Goal: Task Accomplishment & Management: Manage account settings

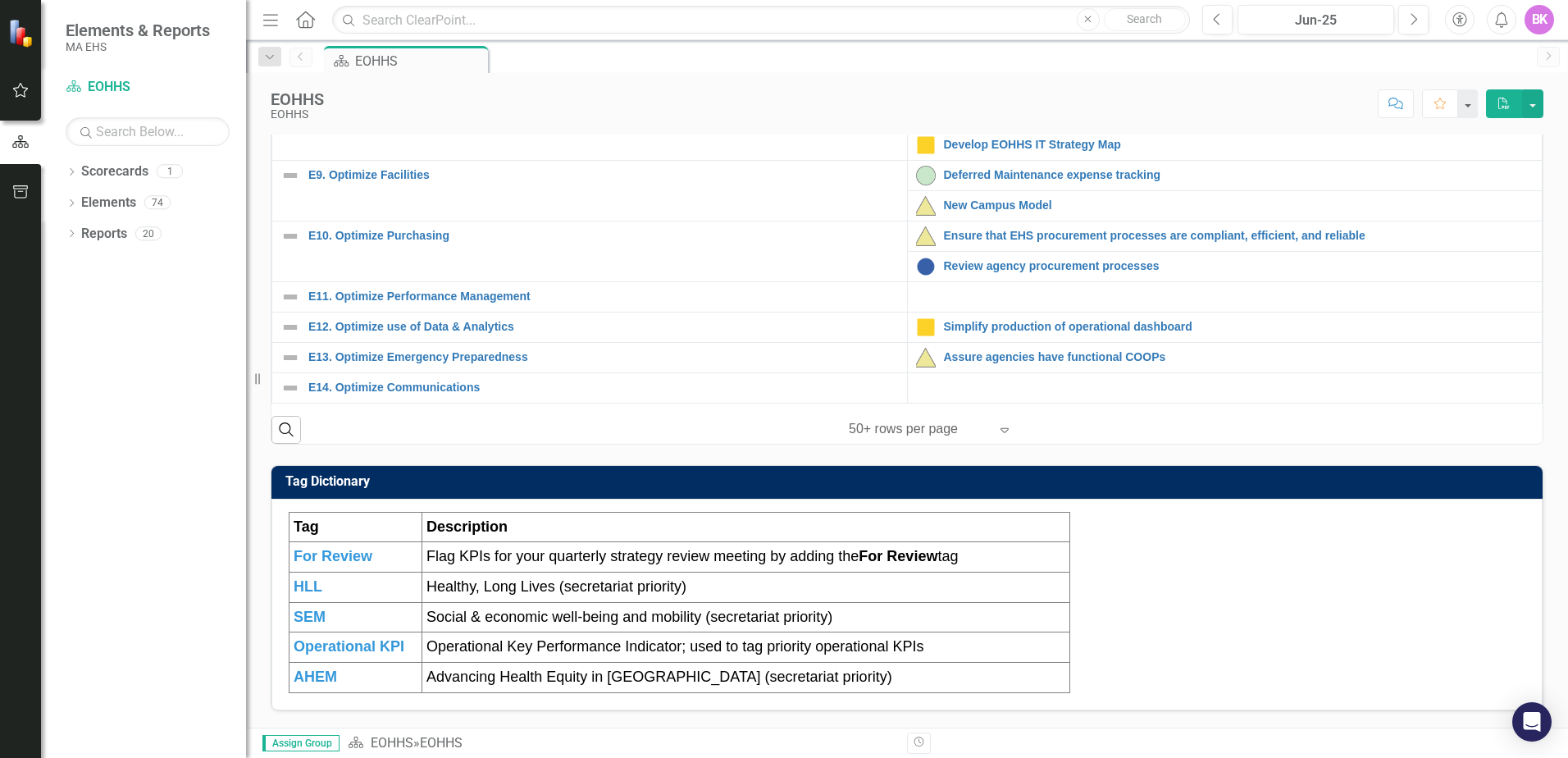
scroll to position [507, 0]
click at [1006, 169] on link "Deferred Maintenance expense tracking" at bounding box center [1239, 175] width 591 height 13
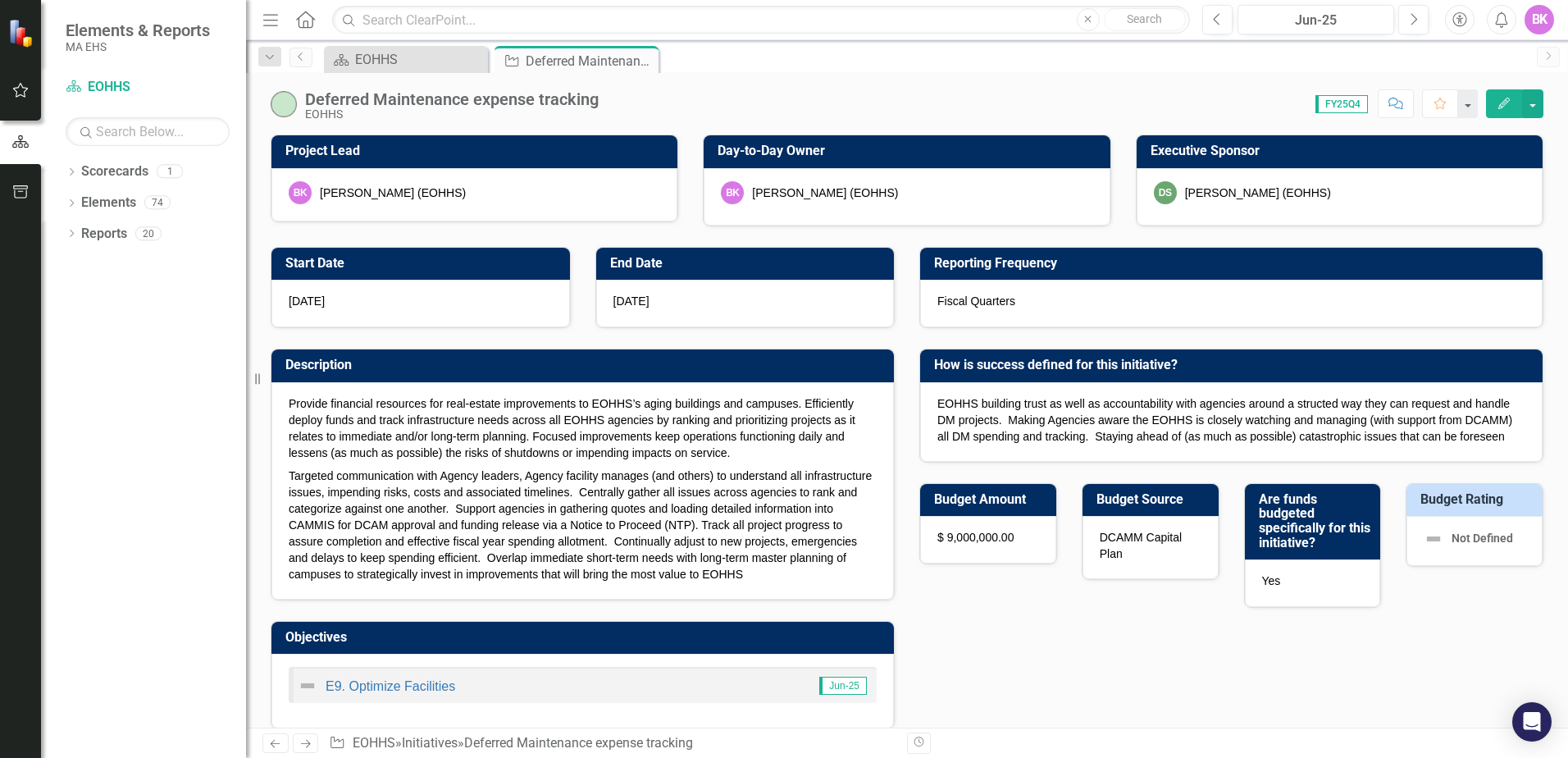
checkbox input "true"
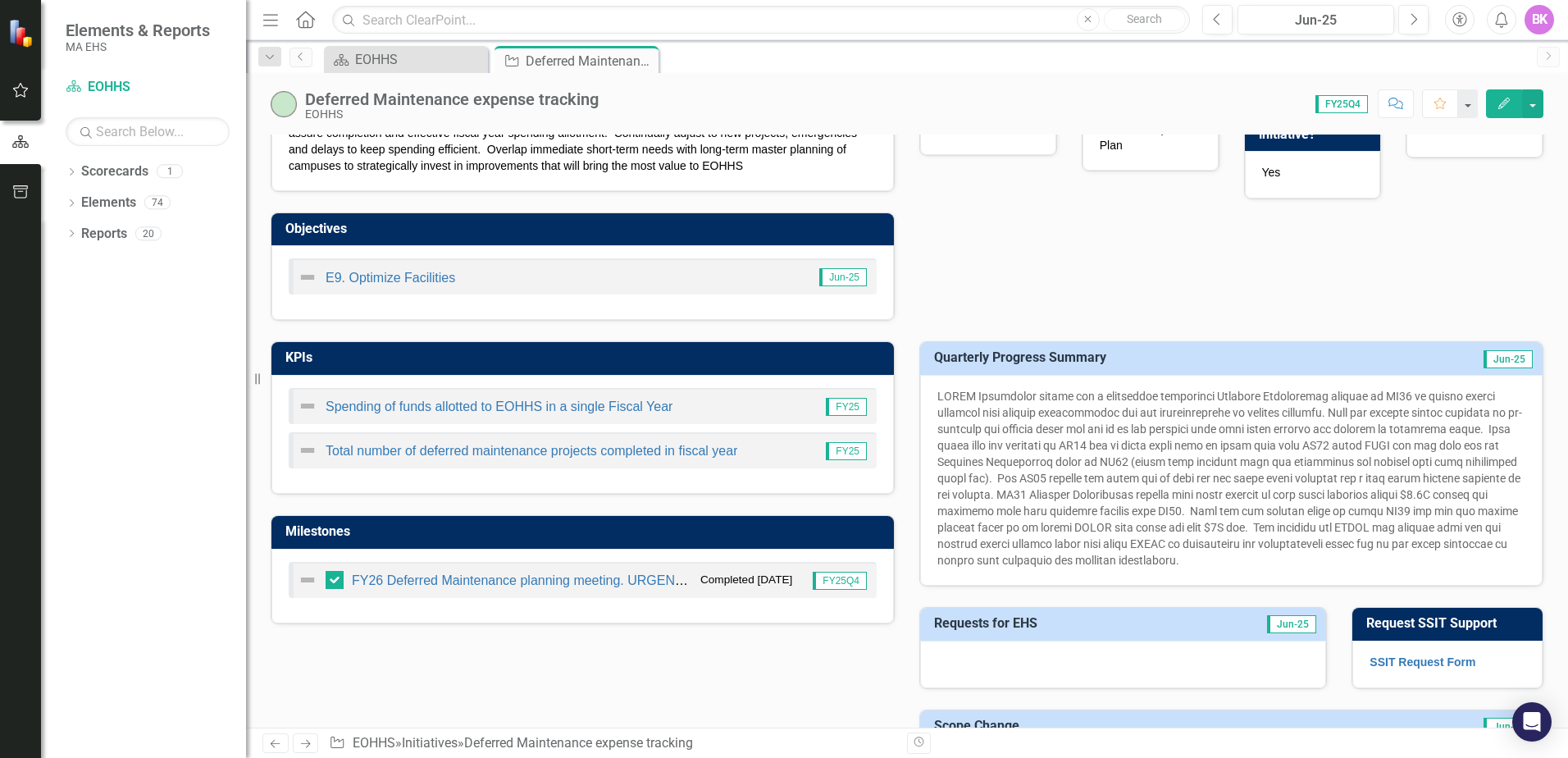
scroll to position [164, 0]
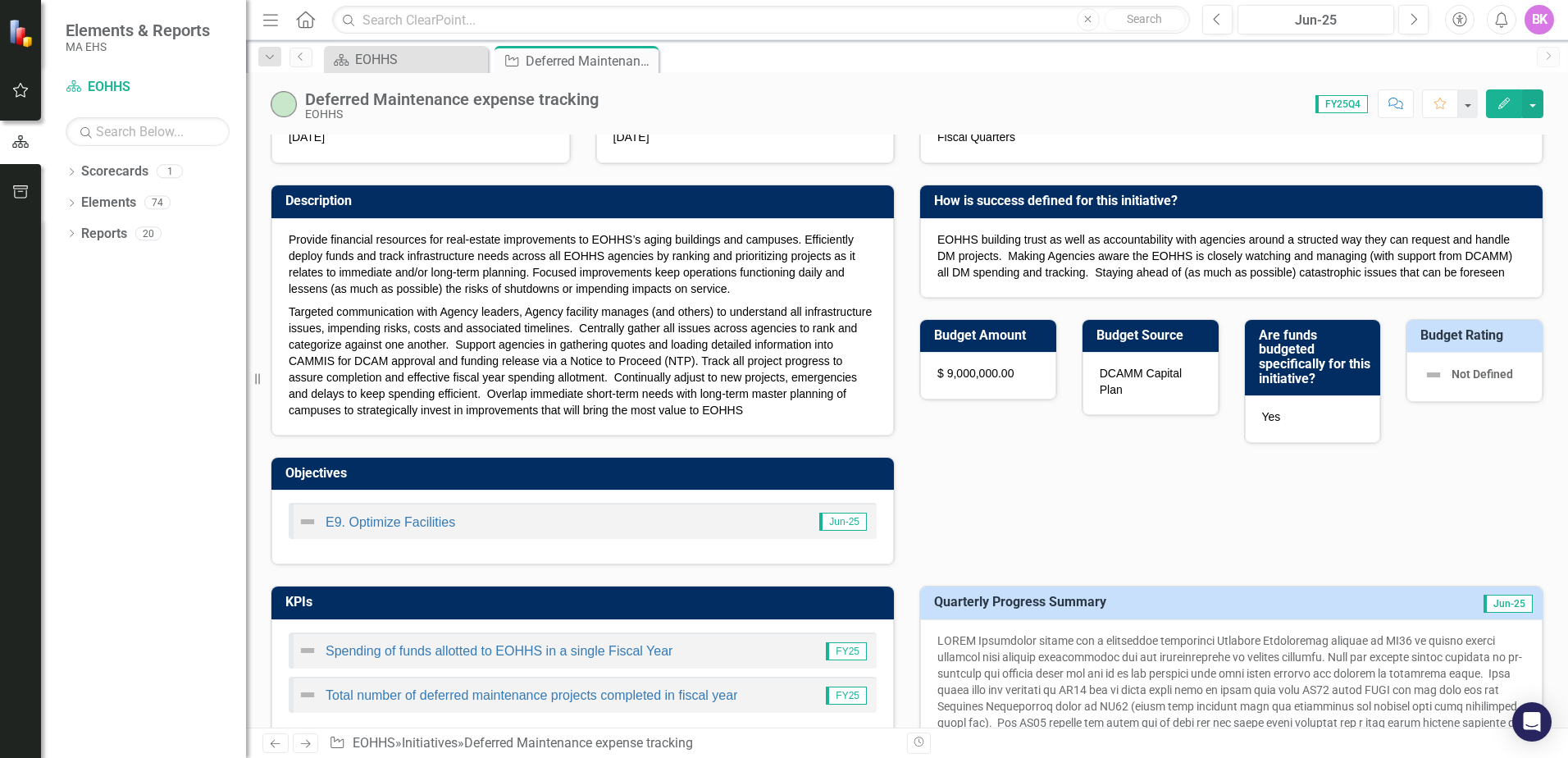
click at [1120, 227] on div "EOHHS building trust as well as accountability with agencies around a structed …" at bounding box center [1231, 258] width 622 height 79
click at [1127, 207] on h3 "How is success defined for this initiative?" at bounding box center [1234, 201] width 601 height 14
click at [1122, 242] on span "EOHHS building trust as well as accountability with agencies around a structed …" at bounding box center [1225, 255] width 575 height 46
click at [1119, 259] on span "EOHHS building trust as well as accountability with agencies around a structed …" at bounding box center [1225, 255] width 575 height 46
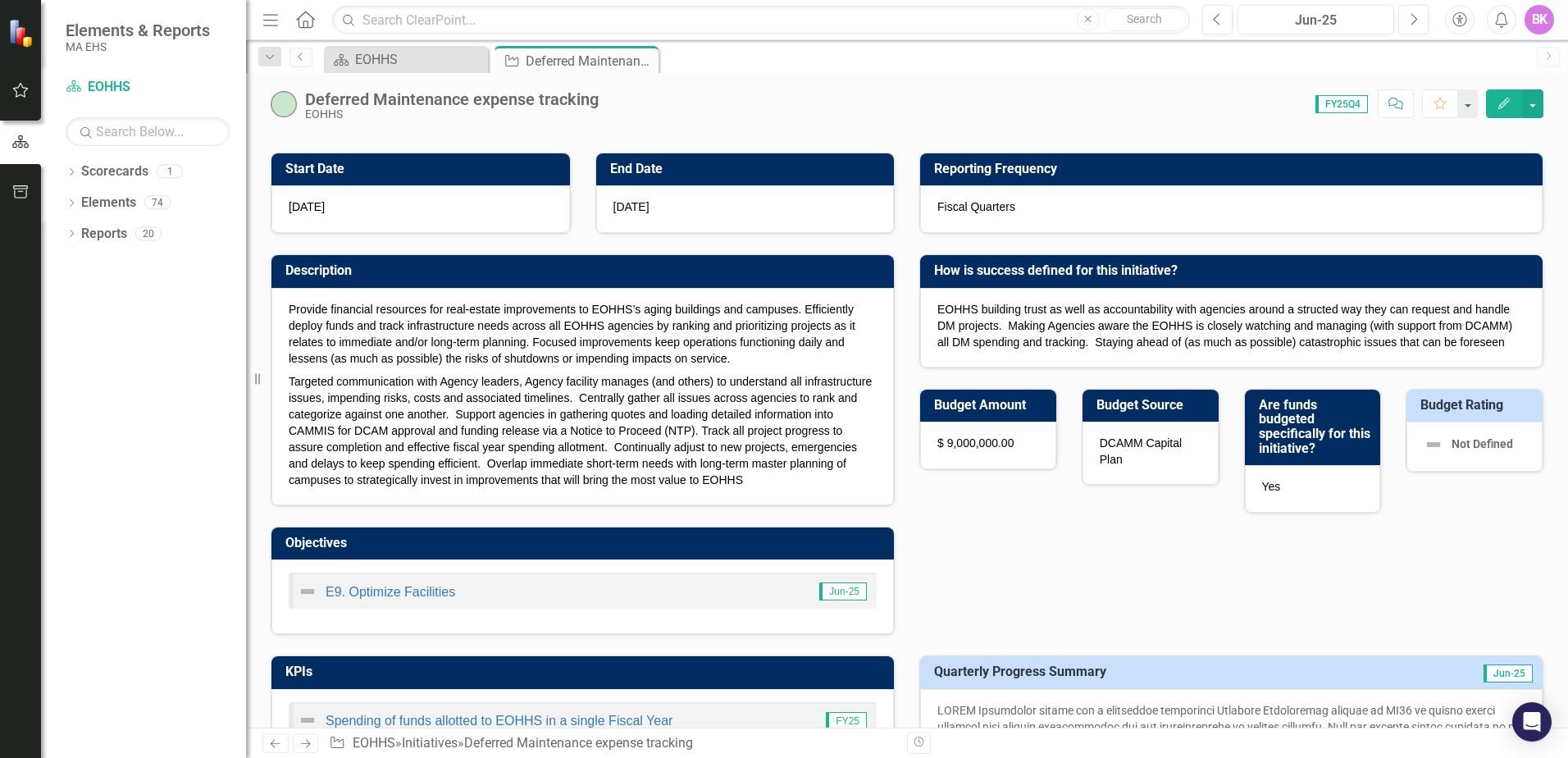
scroll to position [0, 0]
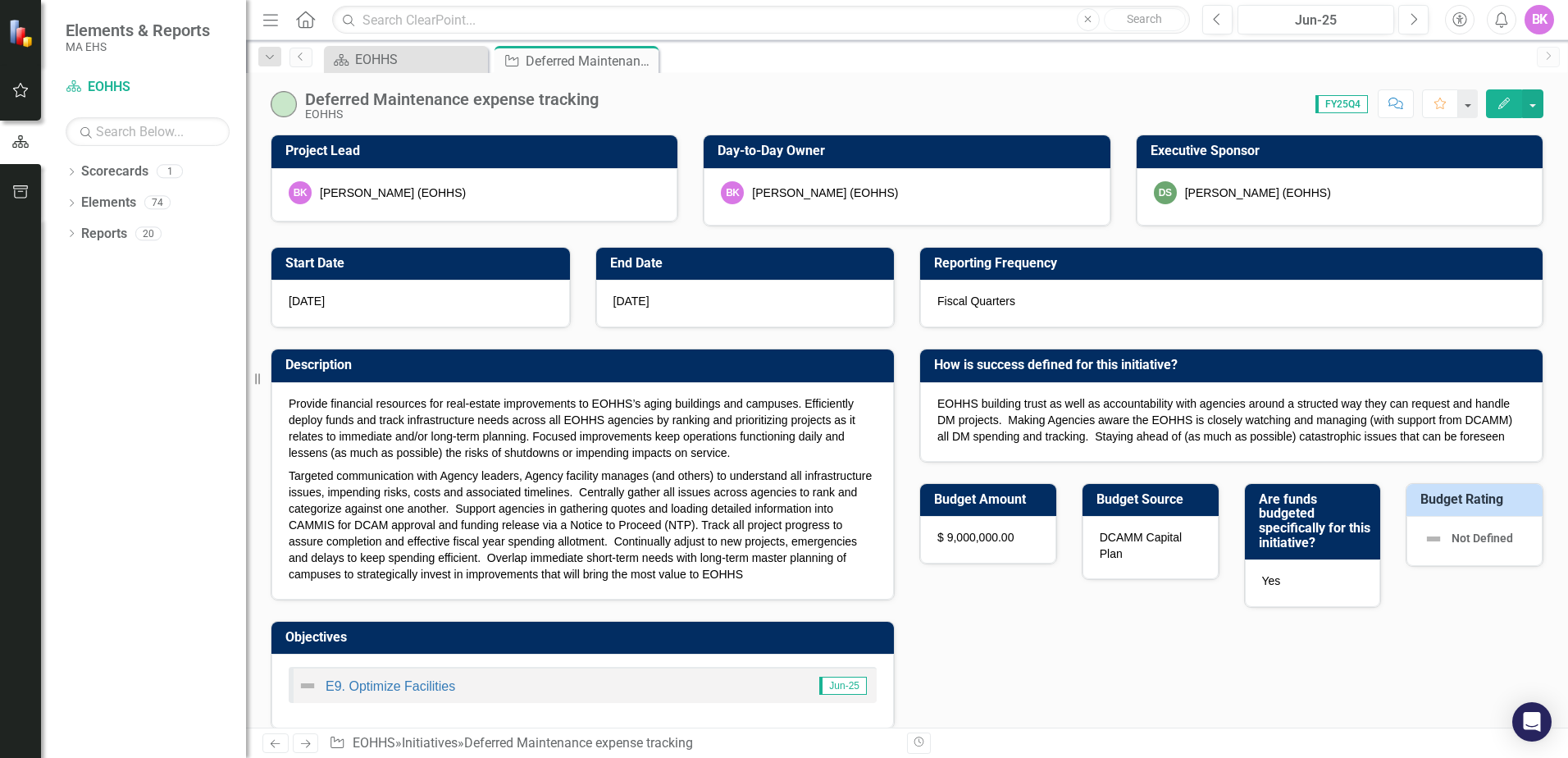
click at [1349, 102] on span "FY25Q4" at bounding box center [1341, 104] width 52 height 18
click at [1346, 107] on span "FY25Q4" at bounding box center [1341, 104] width 52 height 18
click at [1531, 101] on button "button" at bounding box center [1533, 103] width 22 height 29
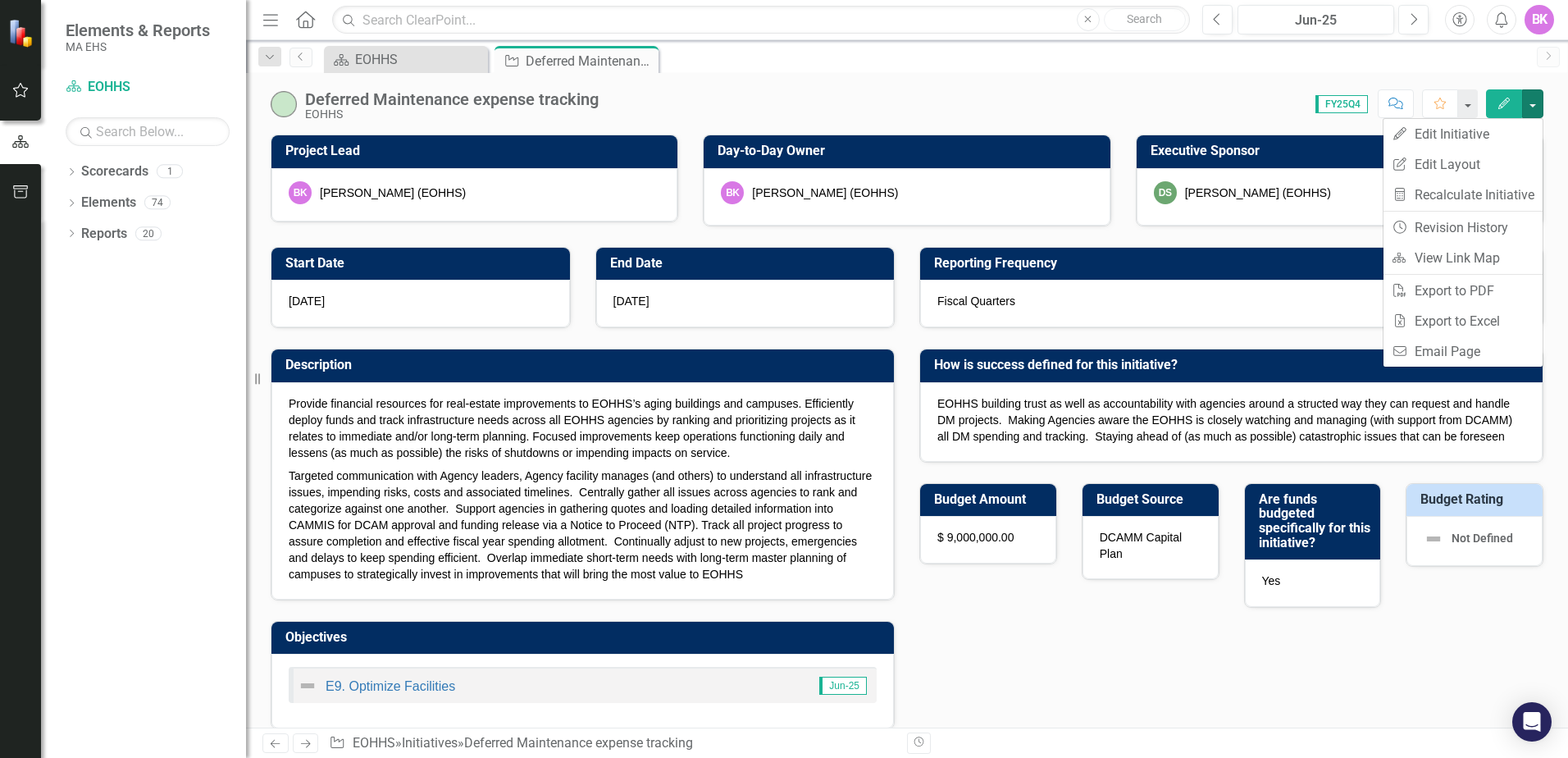
click at [1531, 101] on button "button" at bounding box center [1533, 103] width 22 height 29
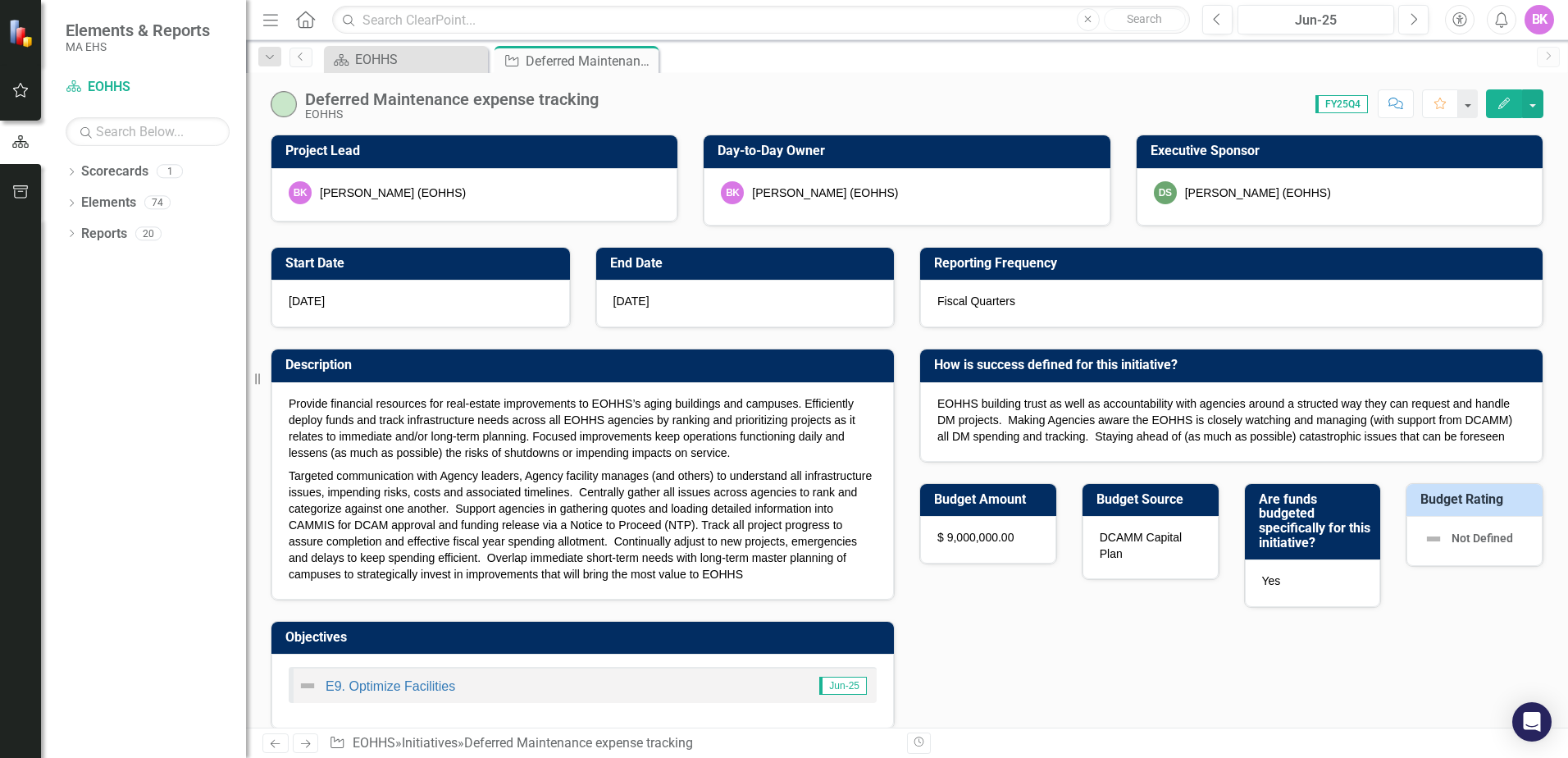
click at [1471, 102] on button "button" at bounding box center [1468, 103] width 20 height 29
click at [535, 55] on div "Deferred Maintenance expense tracking" at bounding box center [590, 61] width 129 height 21
click at [427, 52] on div "EOHHS" at bounding box center [419, 59] width 129 height 21
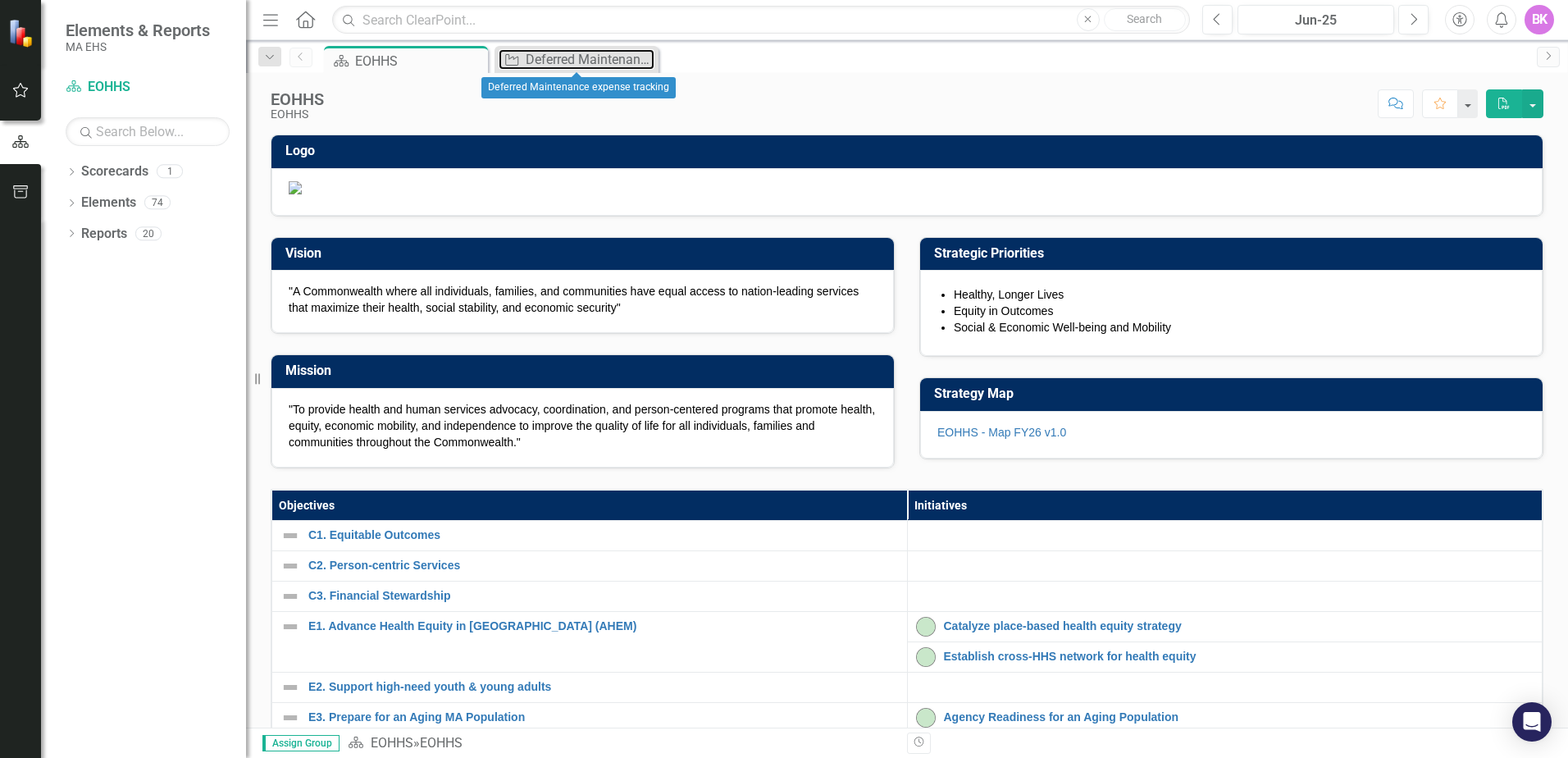
click at [561, 56] on div "Deferred Maintenance expense tracking" at bounding box center [590, 59] width 129 height 21
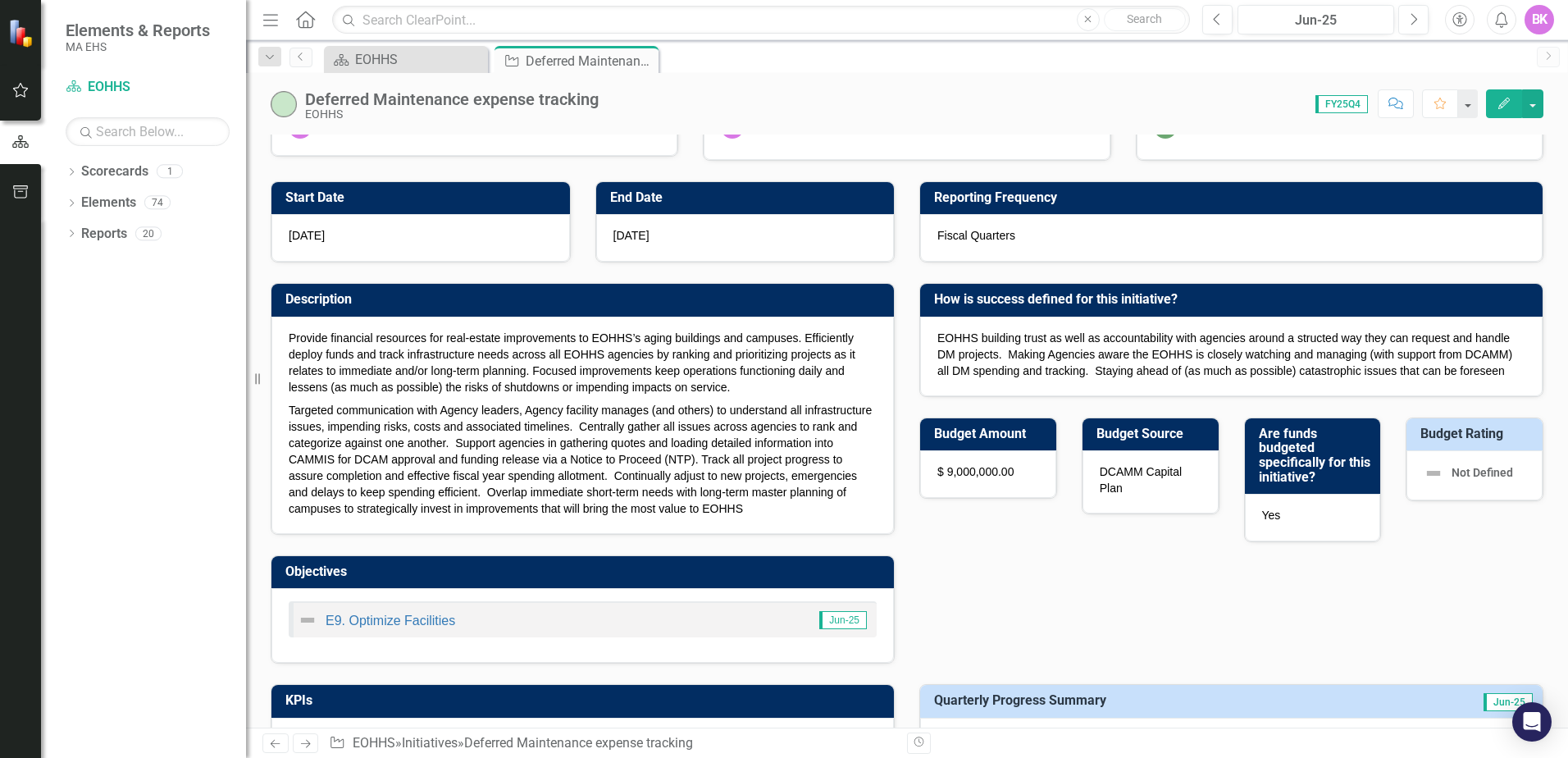
scroll to position [328, 0]
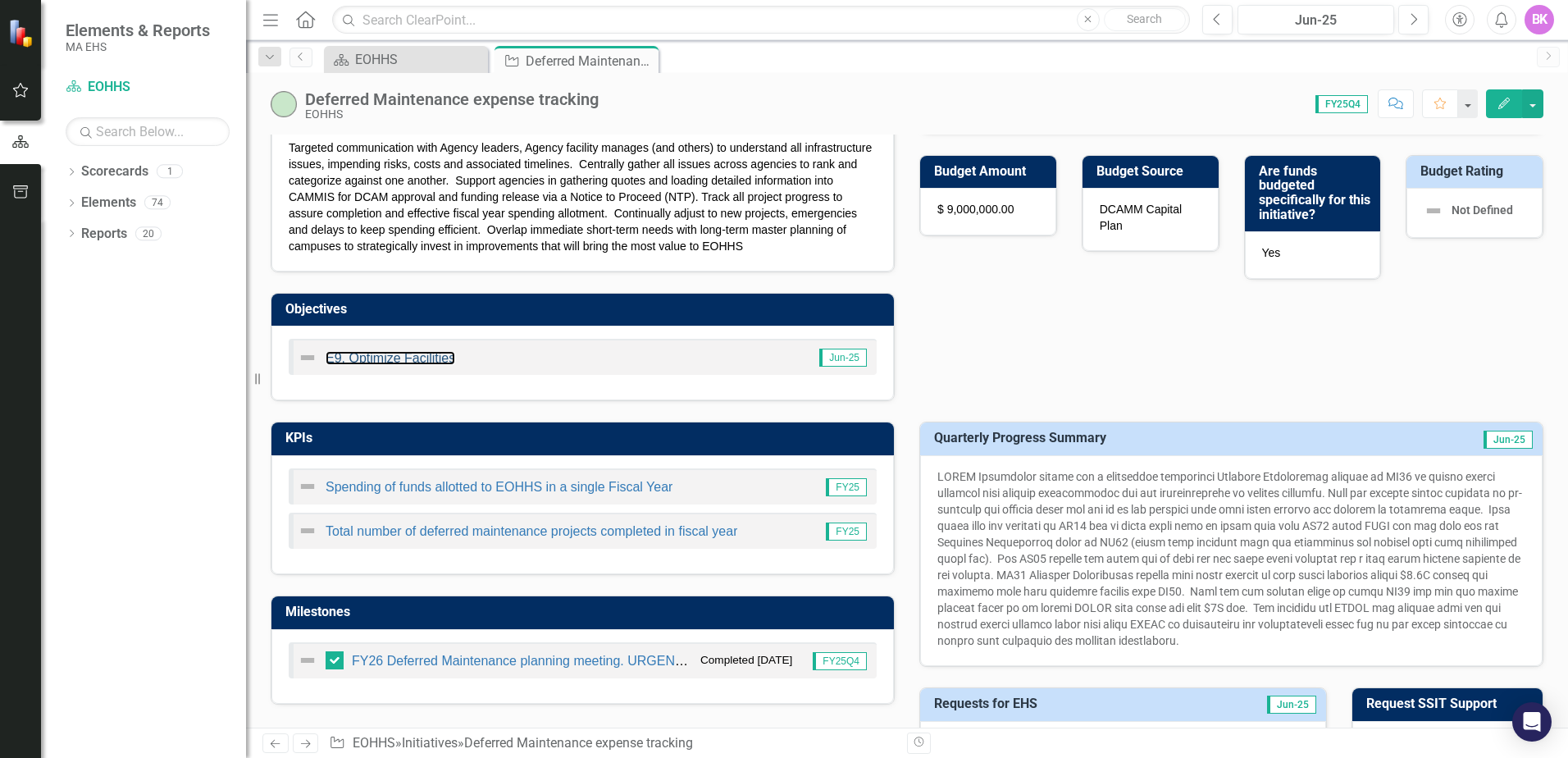
click at [408, 360] on link "E9. Optimize Facilities" at bounding box center [390, 358] width 129 height 14
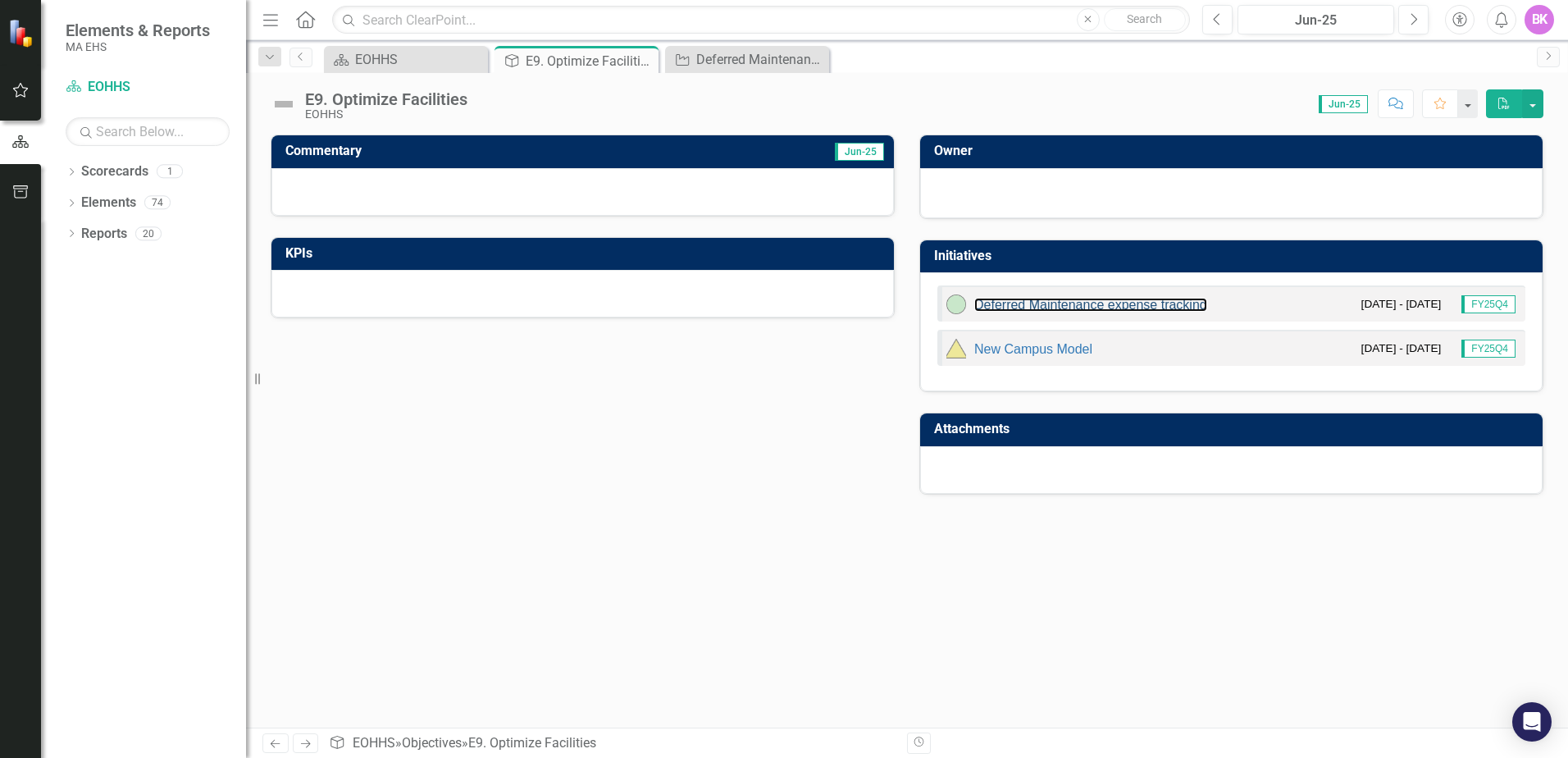
click at [1065, 304] on link "Deferred Maintenance expense tracking" at bounding box center [1091, 305] width 233 height 14
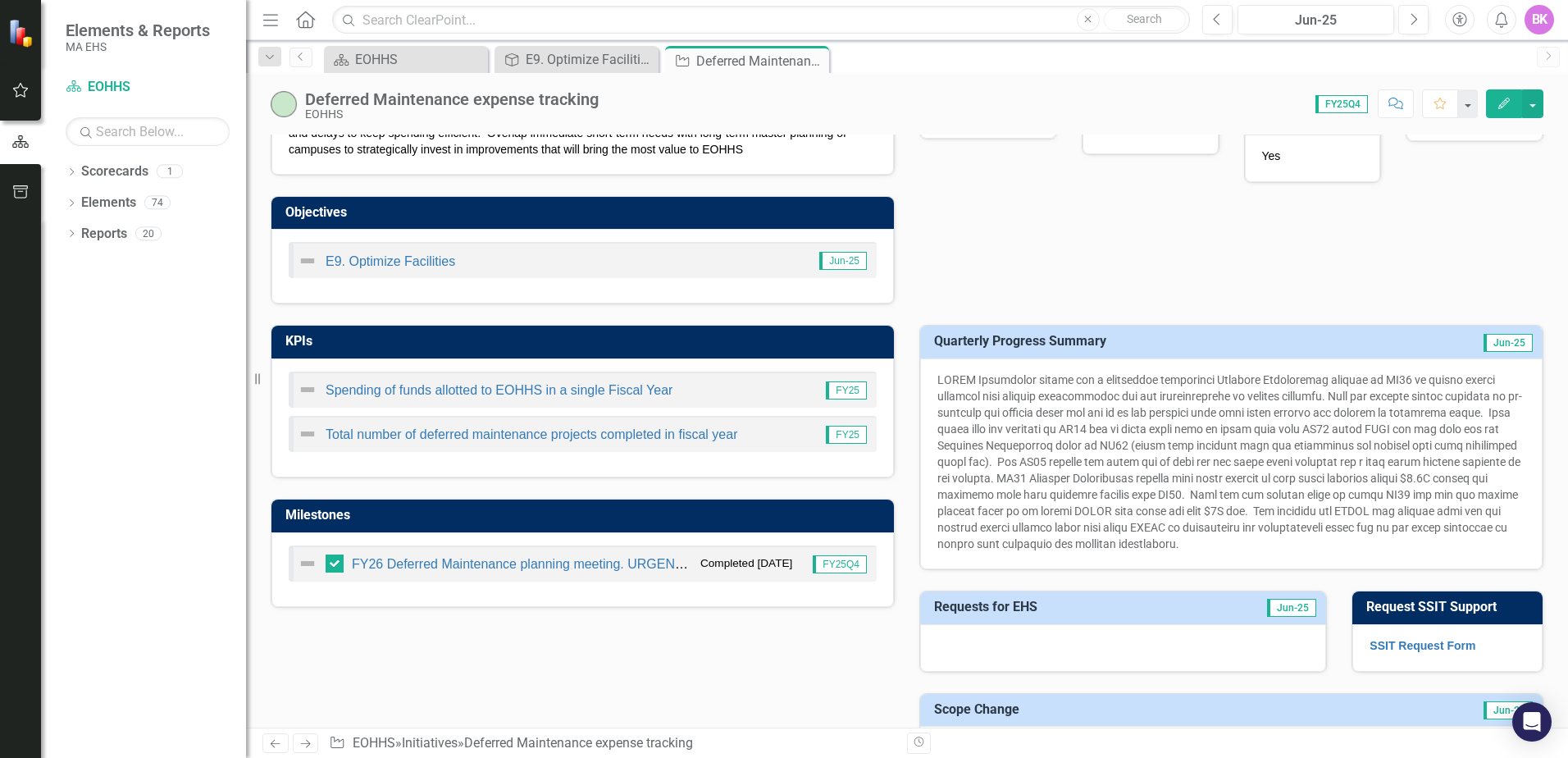
scroll to position [492, 0]
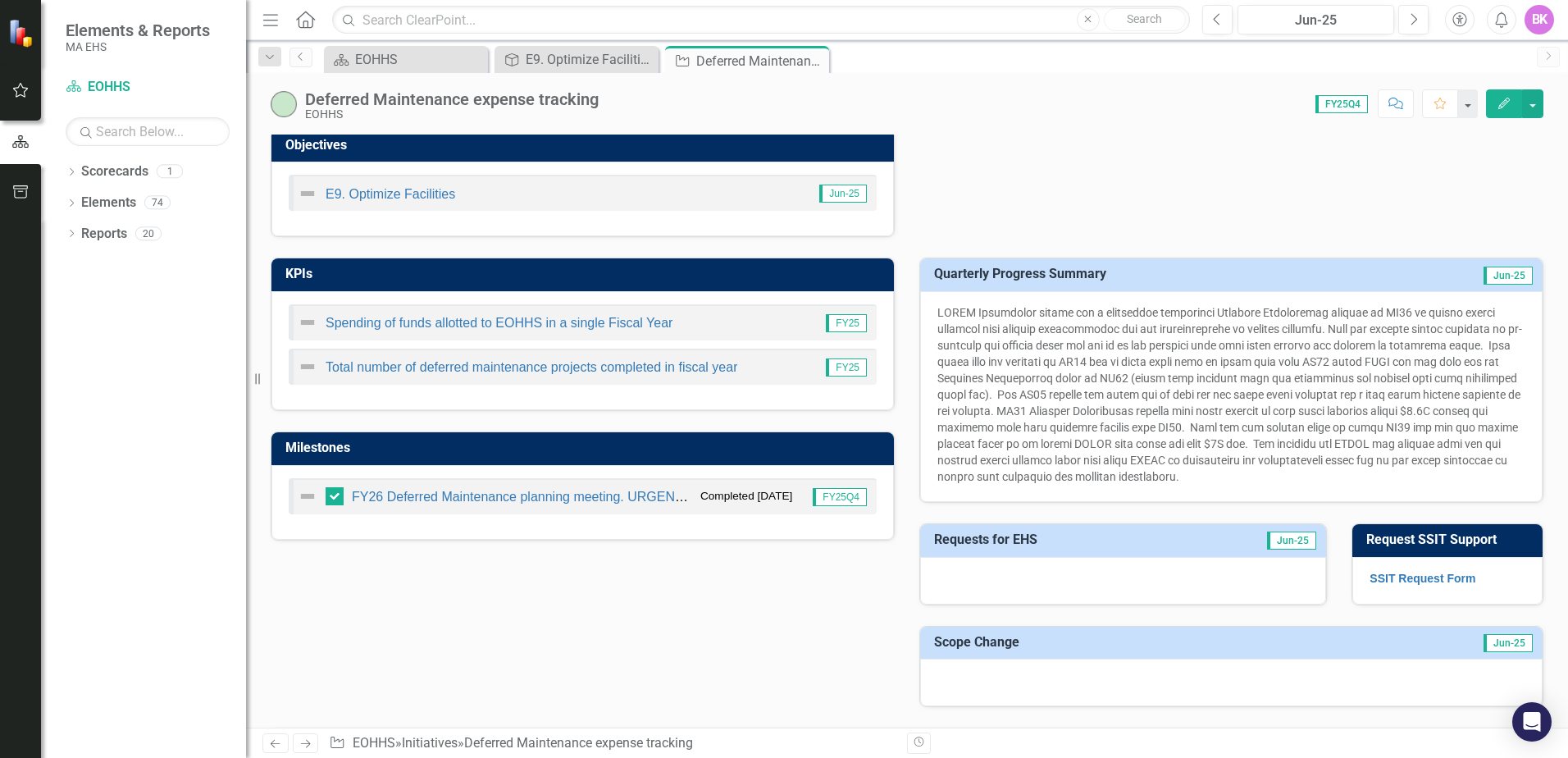
click at [1350, 97] on span "FY25Q4" at bounding box center [1341, 104] width 52 height 18
drag, startPoint x: 932, startPoint y: 312, endPoint x: 1013, endPoint y: 322, distance: 81.6
click at [1014, 322] on p at bounding box center [1232, 394] width 588 height 181
click at [961, 314] on p at bounding box center [1232, 394] width 588 height 181
drag, startPoint x: 931, startPoint y: 310, endPoint x: 1287, endPoint y: 481, distance: 394.9
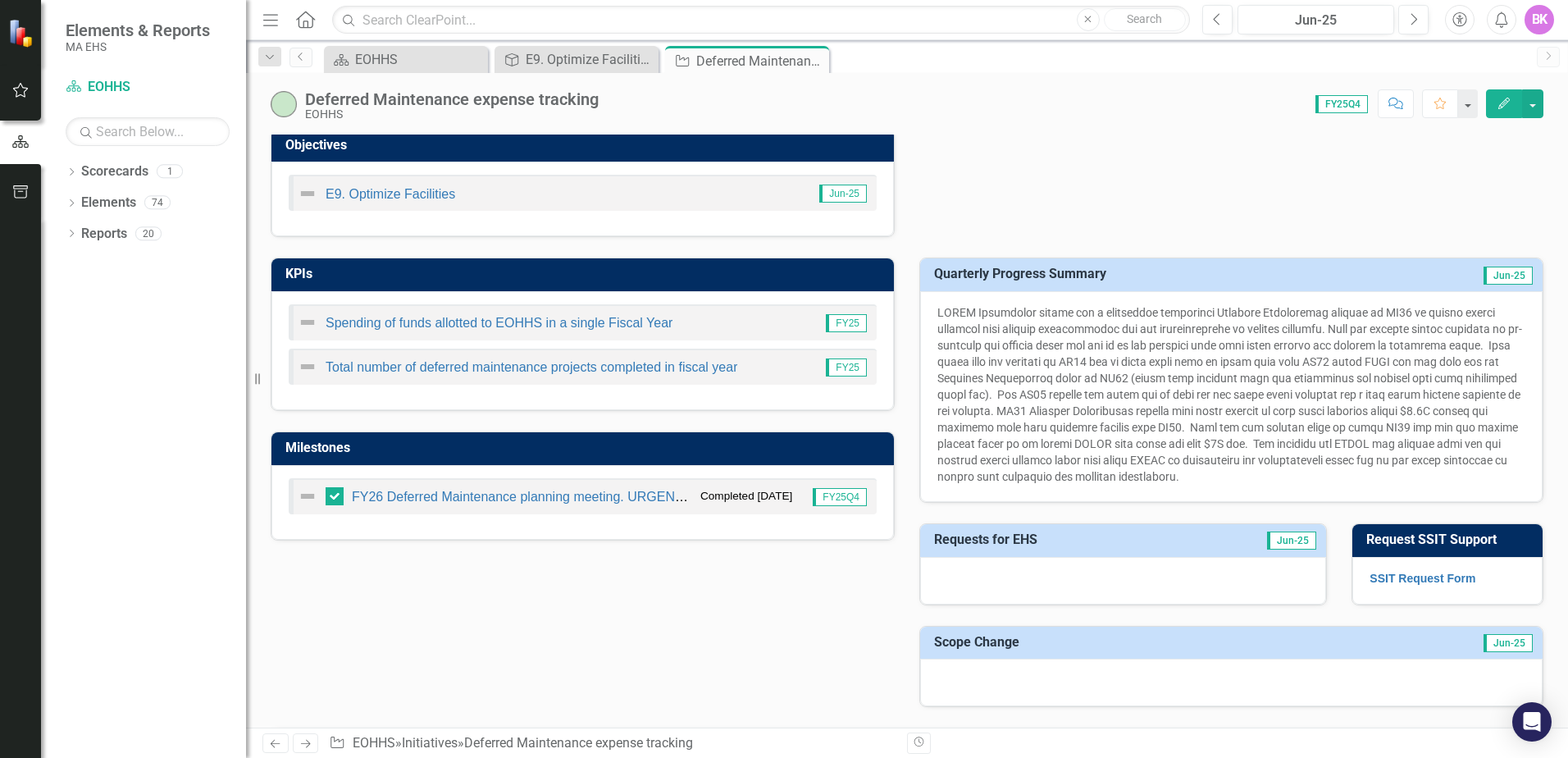
click at [1287, 481] on p at bounding box center [1232, 394] width 588 height 181
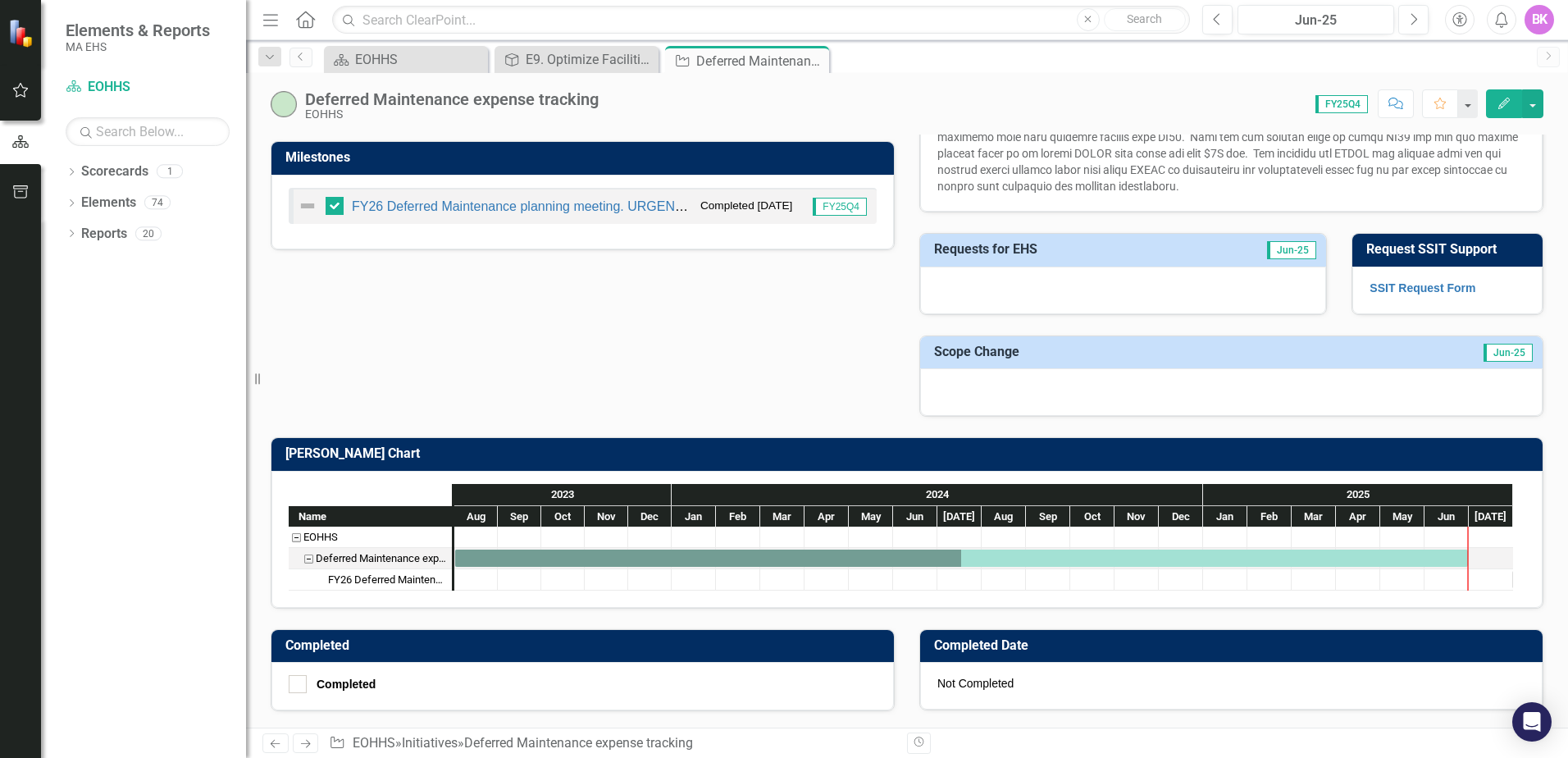
scroll to position [454, 0]
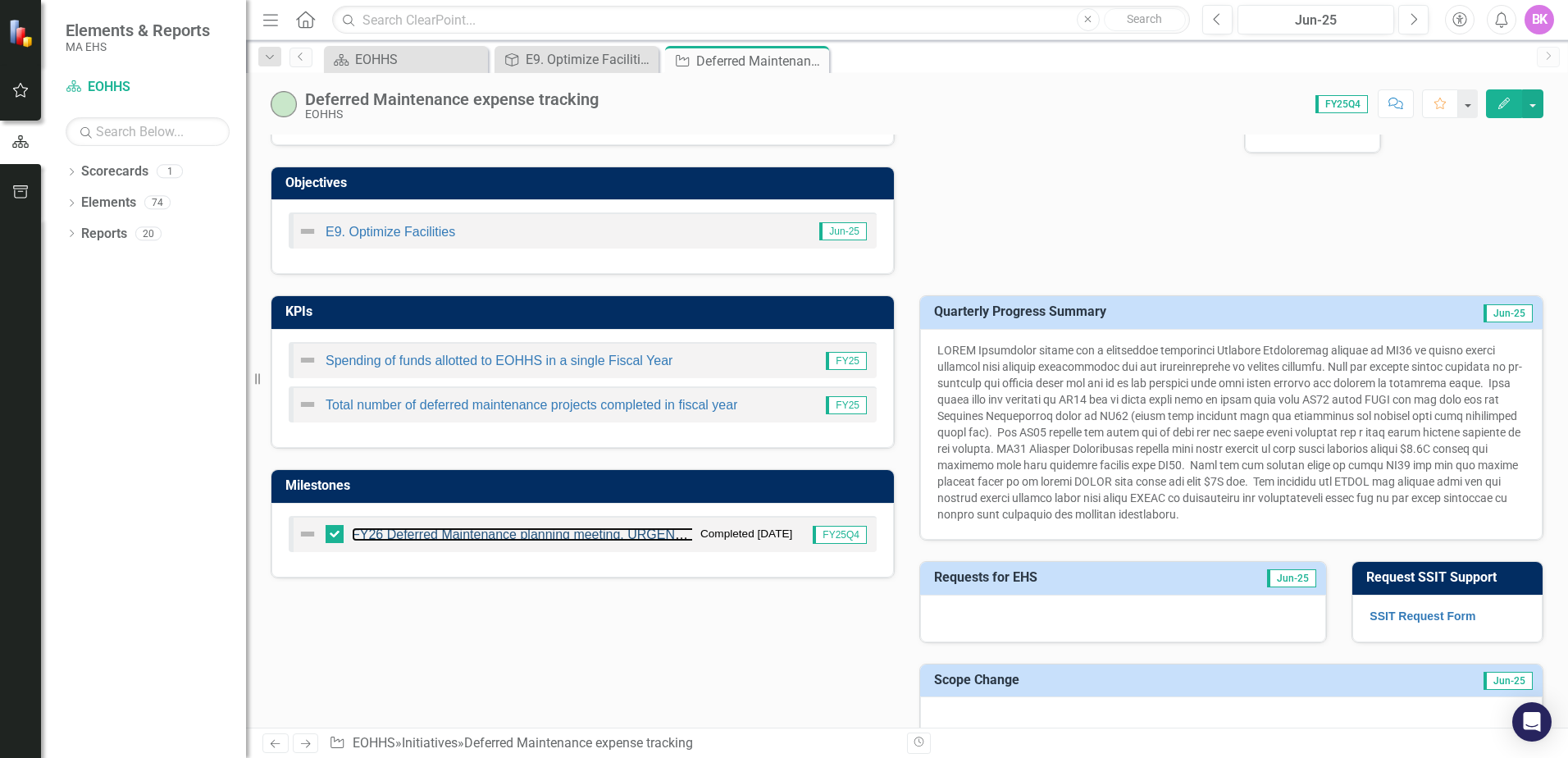
click at [542, 533] on link "FY26 Deferred Maintenance planning meeting. URGENT projects. [DATE]" at bounding box center [566, 535] width 429 height 14
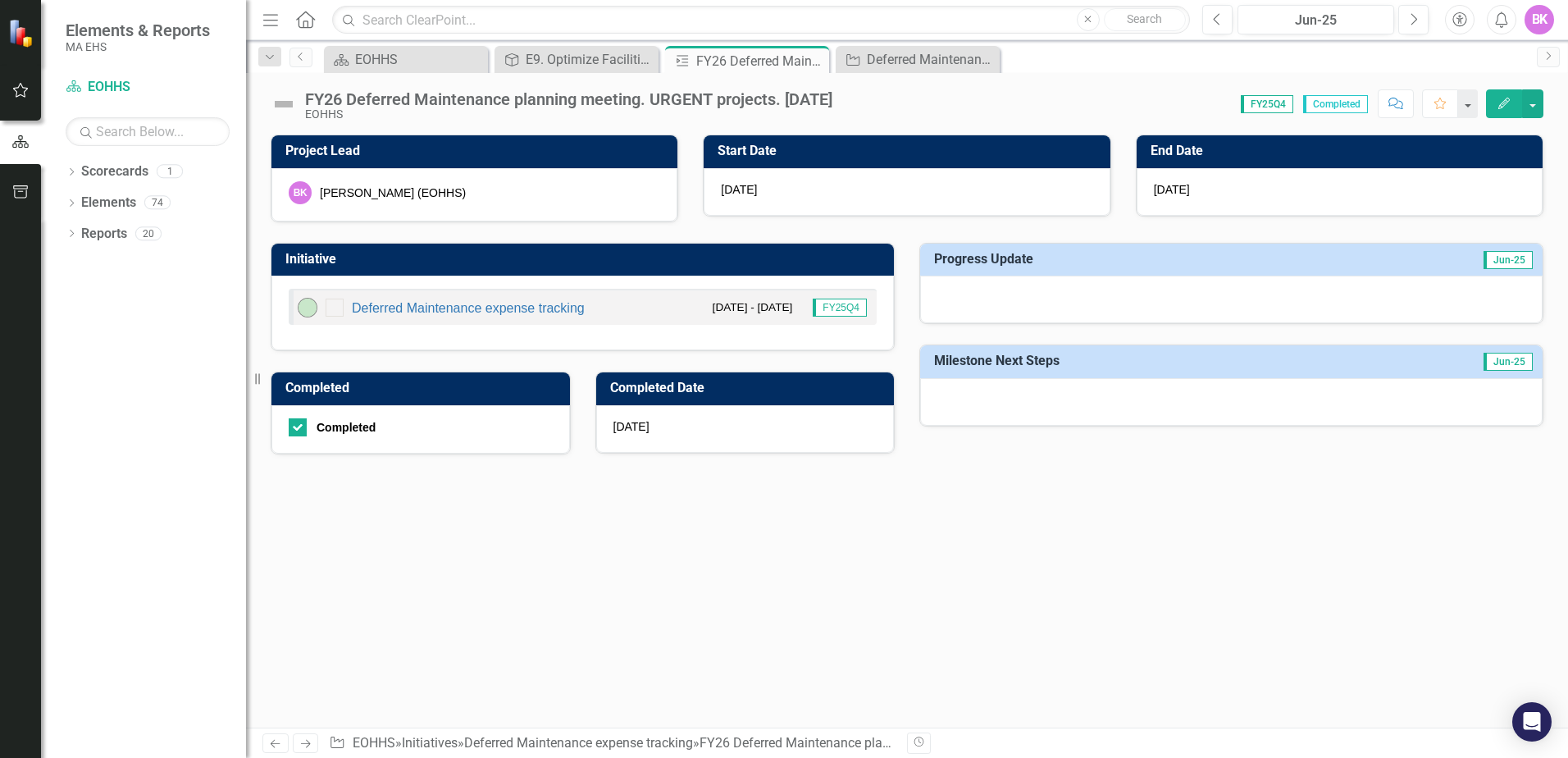
click at [349, 427] on div "Completed" at bounding box center [346, 427] width 59 height 0
click at [299, 429] on input "Completed" at bounding box center [294, 424] width 11 height 11
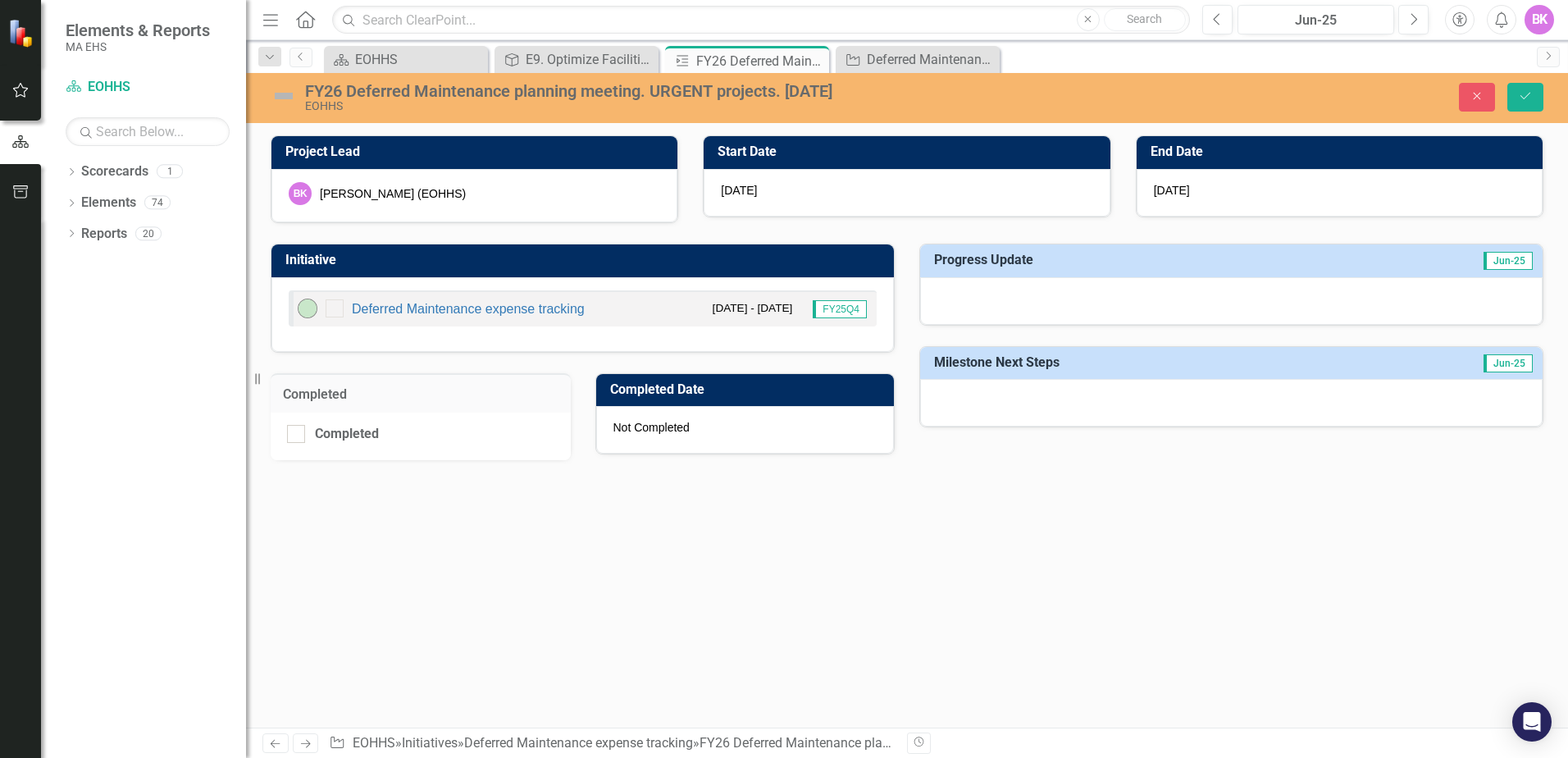
click at [349, 434] on div "Completed" at bounding box center [346, 434] width 64 height 0
click at [298, 433] on input "Completed" at bounding box center [292, 431] width 11 height 11
checkbox input "true"
click at [472, 311] on link "Deferred Maintenance expense tracking" at bounding box center [468, 309] width 233 height 14
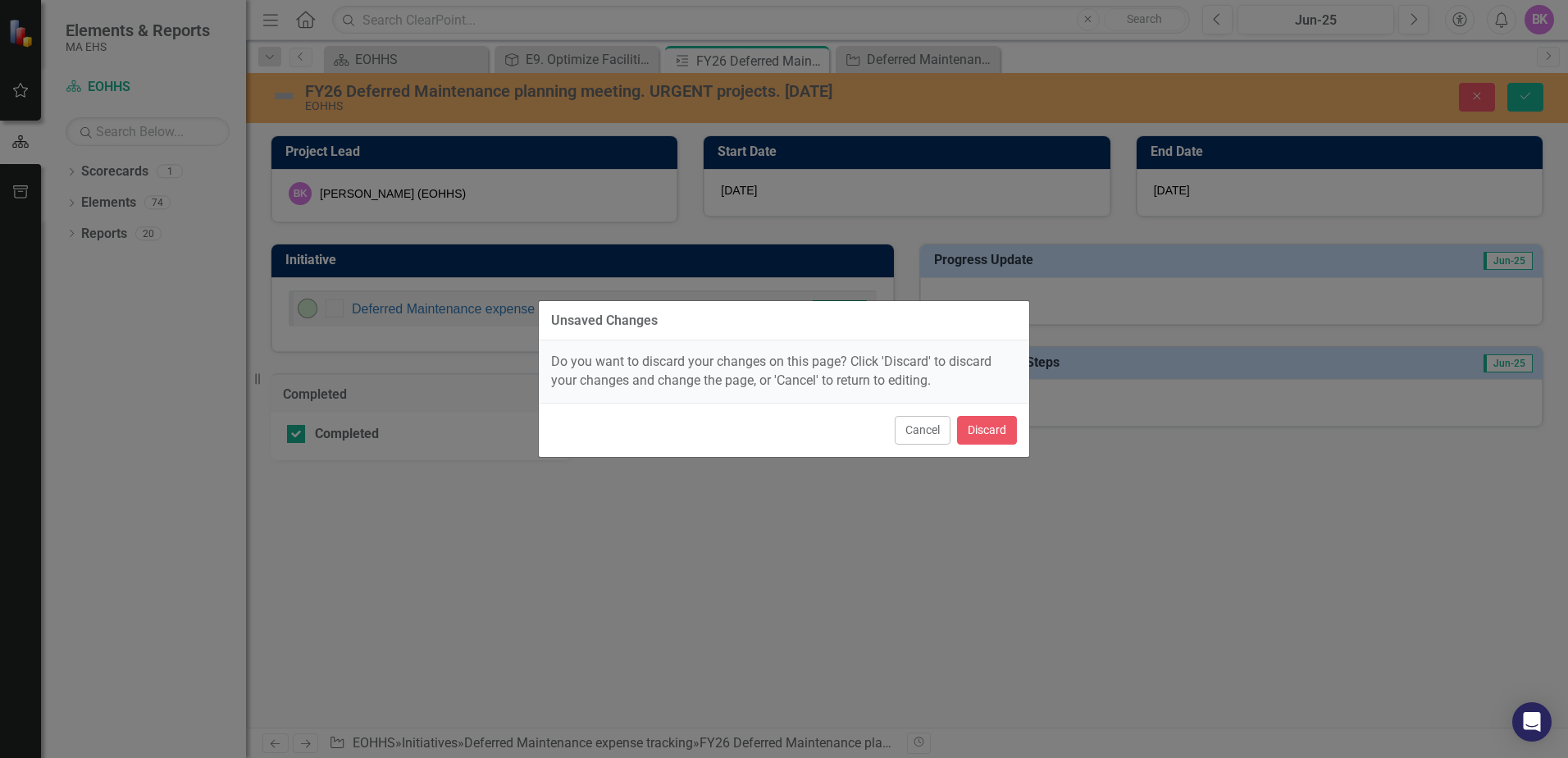
click at [914, 438] on button "Cancel" at bounding box center [922, 430] width 56 height 29
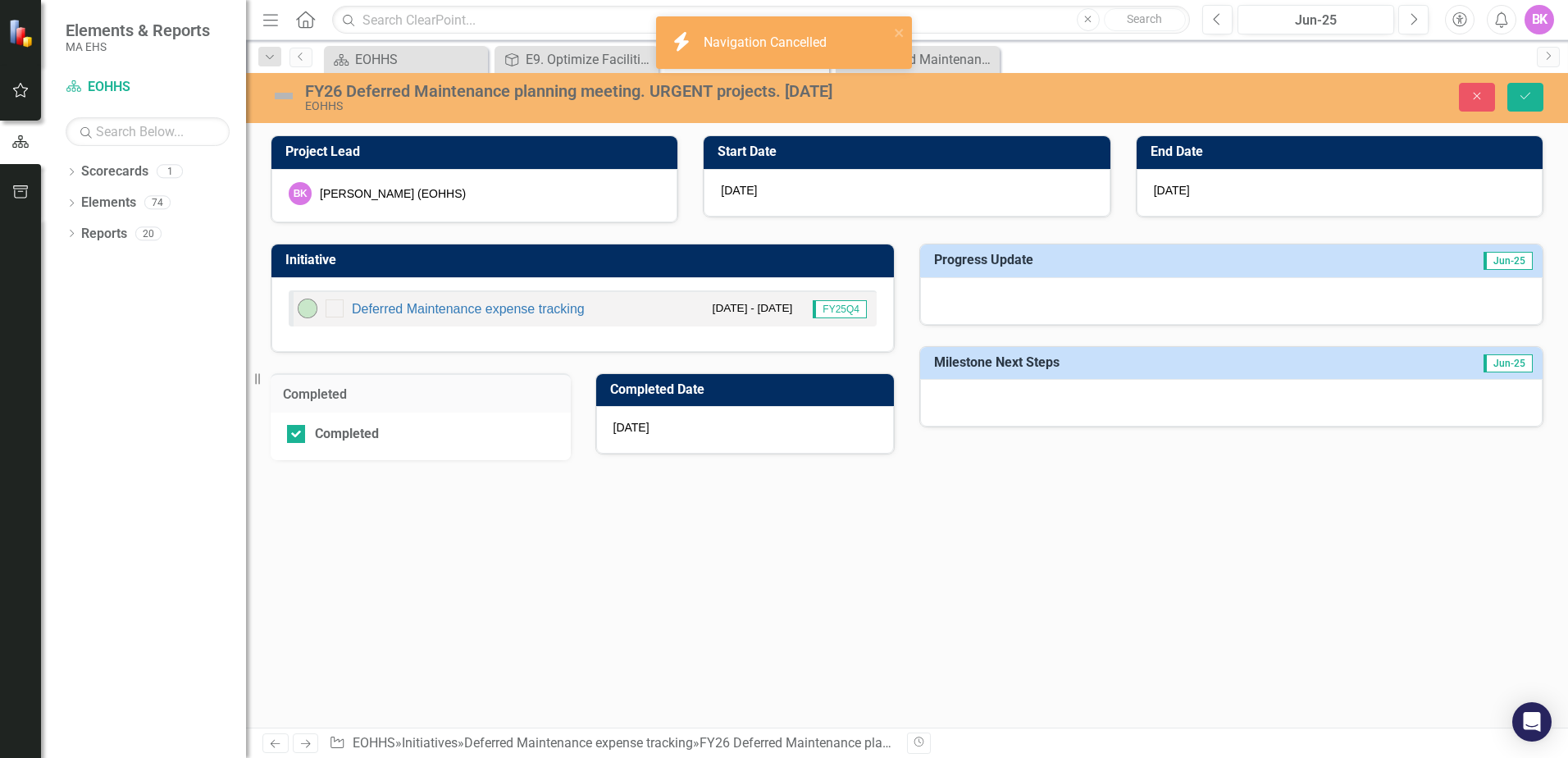
click at [989, 494] on div "Project Lead BK [PERSON_NAME] (EOHHS) Start Date [DATE] End Date [DATE] Initiat…" at bounding box center [907, 432] width 1322 height 593
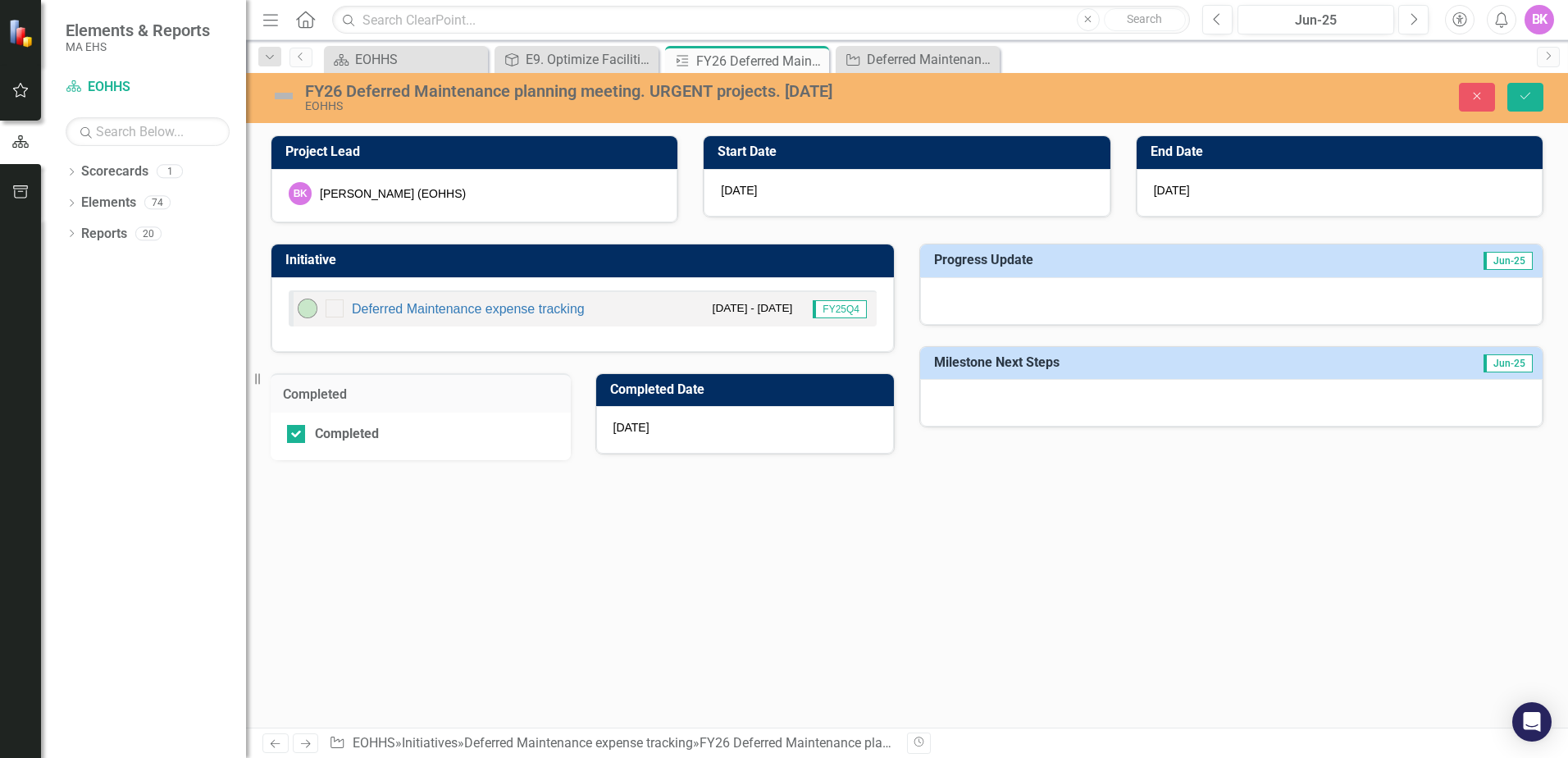
click at [1135, 288] on div at bounding box center [1231, 300] width 622 height 48
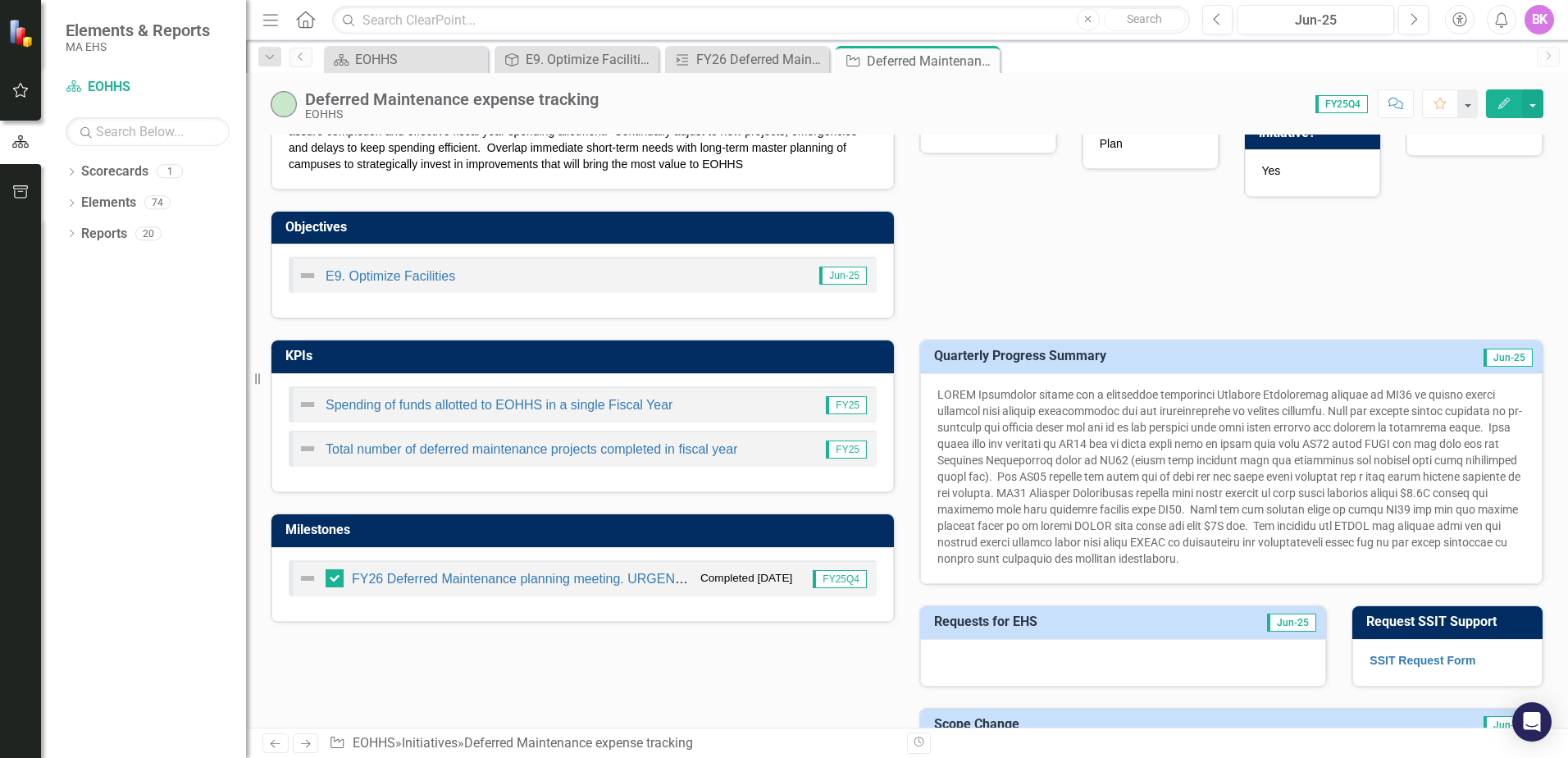
scroll to position [164, 0]
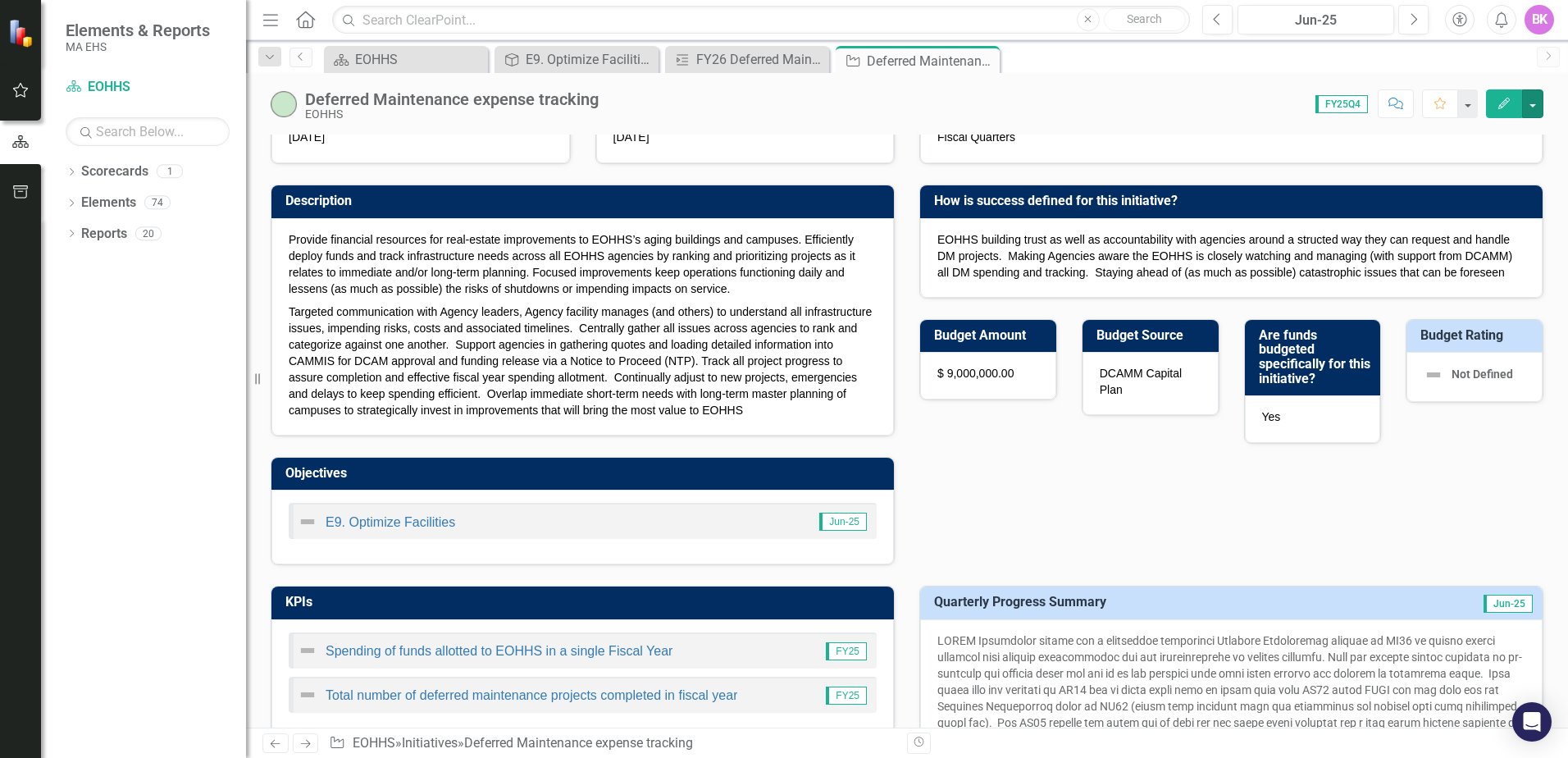
click at [1528, 102] on button "button" at bounding box center [1533, 103] width 22 height 29
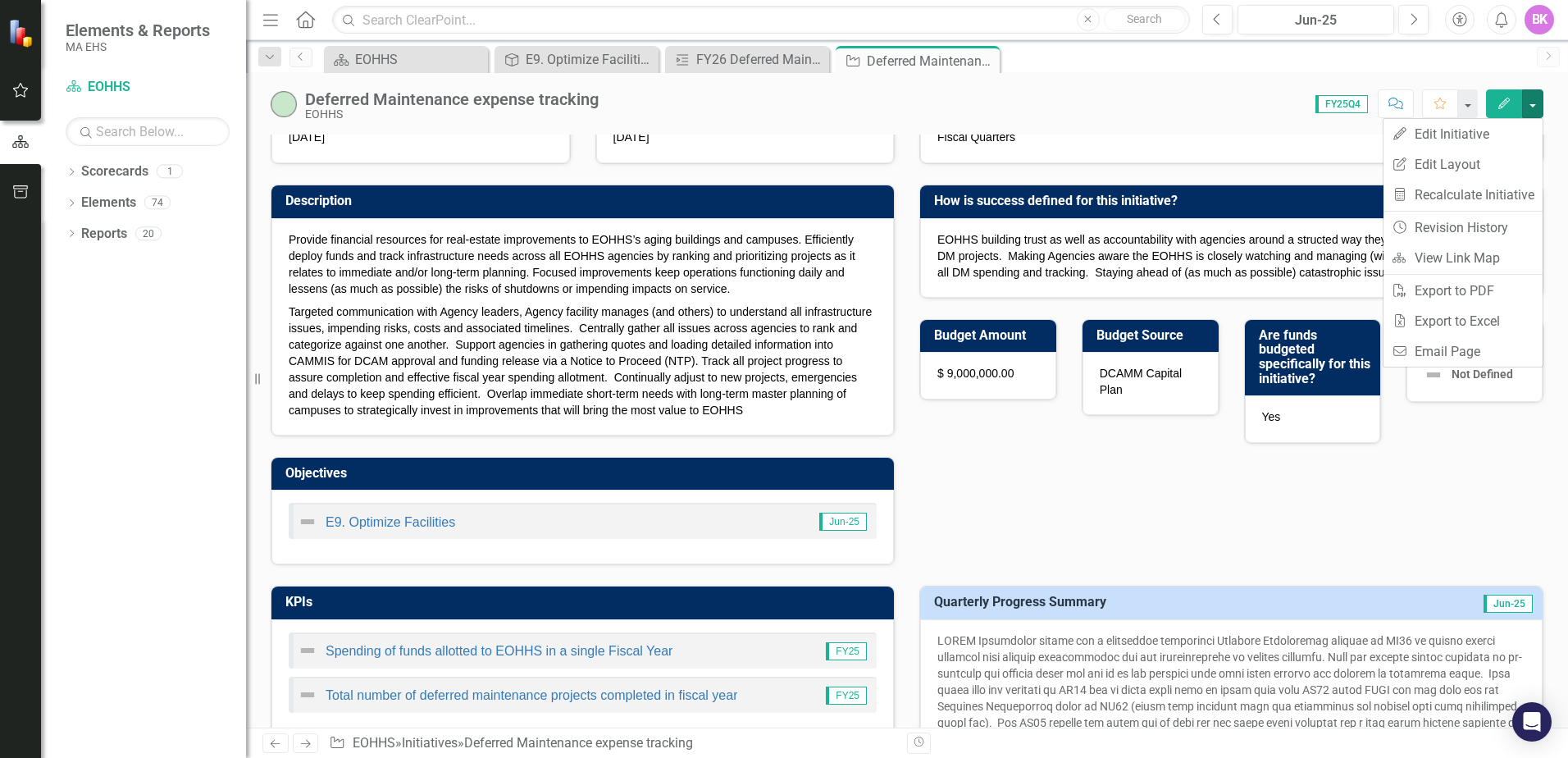
click at [1327, 100] on span "FY25Q4" at bounding box center [1341, 104] width 52 height 18
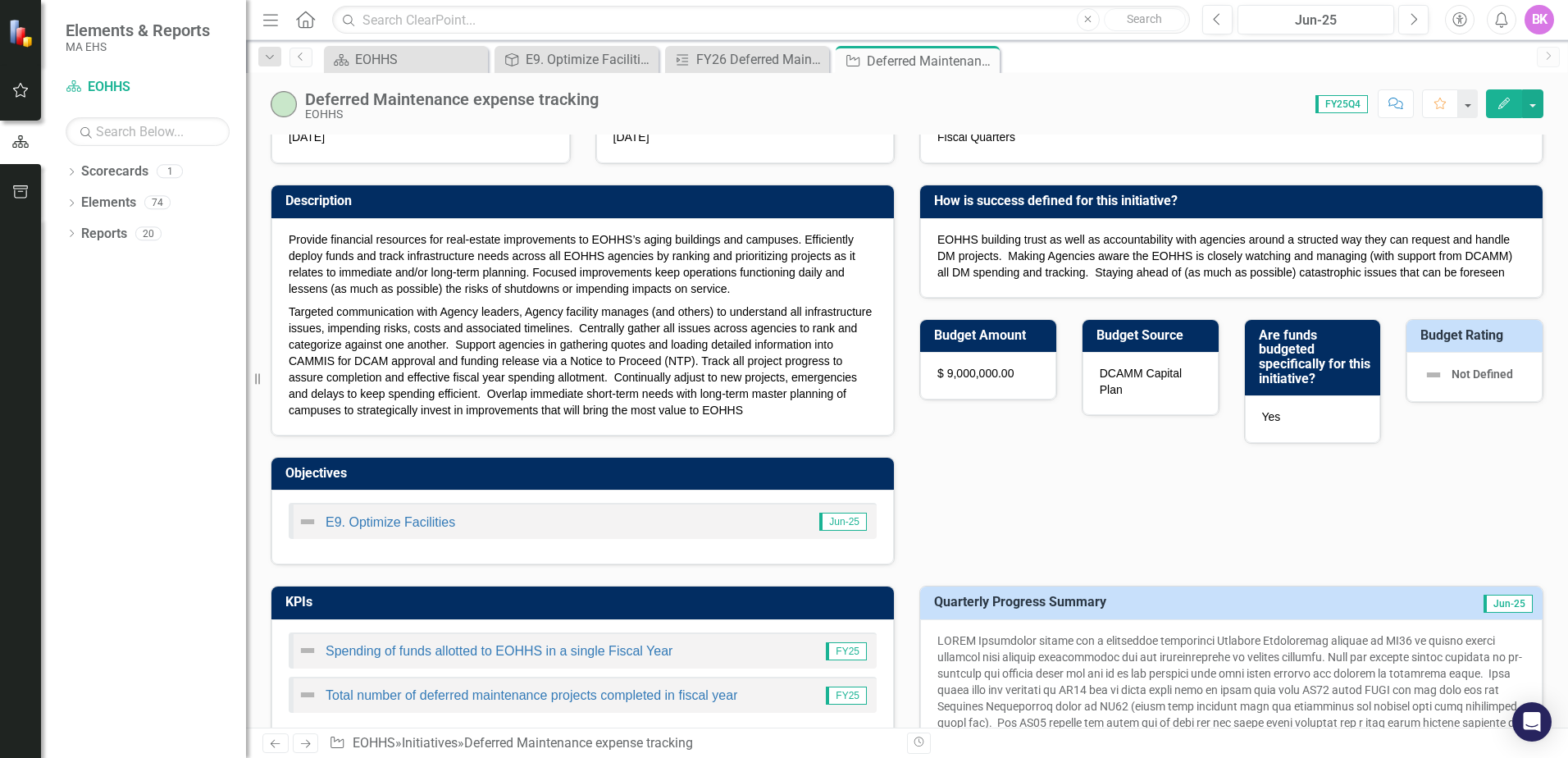
click at [1208, 84] on div "Deferred Maintenance expense tracking EOHHS Score: 0.00 FY25Q4 Completed Commen…" at bounding box center [907, 97] width 1322 height 49
click at [1412, 22] on icon "Next" at bounding box center [1413, 20] width 9 height 14
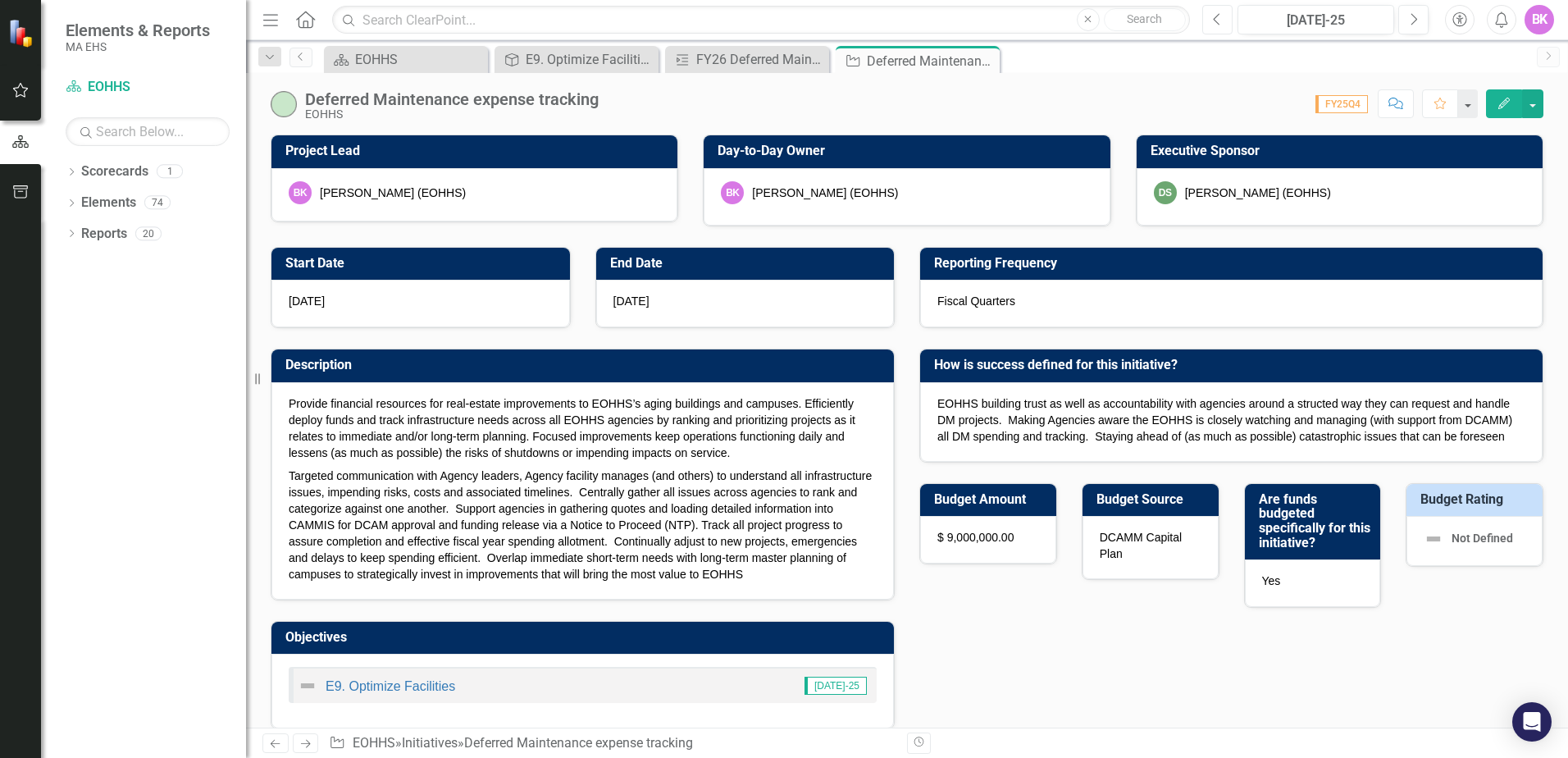
click at [1214, 22] on icon "Previous" at bounding box center [1217, 20] width 9 height 14
checkbox input "true"
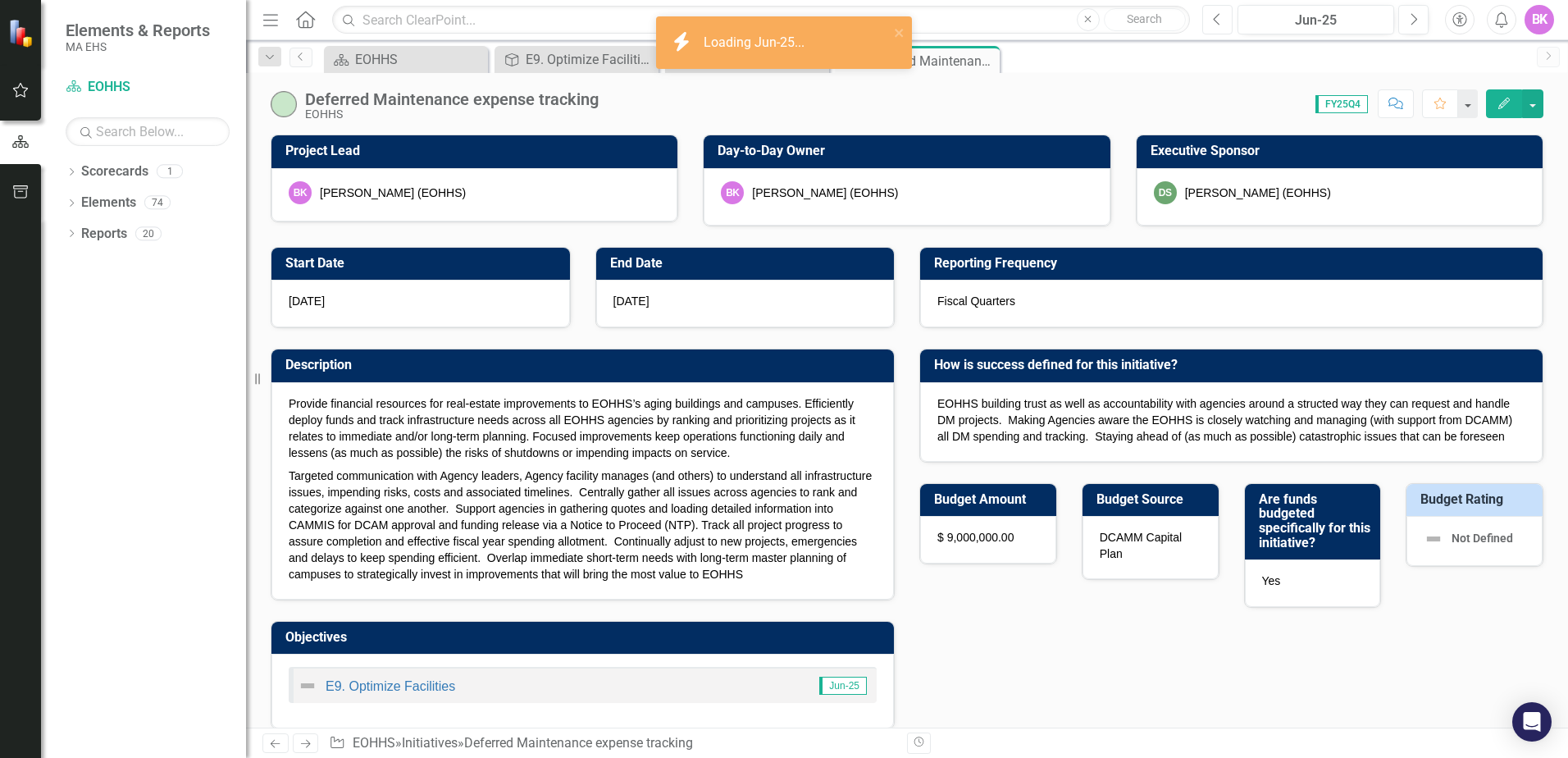
click at [1214, 22] on icon "Previous" at bounding box center [1217, 20] width 9 height 14
checkbox input "true"
click at [1415, 21] on icon "Next" at bounding box center [1413, 20] width 9 height 14
checkbox input "true"
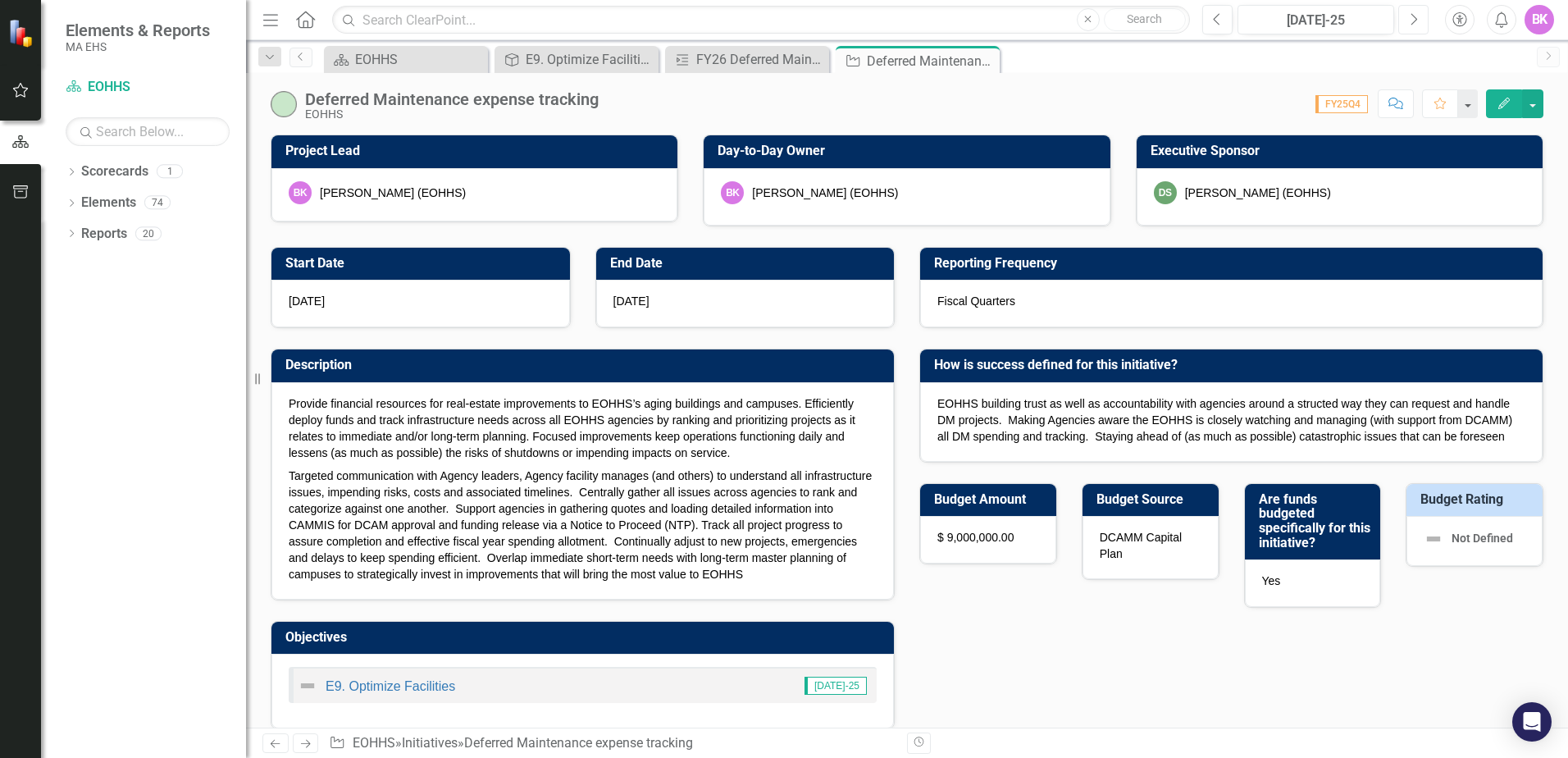
click at [1415, 21] on icon "Next" at bounding box center [1413, 20] width 9 height 14
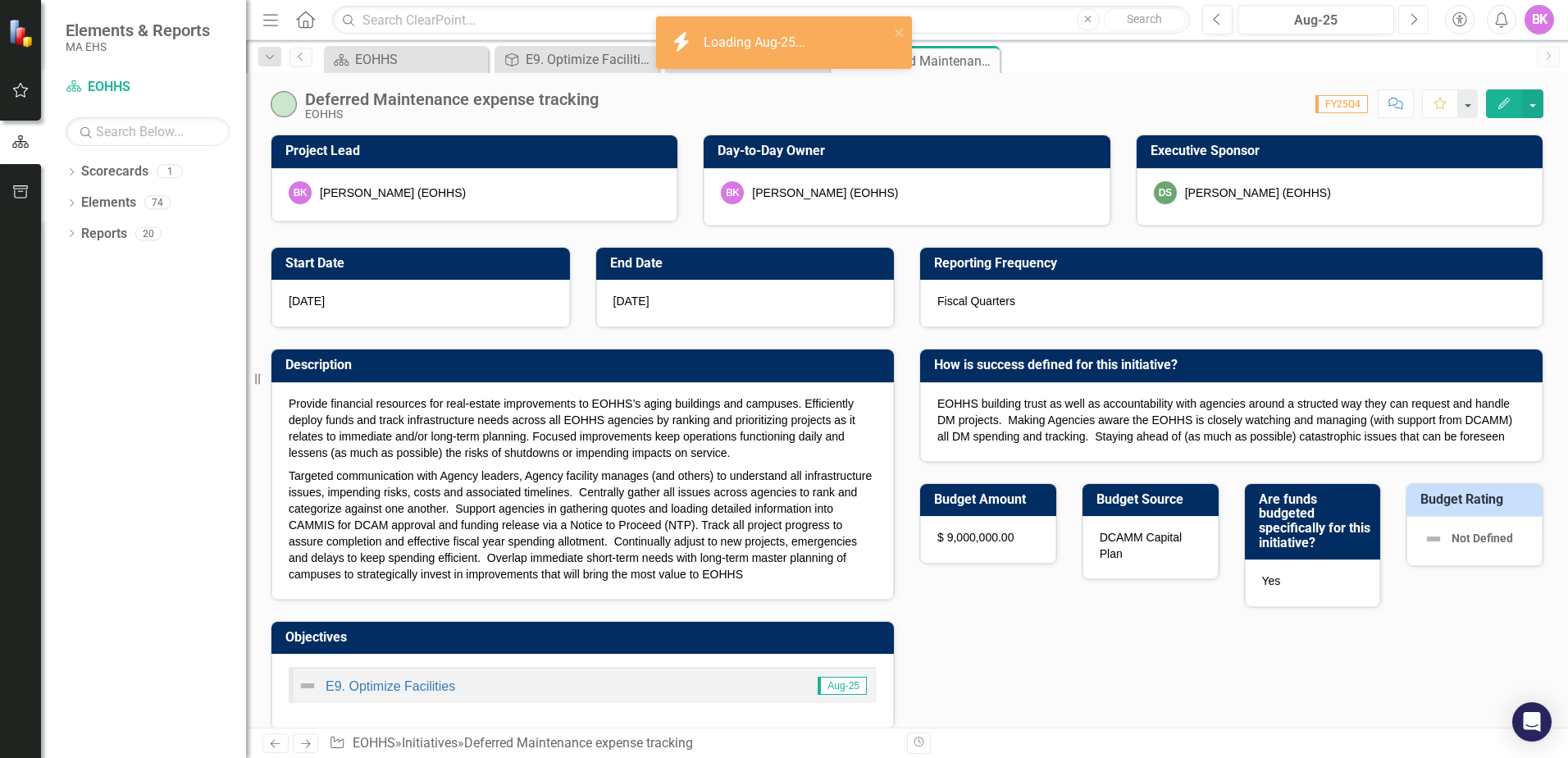
checkbox input "true"
click at [1415, 21] on icon "Next" at bounding box center [1413, 20] width 9 height 14
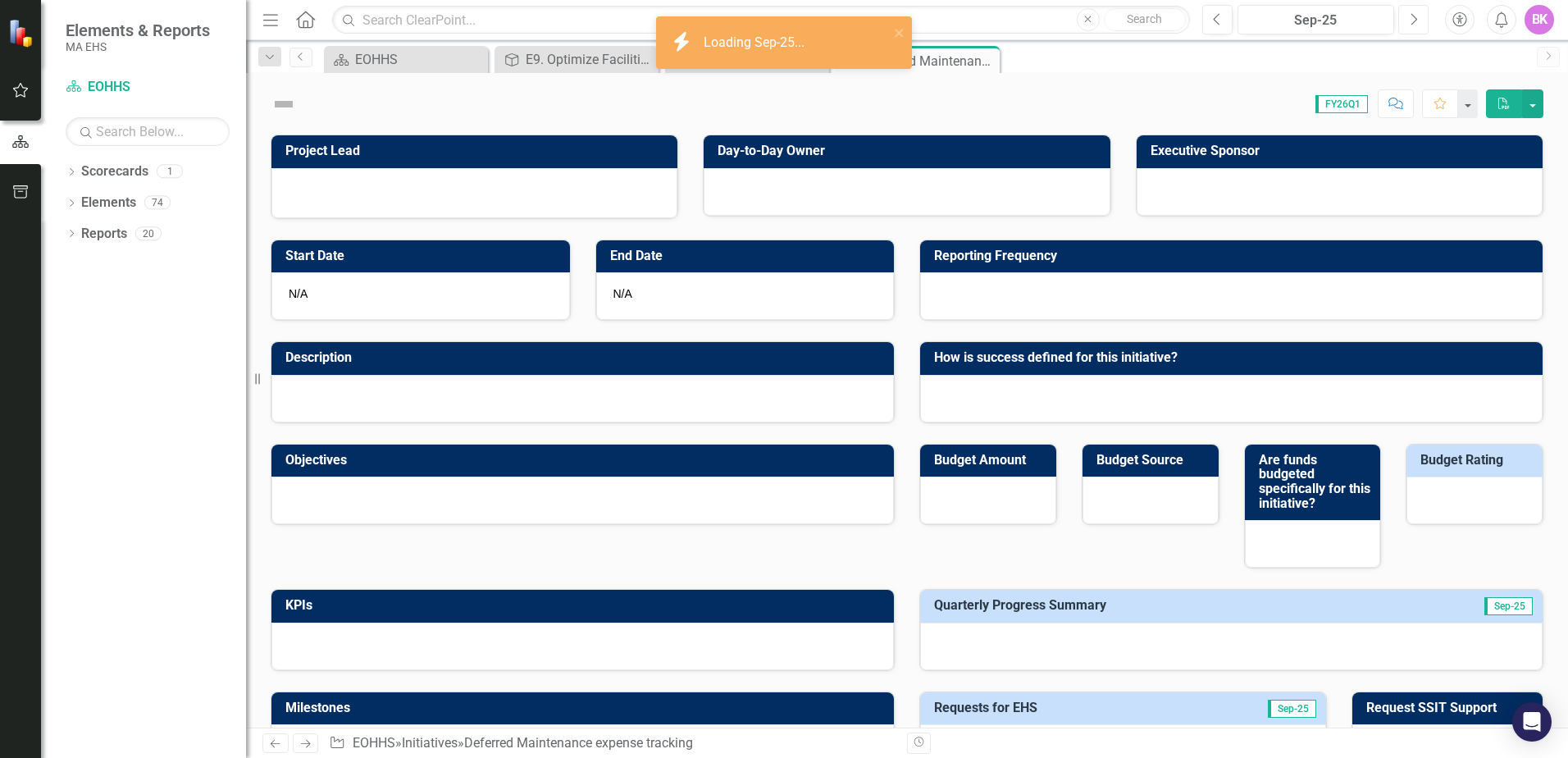
click at [1415, 21] on icon "Next" at bounding box center [1413, 20] width 9 height 14
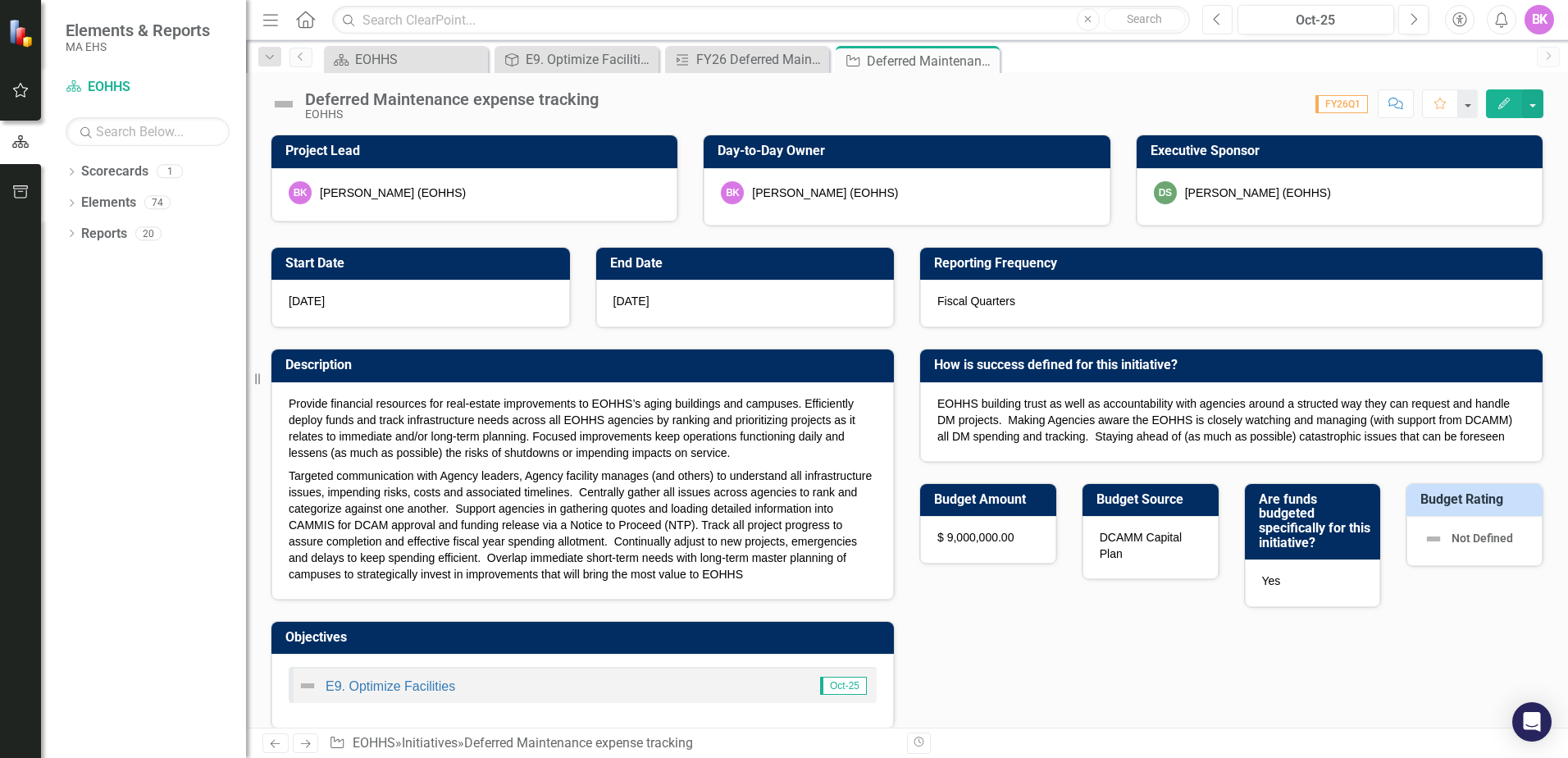
click at [1219, 14] on icon "button" at bounding box center [1216, 19] width 6 height 12
click at [1218, 16] on icon "Previous" at bounding box center [1217, 20] width 9 height 14
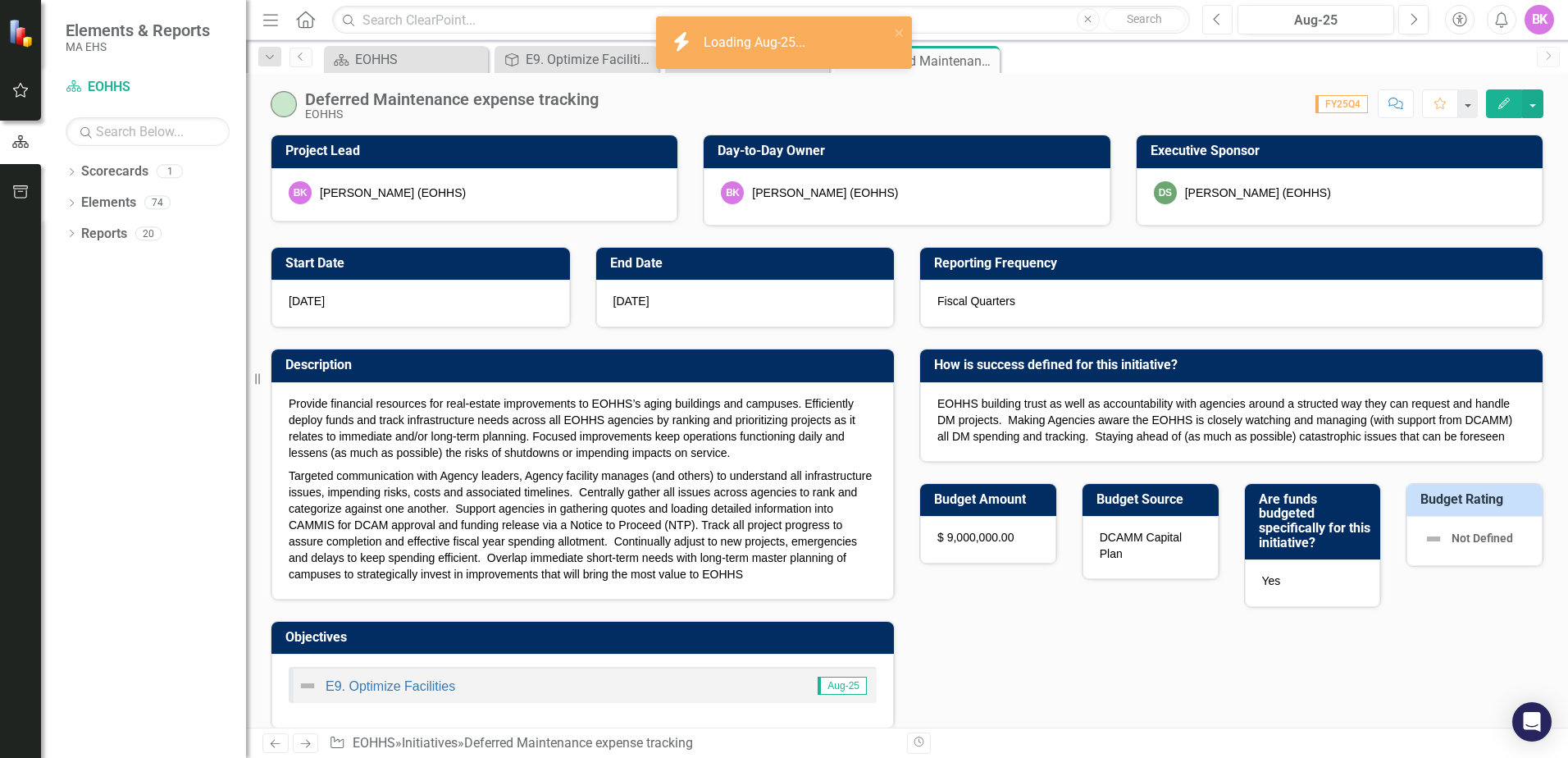
click at [1218, 16] on icon "Previous" at bounding box center [1217, 20] width 9 height 14
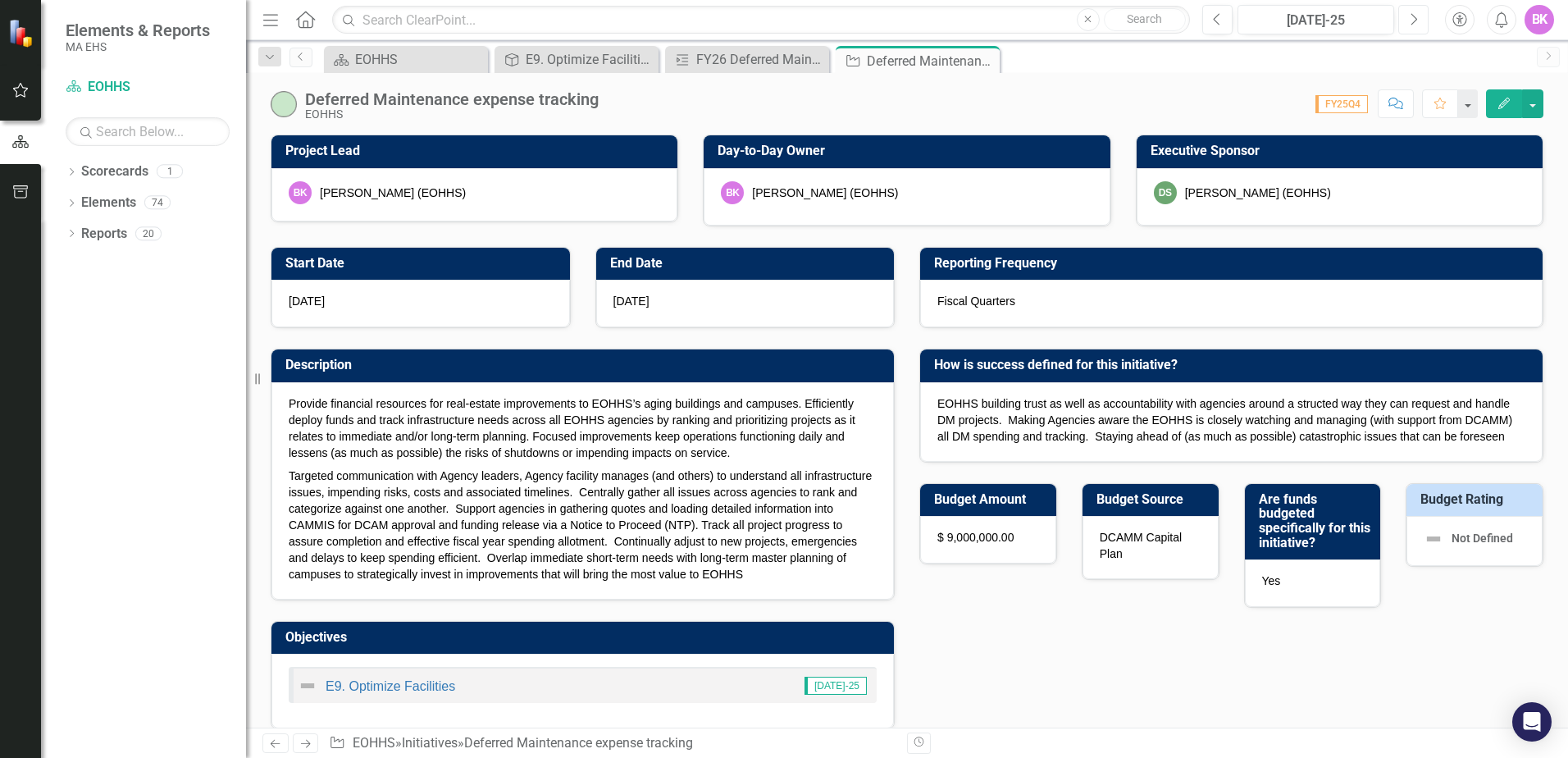
click at [1412, 20] on icon "Next" at bounding box center [1413, 20] width 9 height 14
click at [1408, 22] on button "Next" at bounding box center [1413, 19] width 31 height 30
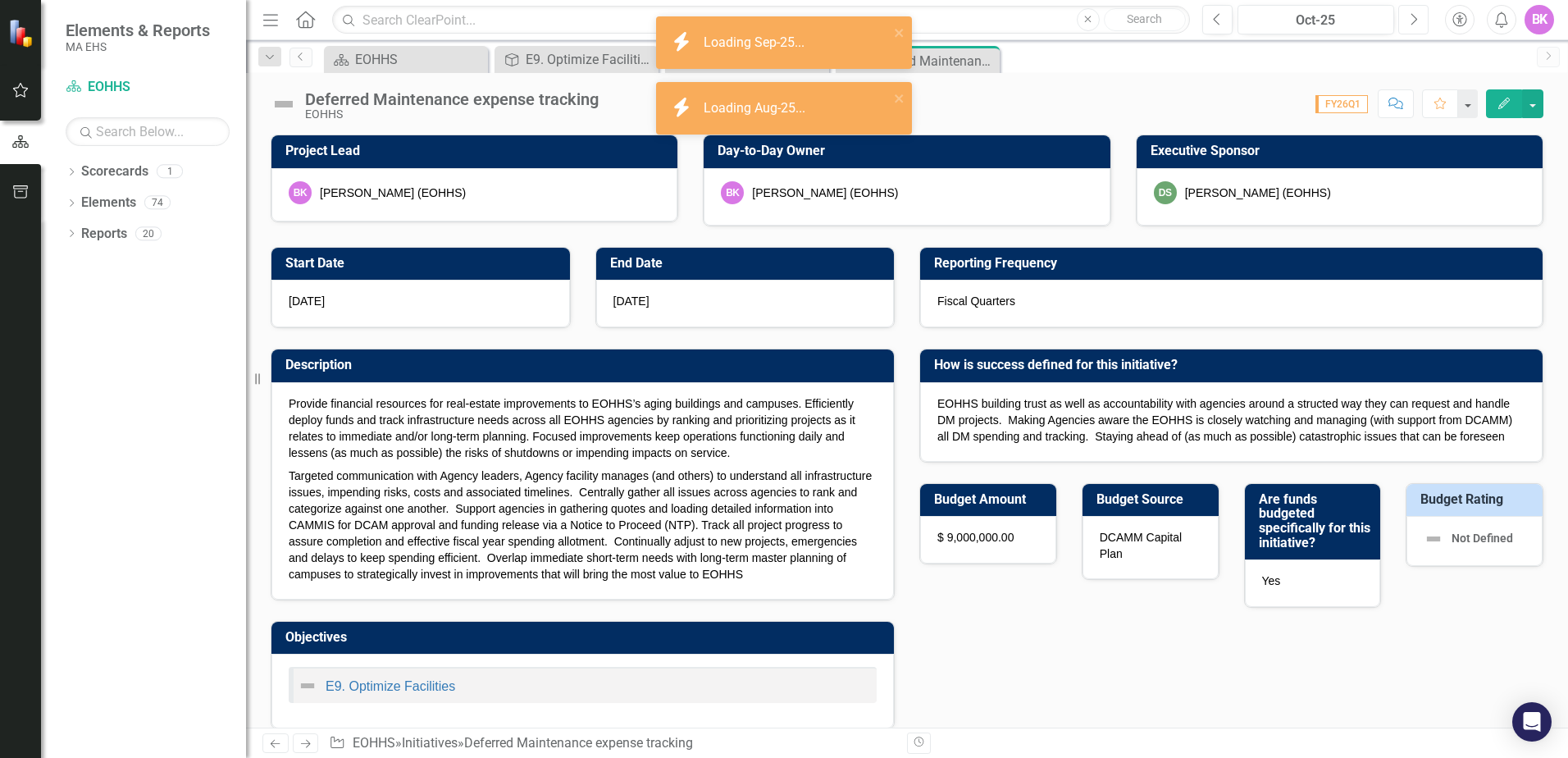
checkbox input "true"
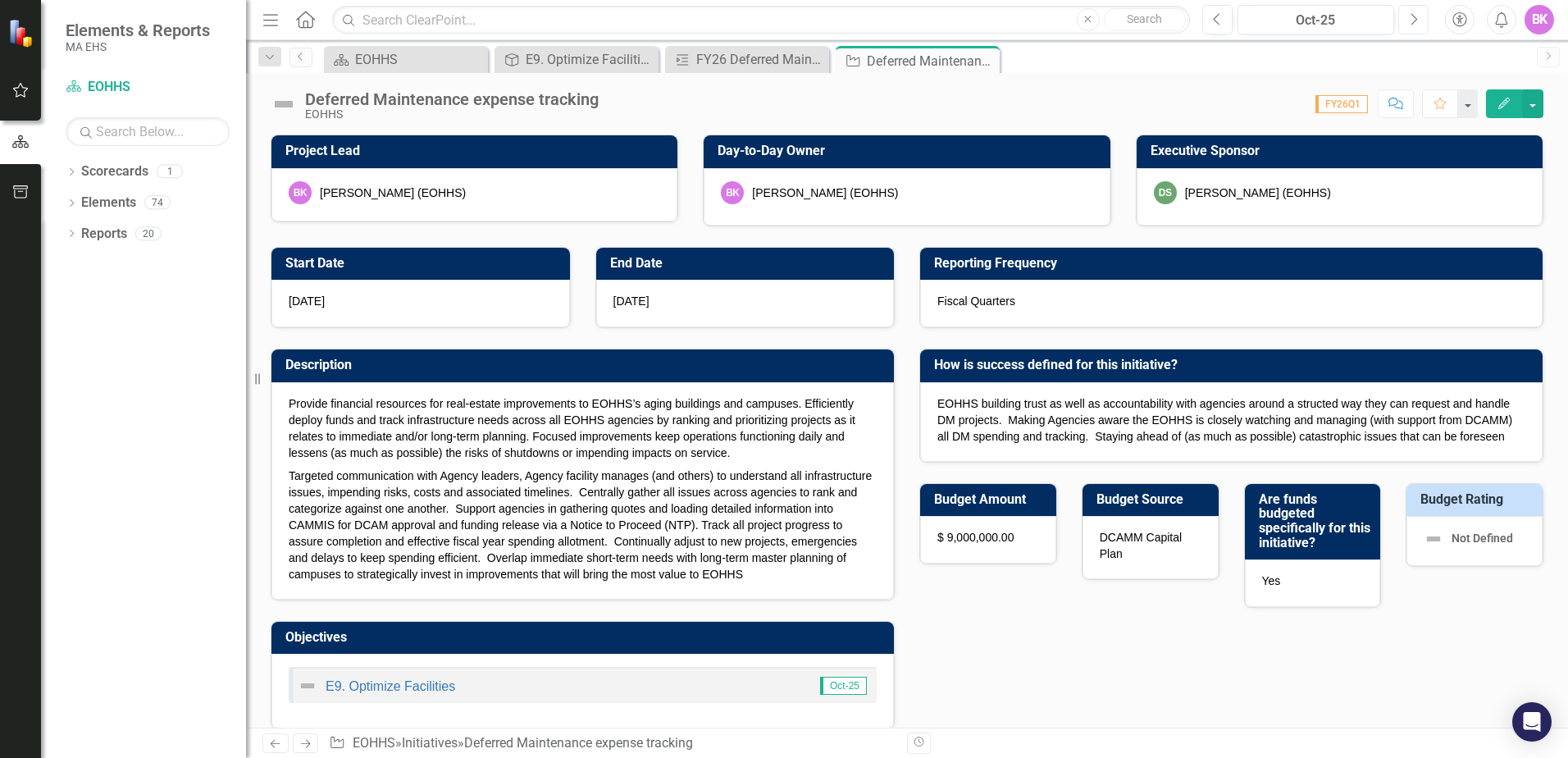
click at [1413, 19] on icon "Next" at bounding box center [1413, 20] width 9 height 14
click at [1219, 19] on icon "Previous" at bounding box center [1217, 20] width 9 height 14
checkbox input "true"
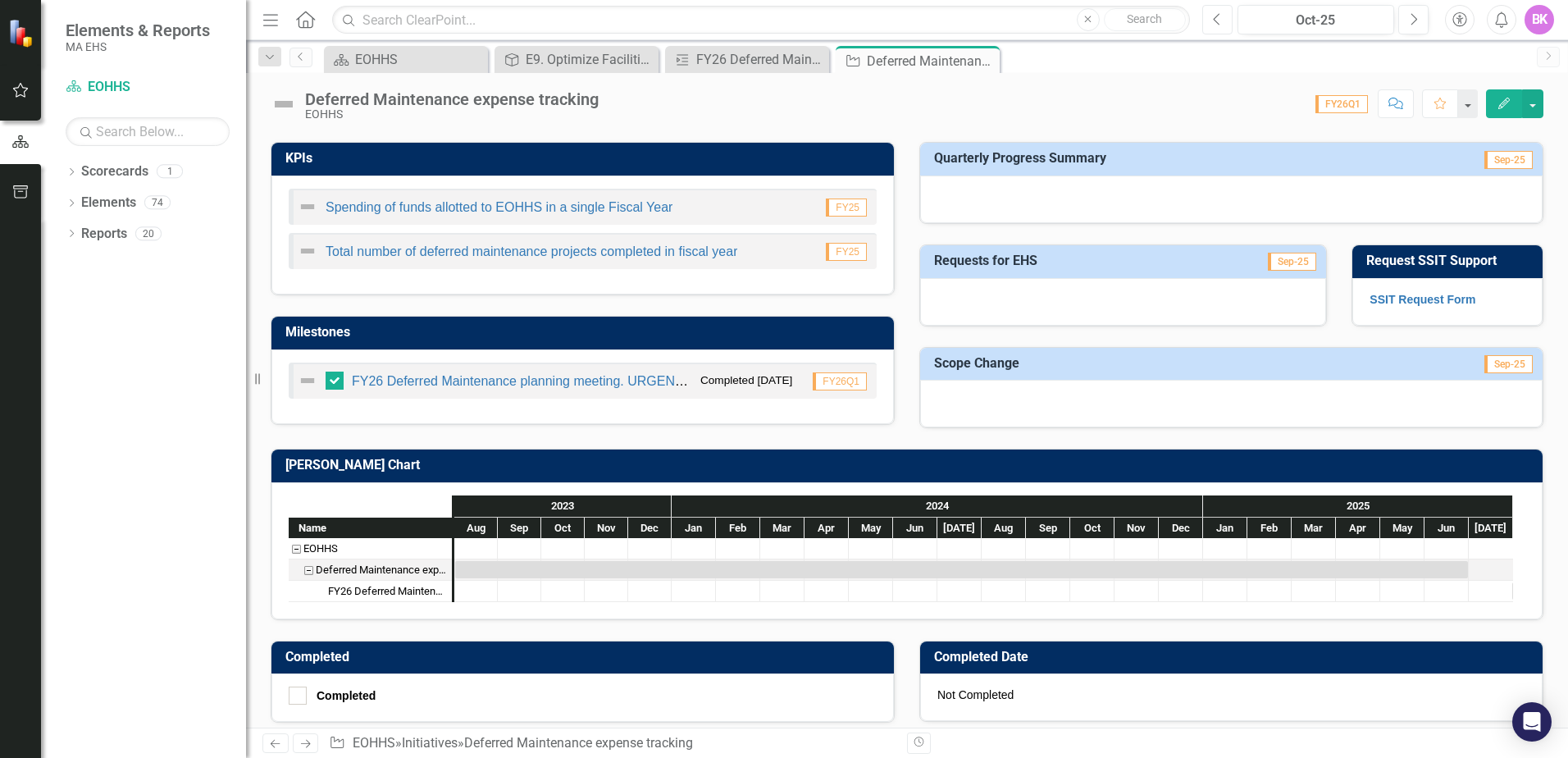
scroll to position [620, 0]
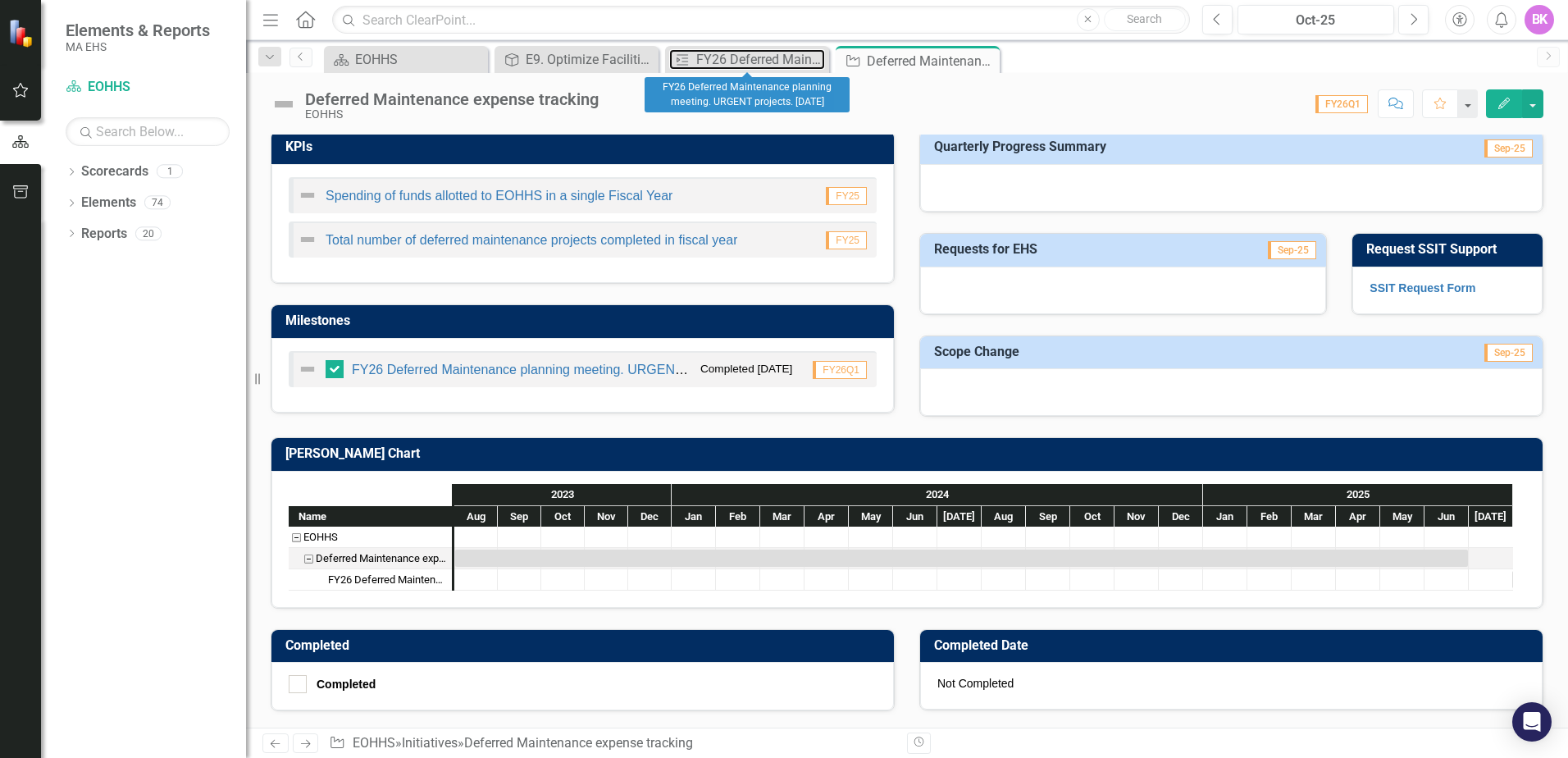
click at [764, 61] on div "FY26 Deferred Maintenance planning meeting. URGENT projects. [DATE]" at bounding box center [760, 59] width 129 height 21
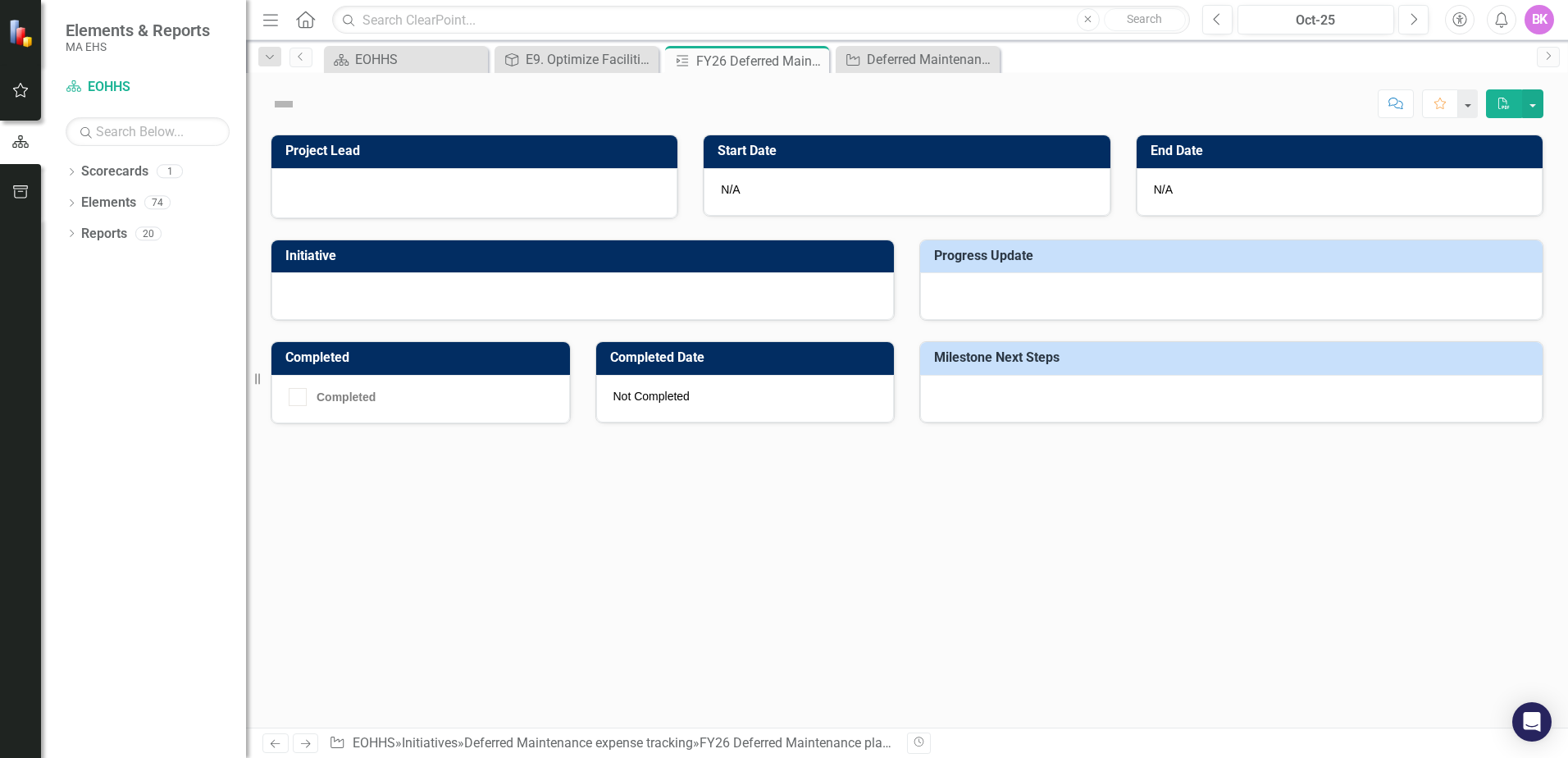
checkbox input "true"
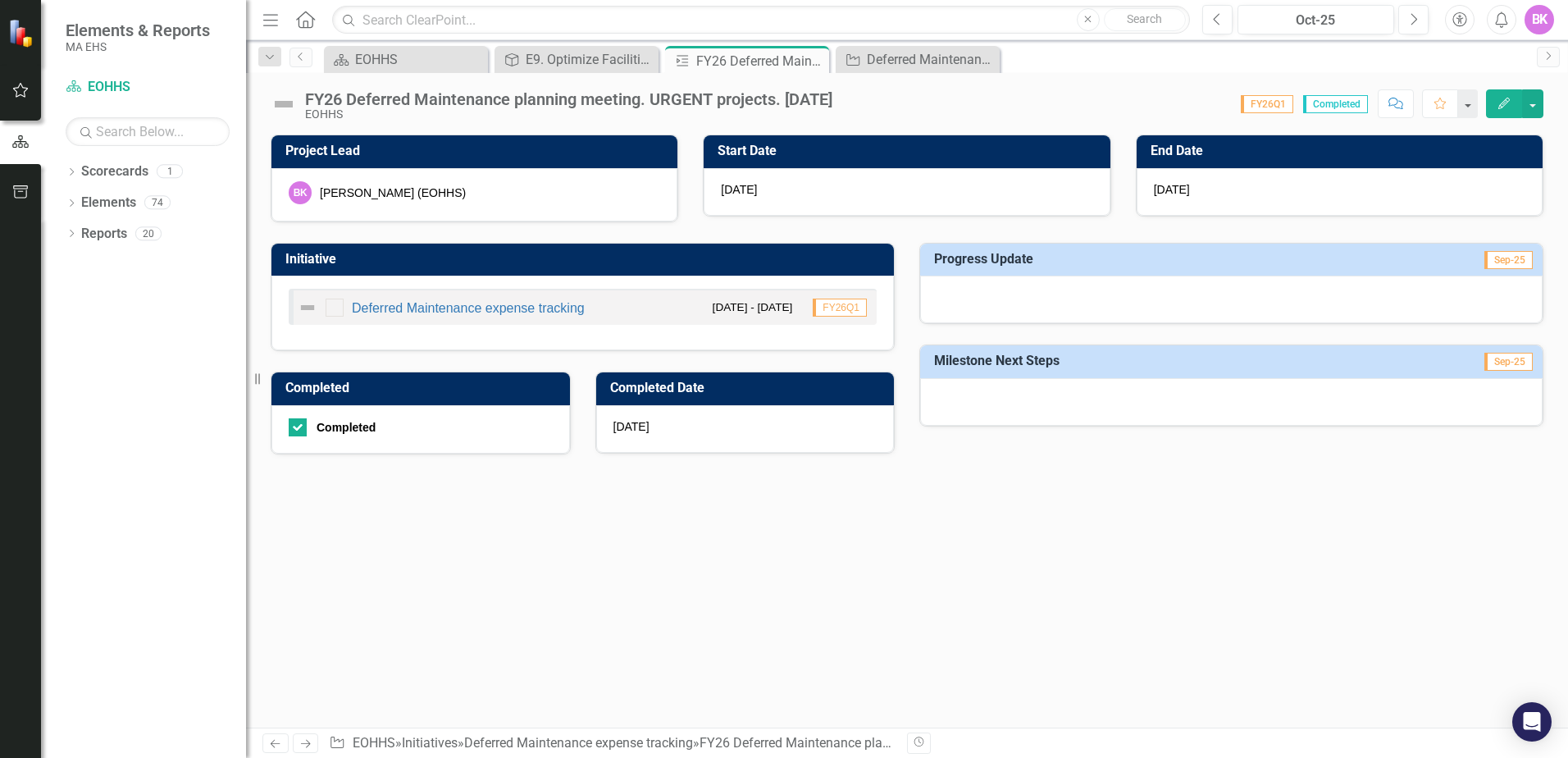
click at [0, 0] on icon at bounding box center [0, 0] width 0 height 0
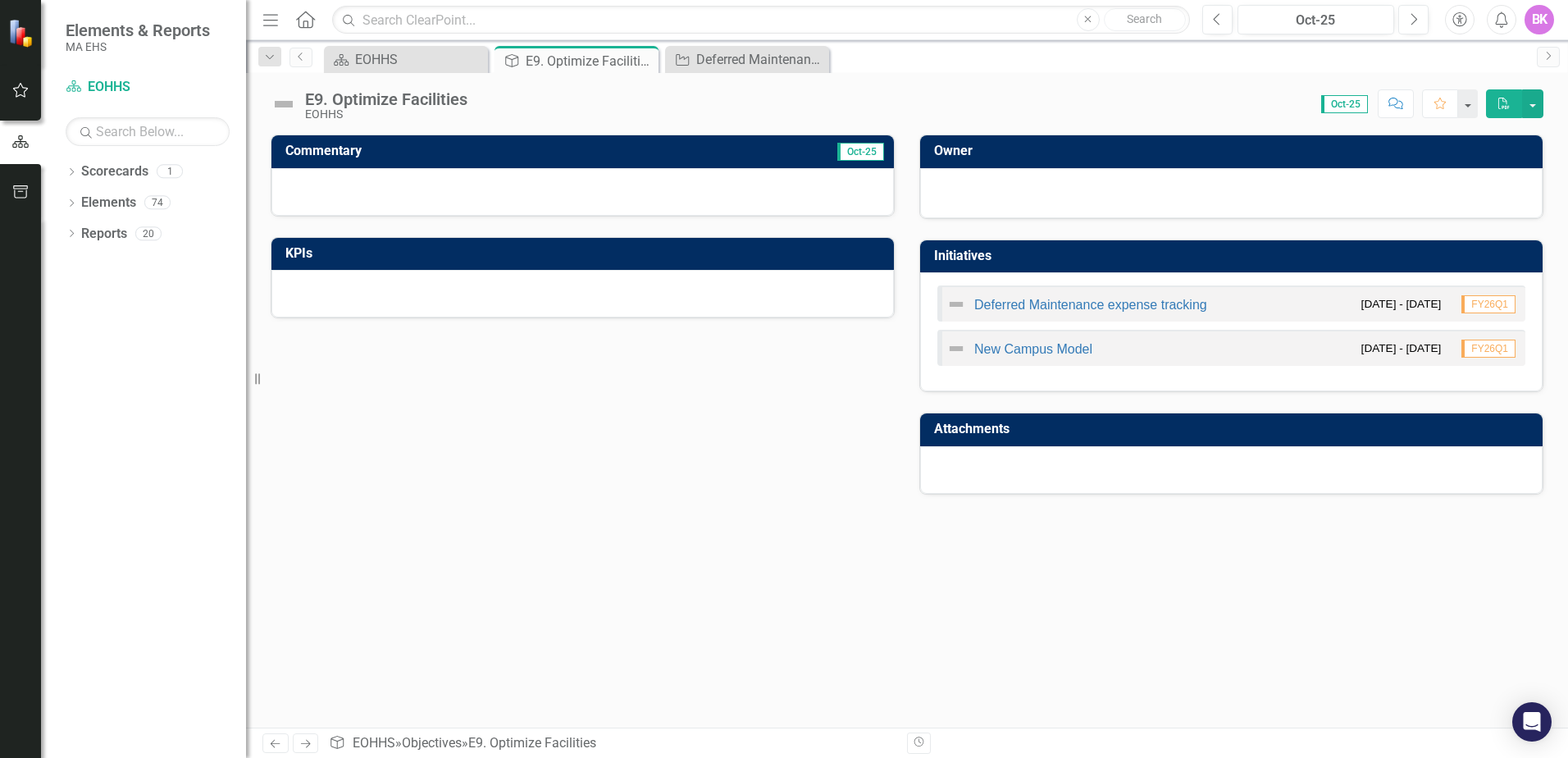
click at [557, 58] on div "E9. Optimize Facilities" at bounding box center [590, 61] width 129 height 21
click at [1061, 304] on link "Deferred Maintenance expense tracking" at bounding box center [1091, 305] width 233 height 14
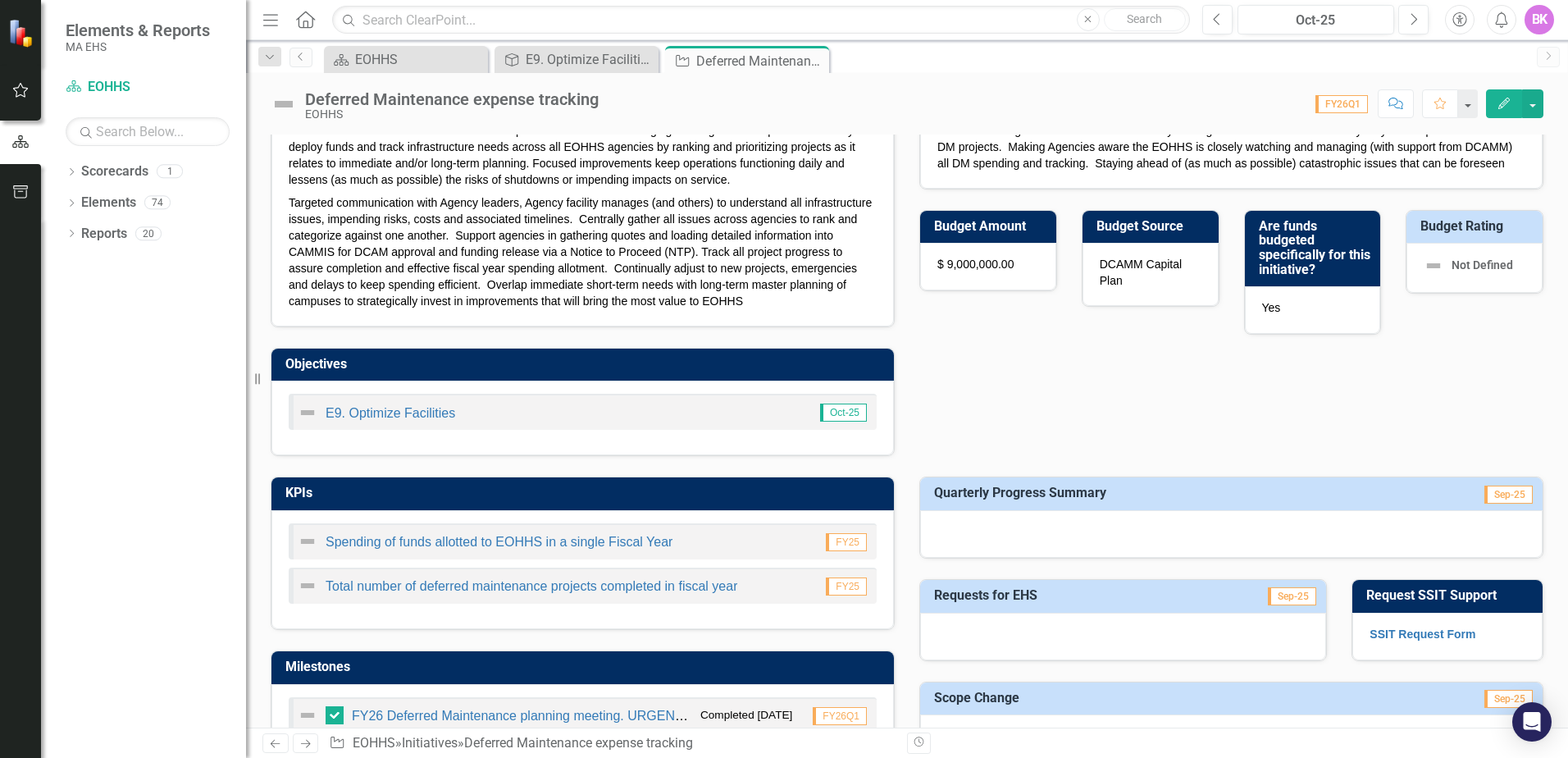
scroll to position [246, 0]
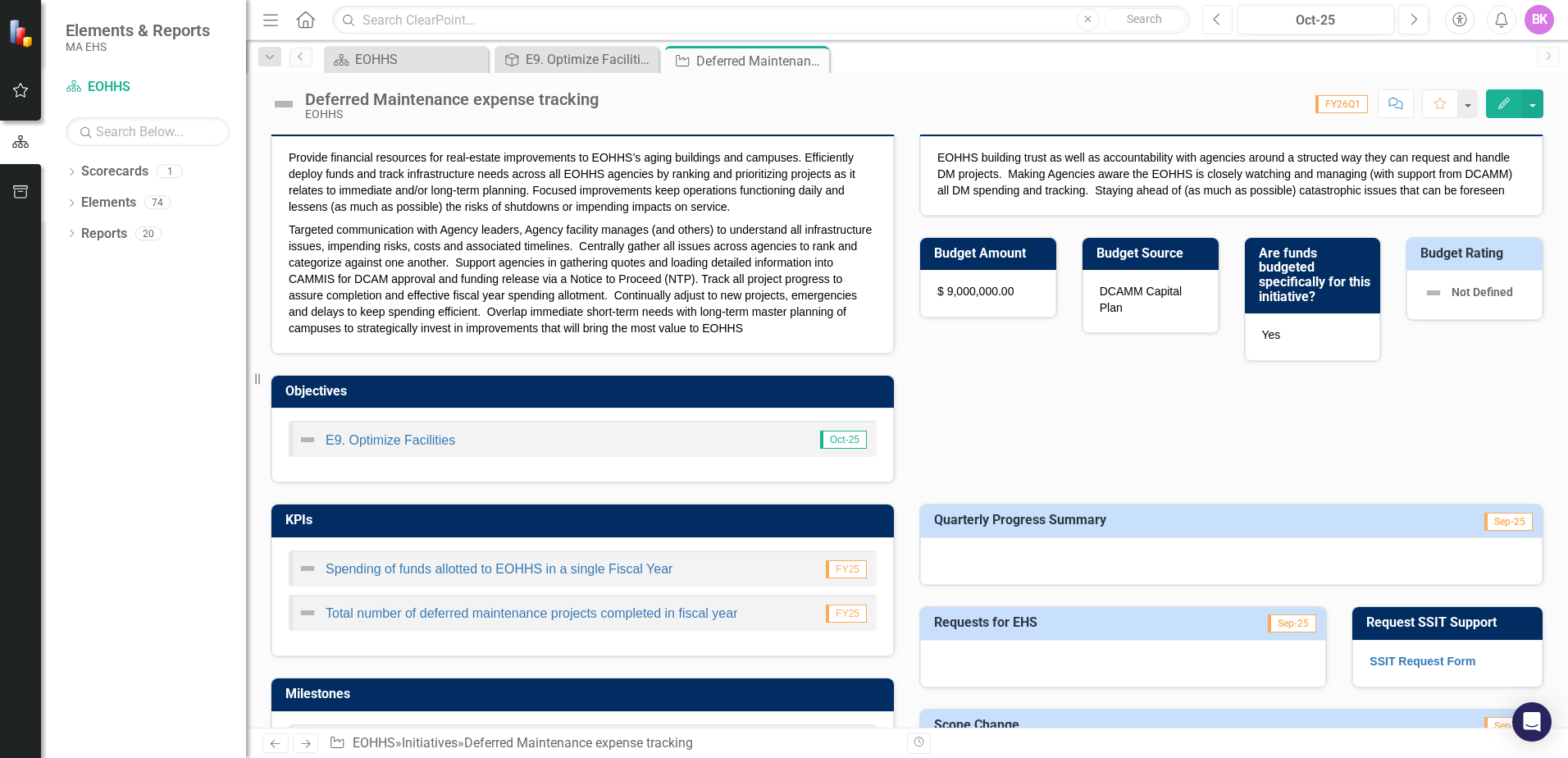
click at [1208, 16] on button "Previous" at bounding box center [1217, 19] width 31 height 30
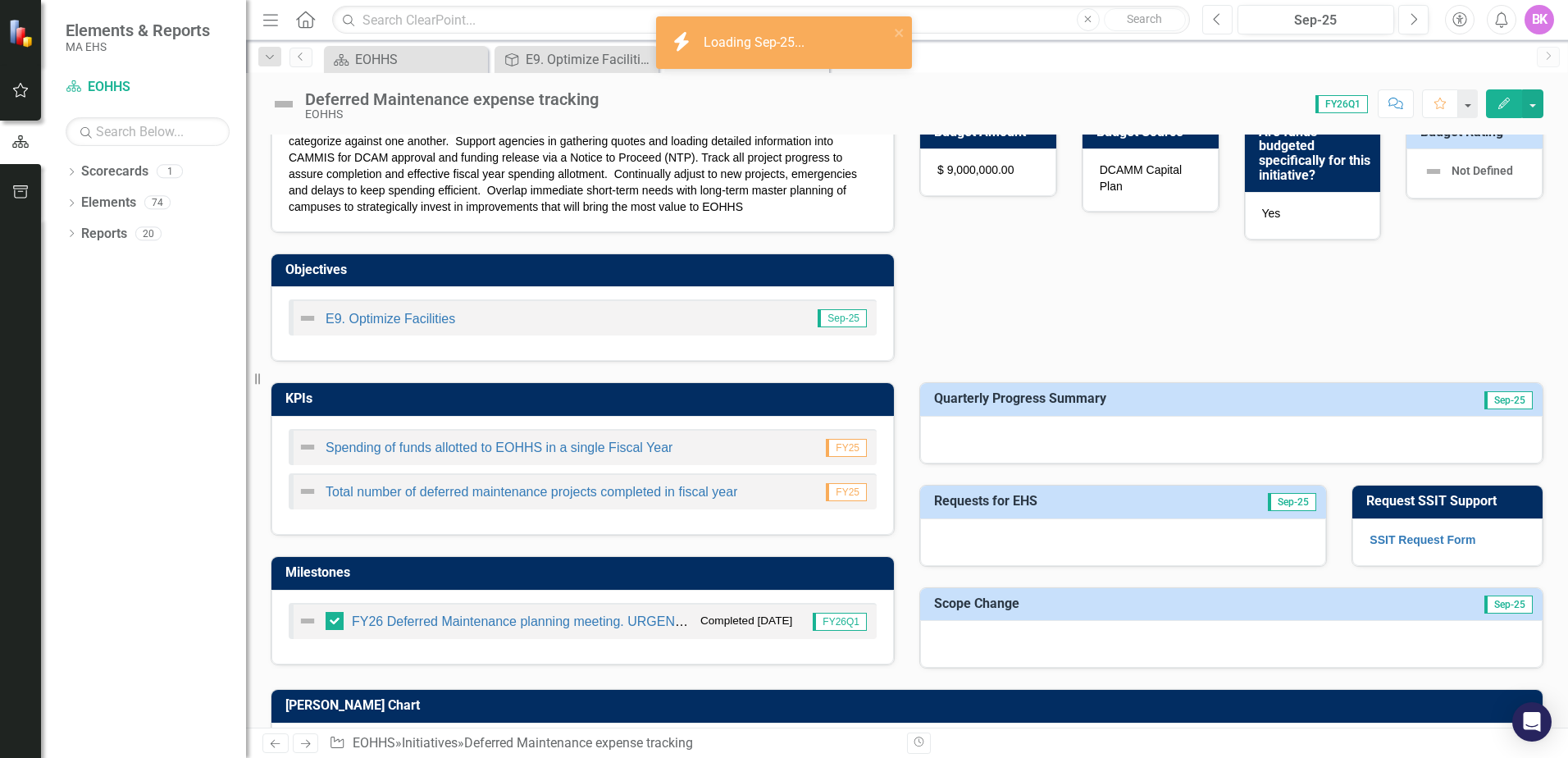
scroll to position [410, 0]
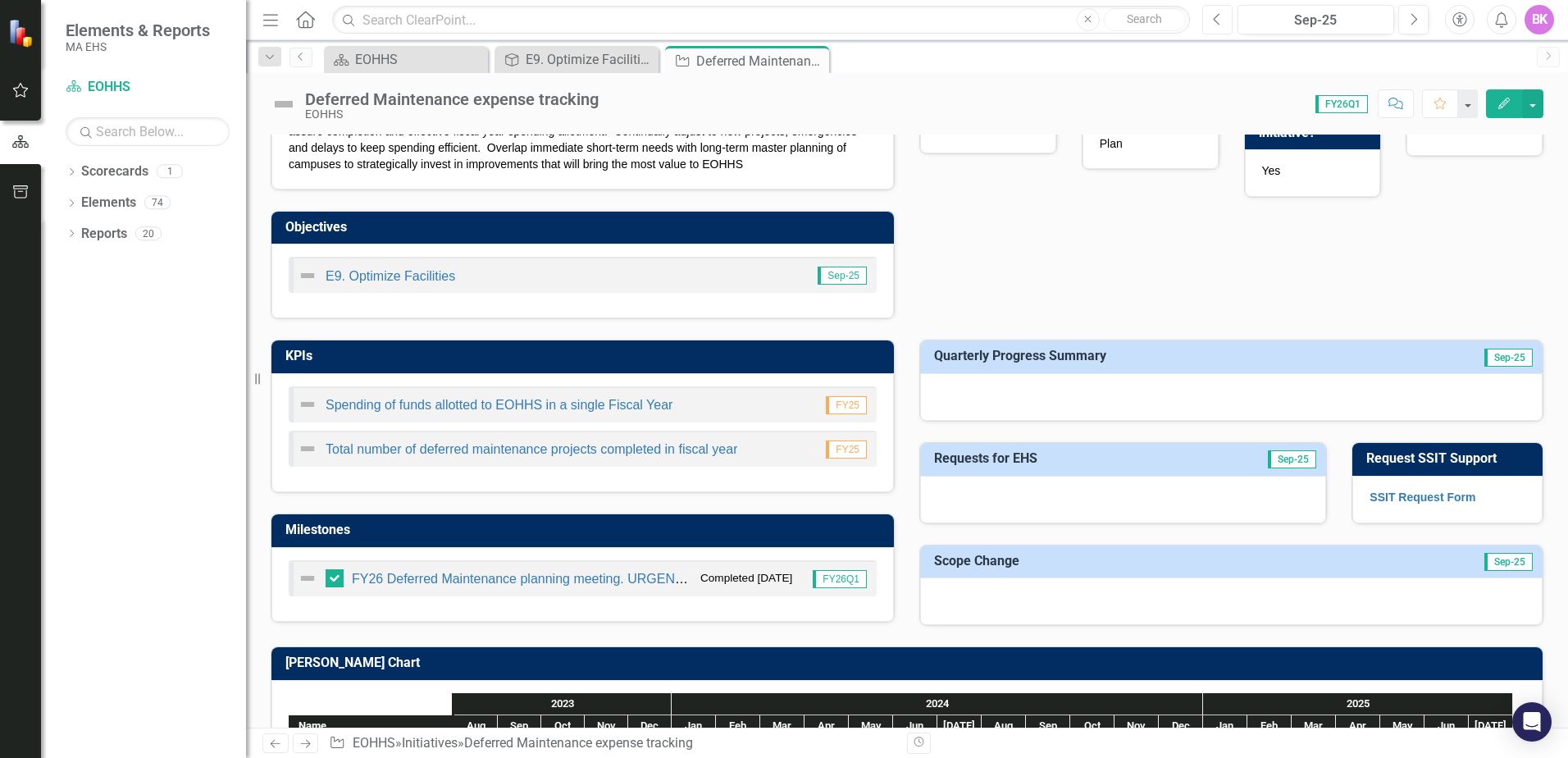
click at [1219, 13] on icon "Previous" at bounding box center [1217, 20] width 9 height 14
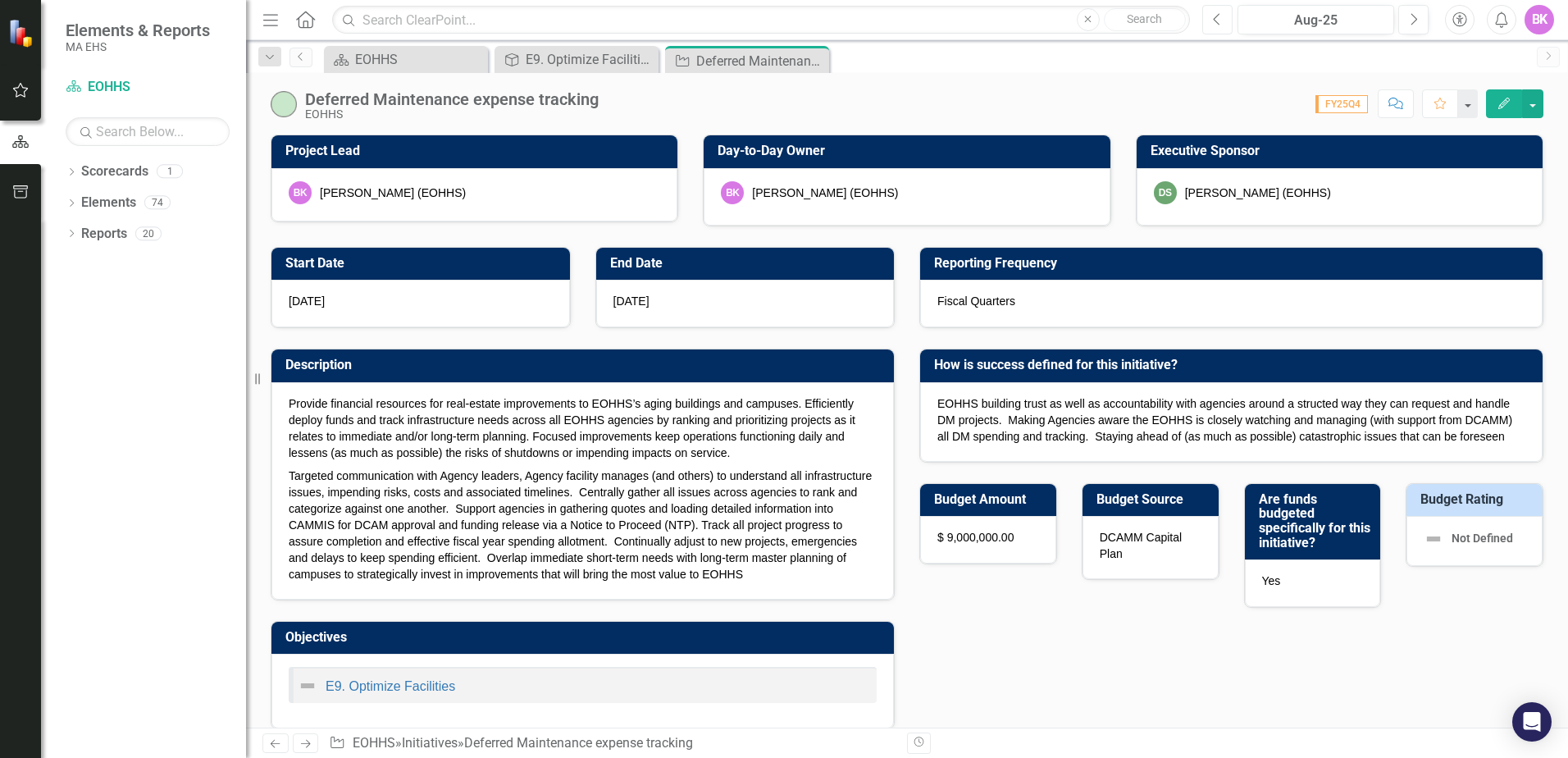
checkbox input "true"
click at [1222, 19] on button "Previous" at bounding box center [1217, 19] width 31 height 30
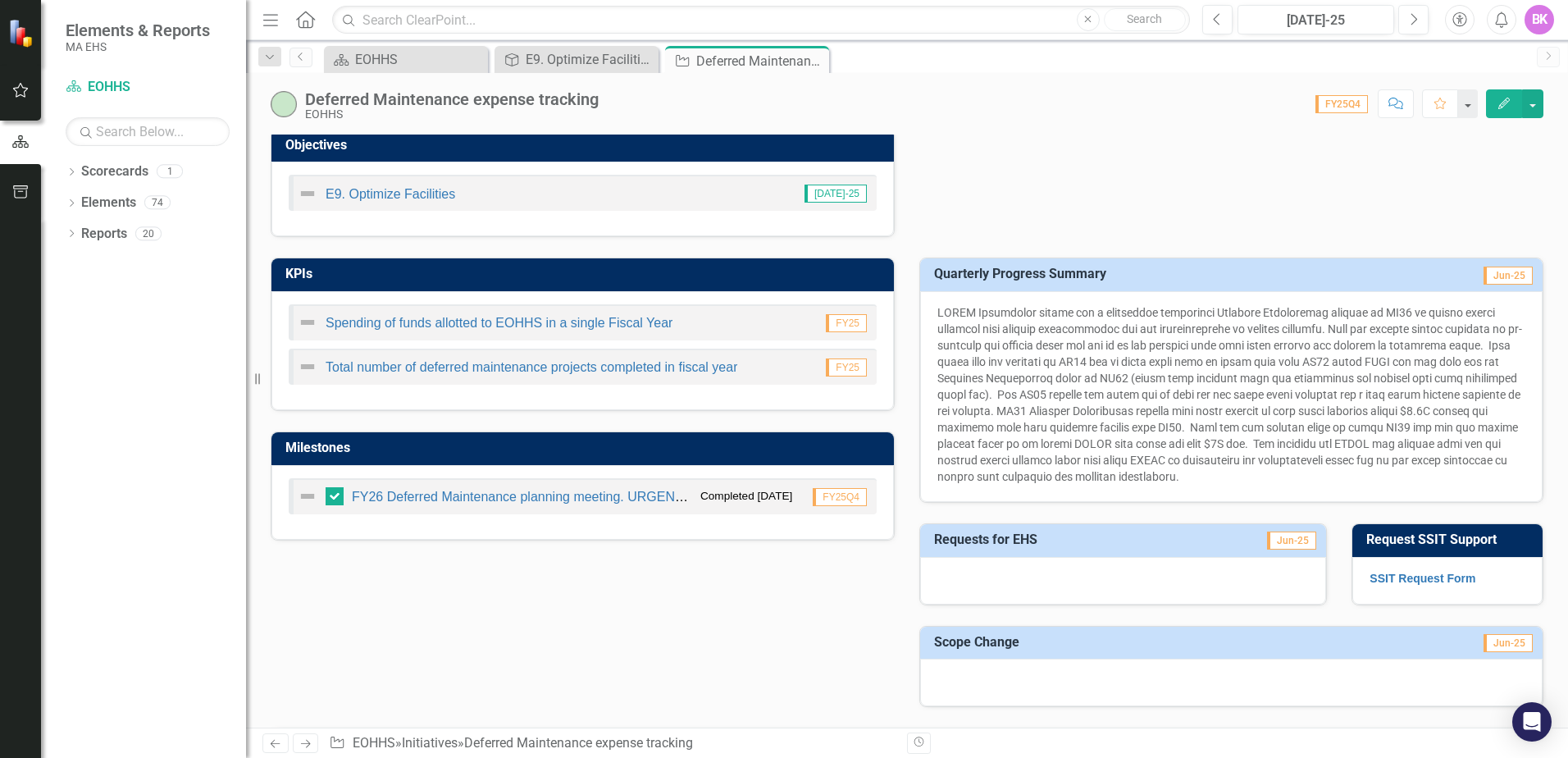
scroll to position [410, 0]
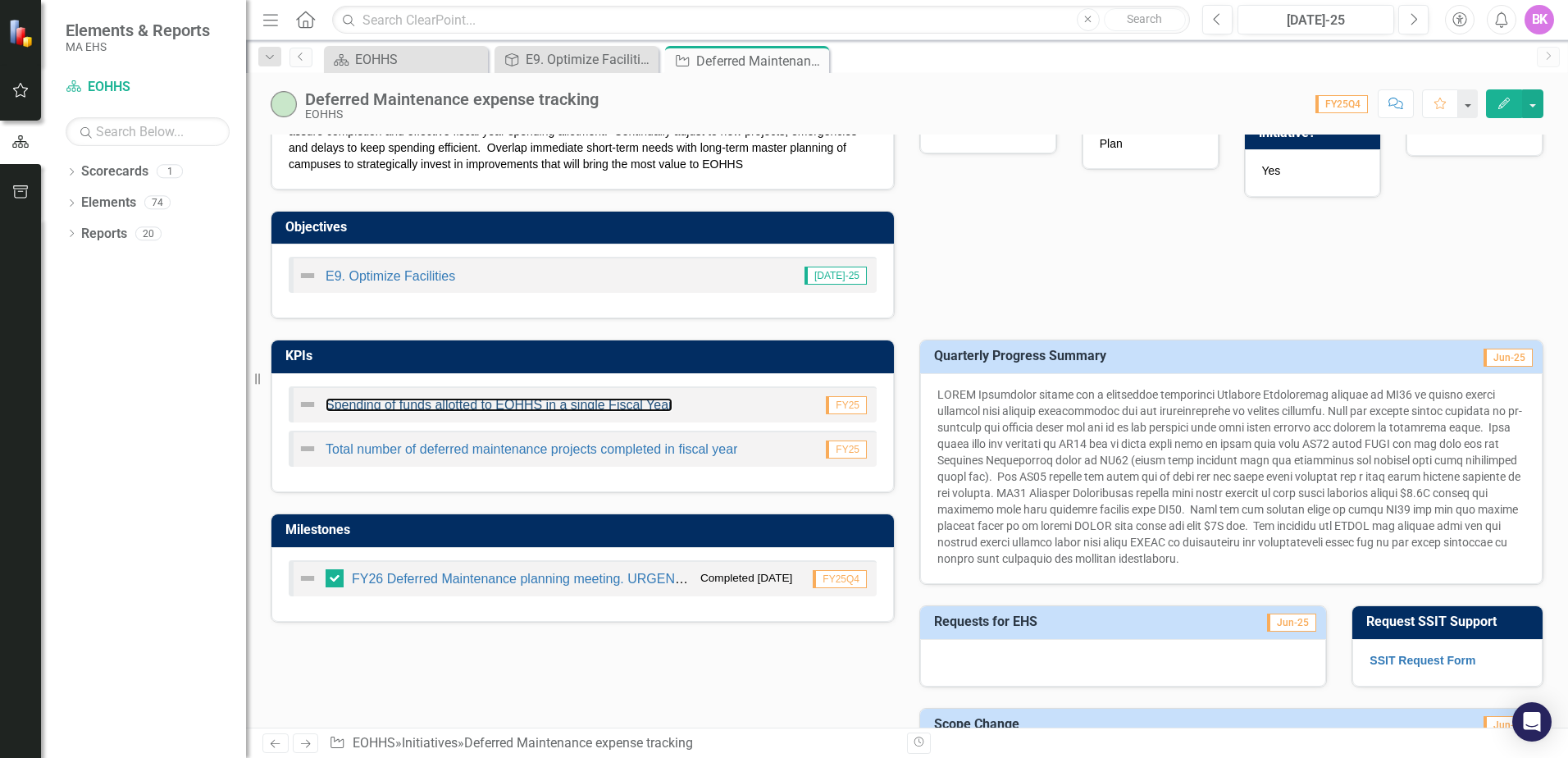
click at [581, 406] on link "Spending of funds allotted to EOHHS in a single Fiscal Year" at bounding box center [499, 405] width 347 height 14
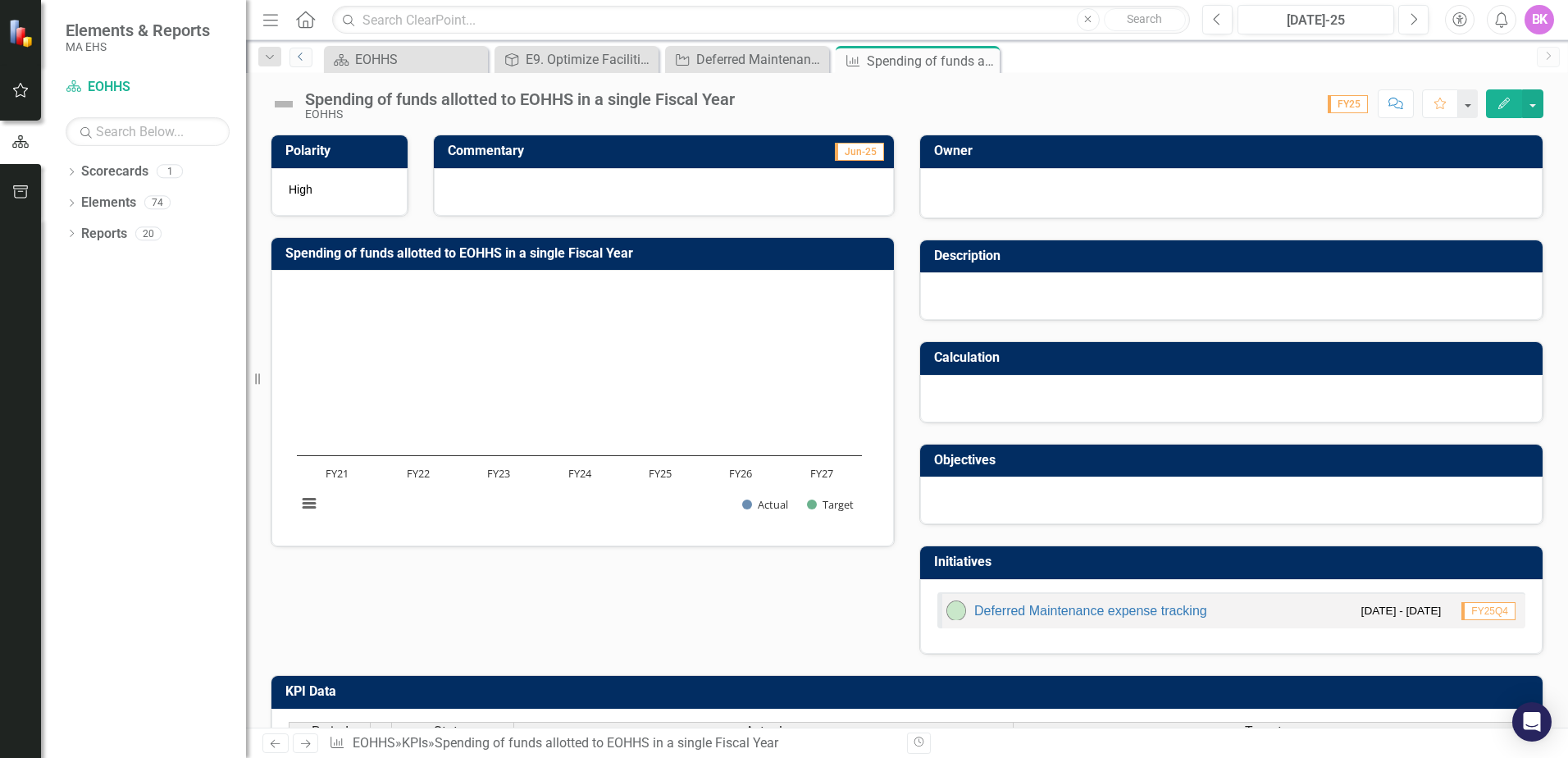
click at [299, 62] on link "Previous" at bounding box center [301, 58] width 23 height 20
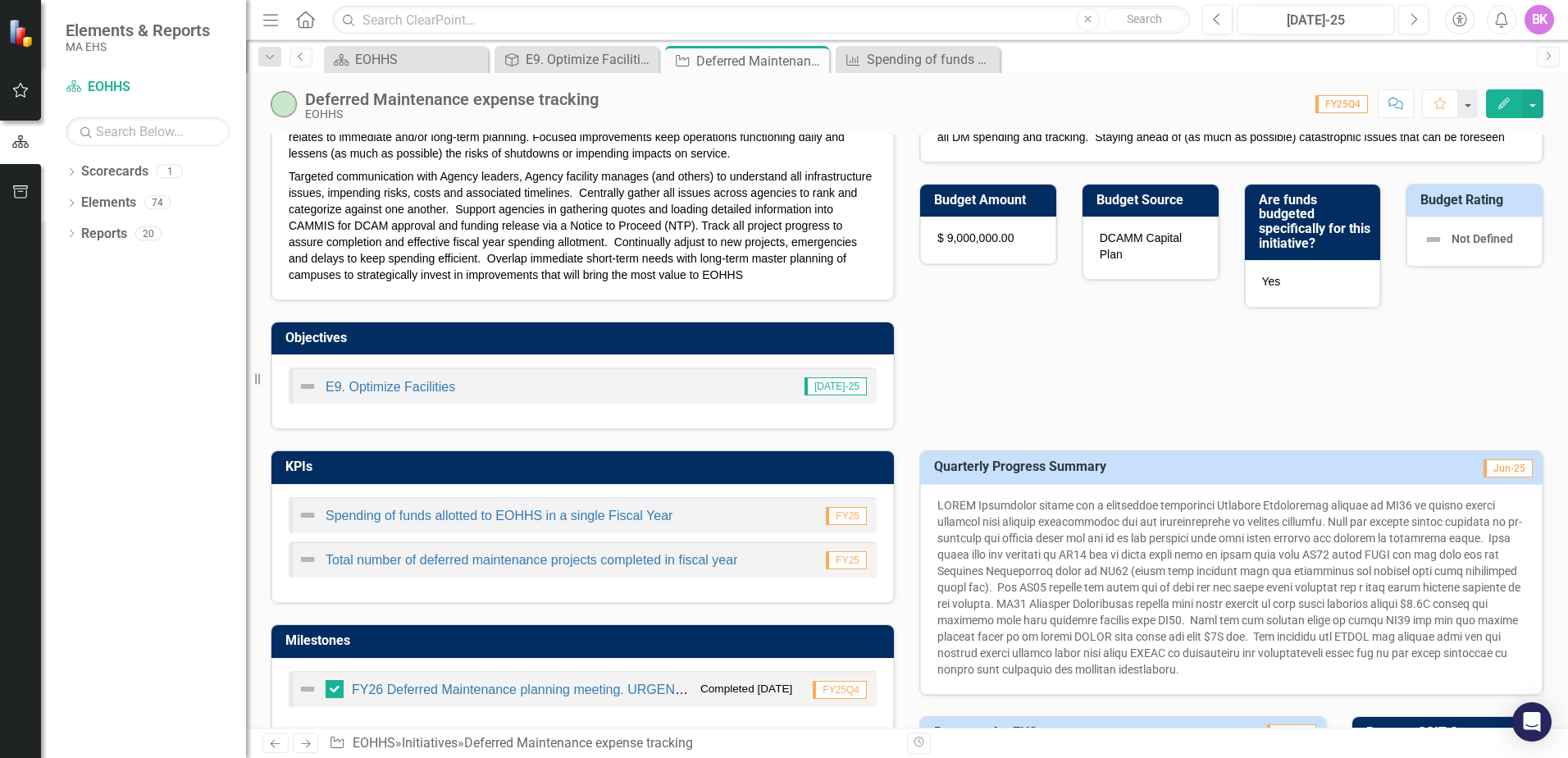
scroll to position [328, 0]
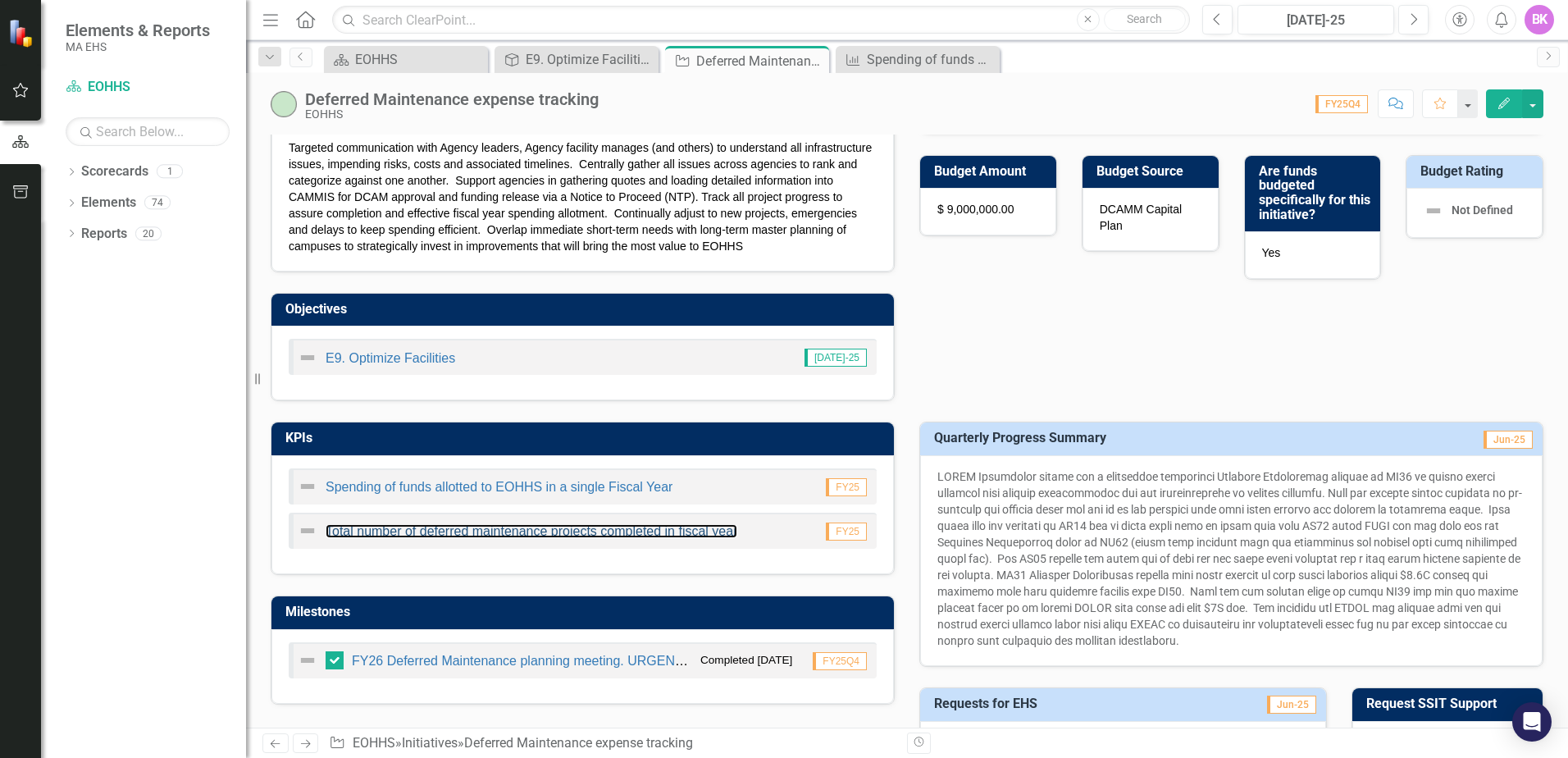
click at [476, 536] on link "Total number of deferred maintenance projects completed in fiscal year" at bounding box center [531, 531] width 412 height 14
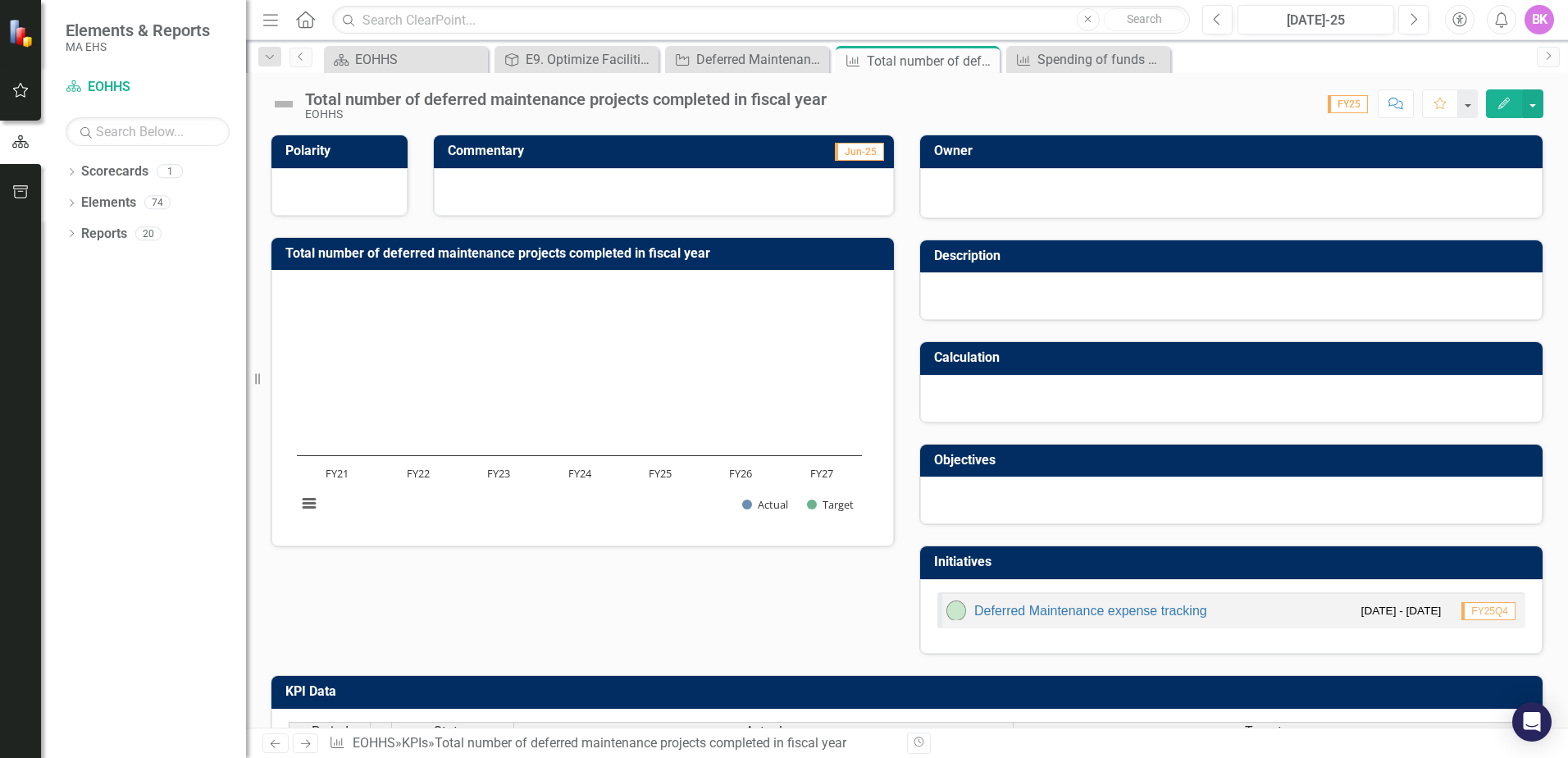
click at [512, 472] on rect "Interactive chart" at bounding box center [579, 406] width 582 height 246
click at [502, 477] on text "FY23" at bounding box center [499, 473] width 23 height 14
click at [500, 440] on rect "Interactive chart" at bounding box center [579, 406] width 582 height 246
click at [310, 500] on button "View chart menu, Chart" at bounding box center [309, 504] width 23 height 23
click at [387, 513] on div "Download PNG image Download JPEG image Download PDF document Download SVG vecto…" at bounding box center [378, 434] width 207 height 160
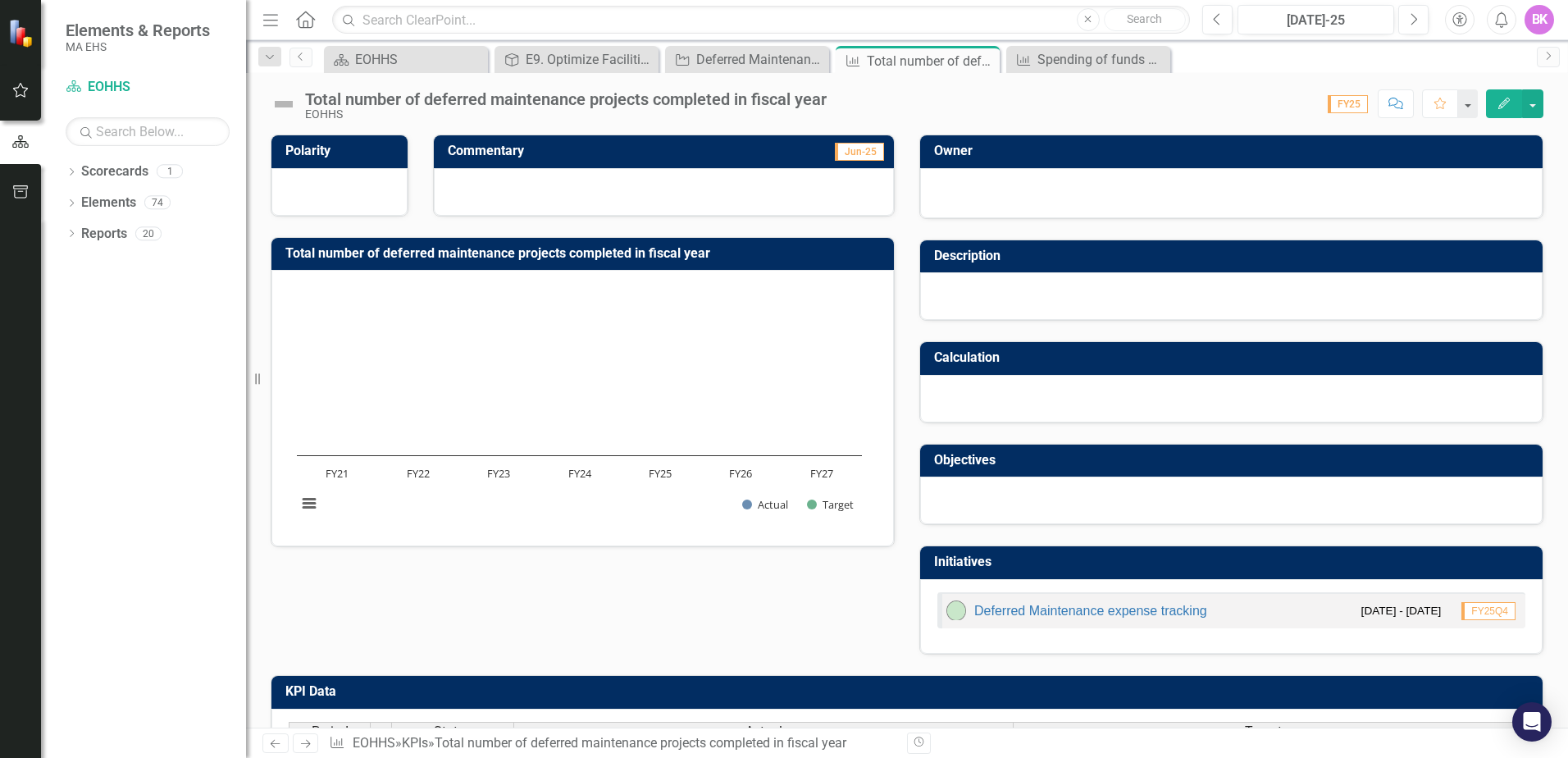
scroll to position [201, 0]
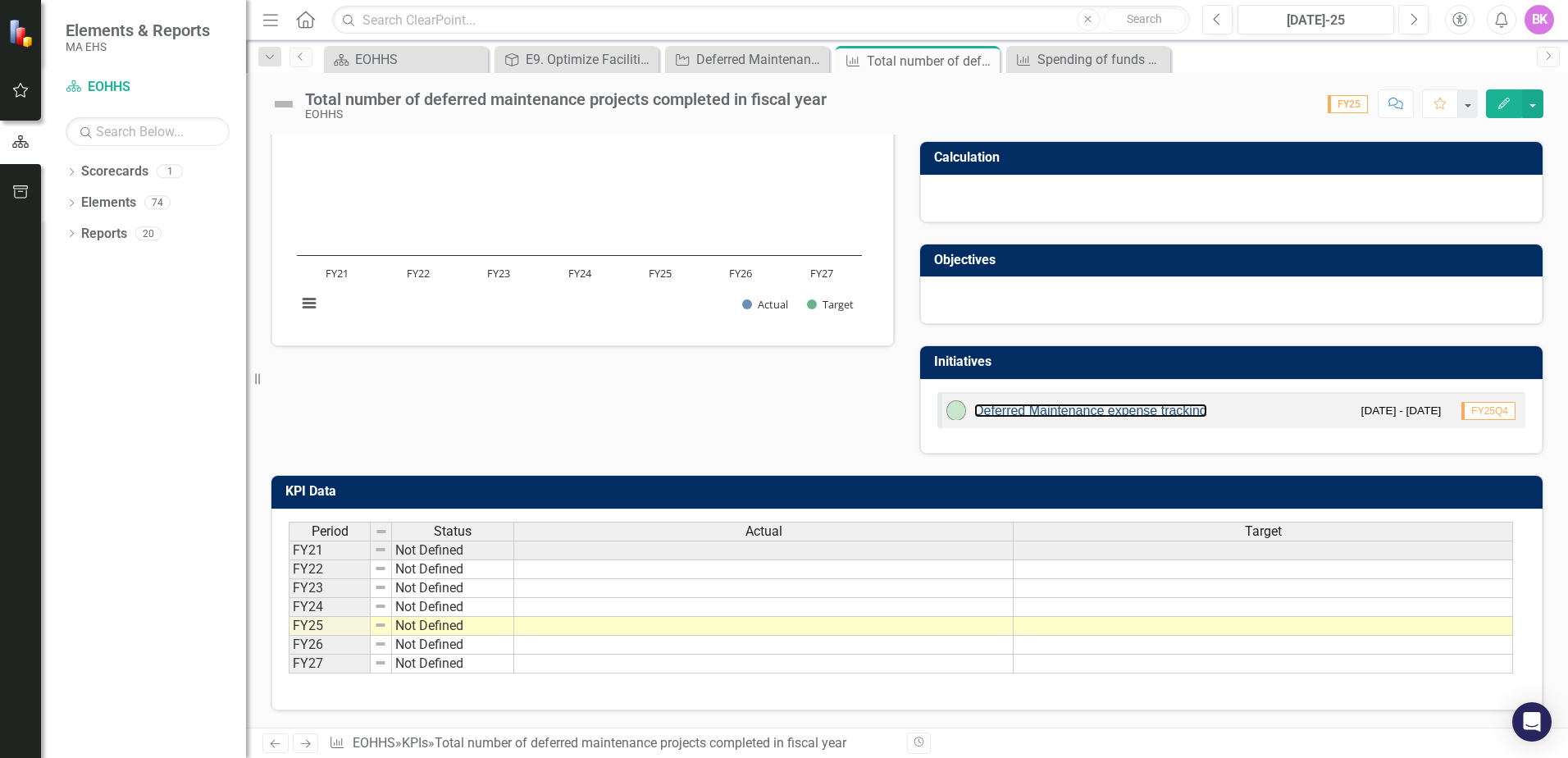
click at [1032, 406] on link "Deferred Maintenance expense tracking" at bounding box center [1091, 411] width 233 height 14
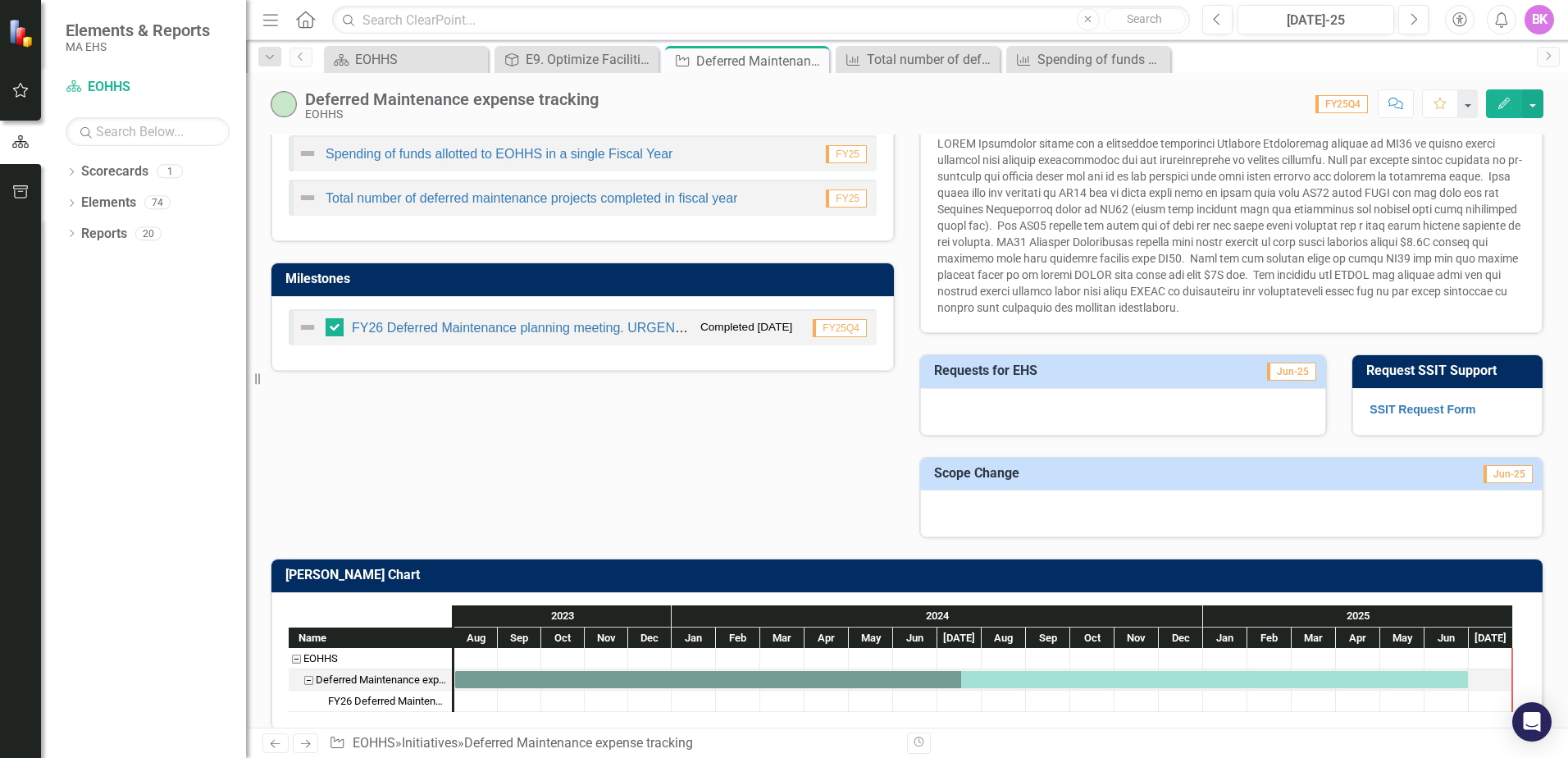
scroll to position [454, 0]
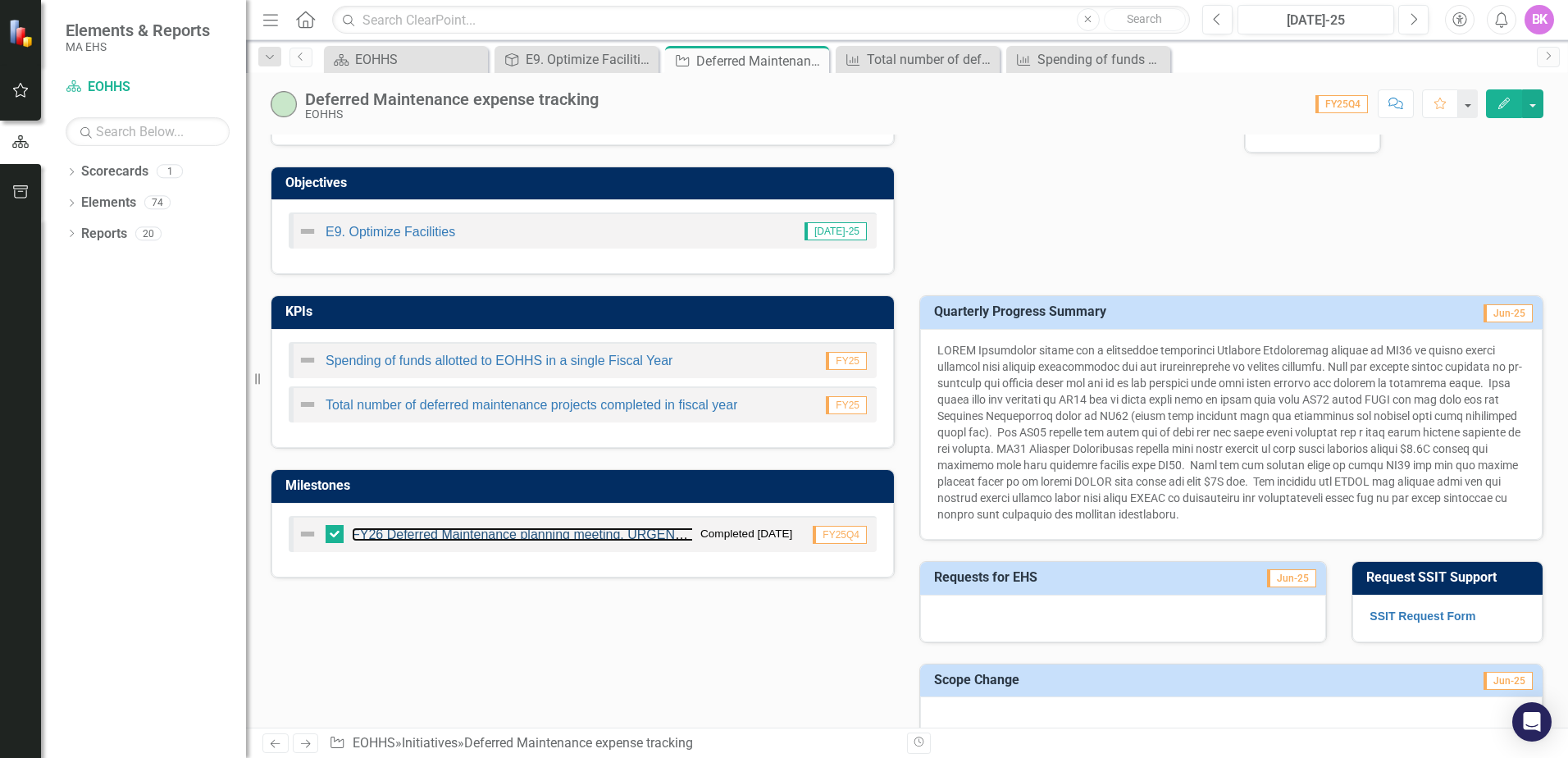
click at [589, 538] on link "FY26 Deferred Maintenance planning meeting. URGENT projects. [DATE]" at bounding box center [566, 535] width 429 height 14
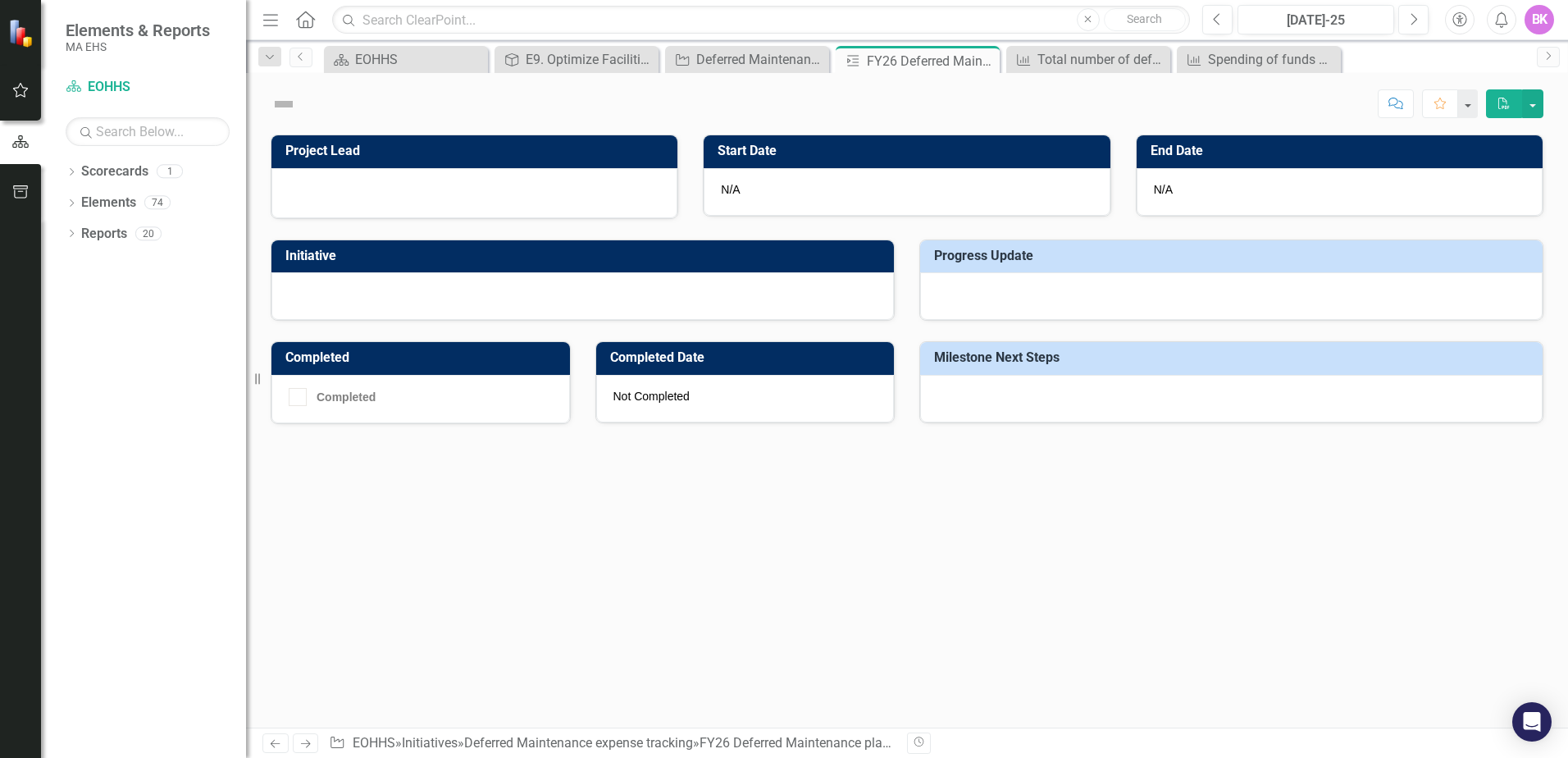
checkbox input "true"
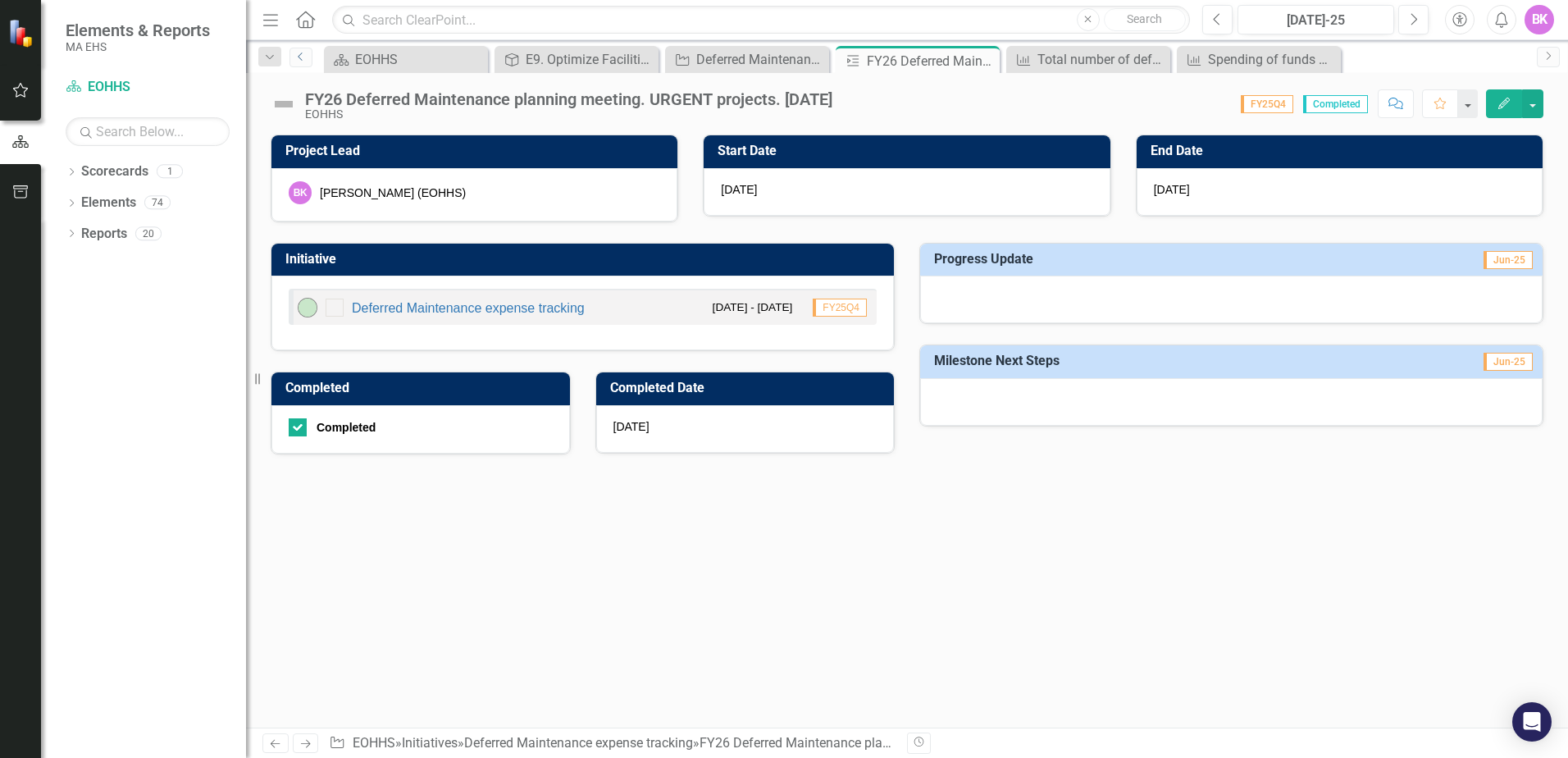
click at [294, 57] on icon "Previous" at bounding box center [300, 56] width 13 height 10
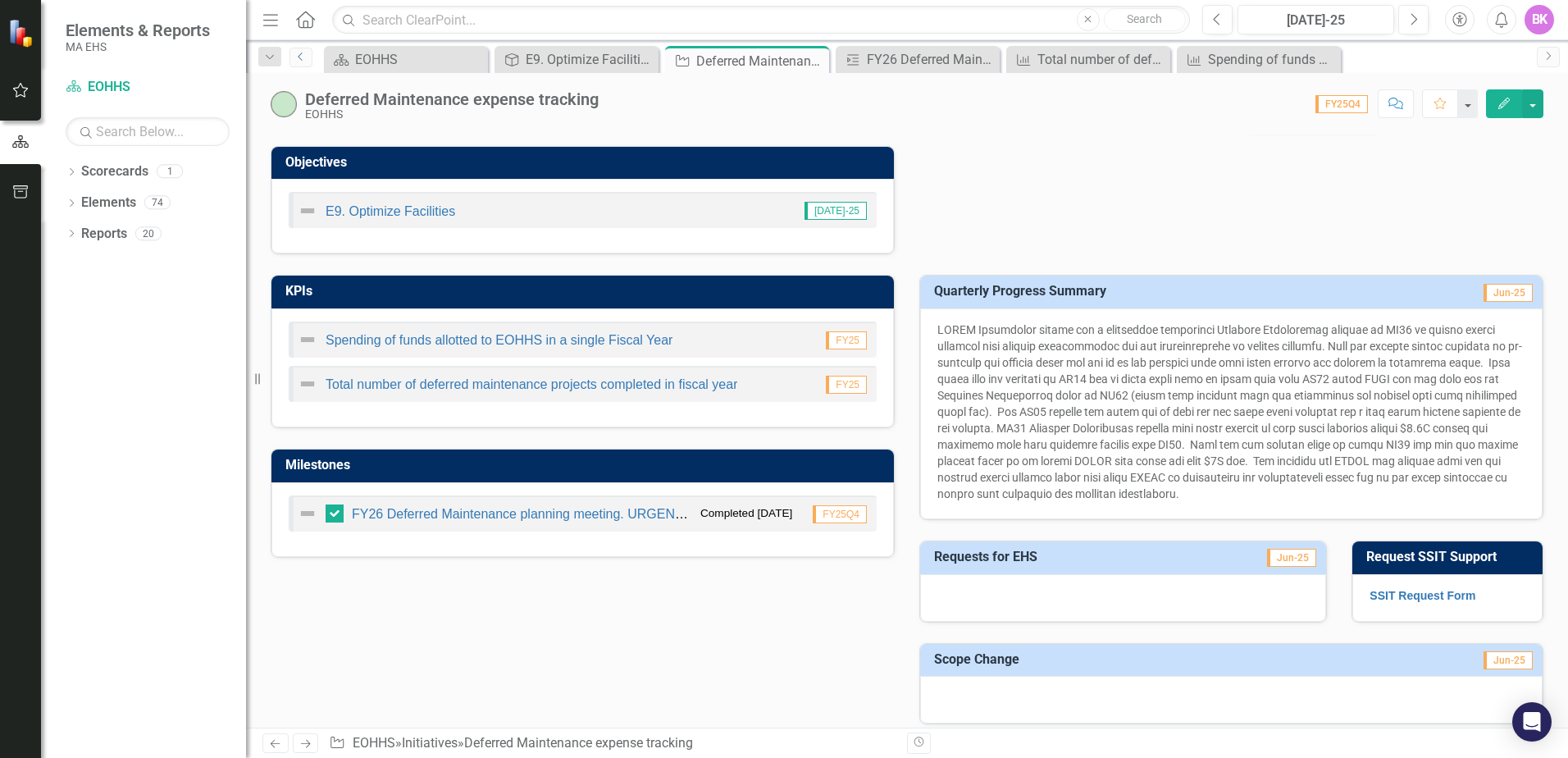
scroll to position [492, 0]
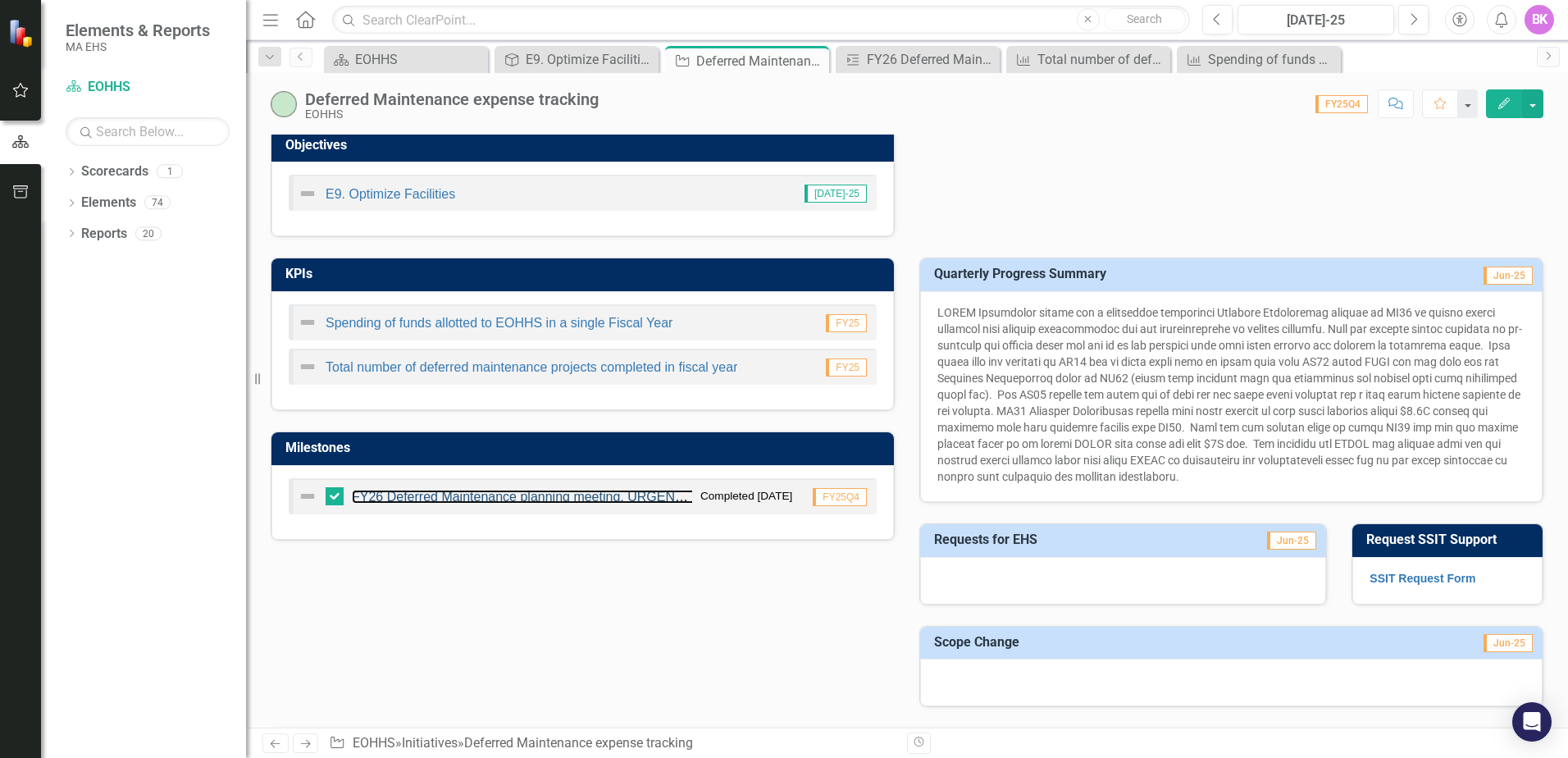
click at [395, 494] on link "FY26 Deferred Maintenance planning meeting. URGENT projects. [DATE]" at bounding box center [566, 497] width 429 height 14
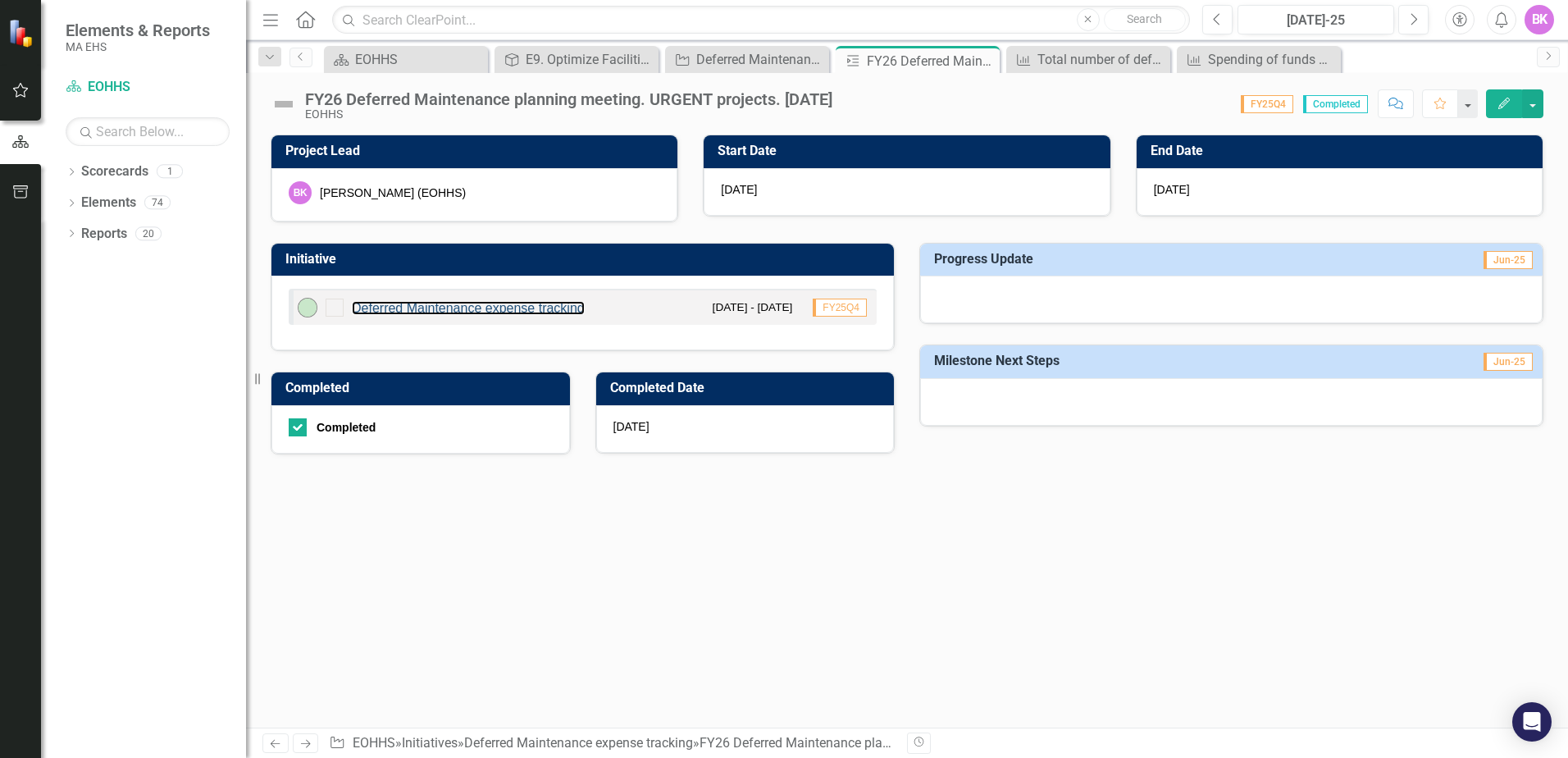
click at [483, 307] on link "Deferred Maintenance expense tracking" at bounding box center [468, 308] width 233 height 14
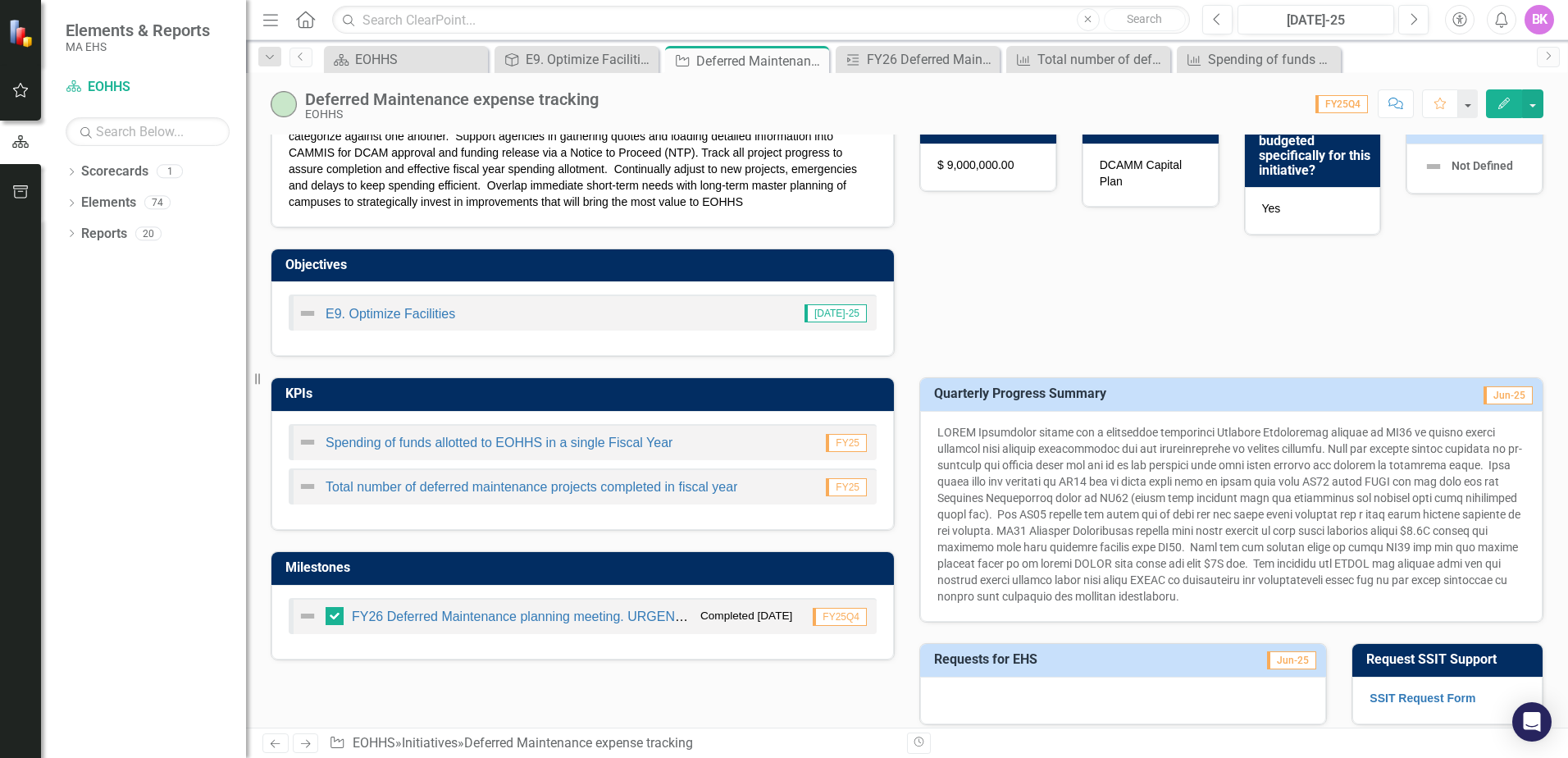
scroll to position [410, 0]
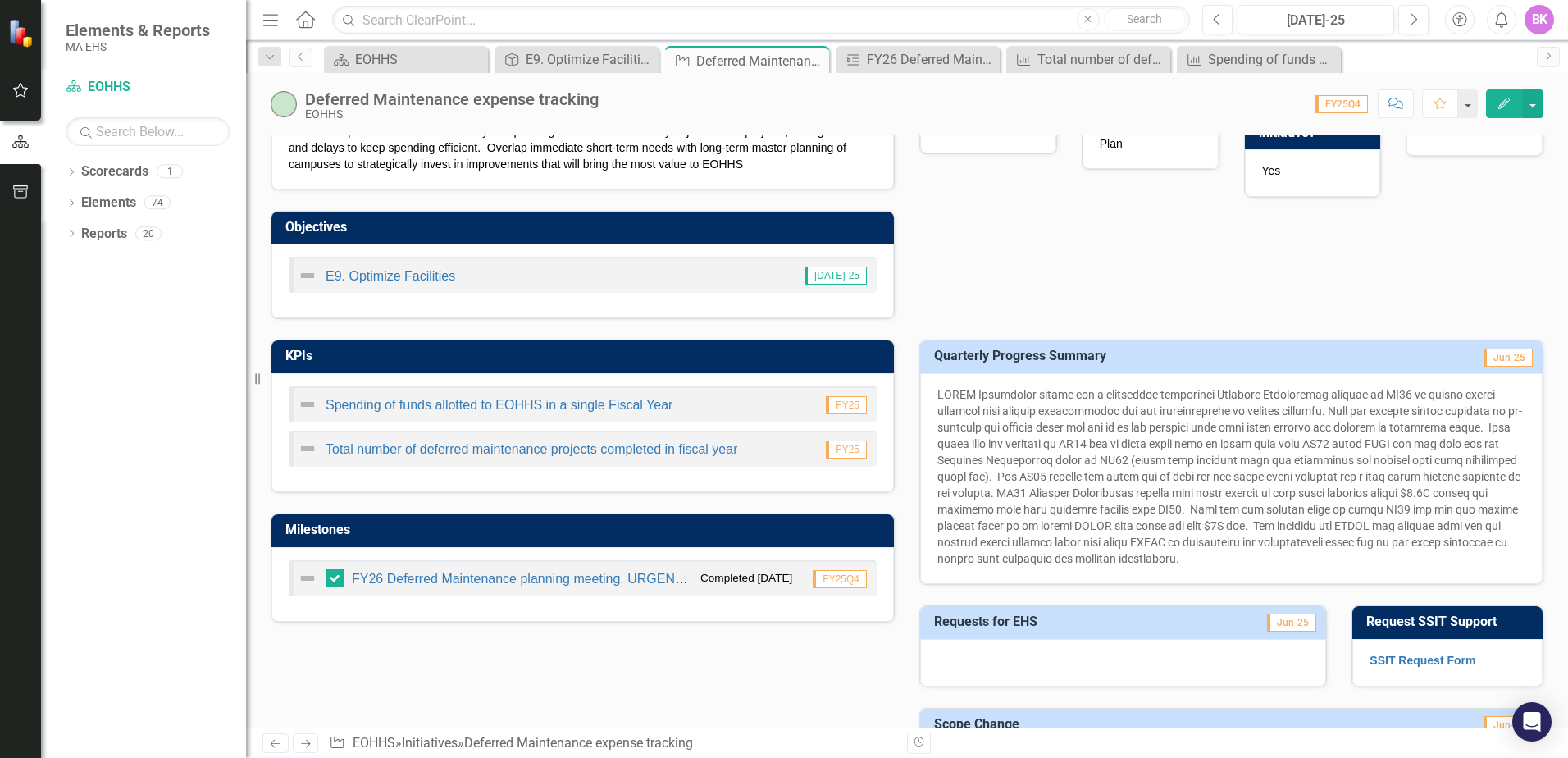
click at [313, 579] on img at bounding box center [307, 578] width 20 height 20
click at [451, 573] on link "FY26 Deferred Maintenance planning meeting. URGENT projects. [DATE]" at bounding box center [566, 579] width 429 height 14
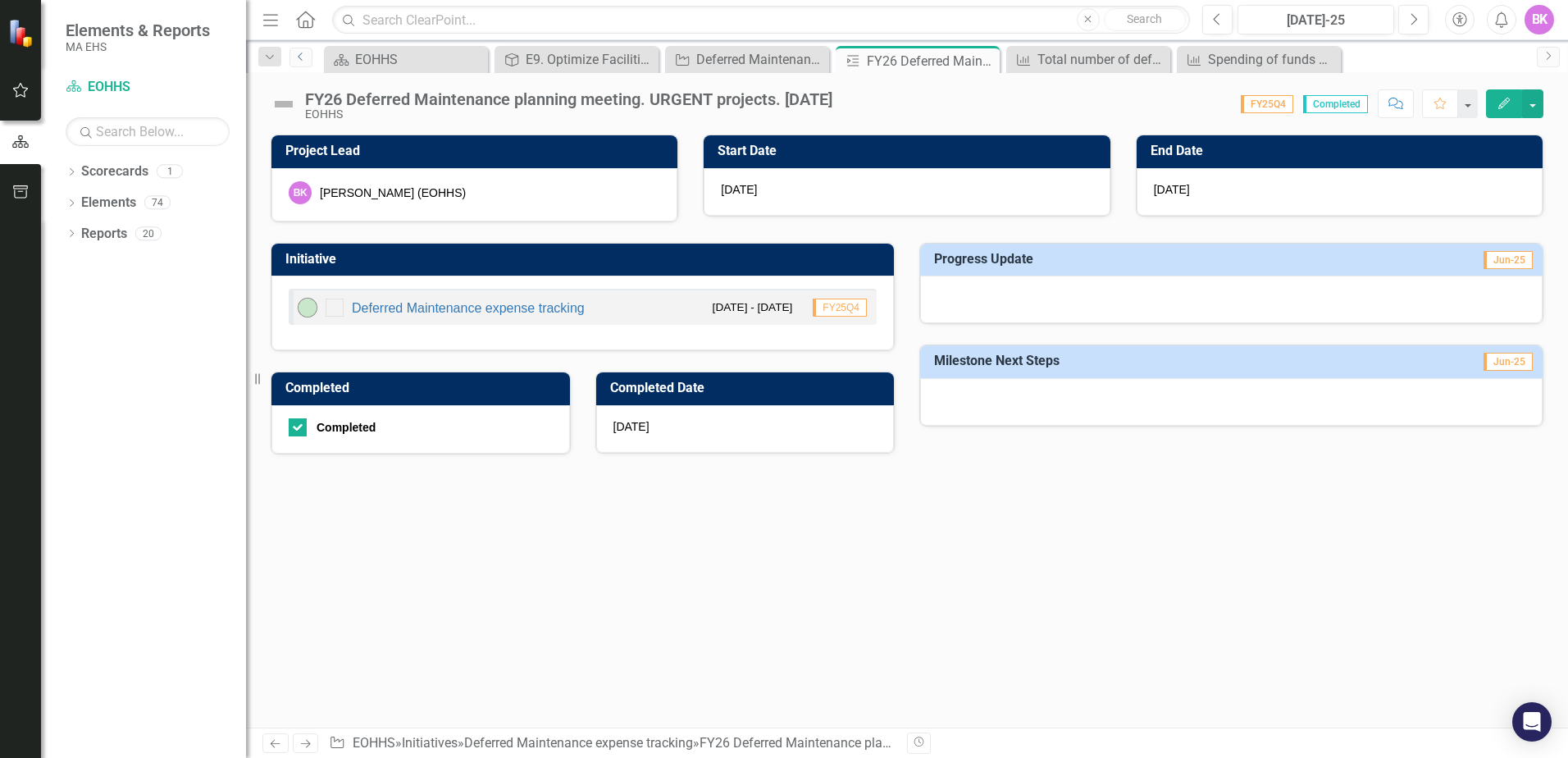
click at [296, 50] on link "Previous" at bounding box center [301, 58] width 23 height 20
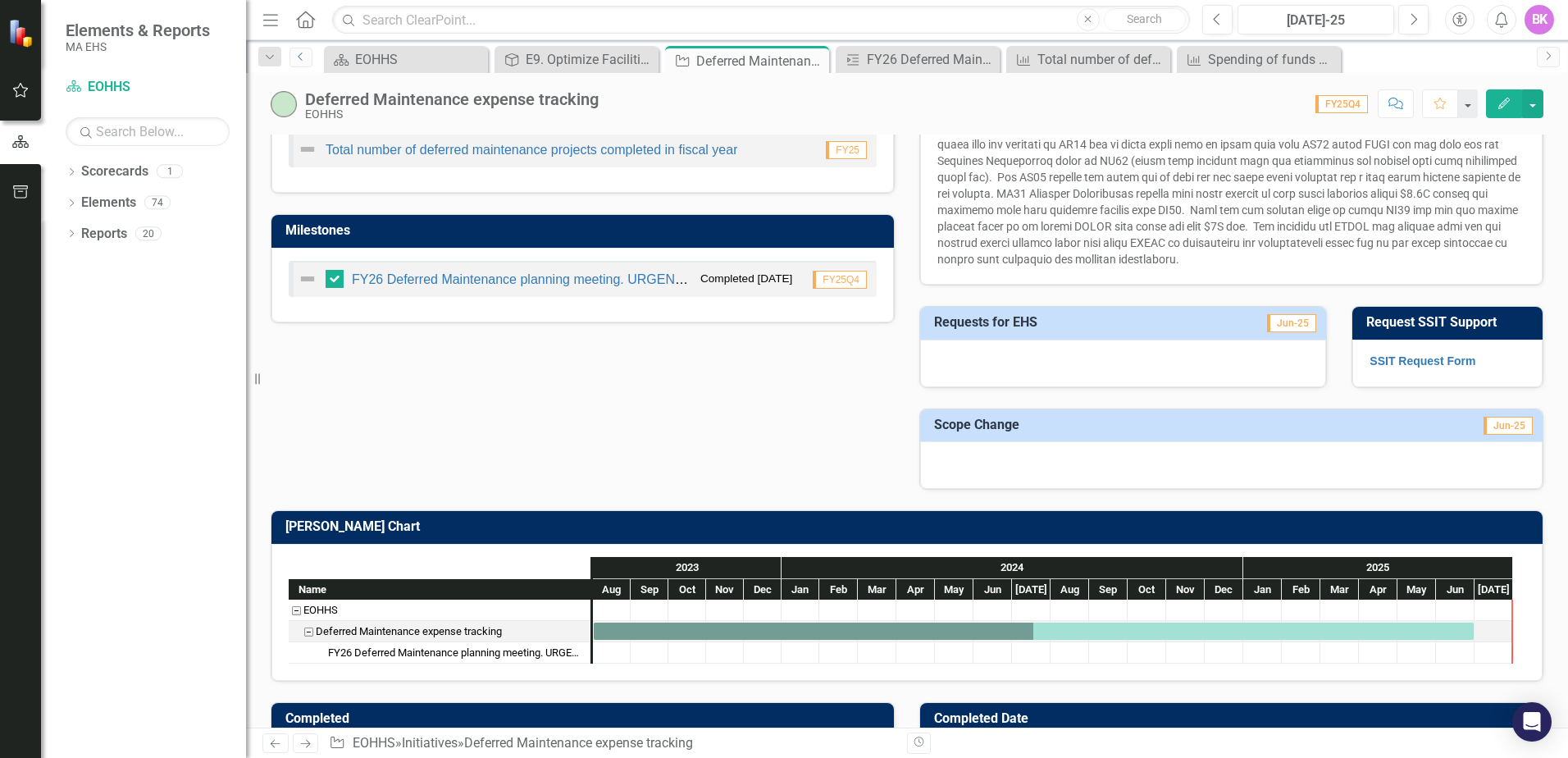
scroll to position [738, 0]
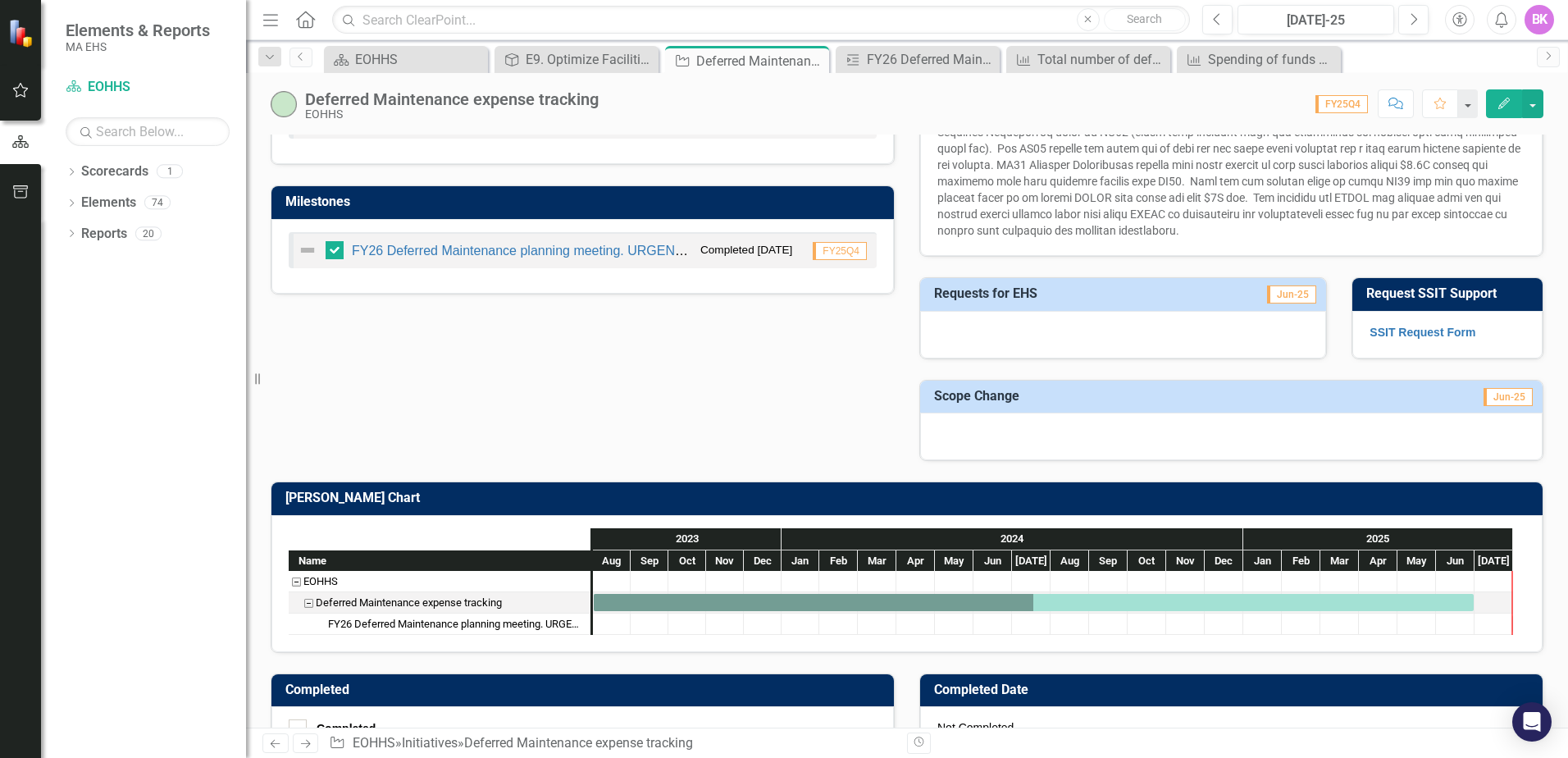
click at [1337, 108] on span "FY25Q4" at bounding box center [1341, 104] width 52 height 18
click at [1225, 17] on button "Previous" at bounding box center [1217, 19] width 31 height 30
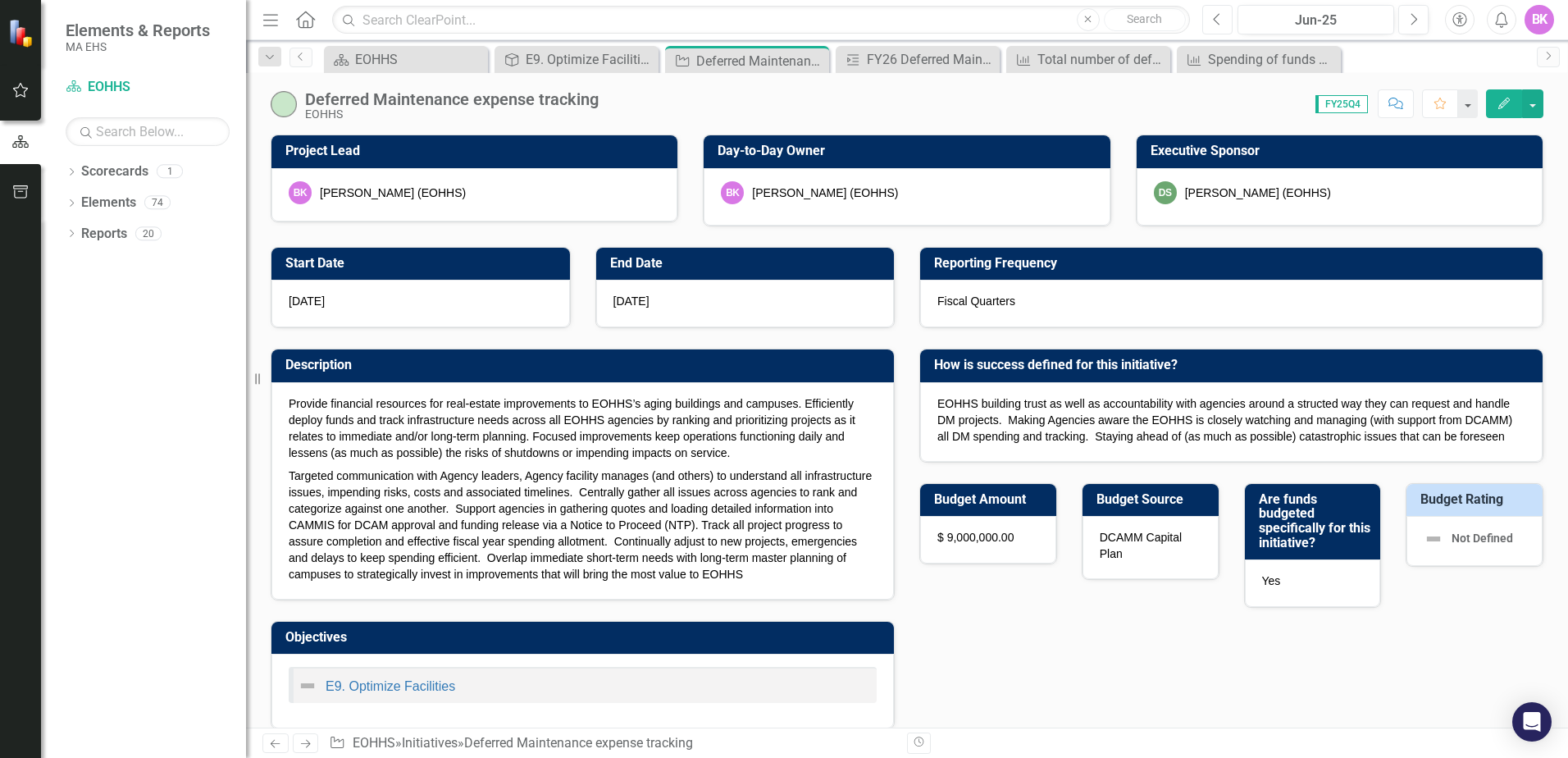
checkbox input "true"
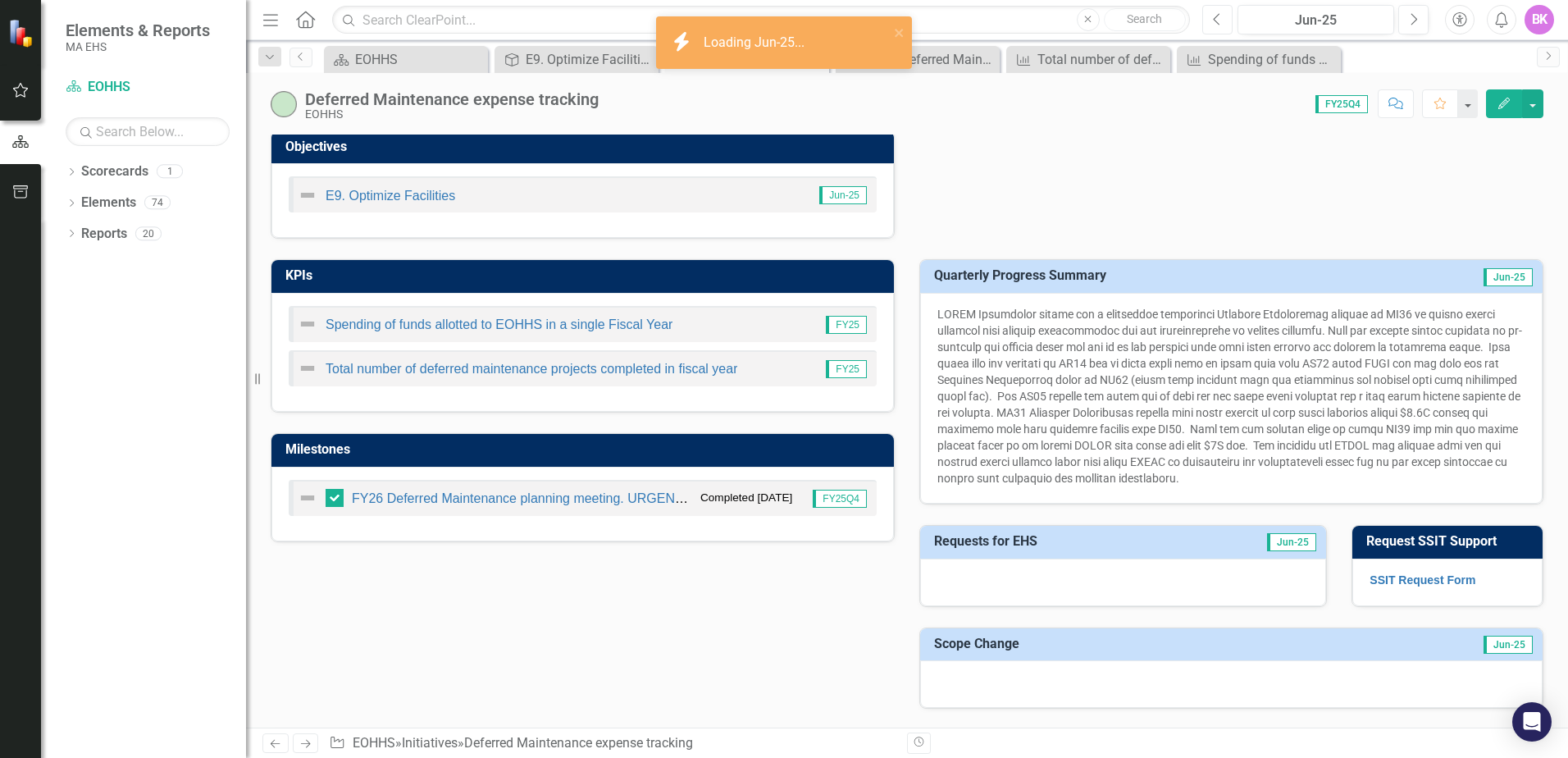
scroll to position [492, 0]
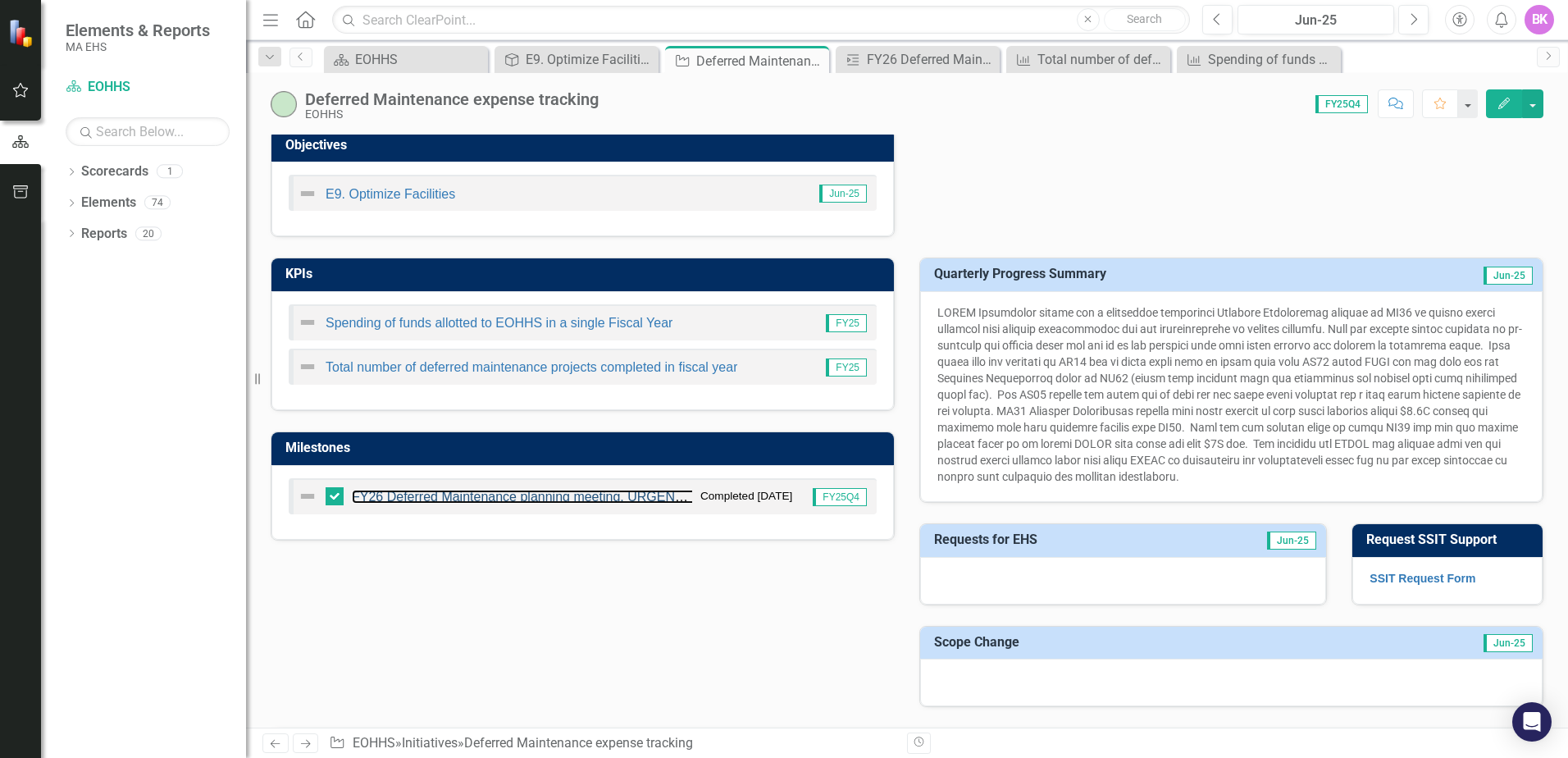
drag, startPoint x: 624, startPoint y: 495, endPoint x: 612, endPoint y: 496, distance: 12.0
click at [612, 496] on link "FY26 Deferred Maintenance planning meeting. URGENT projects. [DATE]" at bounding box center [566, 497] width 429 height 14
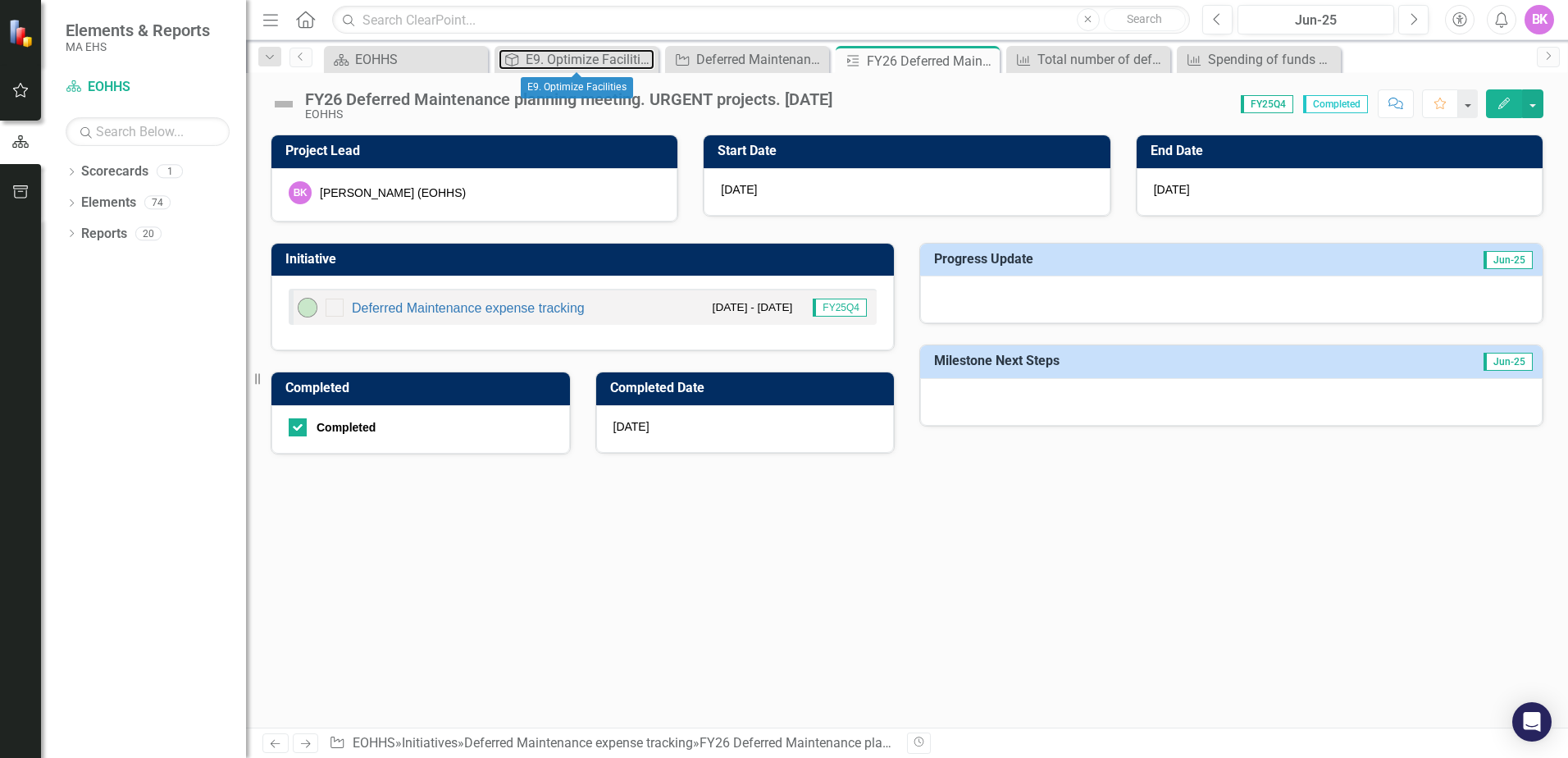
click at [579, 65] on div "E9. Optimize Facilities" at bounding box center [590, 59] width 129 height 21
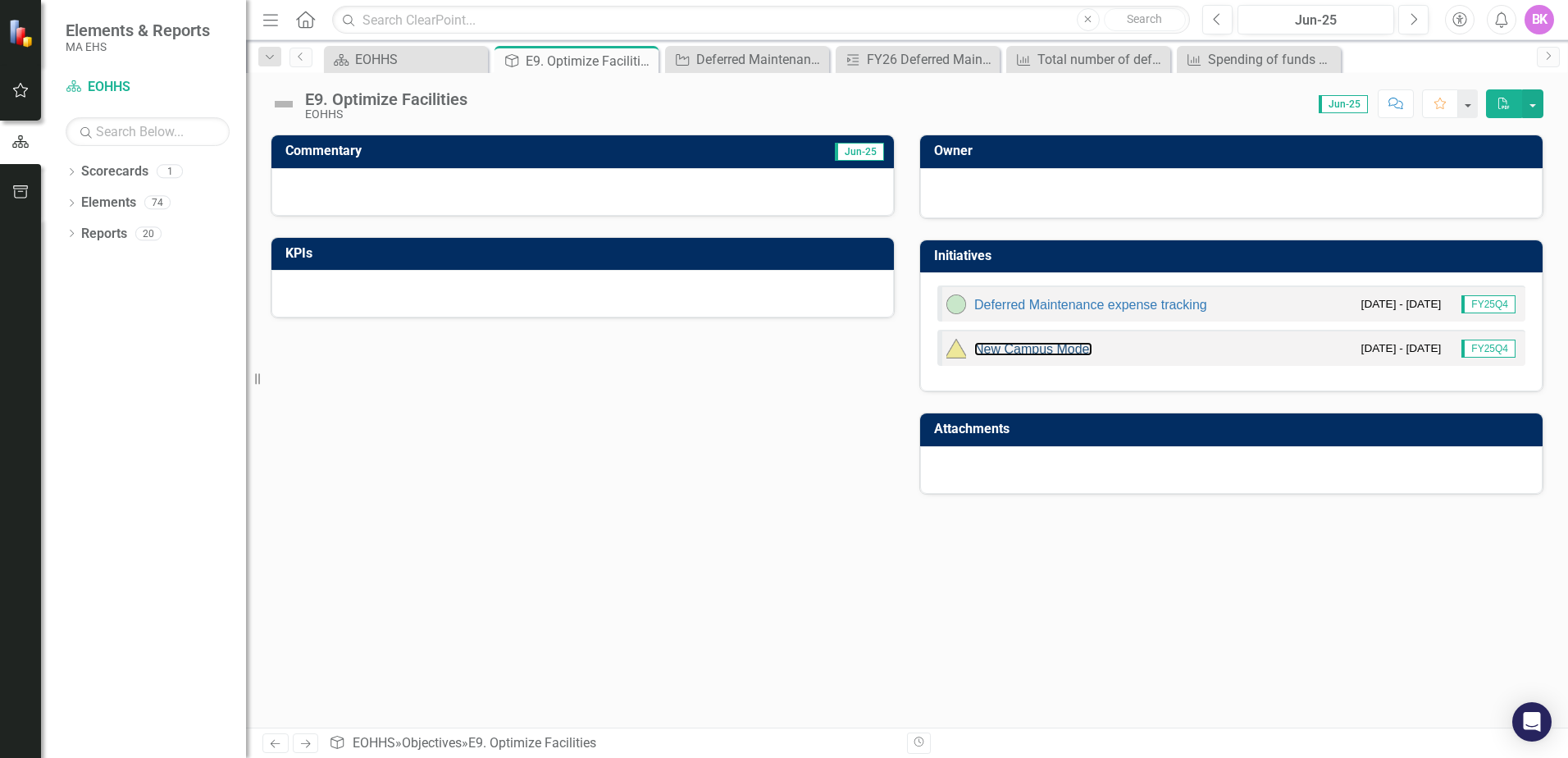
click at [1016, 351] on link "New Campus Model" at bounding box center [1033, 349] width 118 height 14
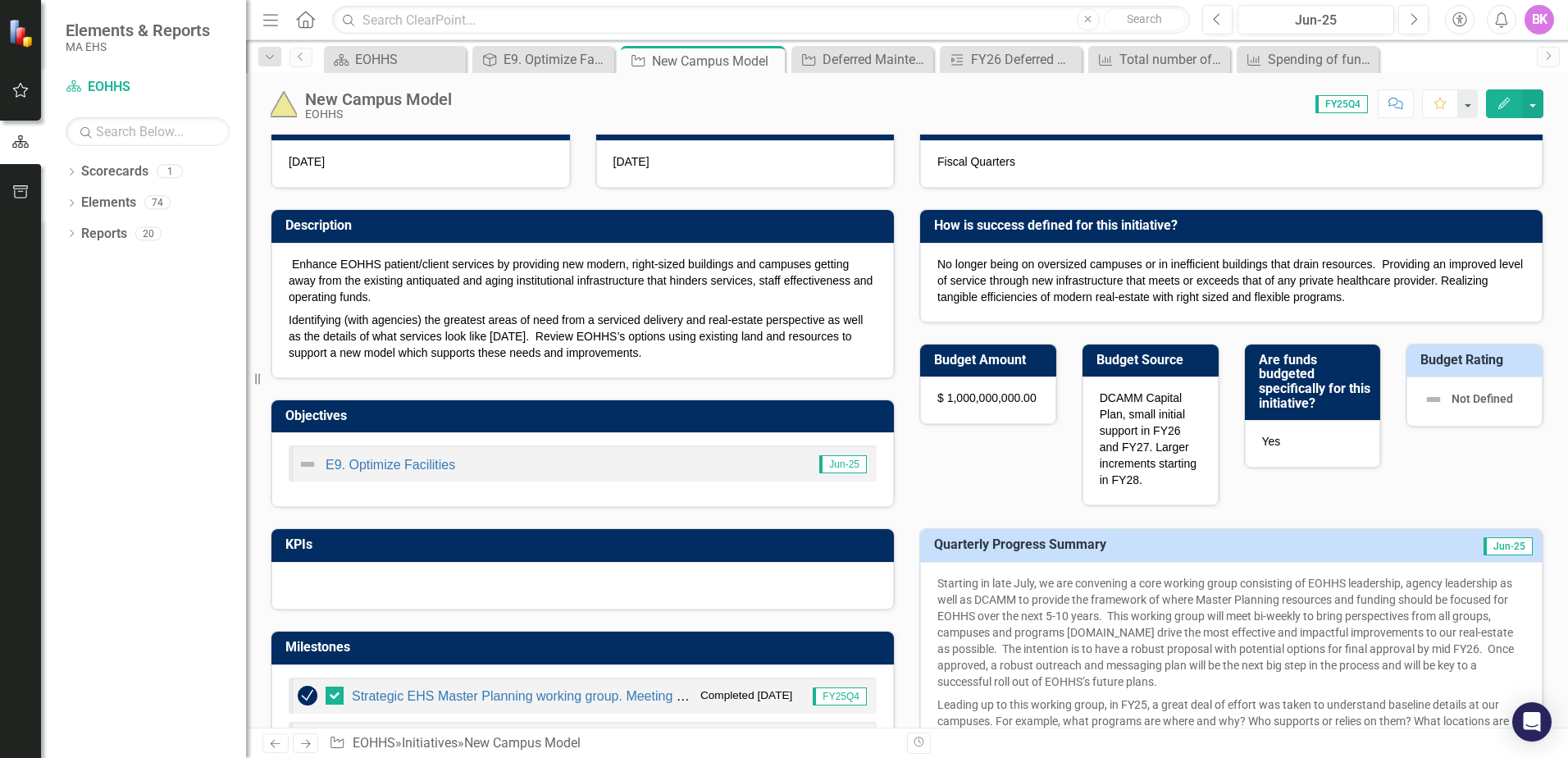
scroll to position [246, 0]
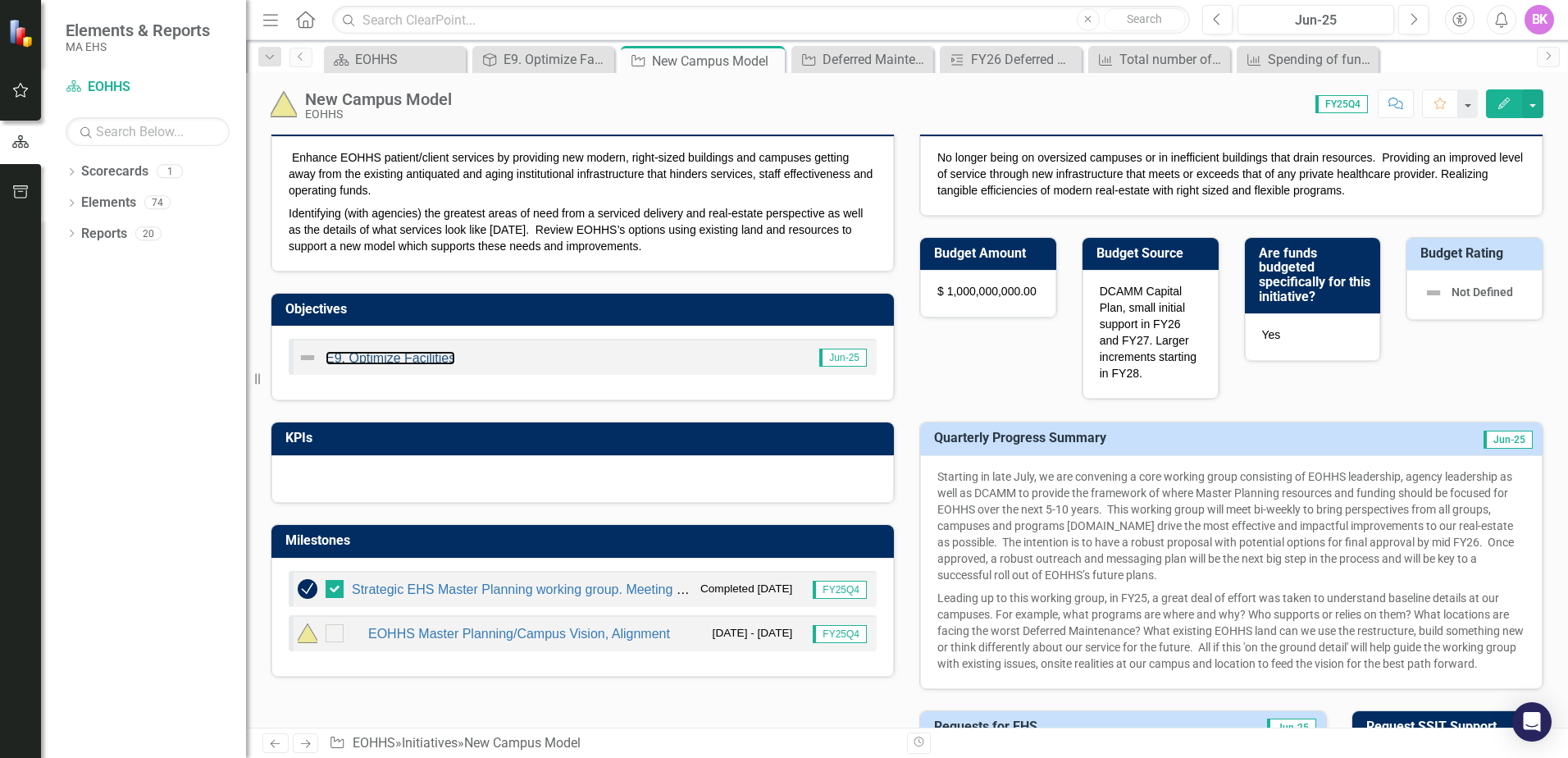
click at [437, 359] on link "E9. Optimize Facilities" at bounding box center [390, 358] width 129 height 14
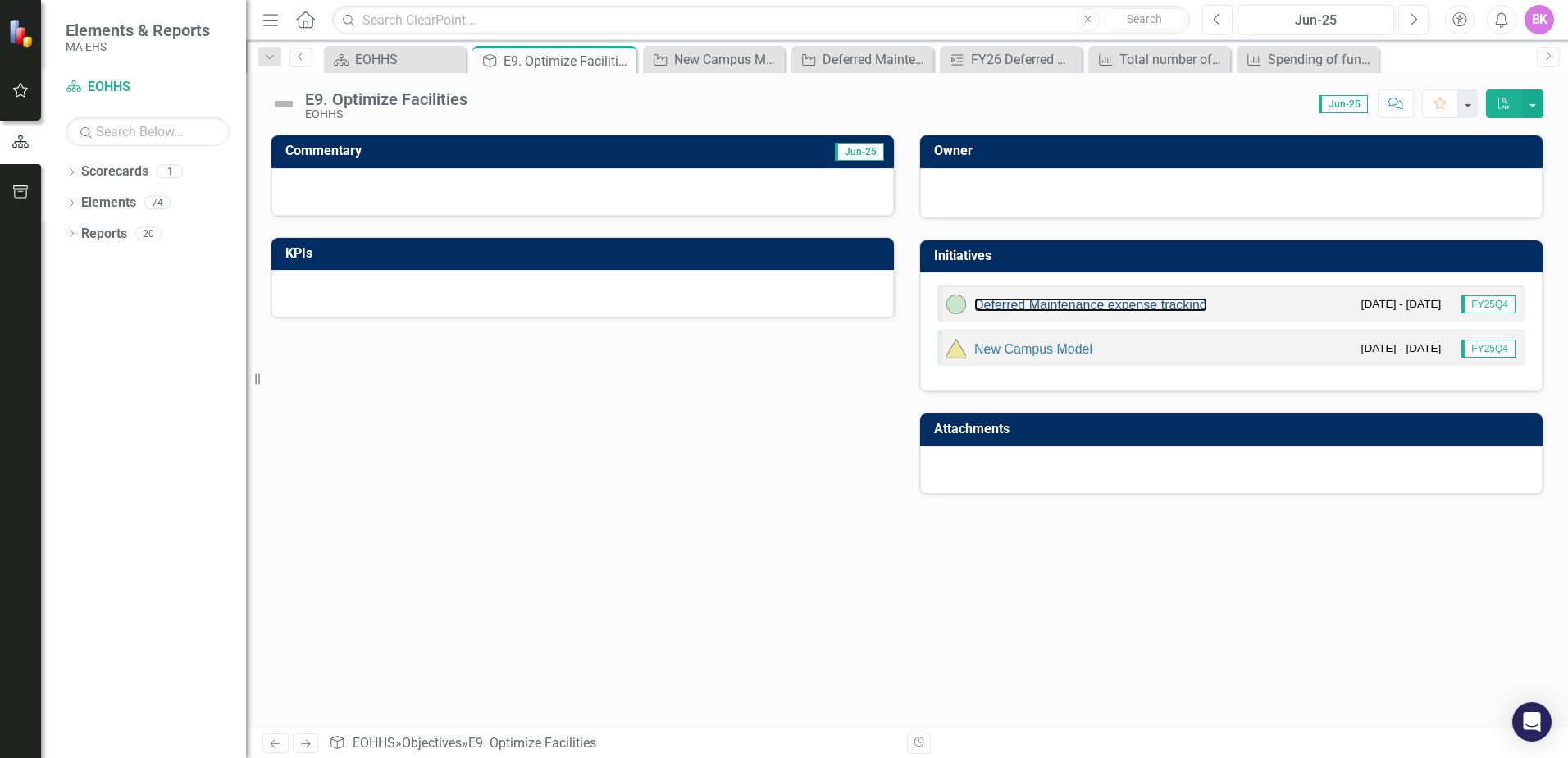
click at [1032, 303] on link "Deferred Maintenance expense tracking" at bounding box center [1091, 305] width 233 height 14
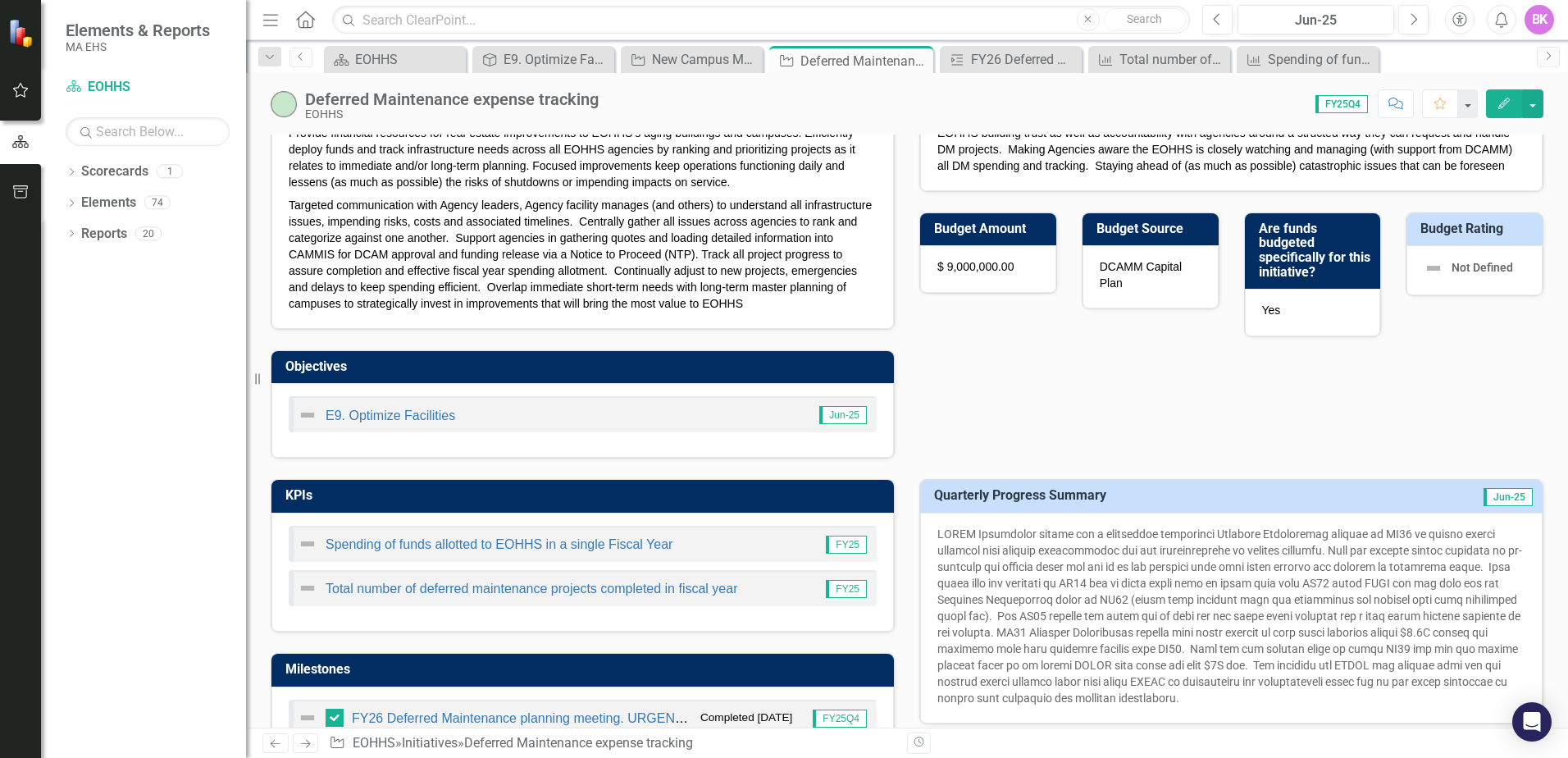
scroll to position [328, 0]
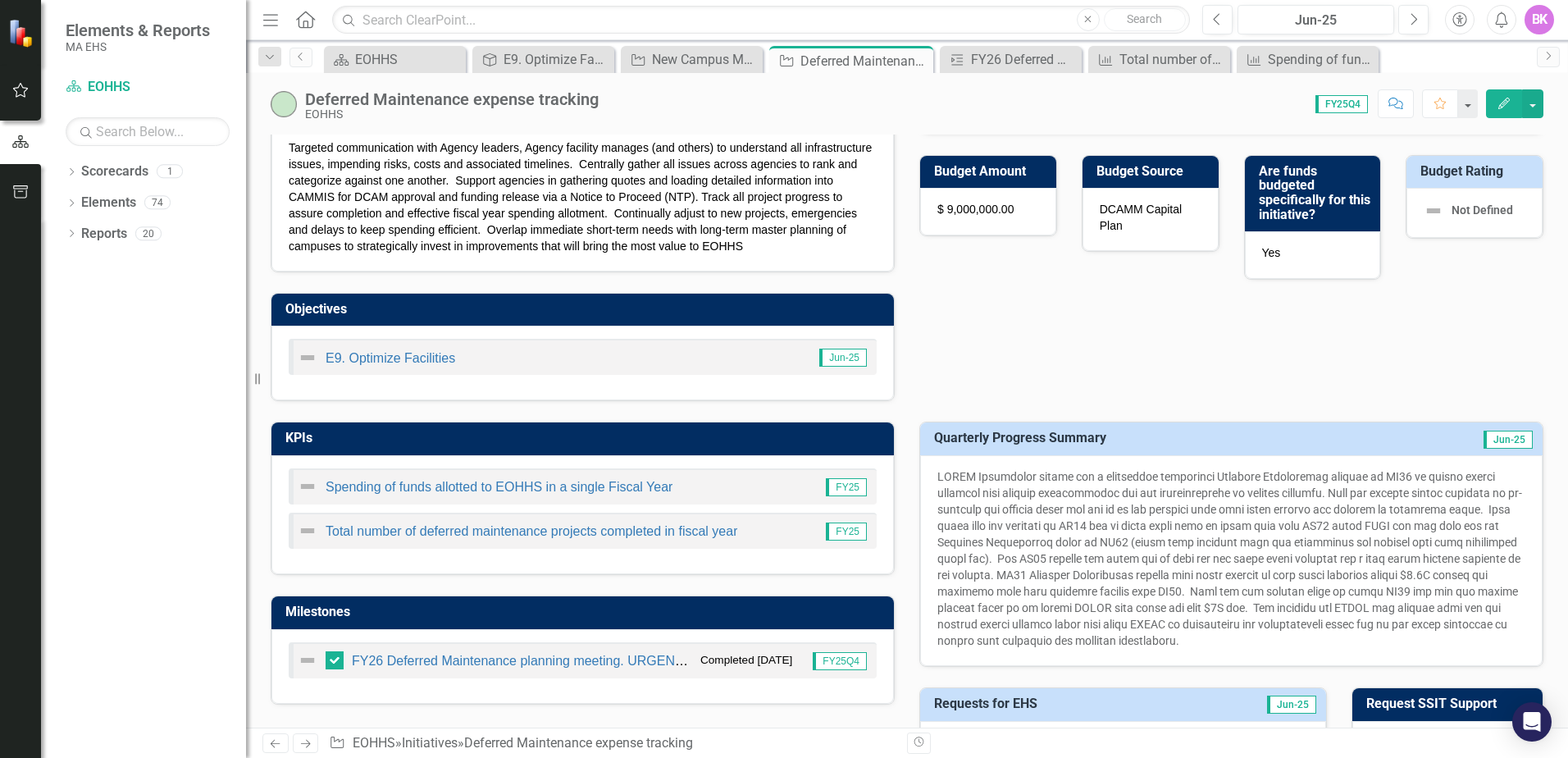
click at [334, 658] on input "checkbox" at bounding box center [331, 656] width 11 height 11
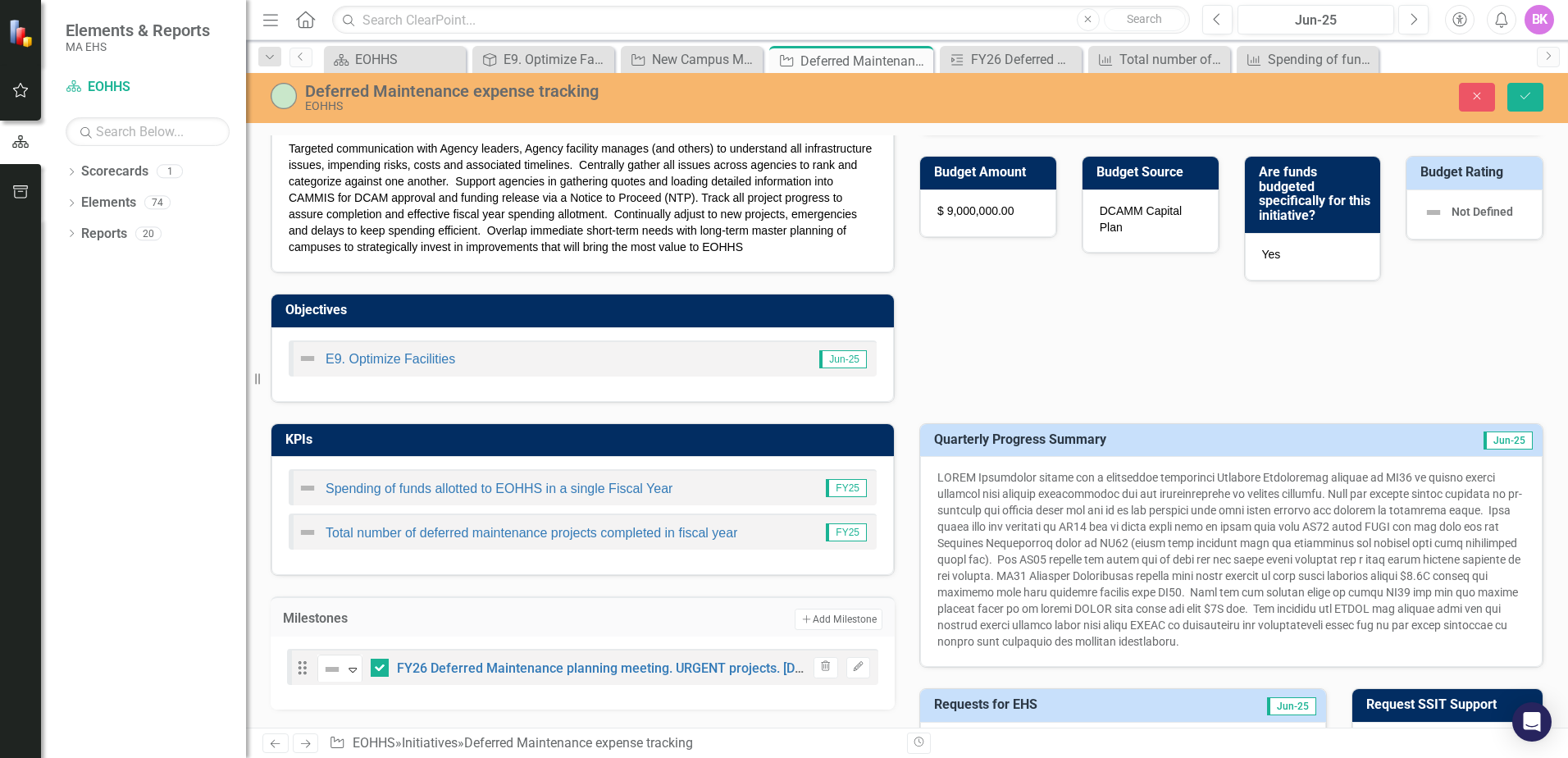
checkbox input "false"
click at [439, 664] on link "FY26 Deferred Maintenance planning meeting. URGENT projects. [DATE]" at bounding box center [610, 667] width 425 height 15
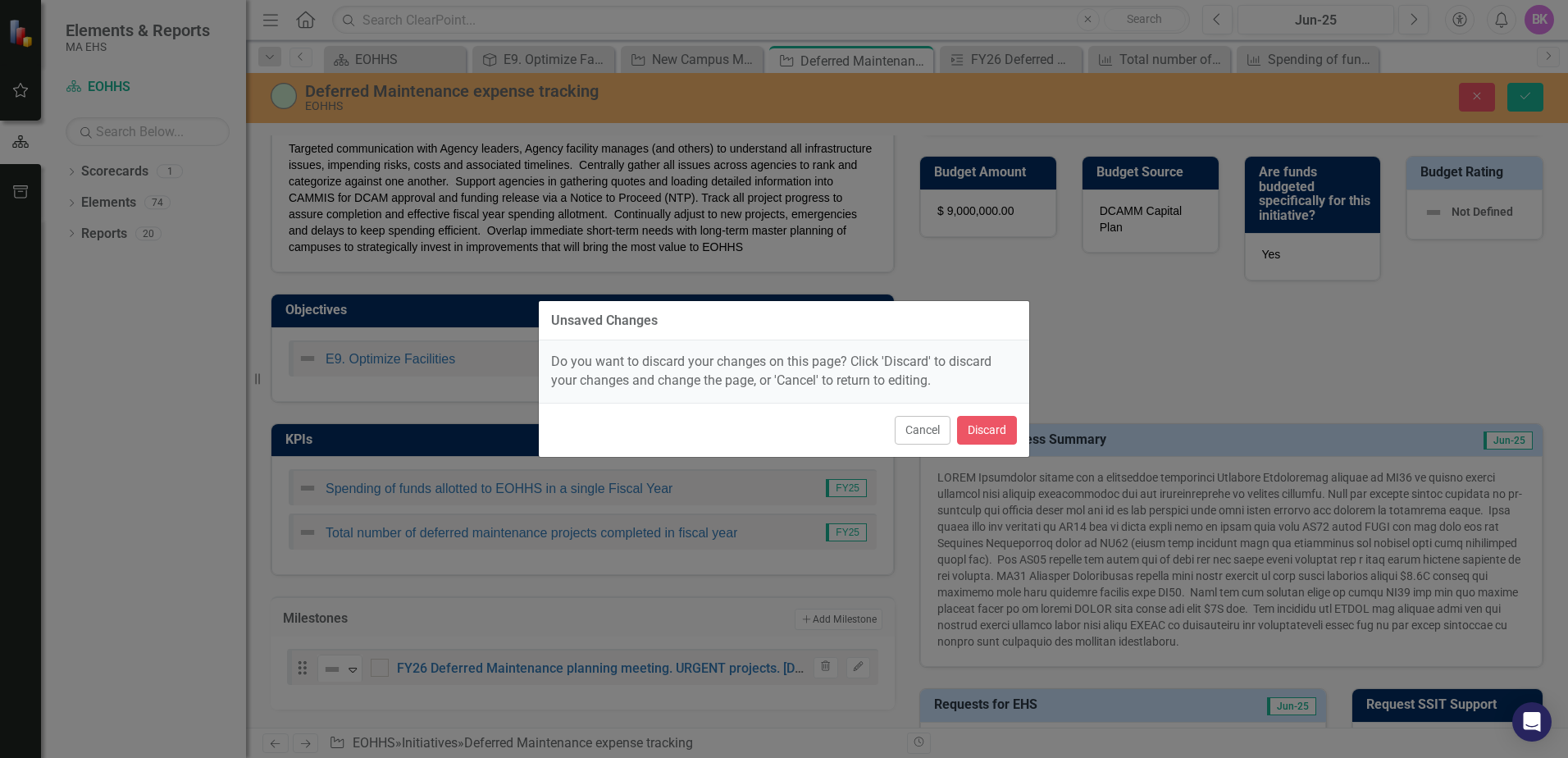
click at [926, 429] on button "Cancel" at bounding box center [922, 430] width 56 height 29
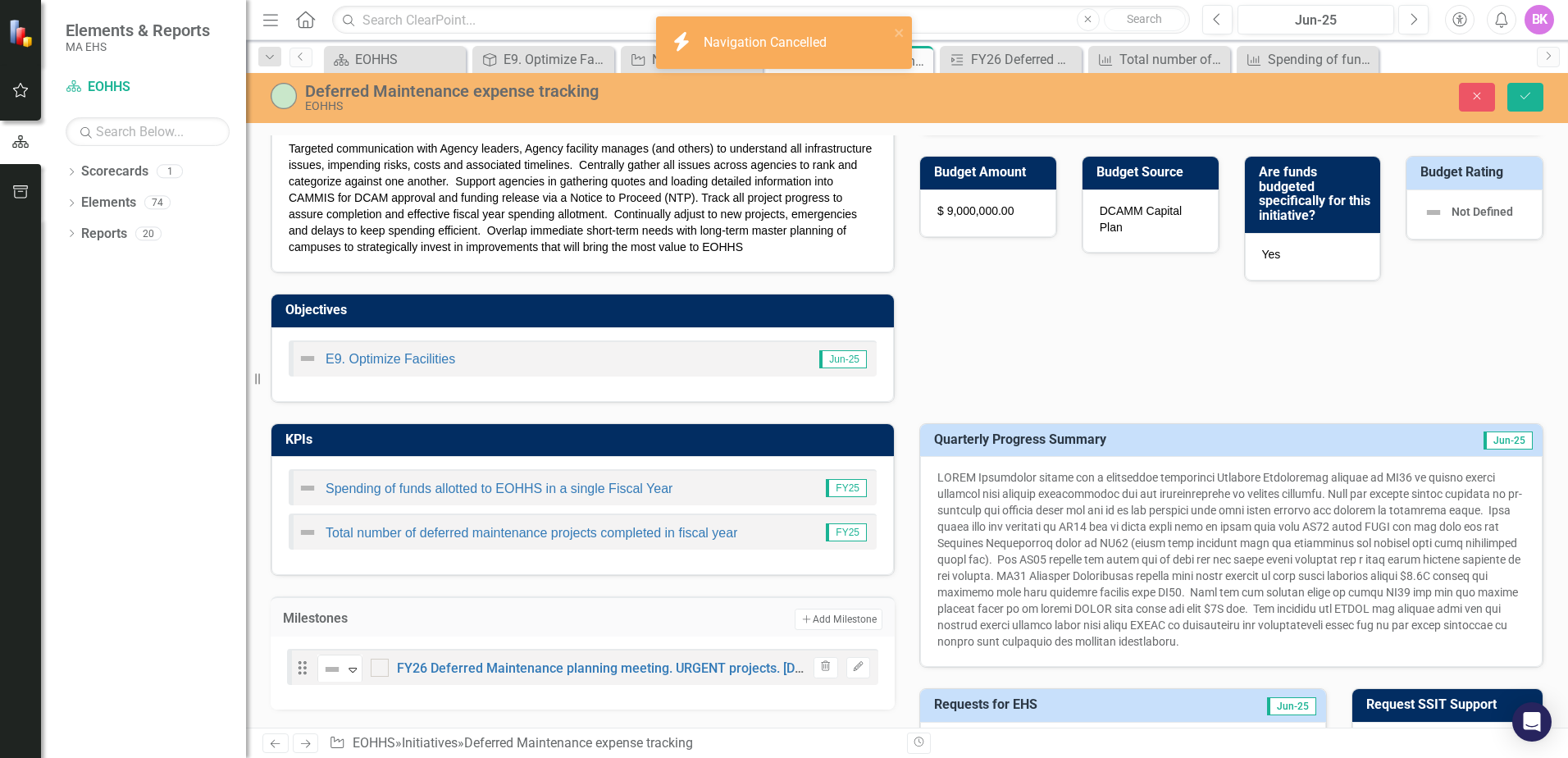
click at [846, 663] on button "Edit" at bounding box center [858, 668] width 23 height 22
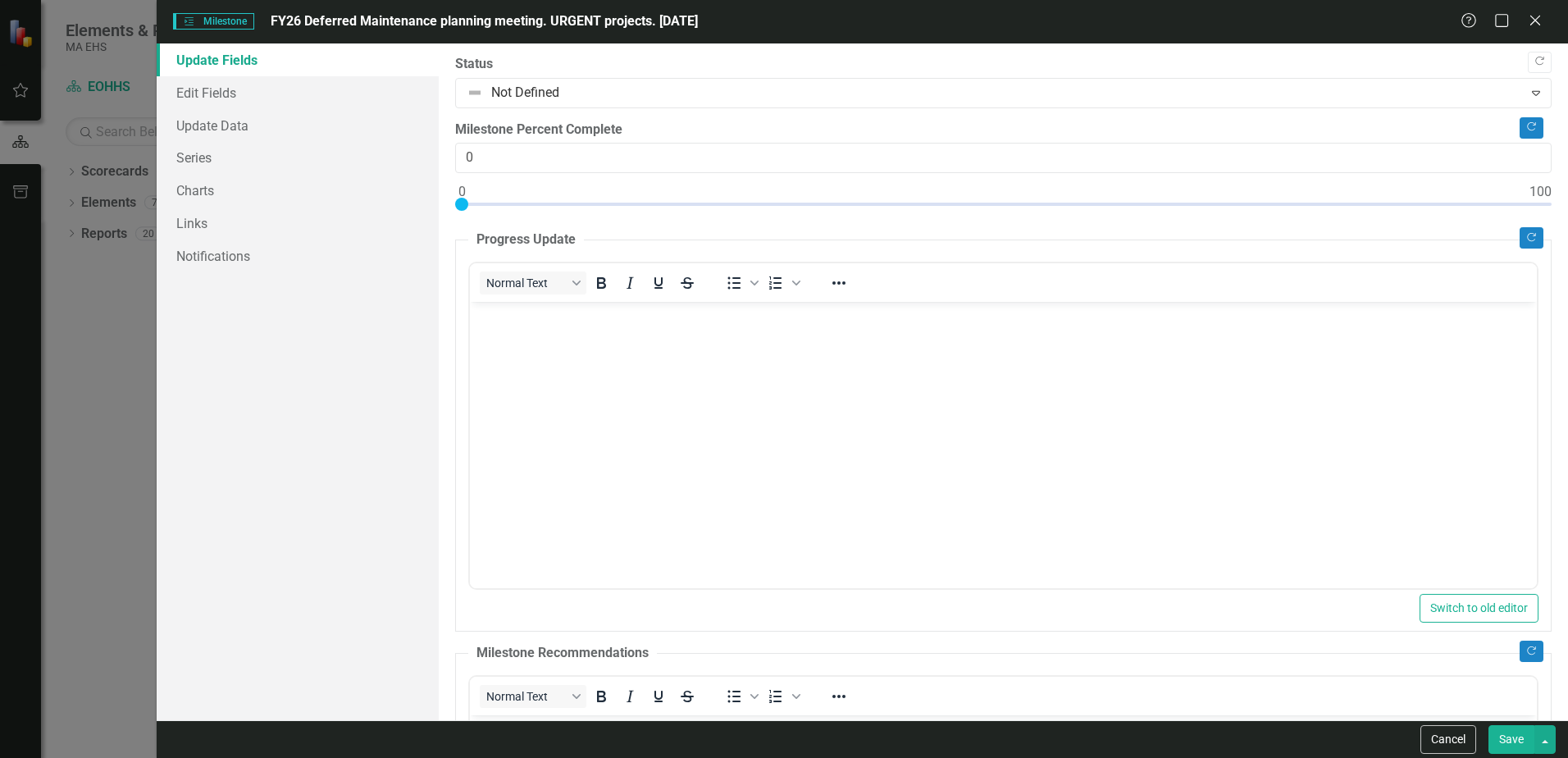
scroll to position [0, 0]
click at [1535, 22] on icon at bounding box center [1535, 20] width 10 height 10
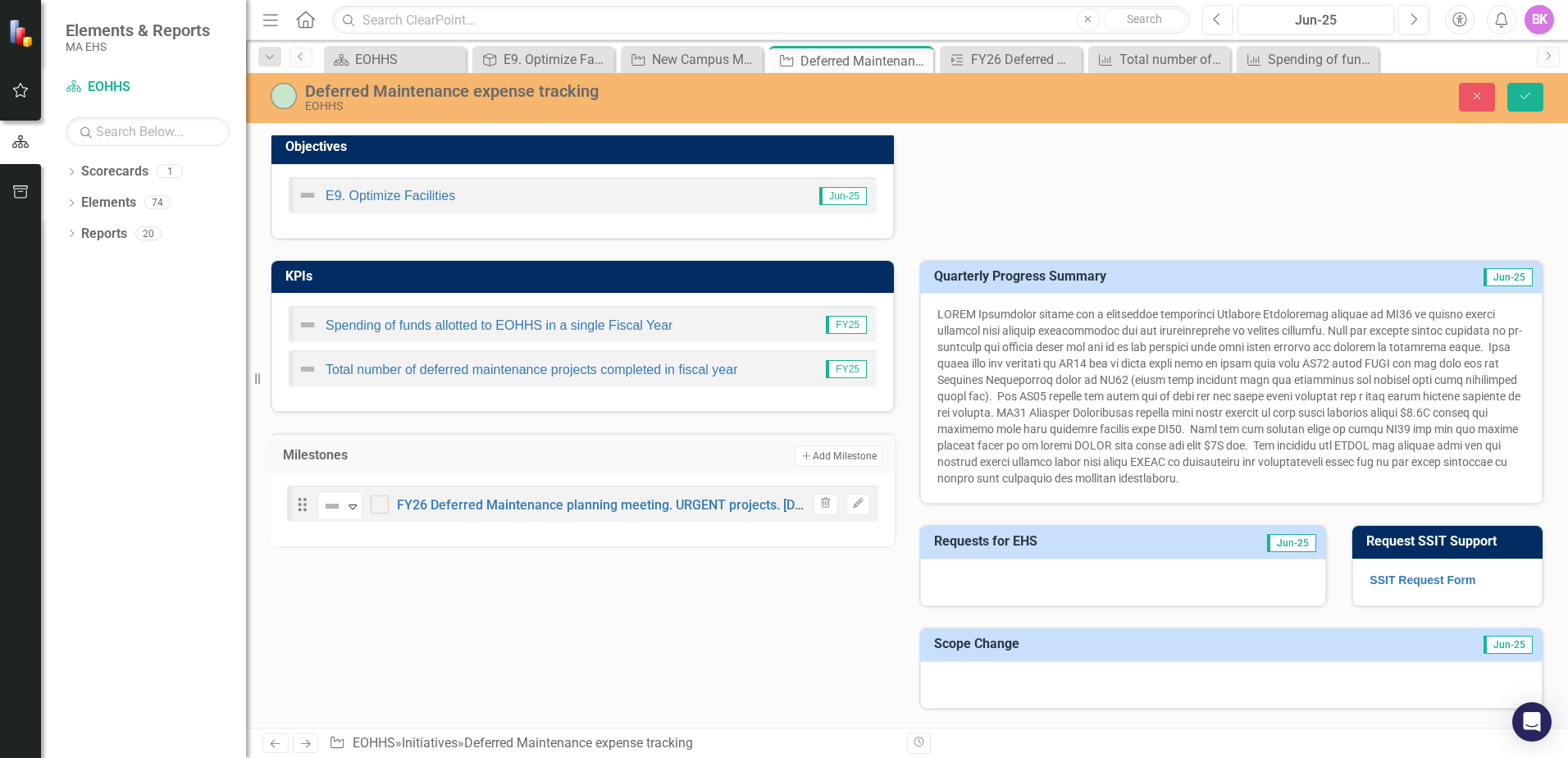
scroll to position [492, 0]
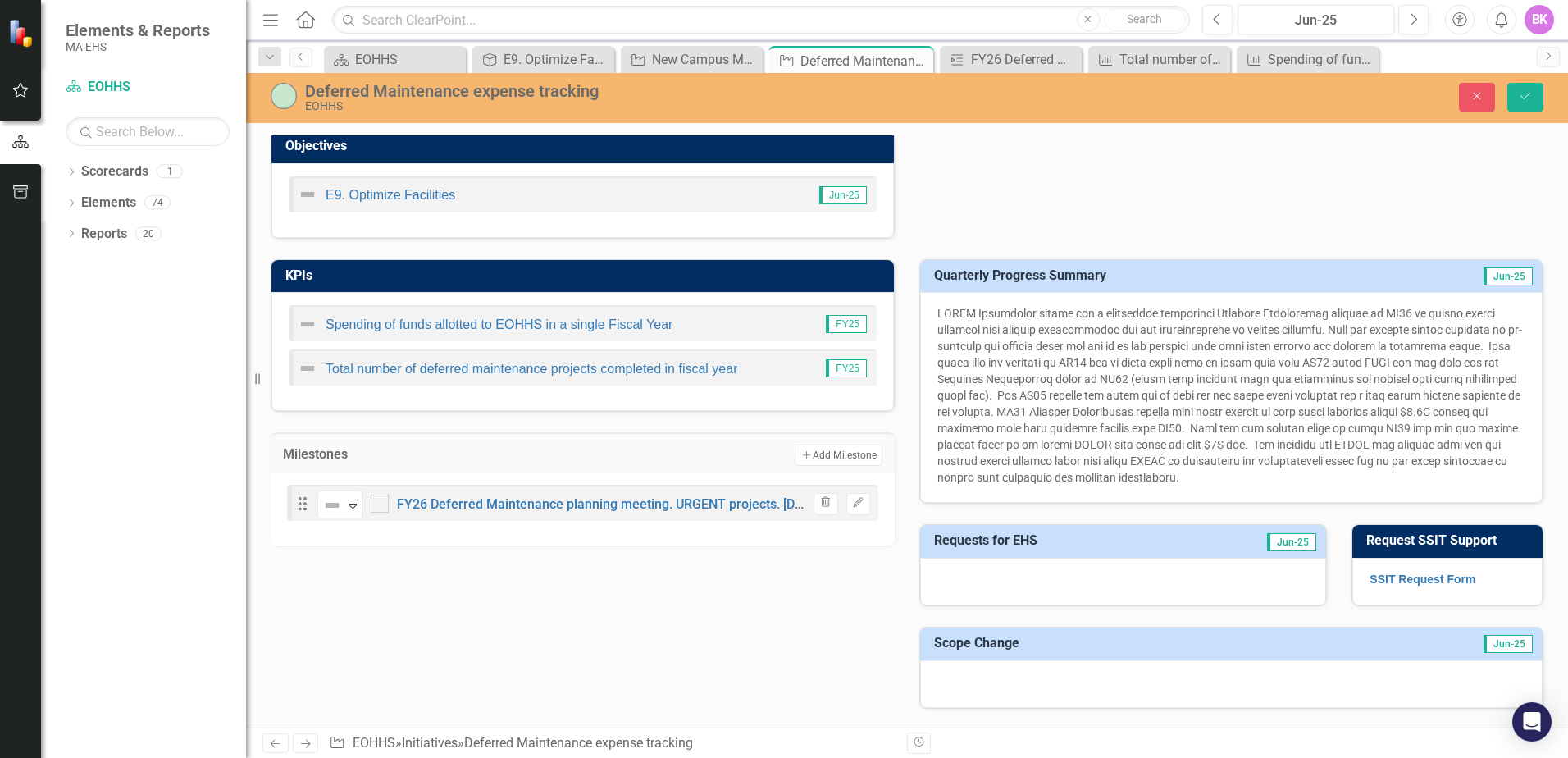
click at [629, 512] on div "Not Defined Expand FY26 Deferred Maintenance planning meeting. URGENT projects.…" at bounding box center [562, 504] width 489 height 29
click at [629, 501] on link "FY26 Deferred Maintenance planning meeting. URGENT projects. [DATE]" at bounding box center [610, 504] width 425 height 15
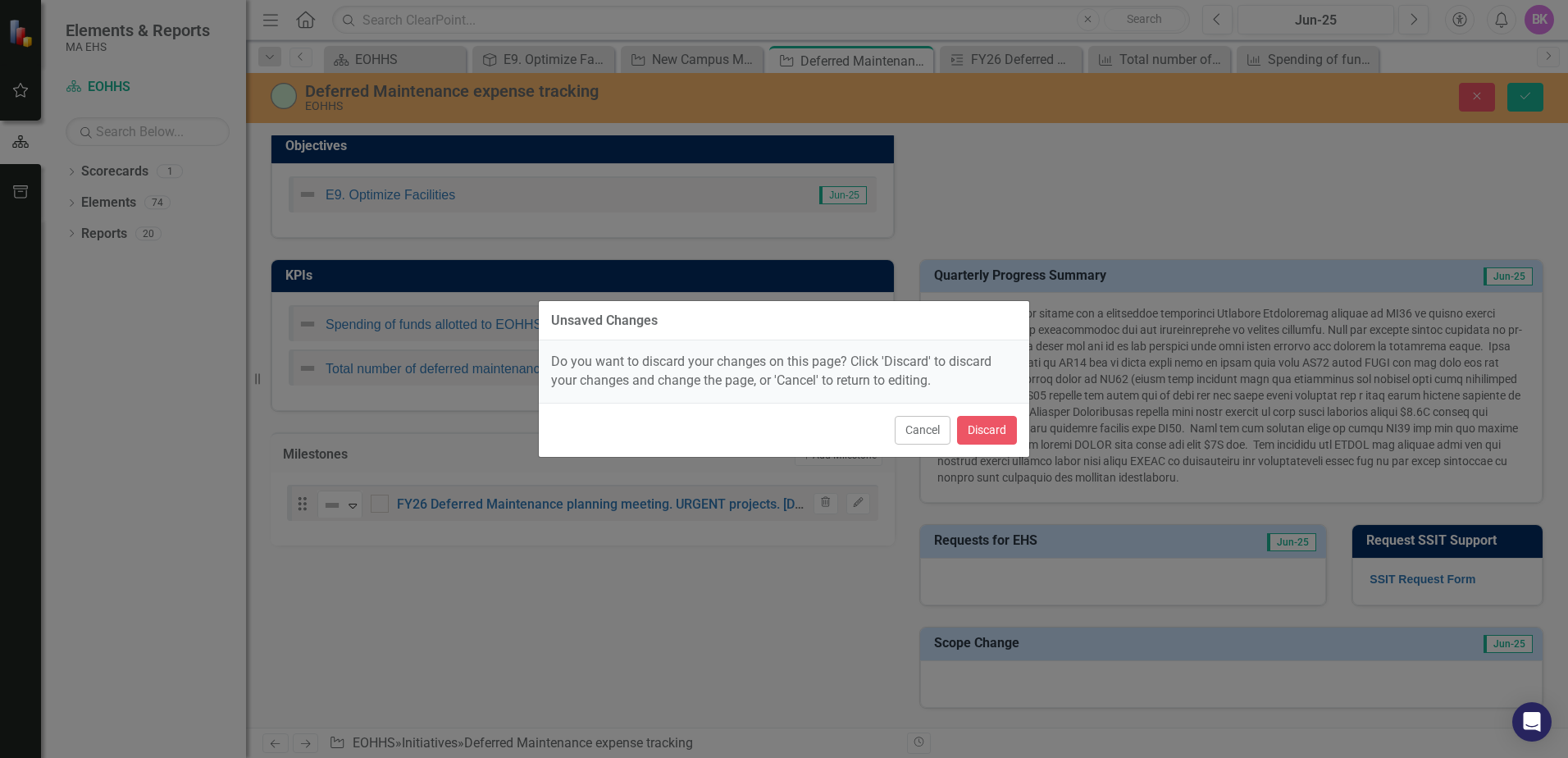
click at [926, 433] on button "Cancel" at bounding box center [922, 430] width 56 height 29
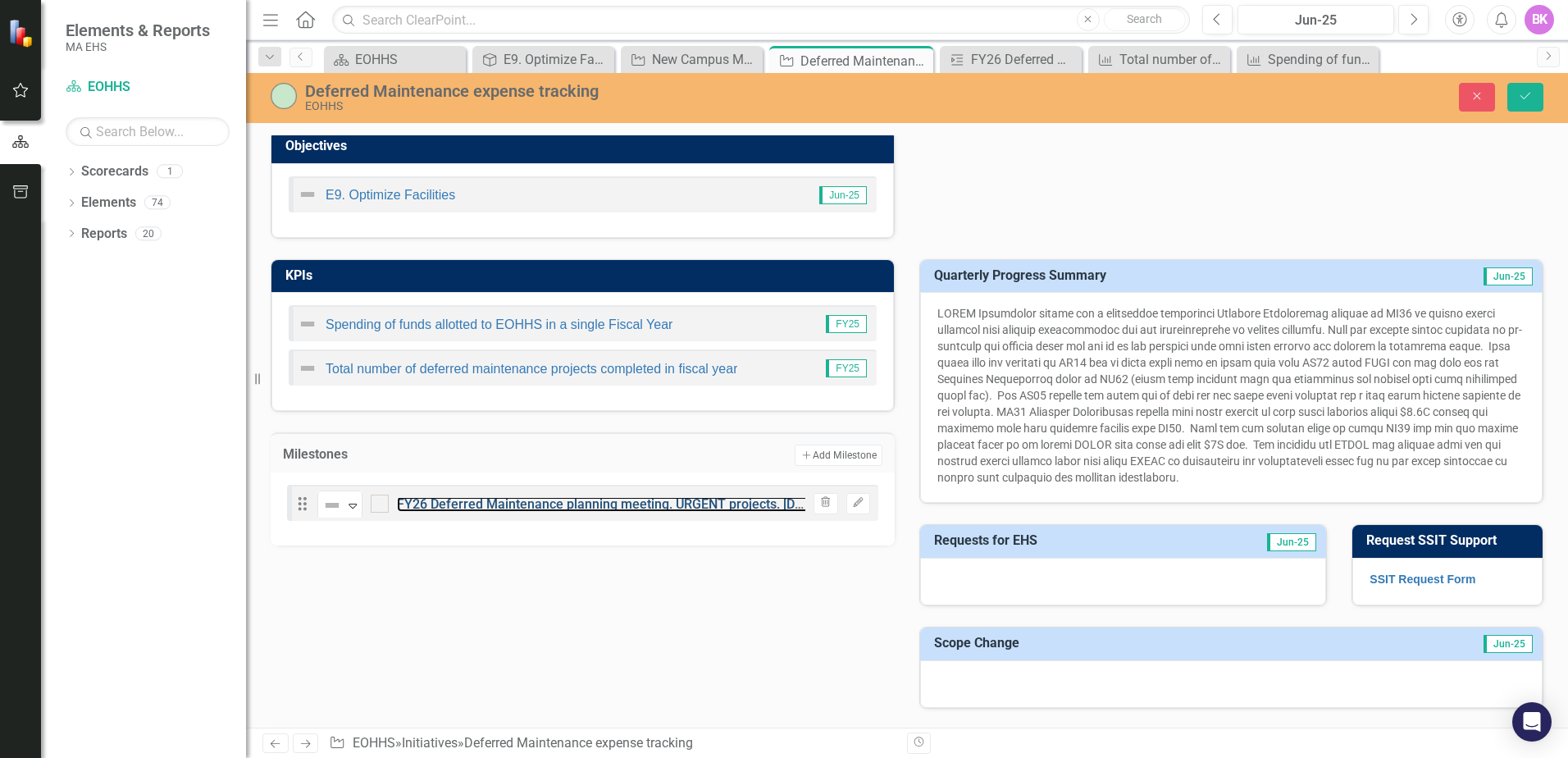
click at [629, 502] on link "FY26 Deferred Maintenance planning meeting. URGENT projects. [DATE]" at bounding box center [610, 504] width 425 height 15
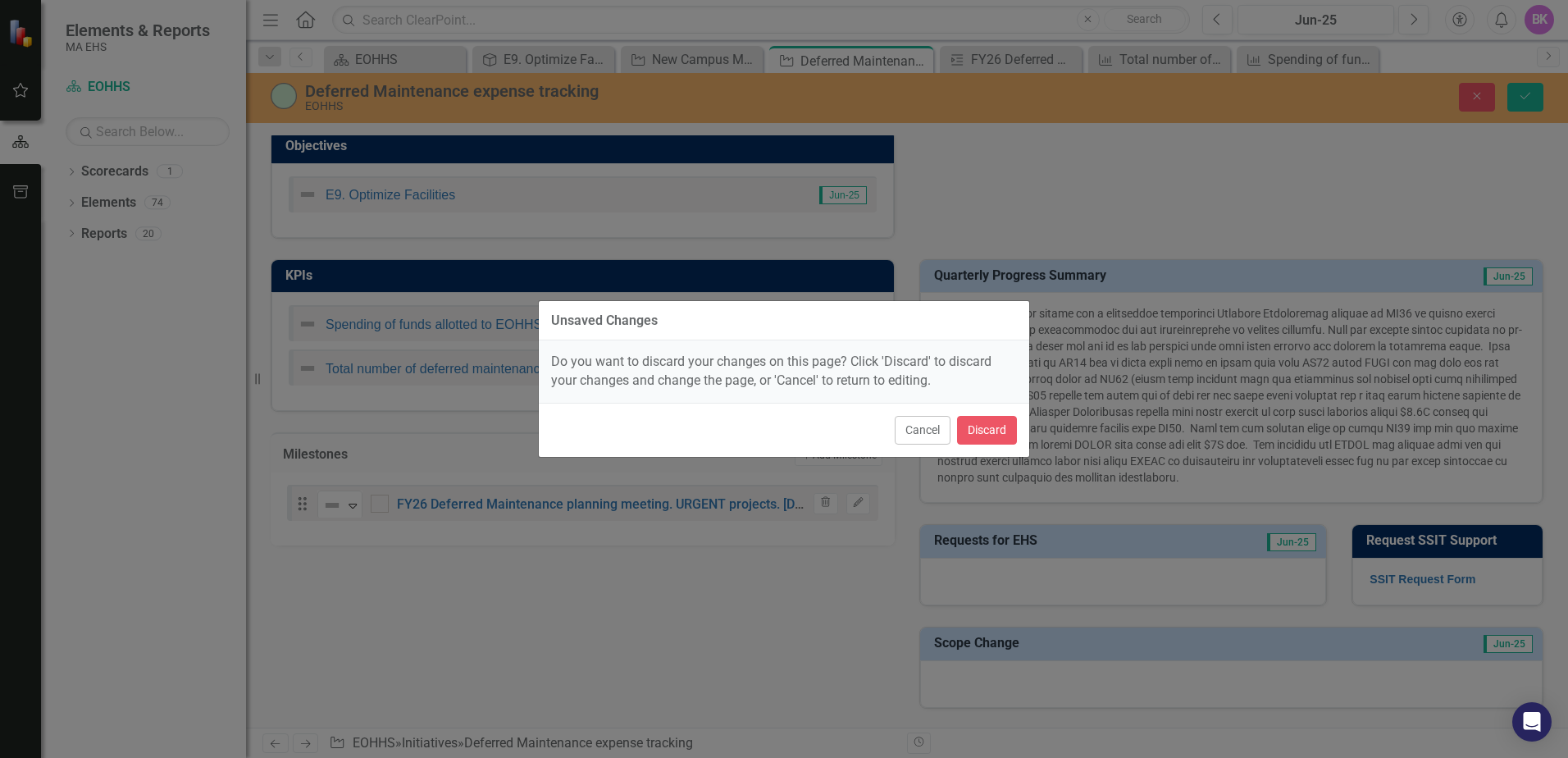
click at [909, 426] on button "Cancel" at bounding box center [922, 430] width 56 height 29
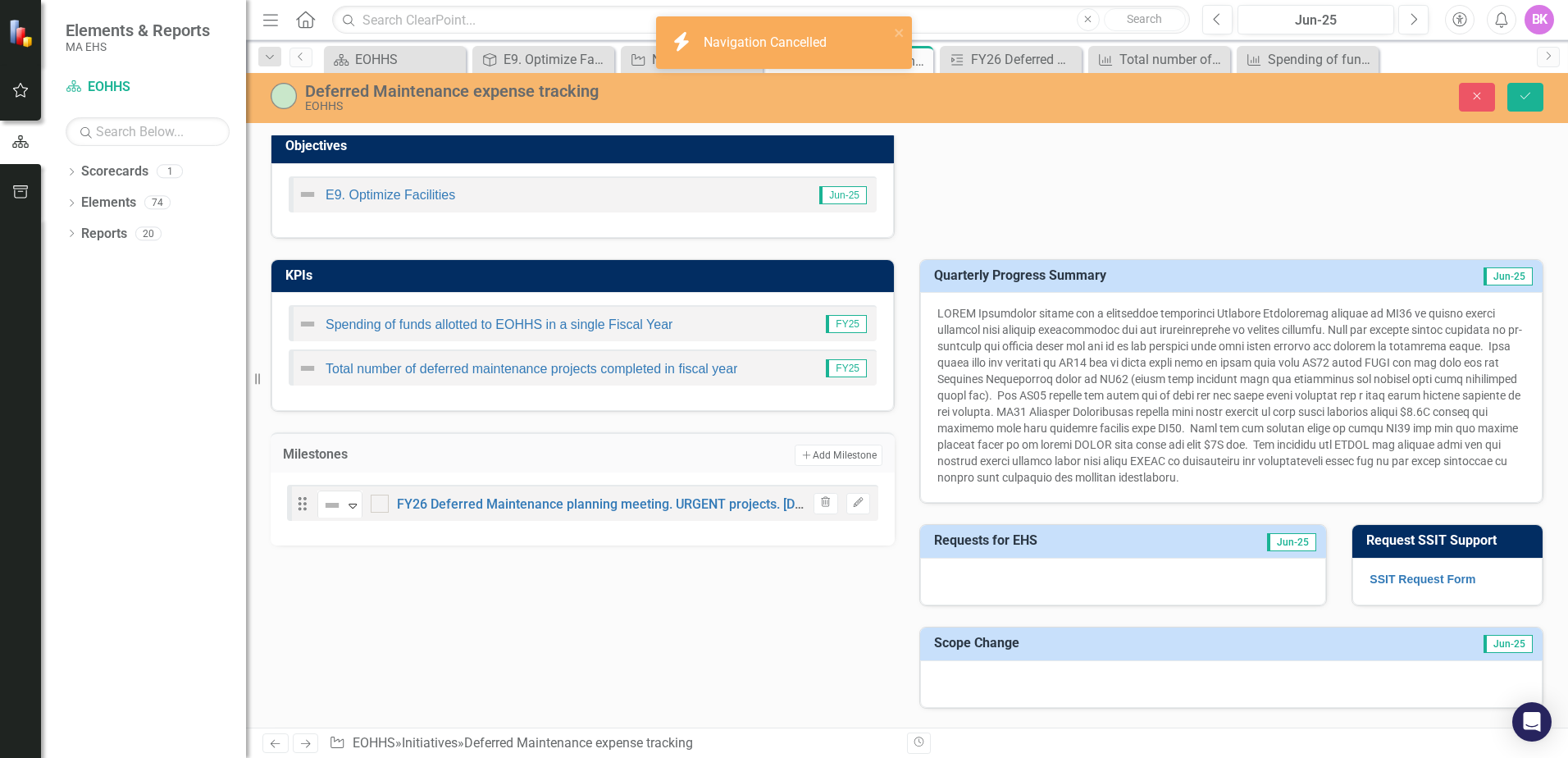
click at [678, 528] on div "Drag Not Defined Expand FY26 Deferred Maintenance planning meeting. URGENT proj…" at bounding box center [583, 508] width 624 height 73
click at [686, 514] on div "Not Defined Expand FY26 Deferred Maintenance planning meeting. URGENT projects.…" at bounding box center [562, 504] width 489 height 29
click at [699, 505] on link "FY26 Deferred Maintenance planning meeting. URGENT projects. [DATE]" at bounding box center [610, 504] width 425 height 15
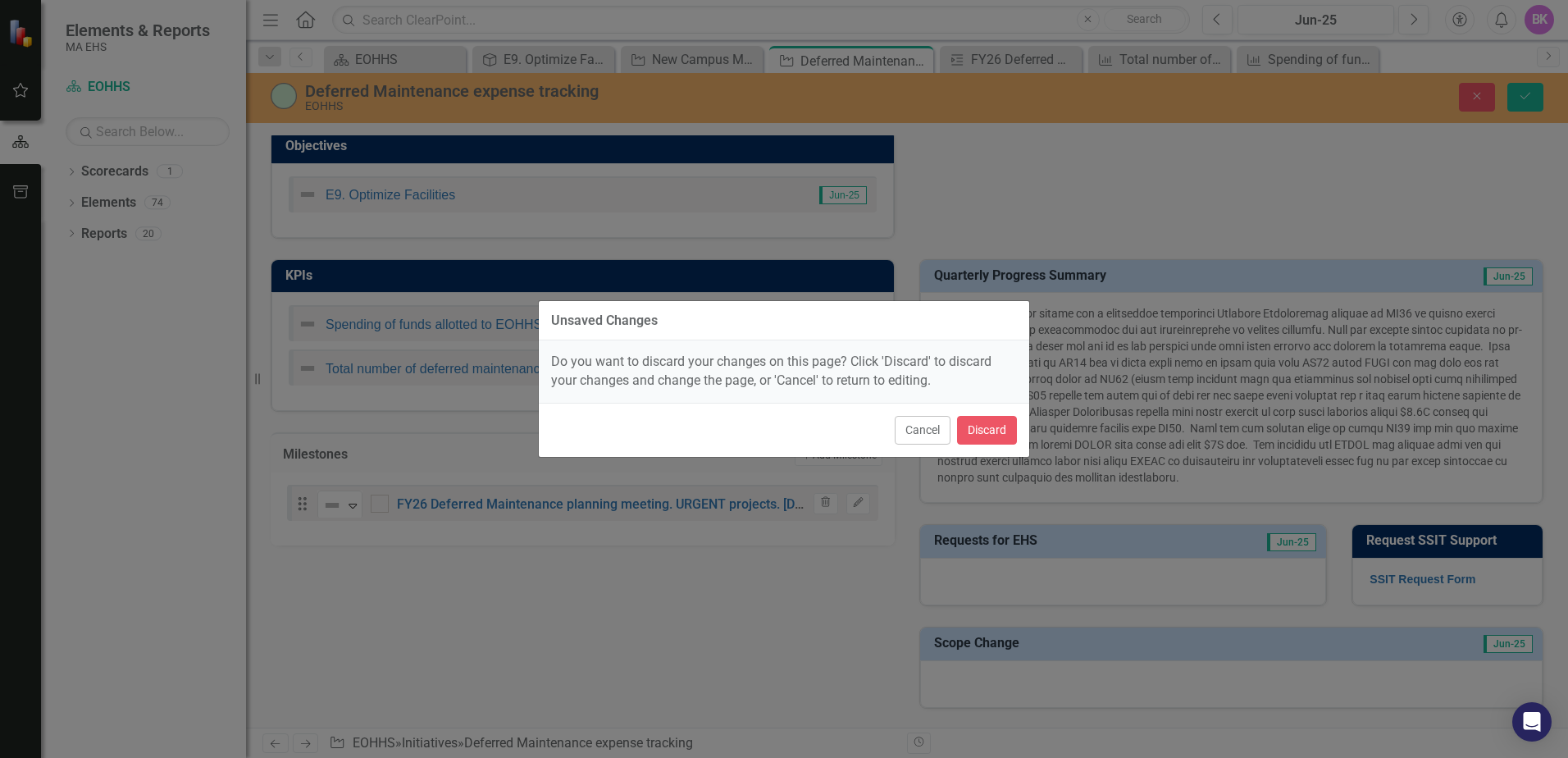
click at [718, 571] on div "Unsaved Changes Do you want to discard your changes on this page? Click 'Discar…" at bounding box center [783, 379] width 492 height 758
click at [930, 429] on button "Cancel" at bounding box center [922, 430] width 56 height 29
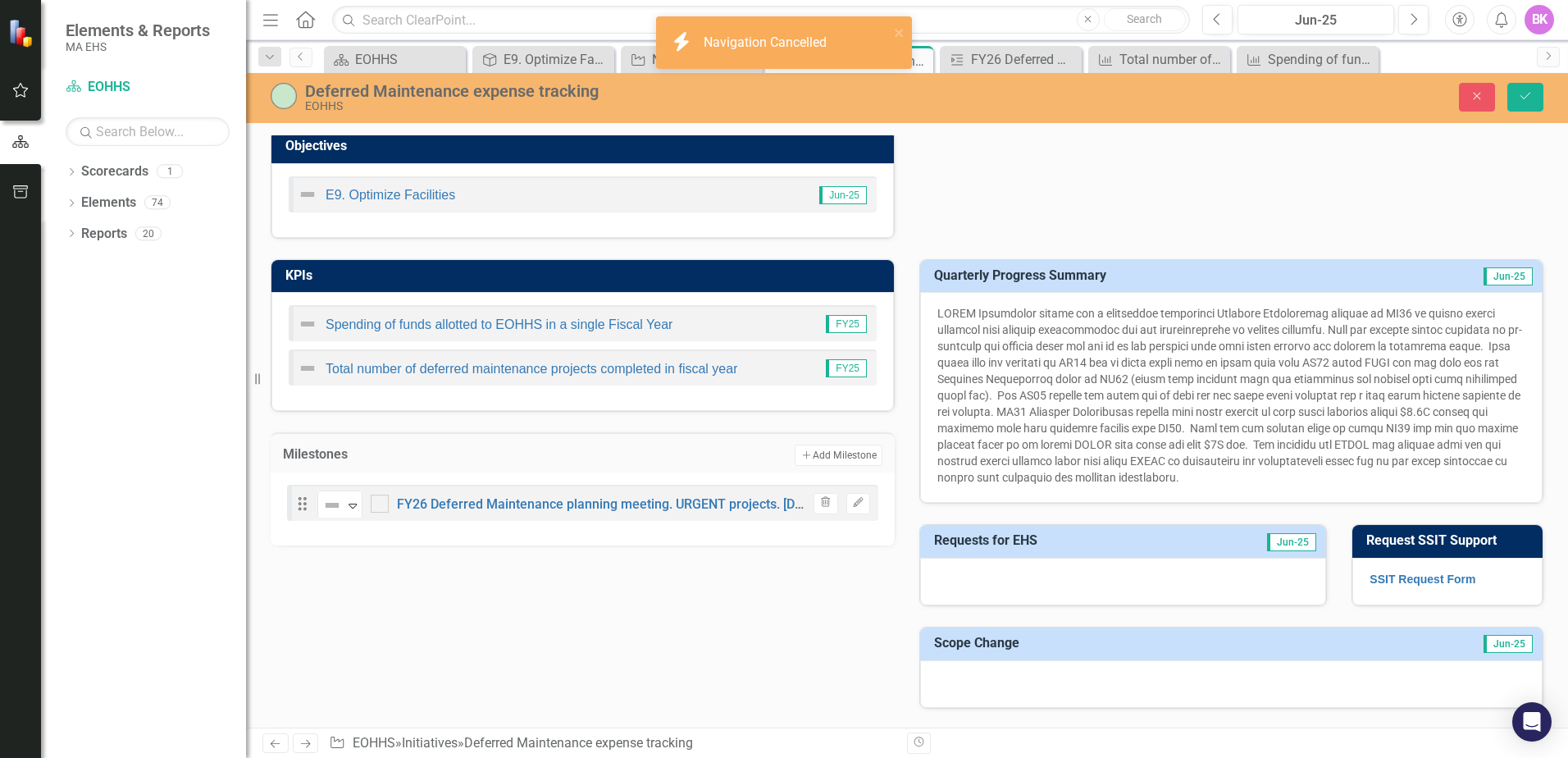
click at [855, 508] on button "Edit" at bounding box center [858, 504] width 23 height 22
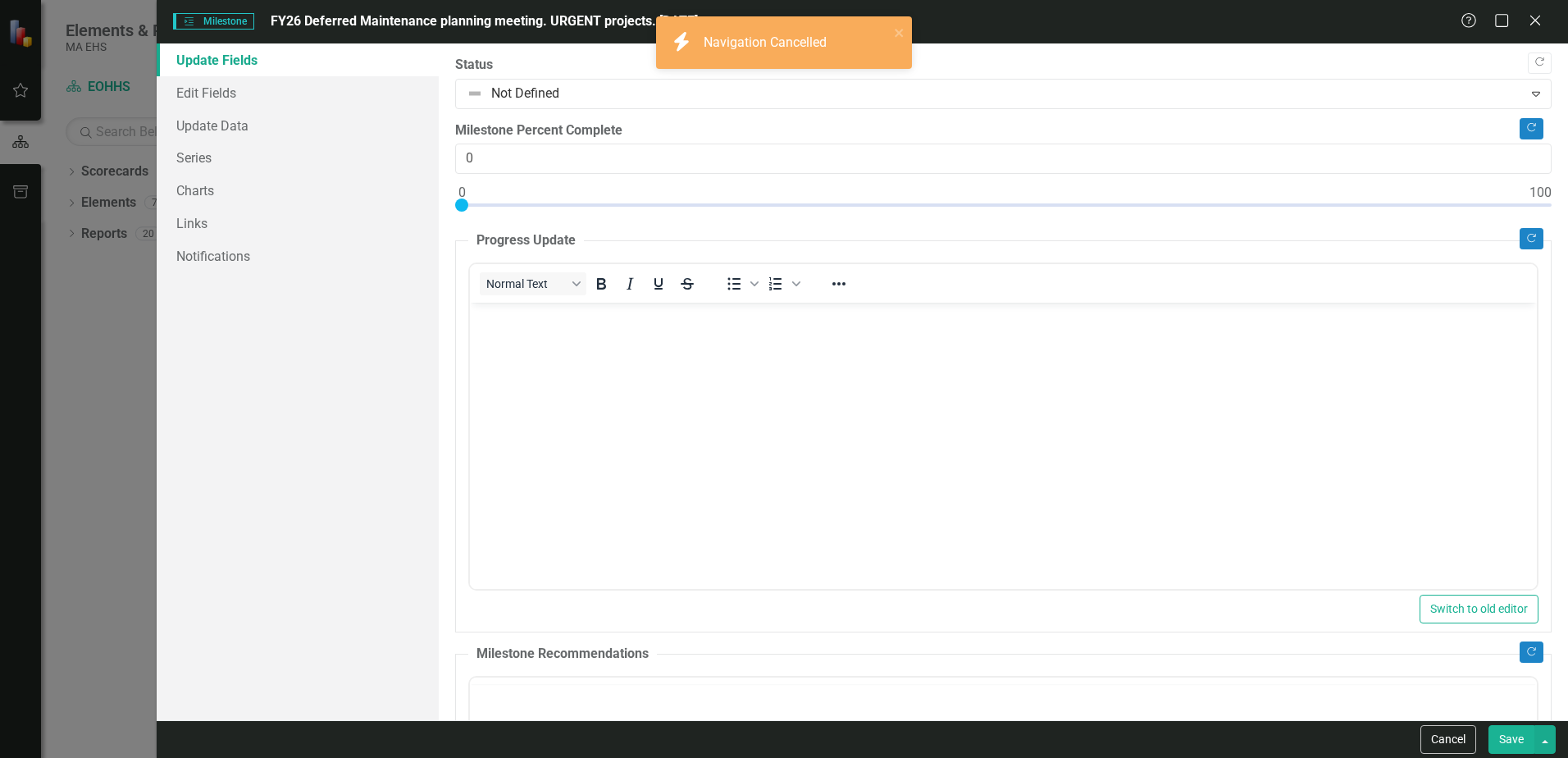
scroll to position [0, 0]
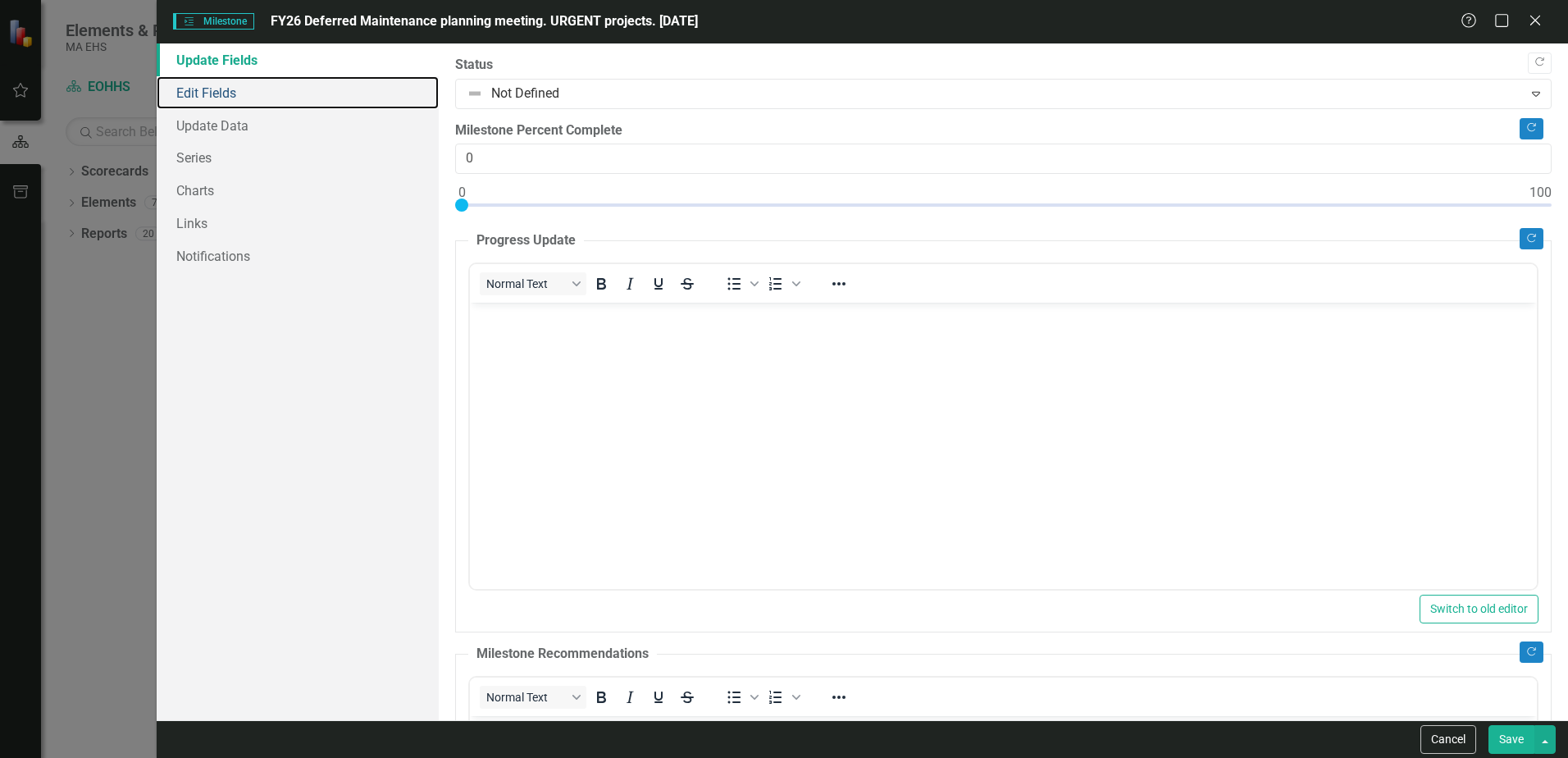
click at [212, 97] on link "Edit Fields" at bounding box center [298, 93] width 282 height 32
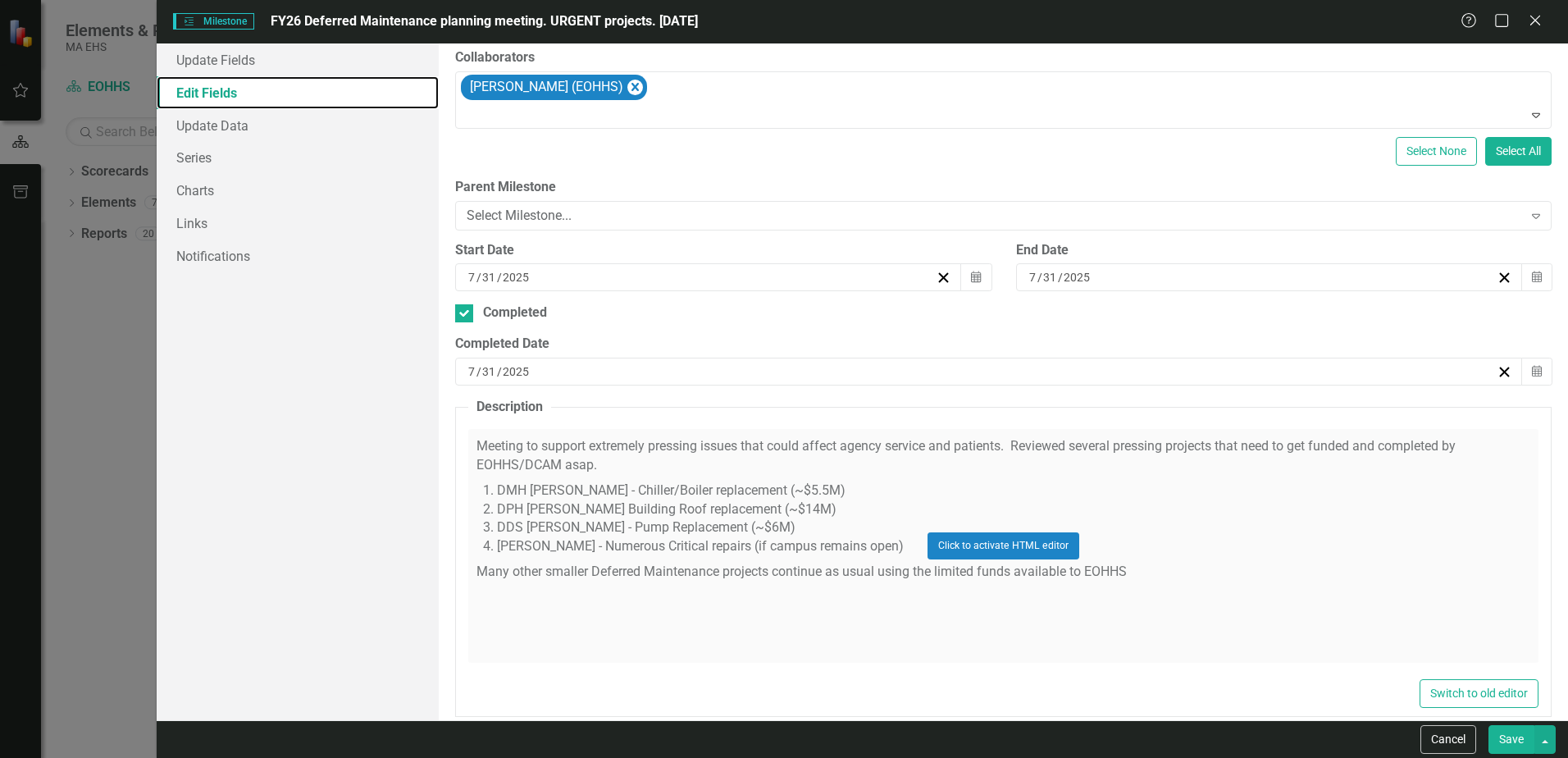
scroll to position [220, 0]
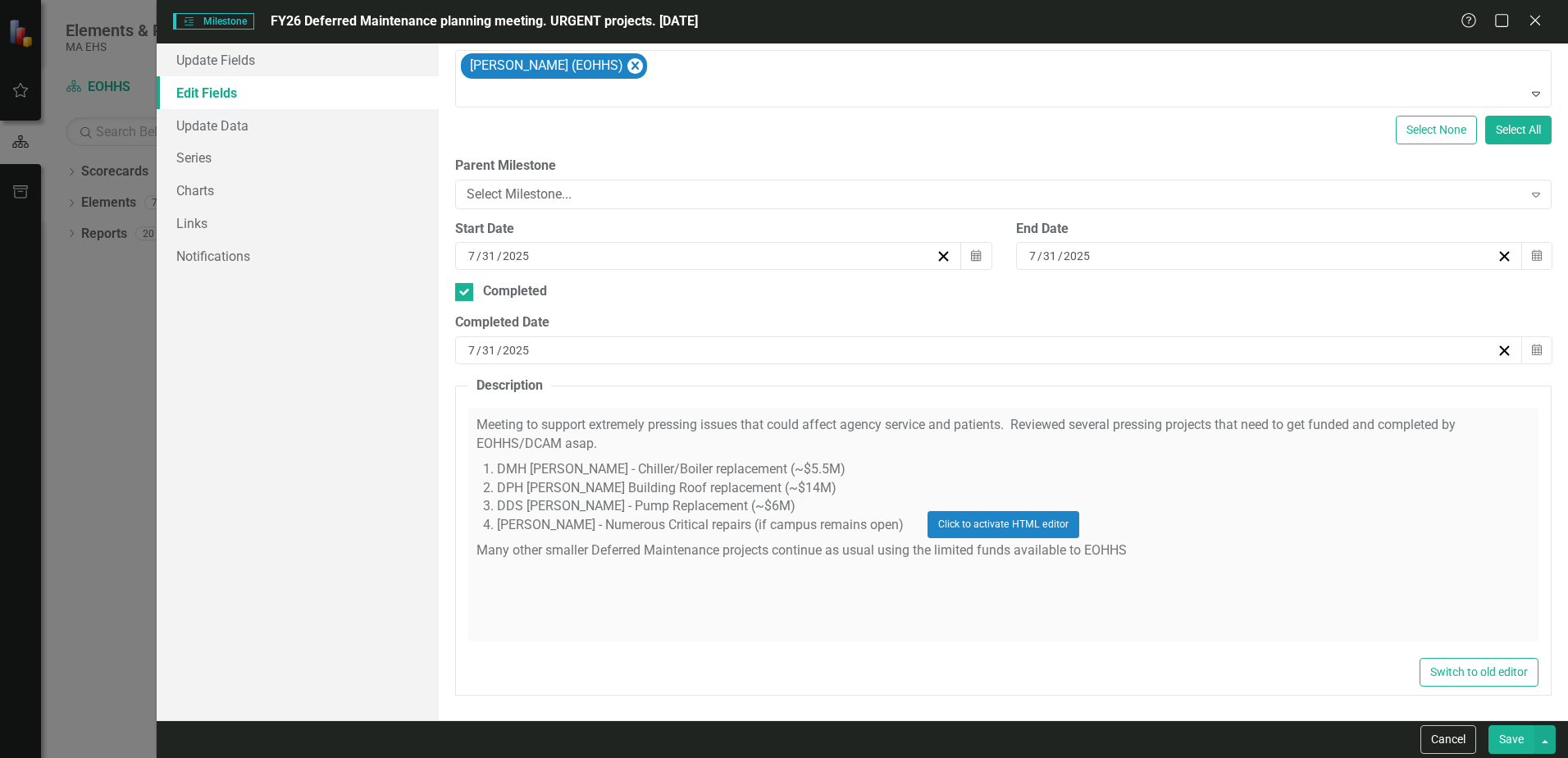
click at [480, 417] on div "Click to activate HTML editor" at bounding box center [1003, 524] width 1070 height 234
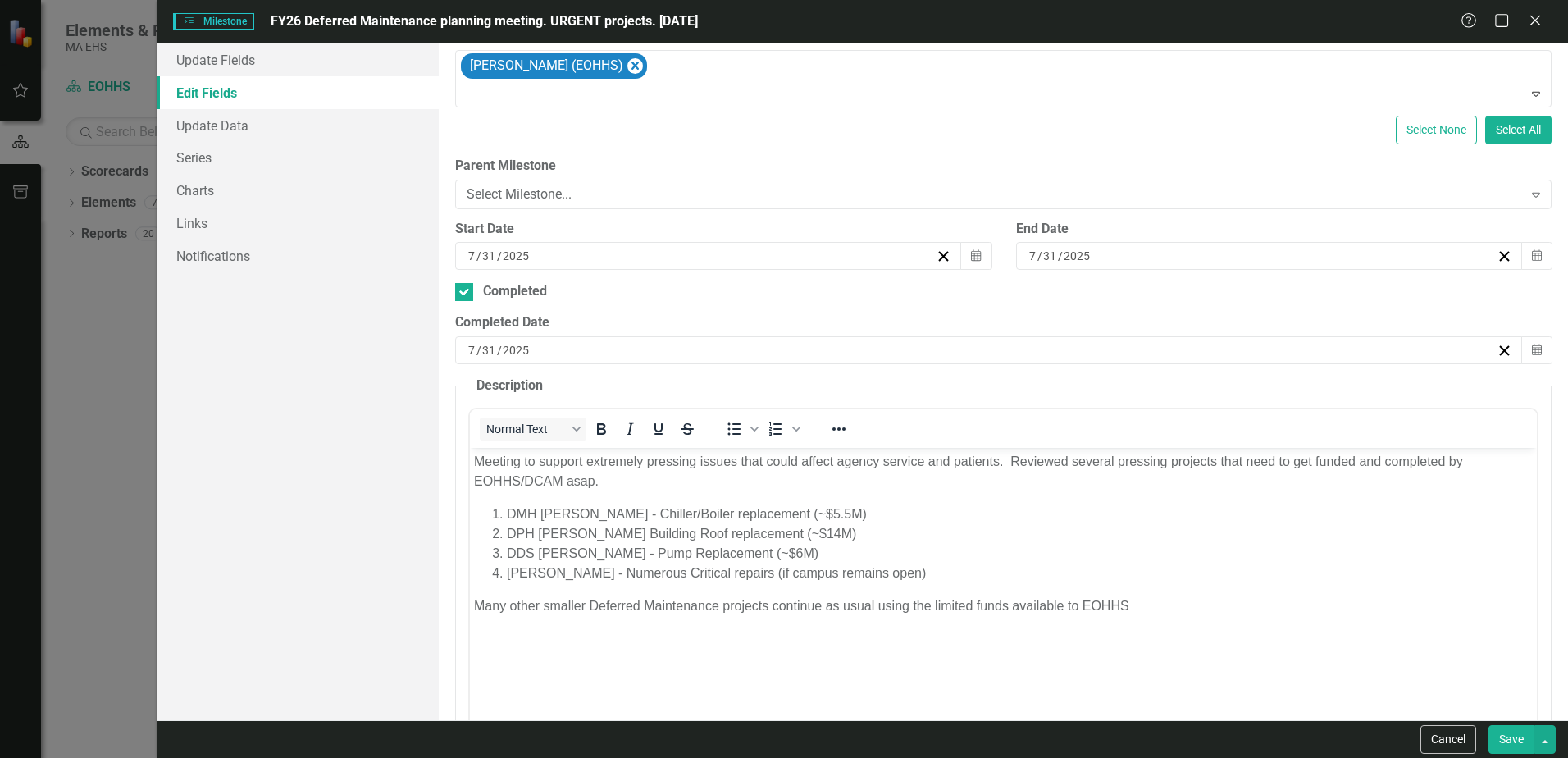
scroll to position [0, 0]
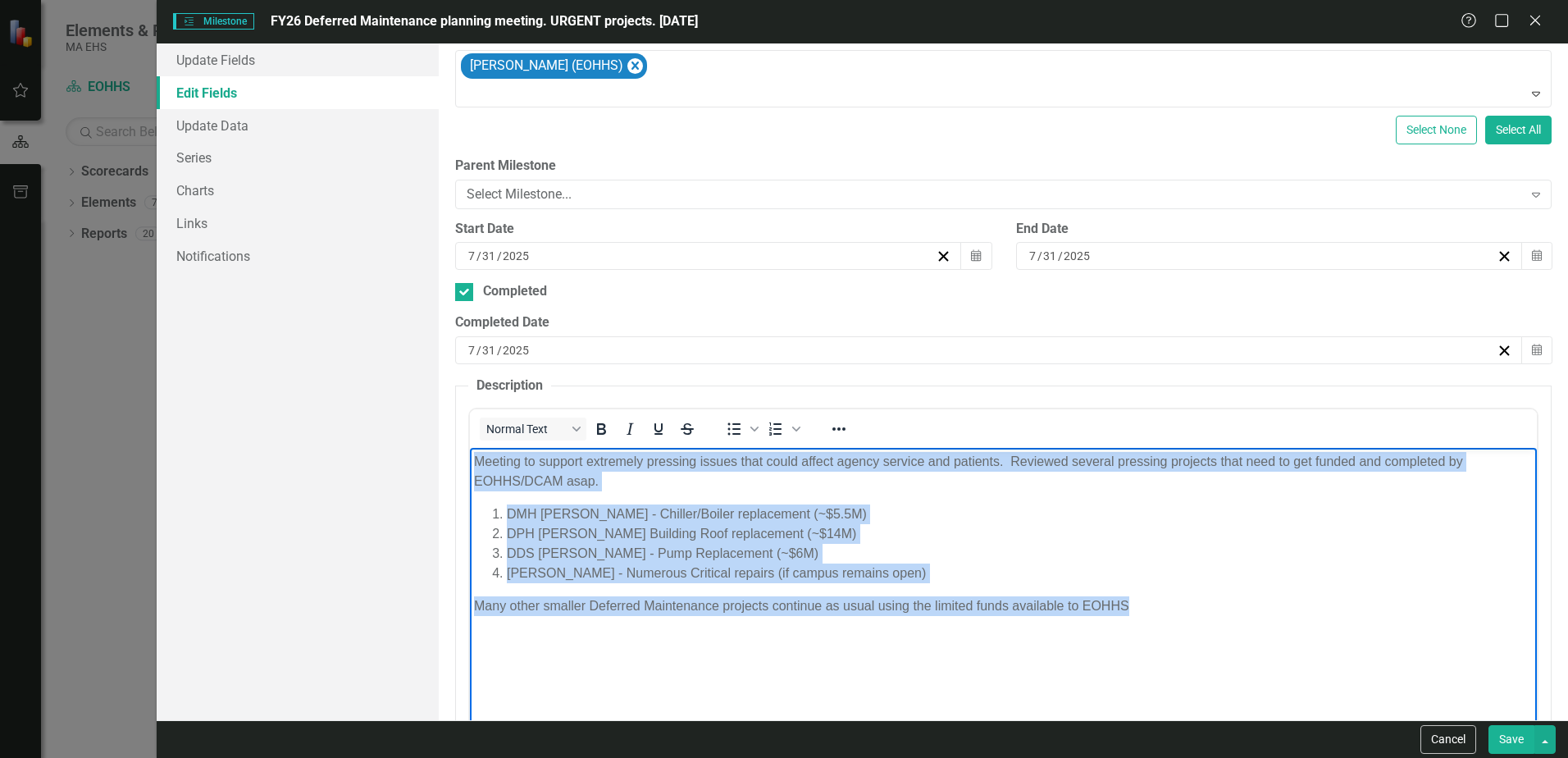
drag, startPoint x: 479, startPoint y: 461, endPoint x: 1186, endPoint y: 611, distance: 722.7
click at [1186, 611] on body "Meeting to support extremely pressing issues that could affect agency service a…" at bounding box center [1003, 570] width 1067 height 246
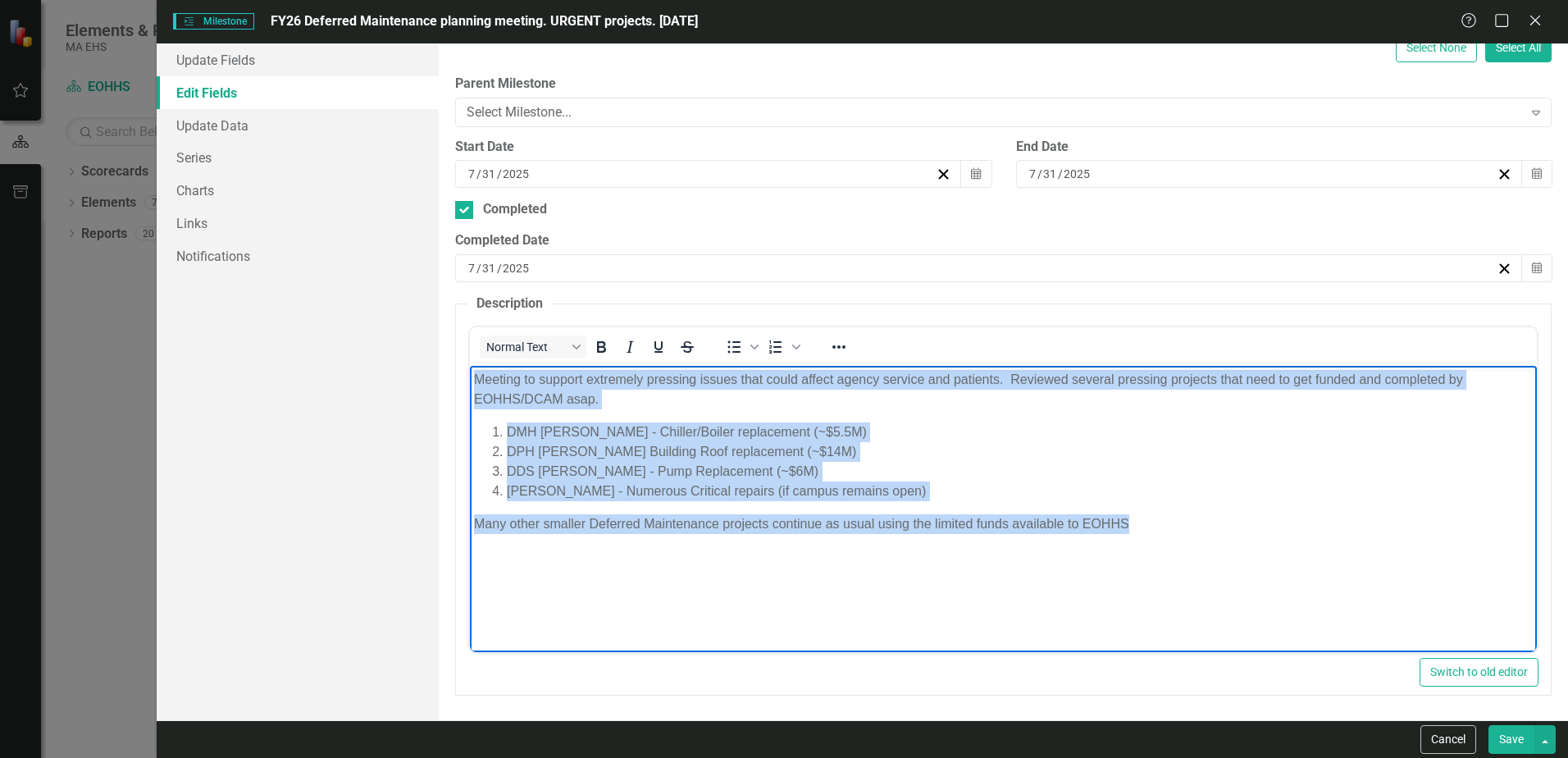
copy body "Meeting to support extremely pressing issues that could affect agency service a…"
click at [683, 576] on body "Meeting to support extremely pressing issues that could affect agency service a…" at bounding box center [1003, 488] width 1067 height 246
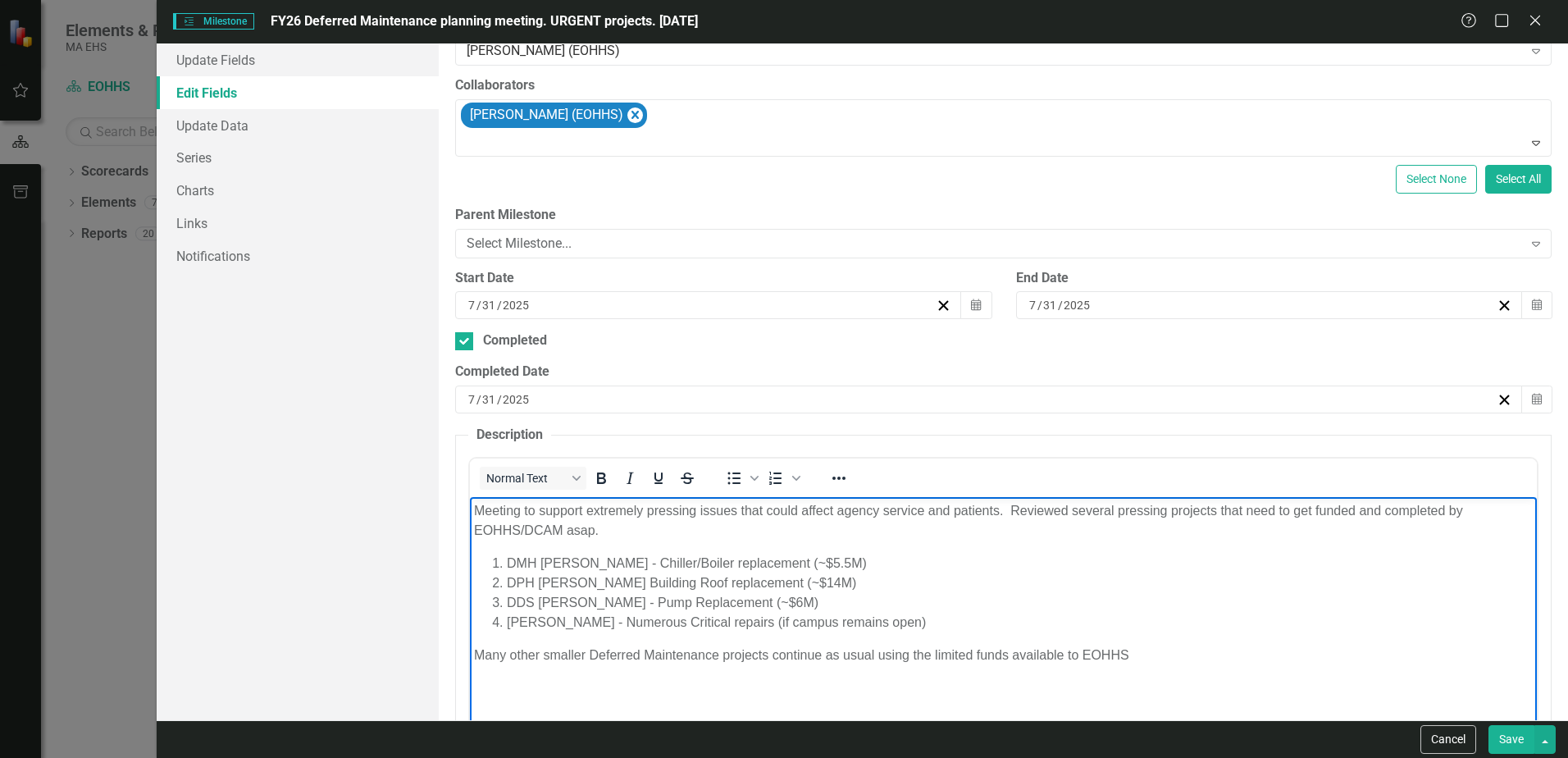
scroll to position [0, 0]
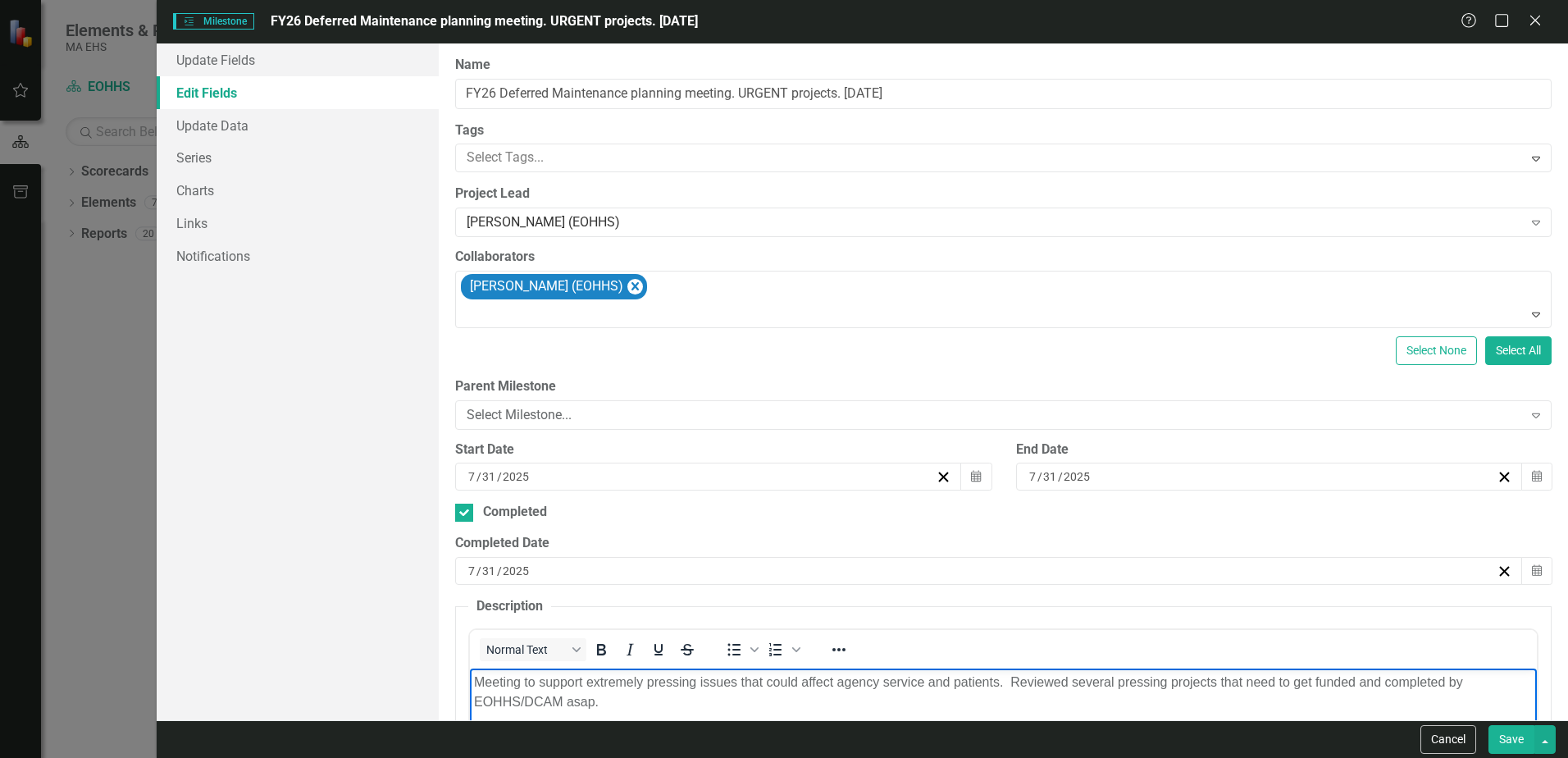
click at [1537, 19] on icon at bounding box center [1535, 20] width 10 height 10
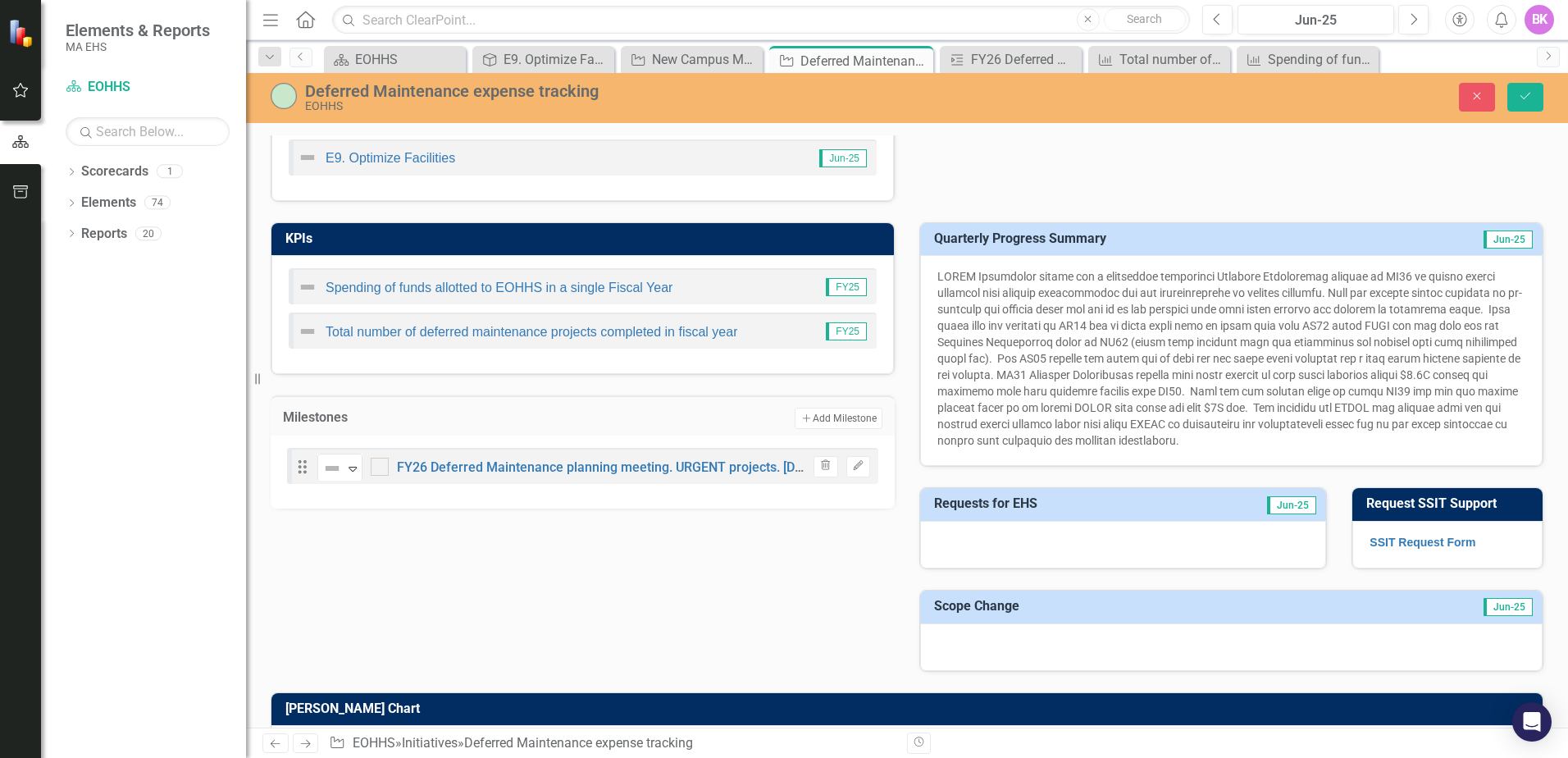
scroll to position [492, 0]
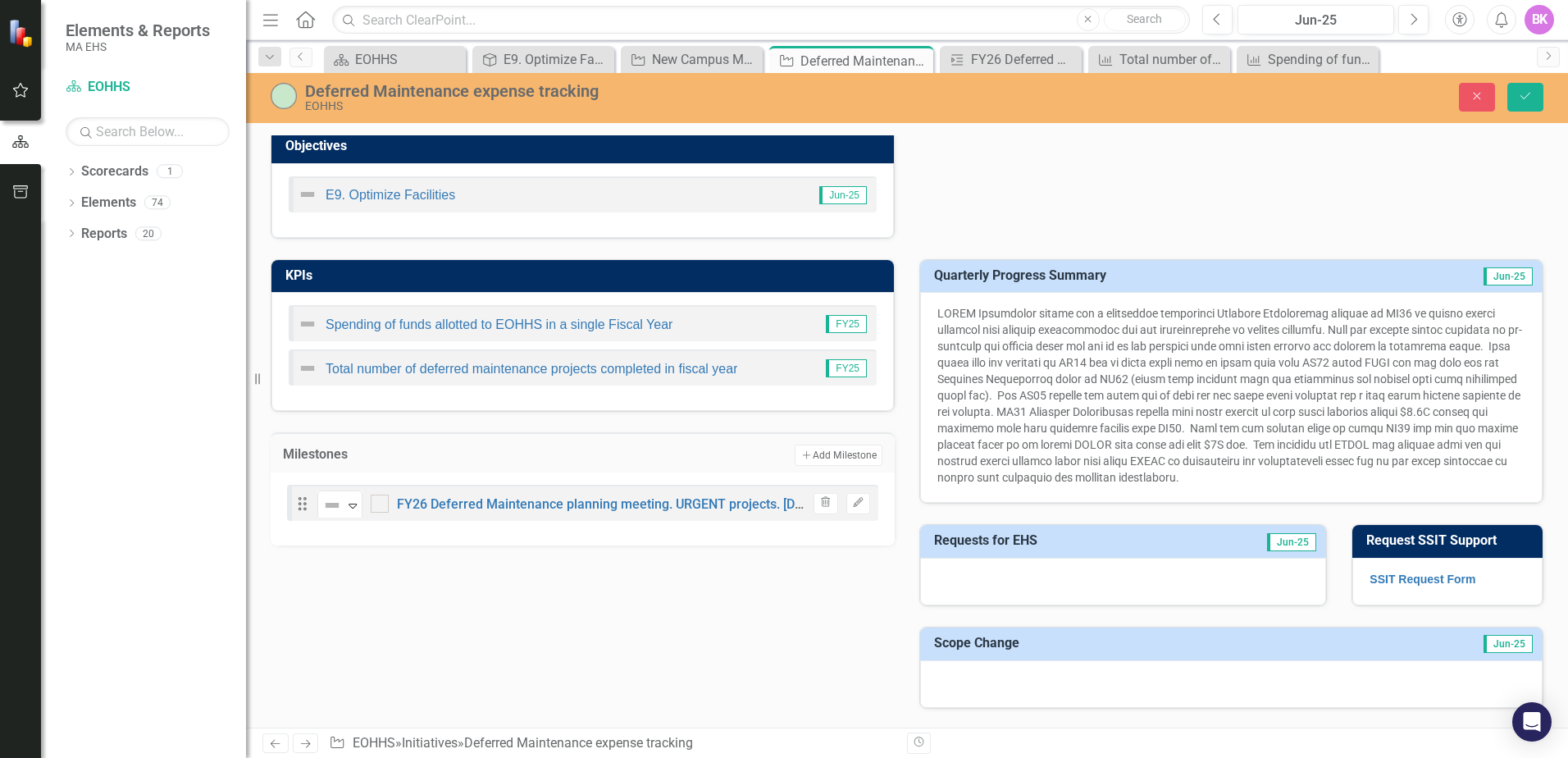
click at [749, 630] on div "KPIs Spending of funds allotted to EOHHS in a single Fiscal Year FY25 Total num…" at bounding box center [906, 473] width 1297 height 470
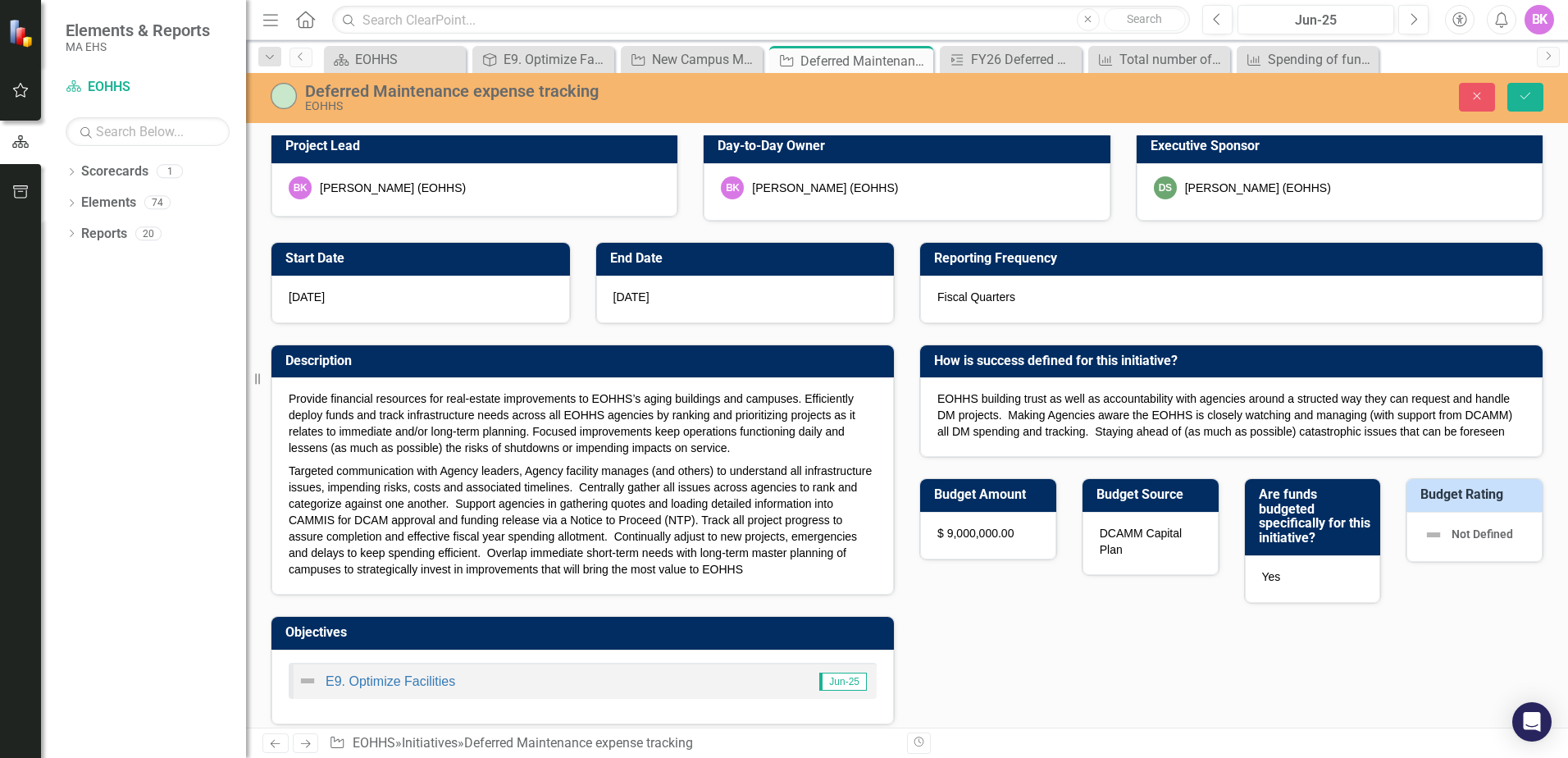
scroll to position [0, 0]
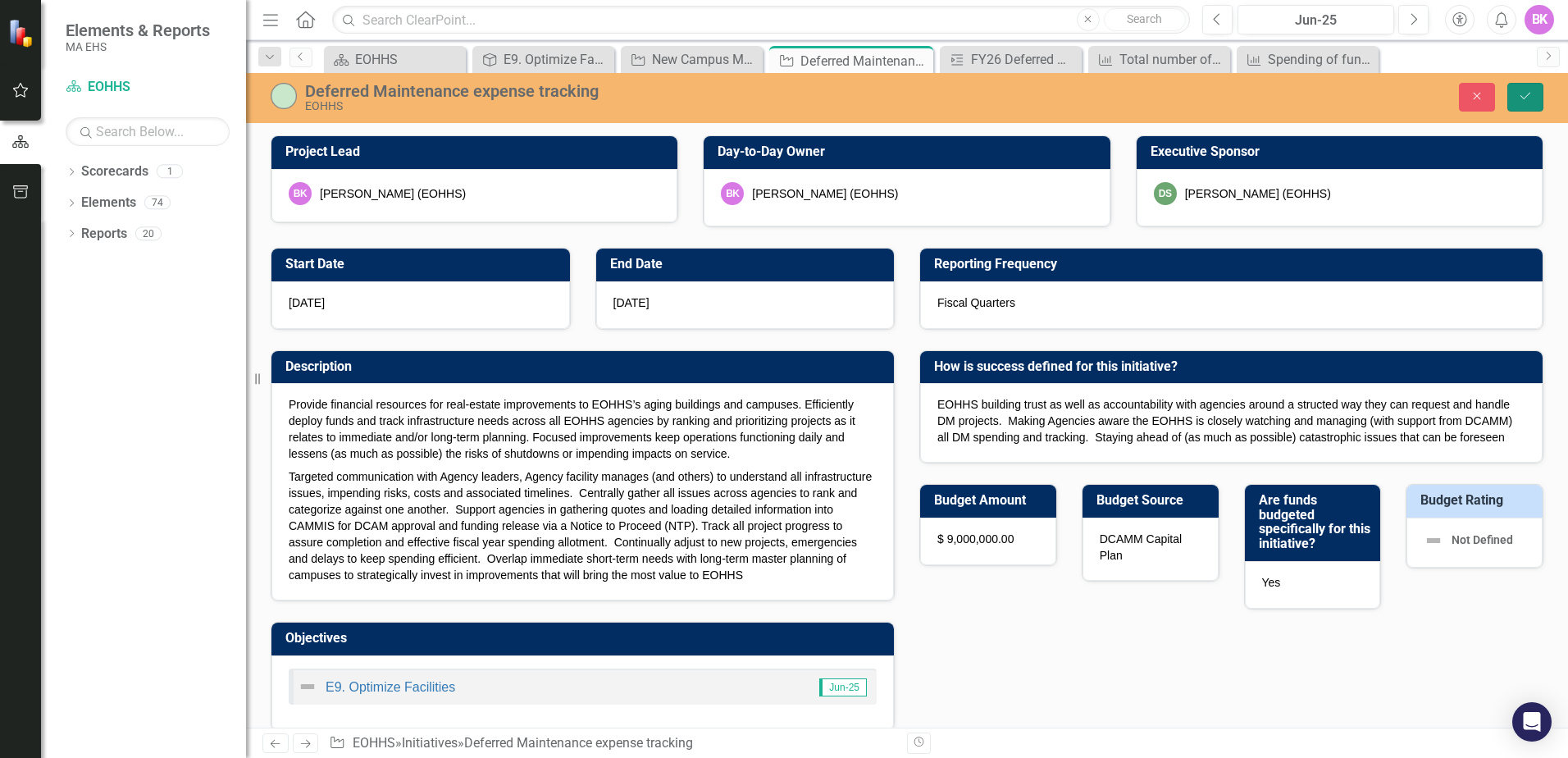
click at [1533, 99] on button "Save" at bounding box center [1526, 97] width 36 height 29
checkbox input "true"
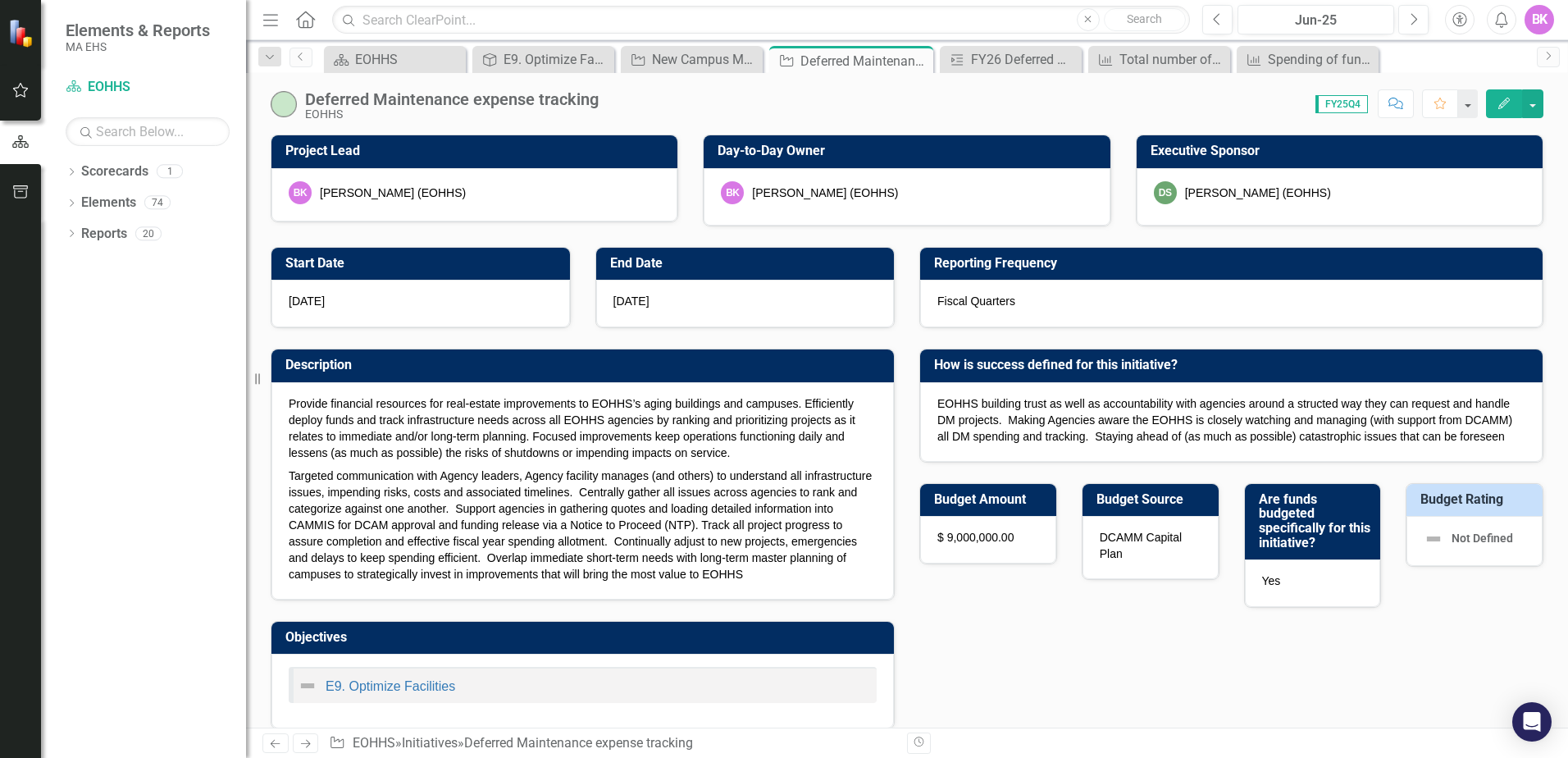
checkbox input "false"
click at [568, 55] on div "E9. Optimize Facilities" at bounding box center [557, 59] width 107 height 21
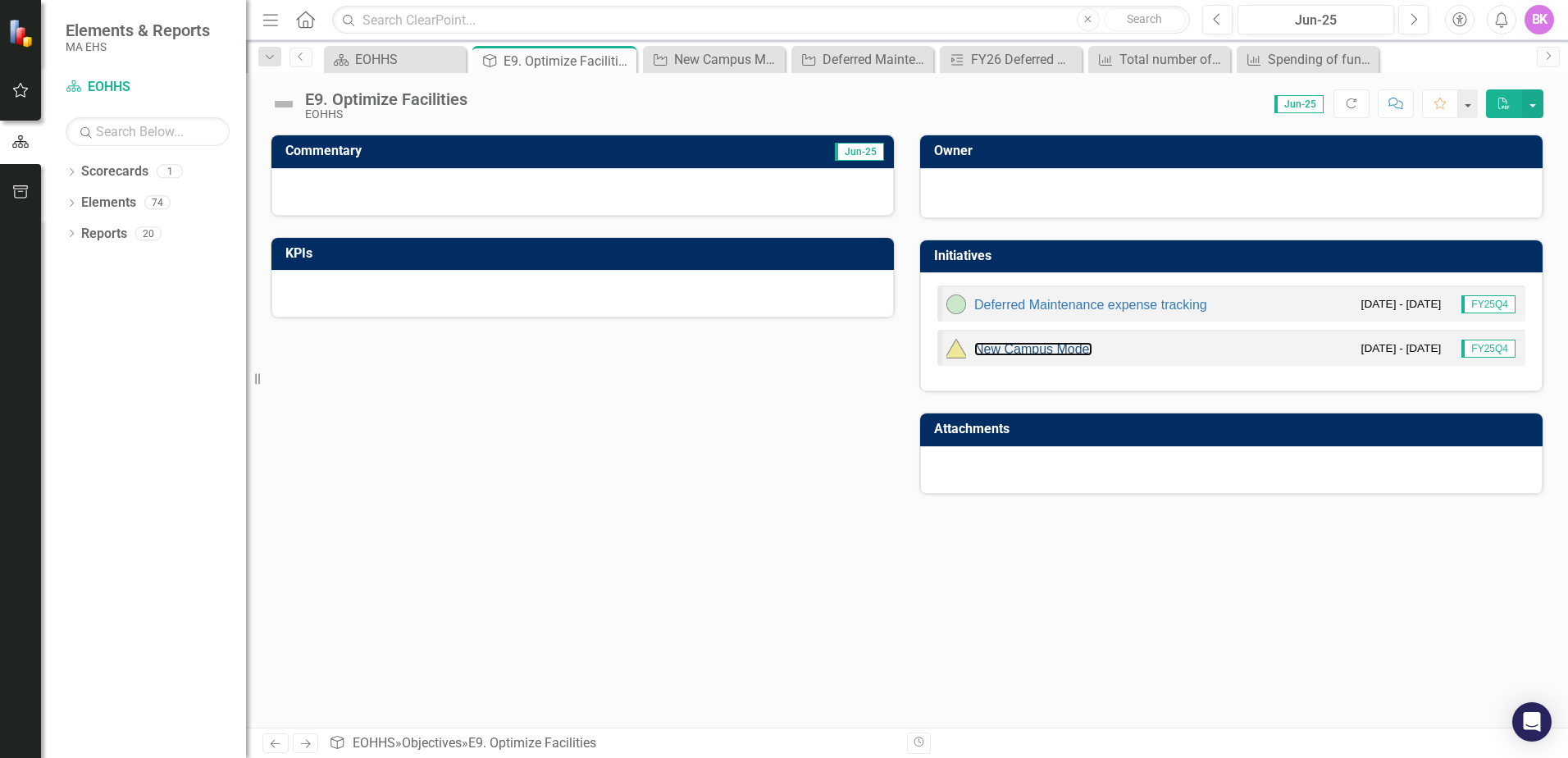
click at [1067, 346] on link "New Campus Model" at bounding box center [1033, 349] width 118 height 14
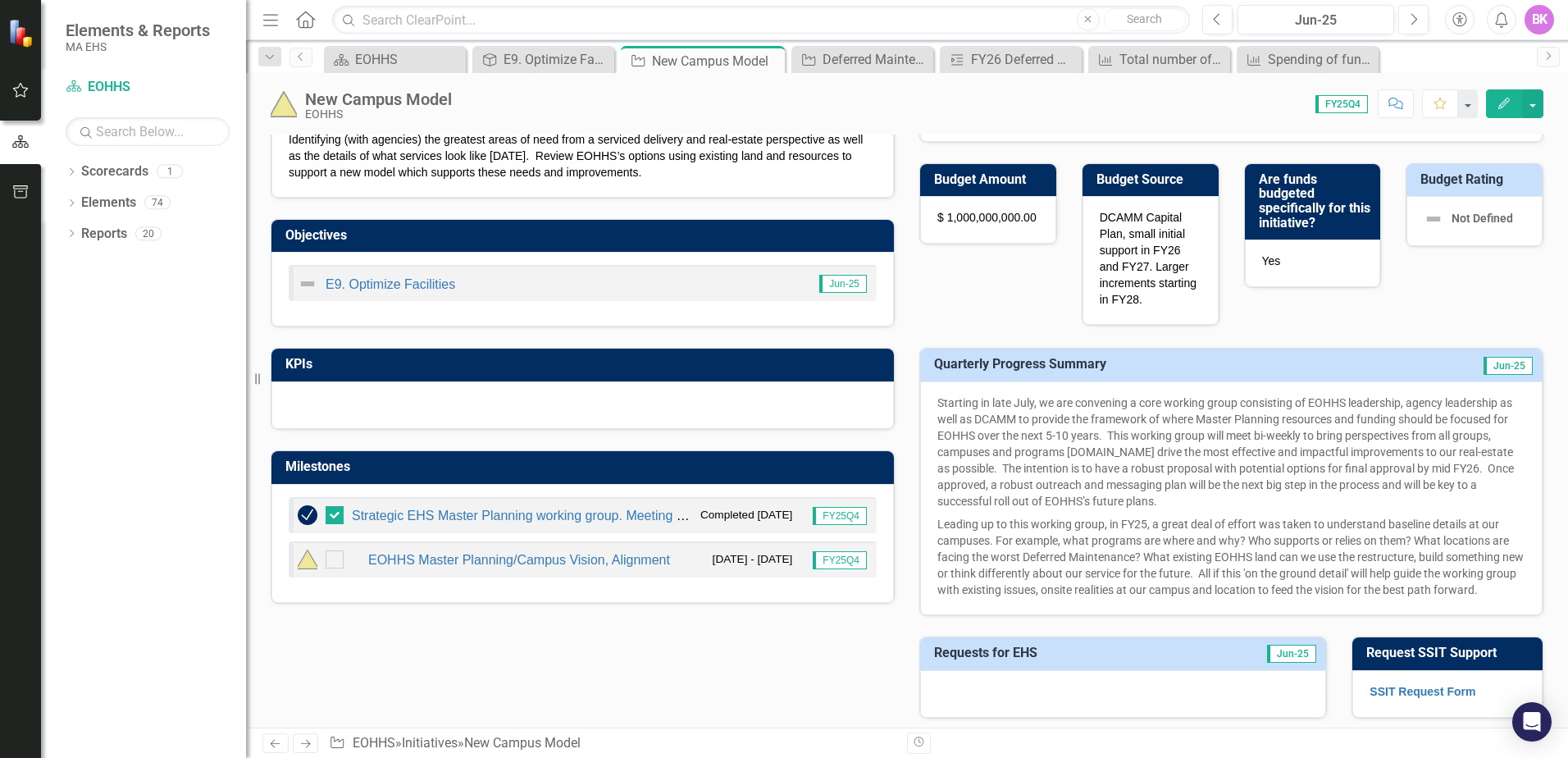
scroll to position [328, 0]
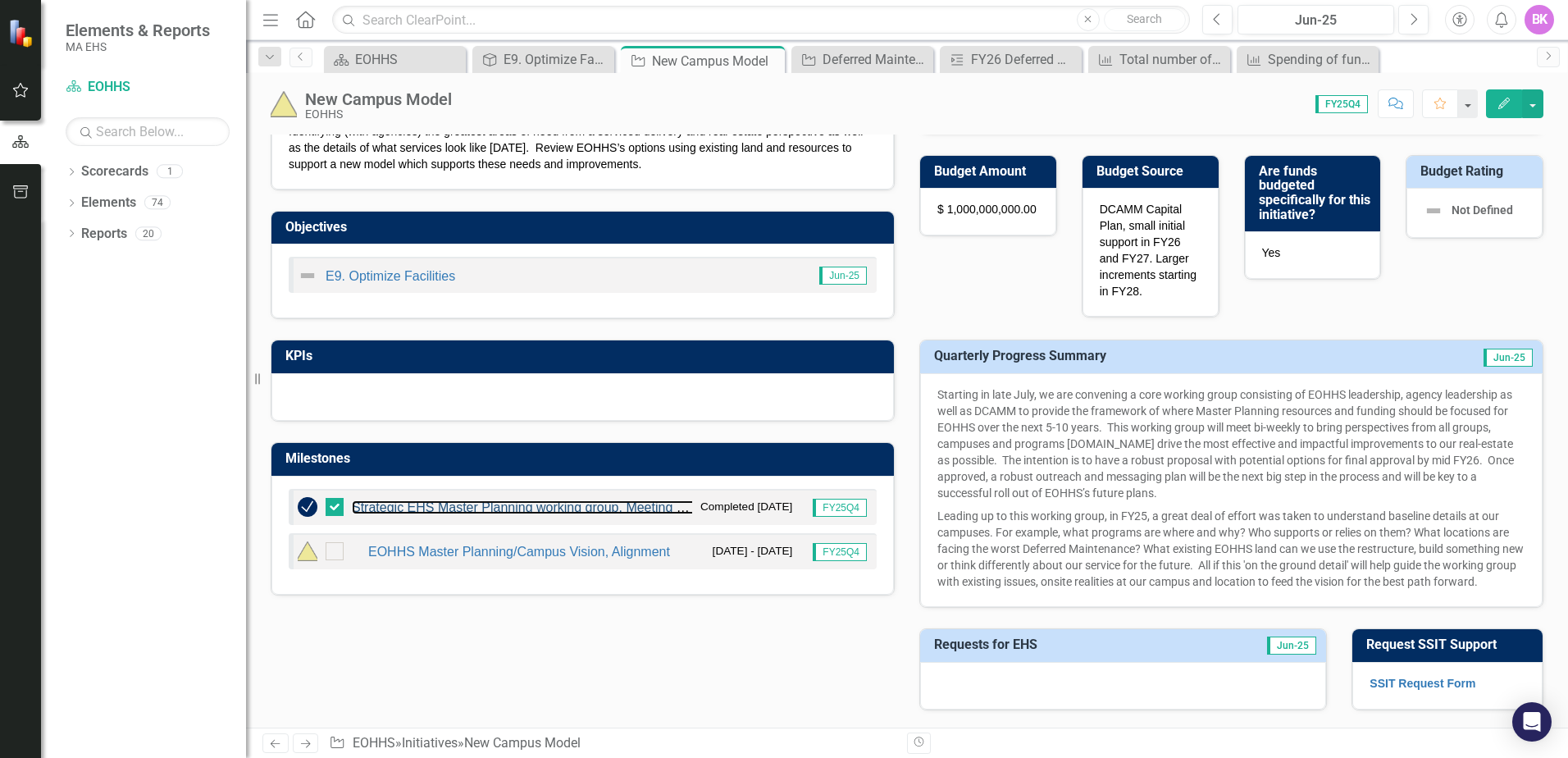
click at [524, 509] on link "Strategic EHS Master Planning working group. Meeting kickoff [DATE]" at bounding box center [555, 507] width 406 height 14
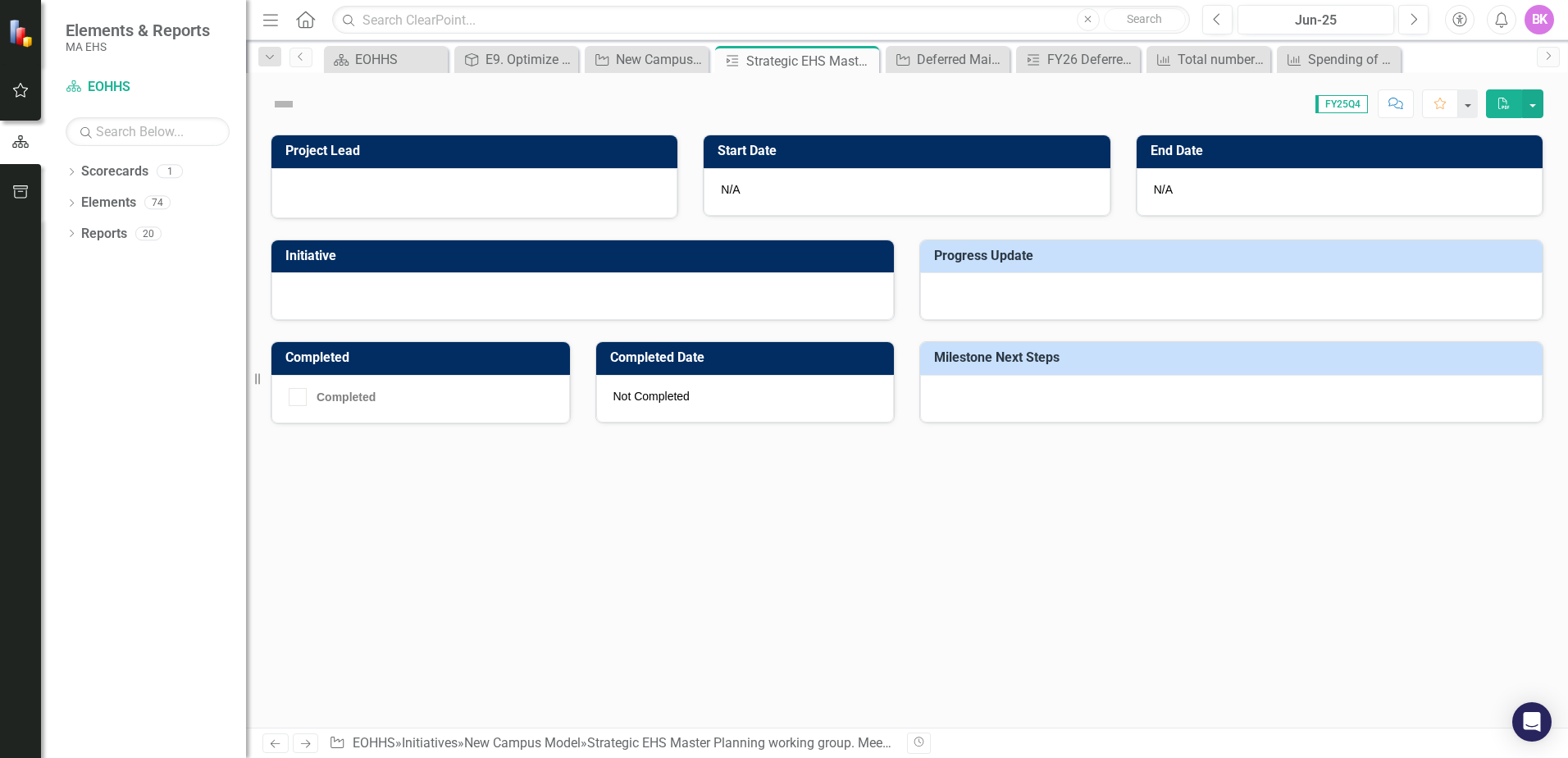
checkbox input "true"
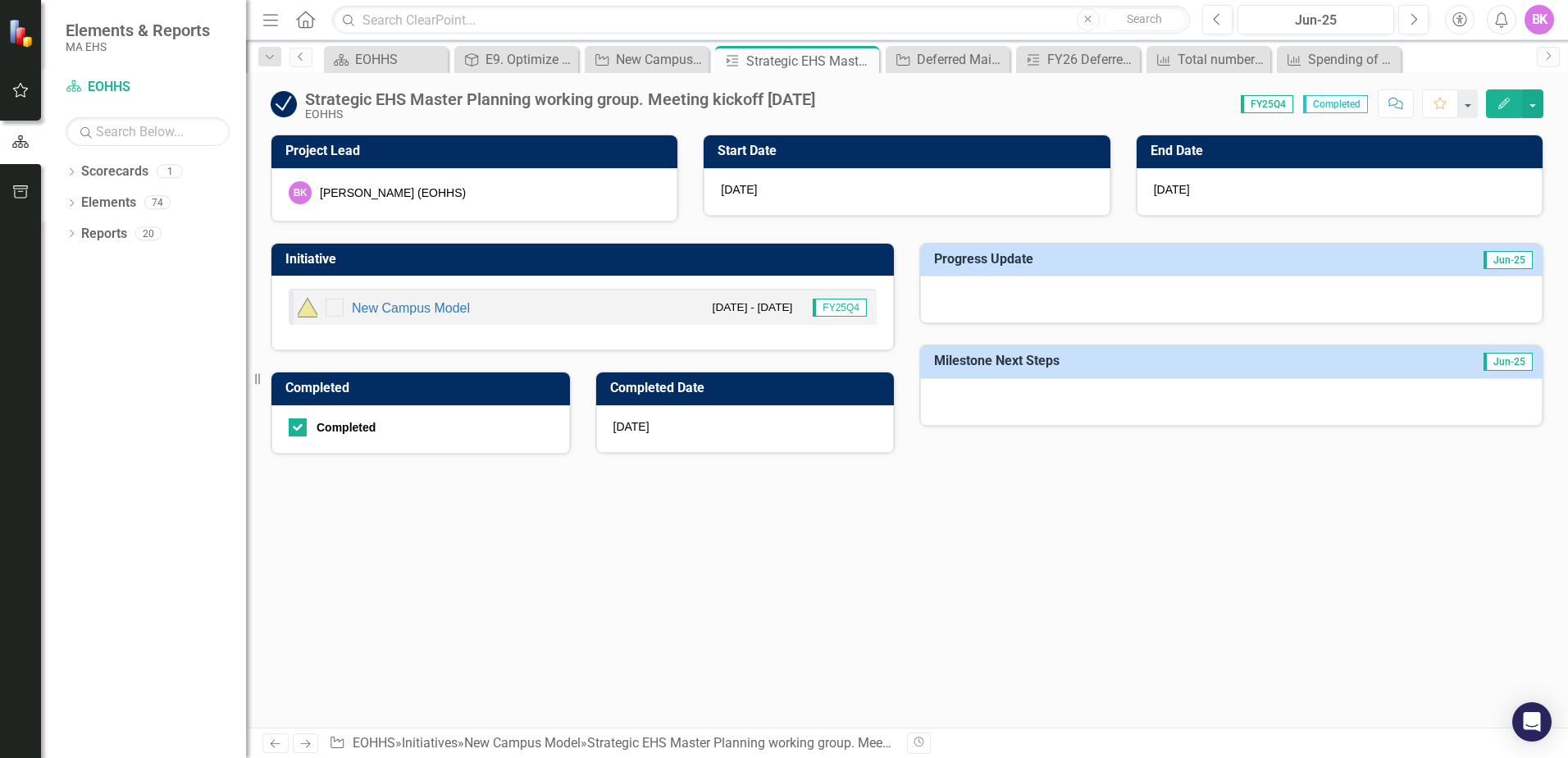
click at [298, 59] on icon "Previous" at bounding box center [300, 56] width 13 height 10
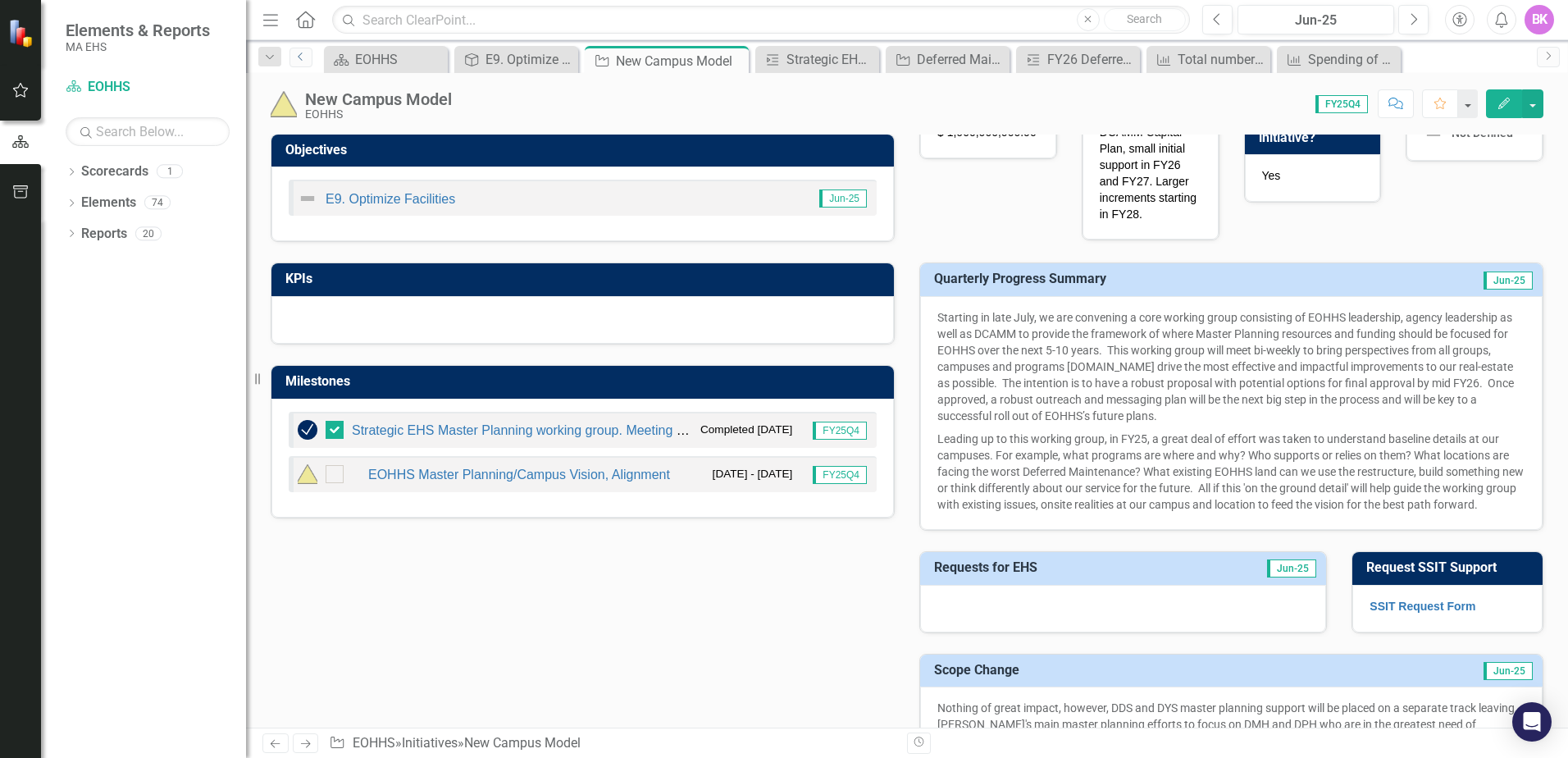
scroll to position [410, 0]
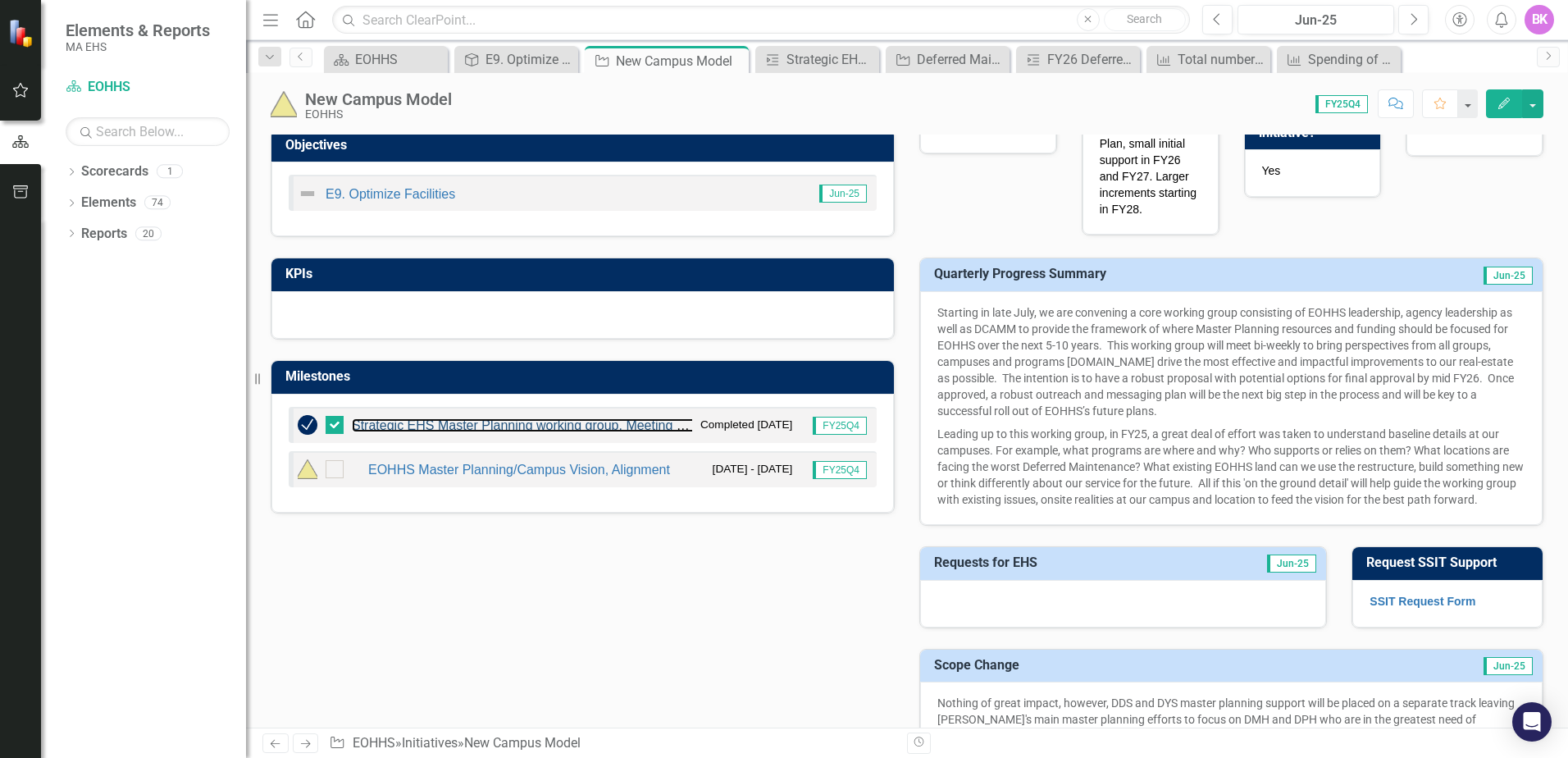
drag, startPoint x: 388, startPoint y: 422, endPoint x: 378, endPoint y: 425, distance: 10.4
click at [378, 425] on link "Strategic EHS Master Planning working group. Meeting kickoff [DATE]" at bounding box center [555, 425] width 406 height 14
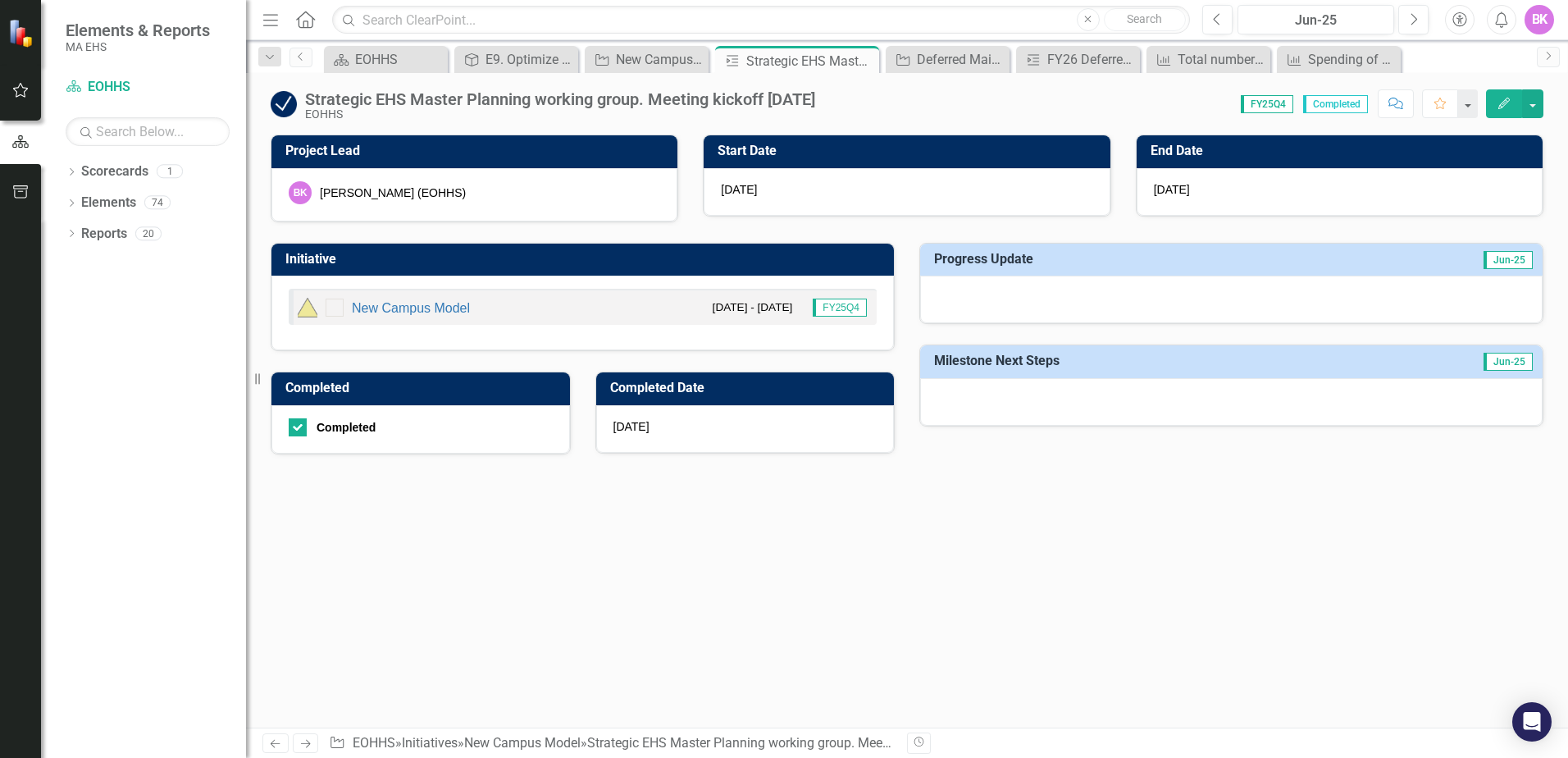
click at [1501, 104] on icon "Edit" at bounding box center [1504, 103] width 14 height 12
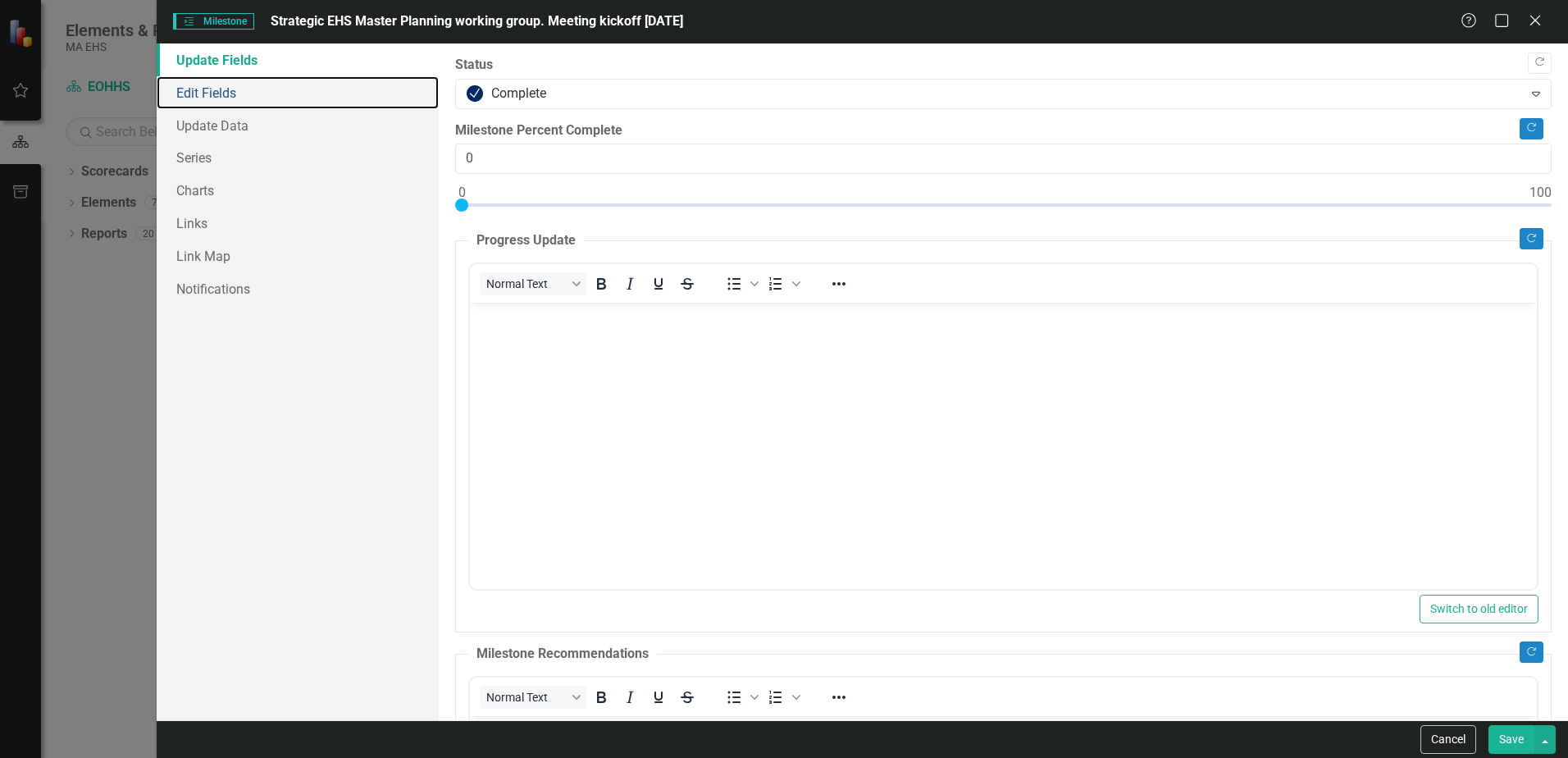
click at [239, 92] on link "Edit Fields" at bounding box center [298, 93] width 282 height 32
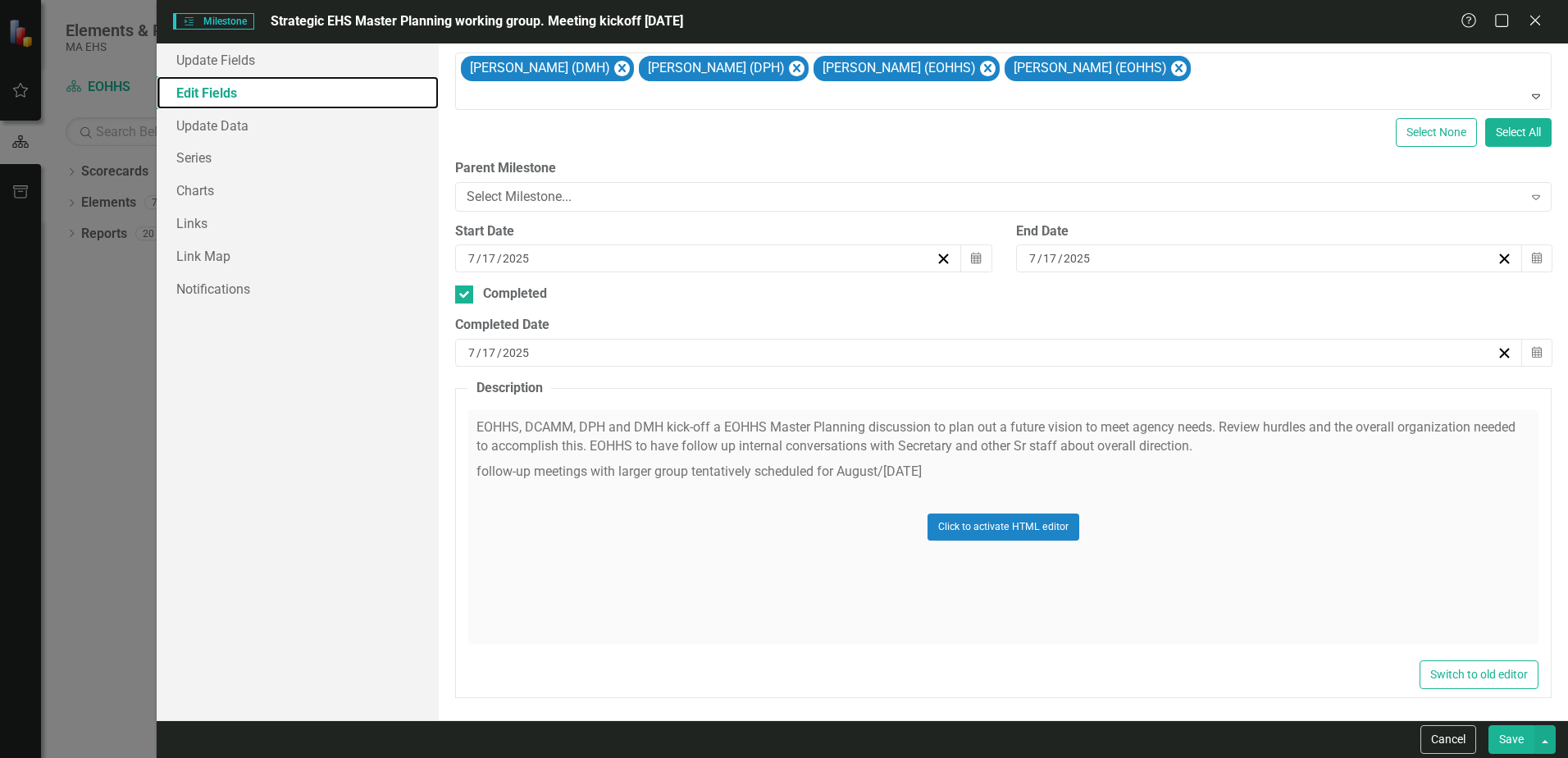
scroll to position [220, 0]
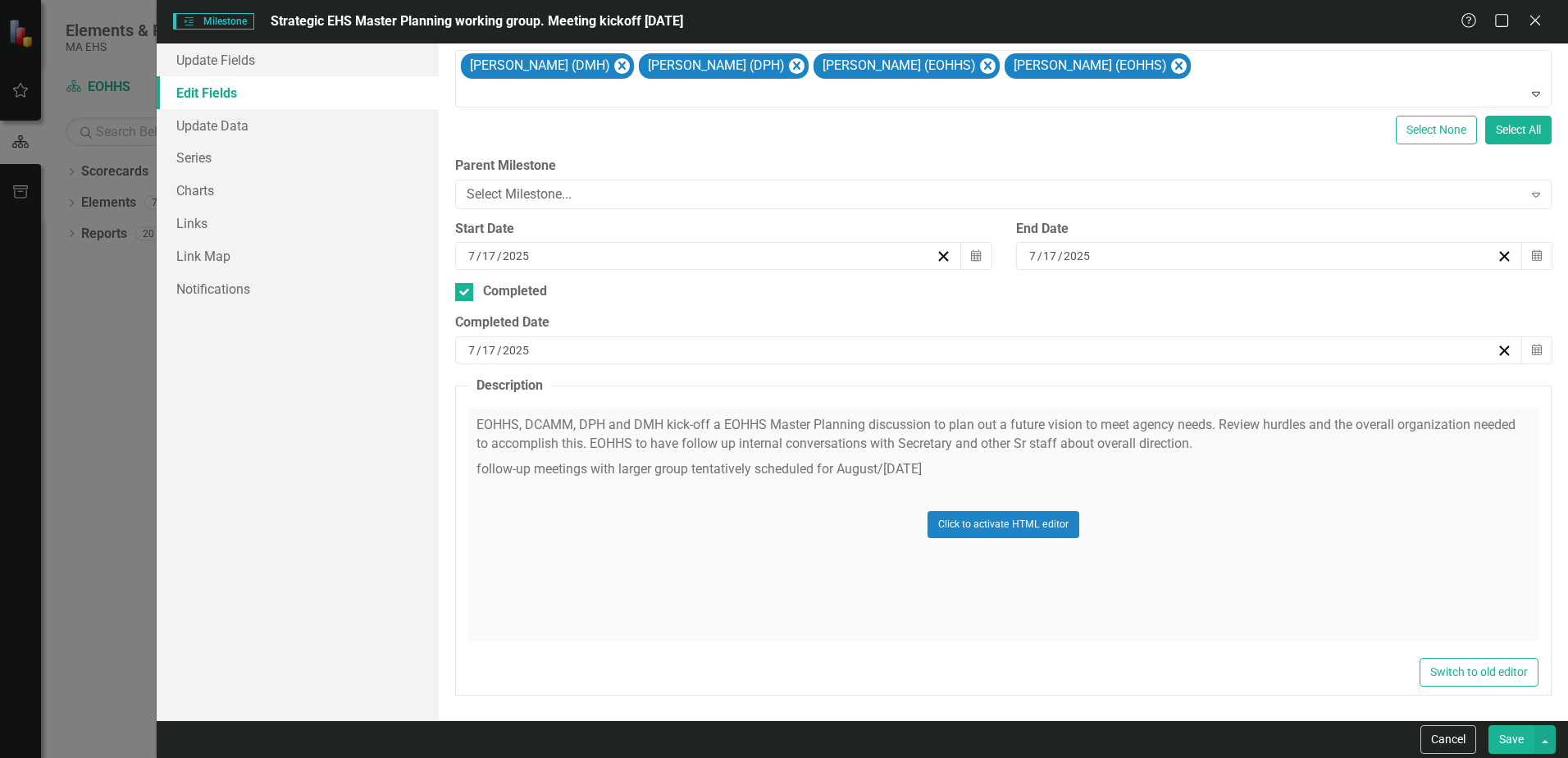
click at [521, 425] on div "Click to activate HTML editor" at bounding box center [1003, 524] width 1070 height 234
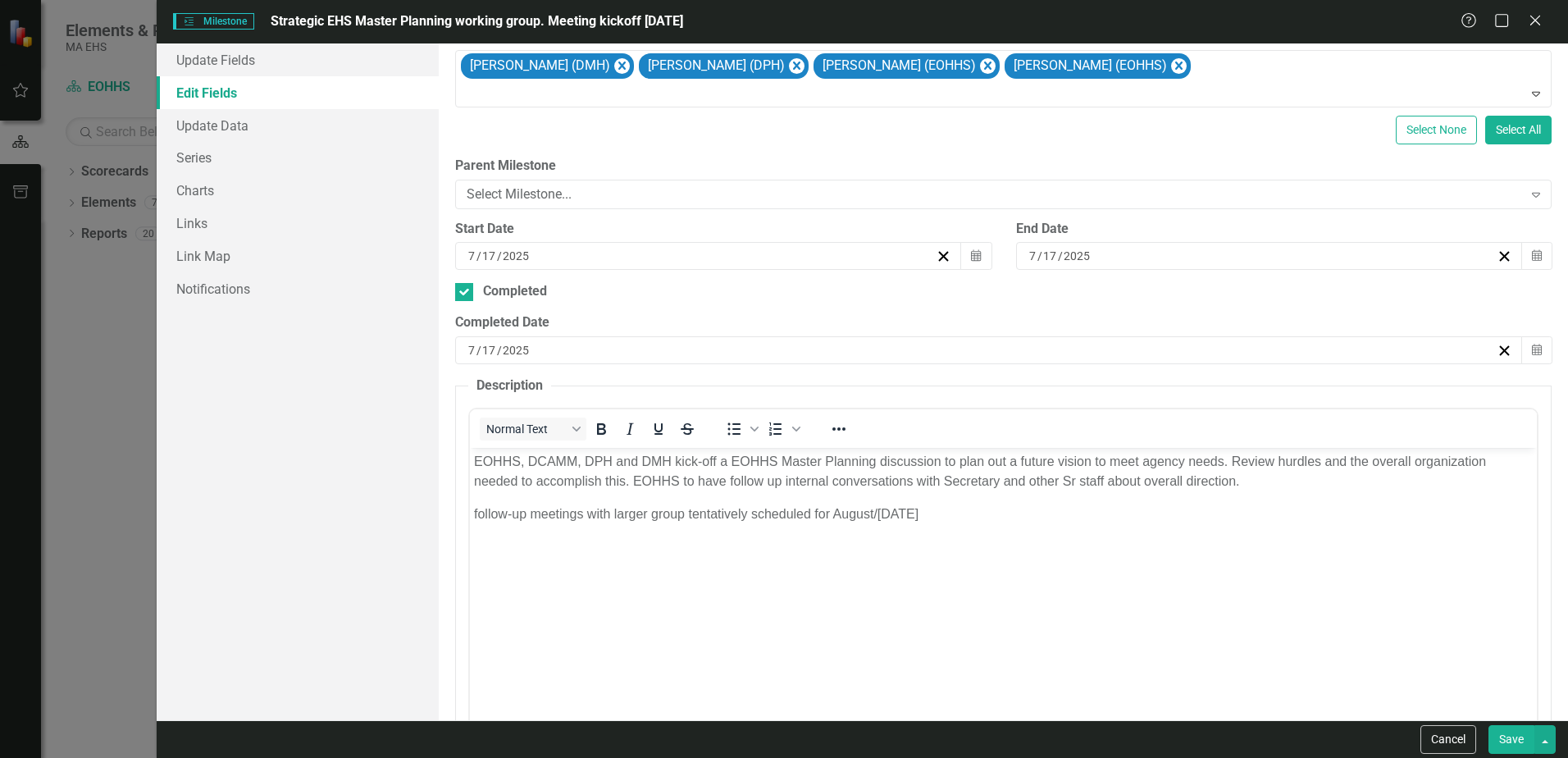
scroll to position [0, 0]
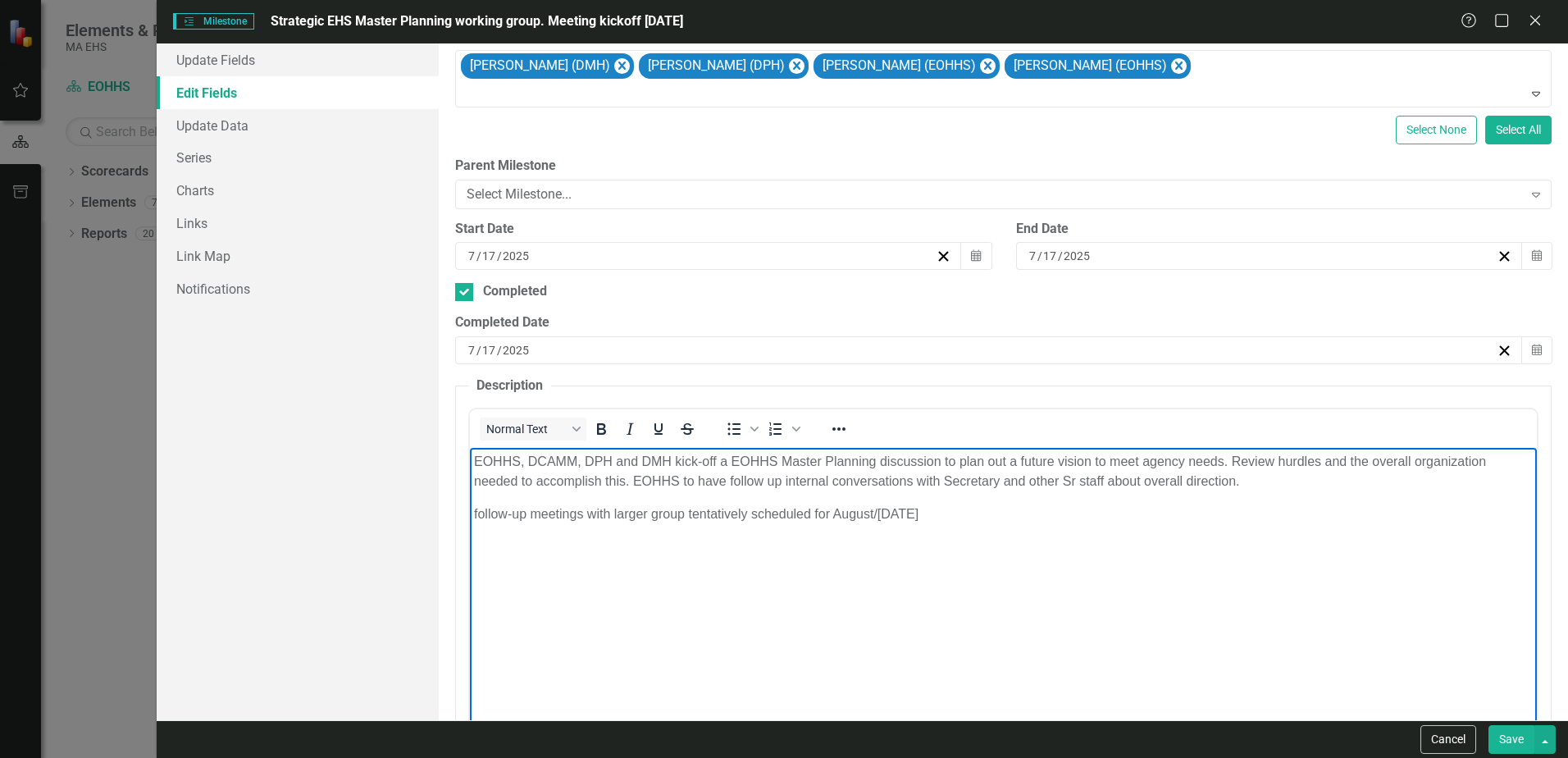
drag, startPoint x: 472, startPoint y: 462, endPoint x: 1021, endPoint y: 528, distance: 553.0
click at [1021, 528] on body "EOHHS, DCAMM, DPH and DMH kick-off a EOHHS Master Planning discussion to plan o…" at bounding box center [1003, 570] width 1067 height 246
copy body "EOHHS, DCAMM, DPH and DMH kick-off a EOHHS Master Planning discussion to plan o…"
click at [888, 634] on body "EOHHS, DCAMM, DPH and DMH kick-off a EOHHS Master Planning discussion to plan o…" at bounding box center [1003, 570] width 1067 height 246
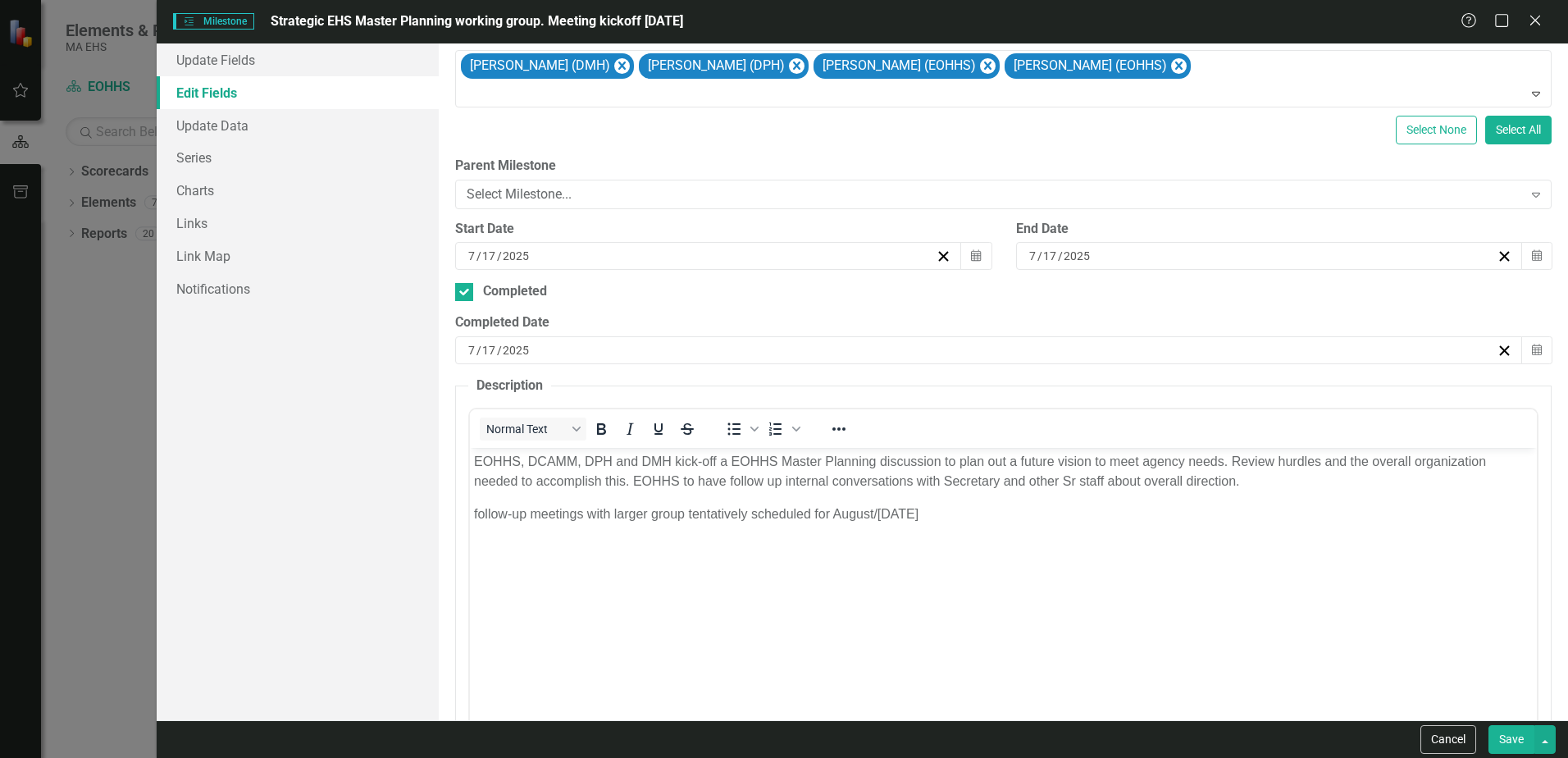
click at [1536, 23] on icon "Close" at bounding box center [1536, 21] width 16 height 13
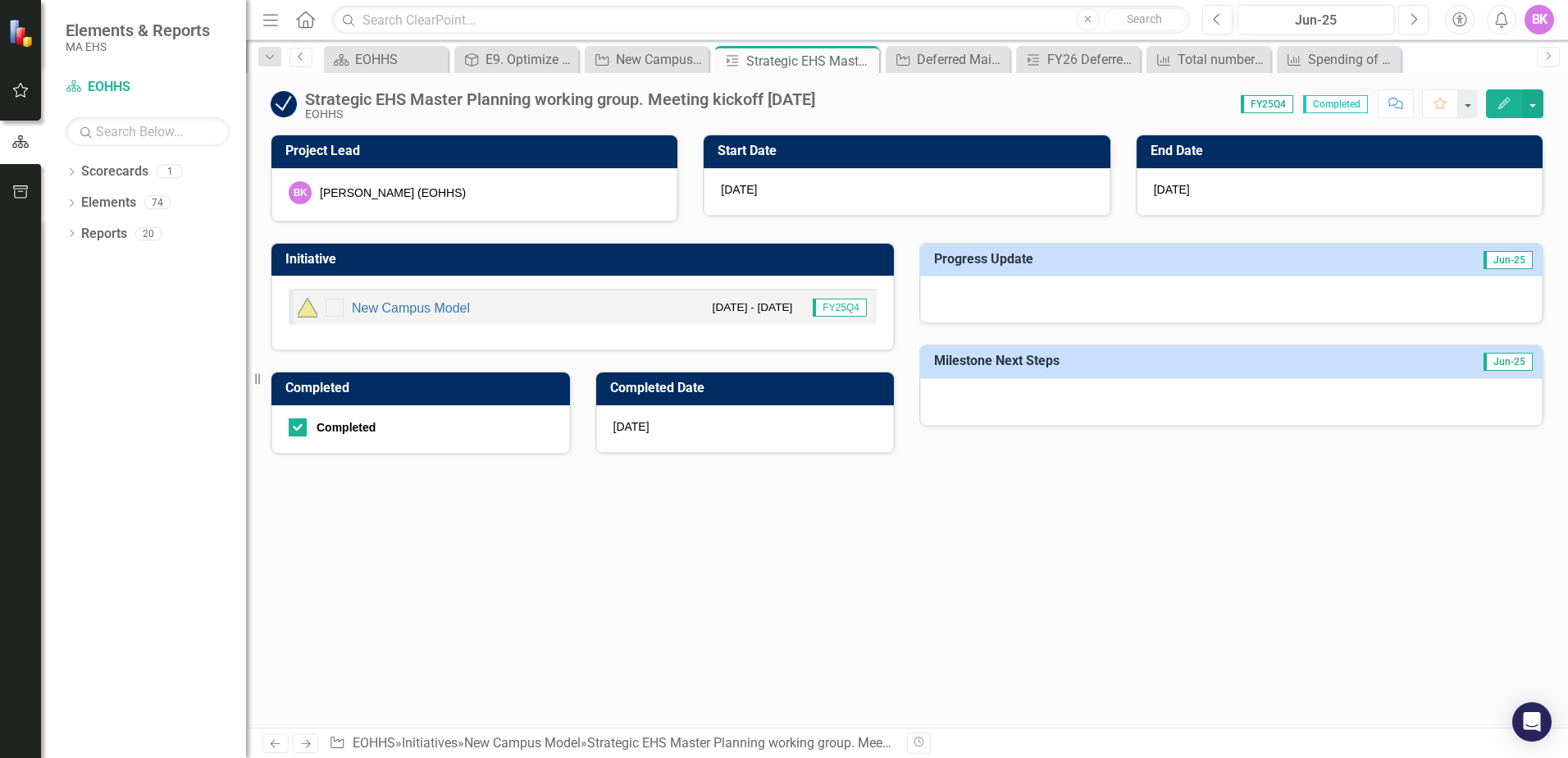
click at [304, 53] on icon "Previous" at bounding box center [300, 56] width 13 height 10
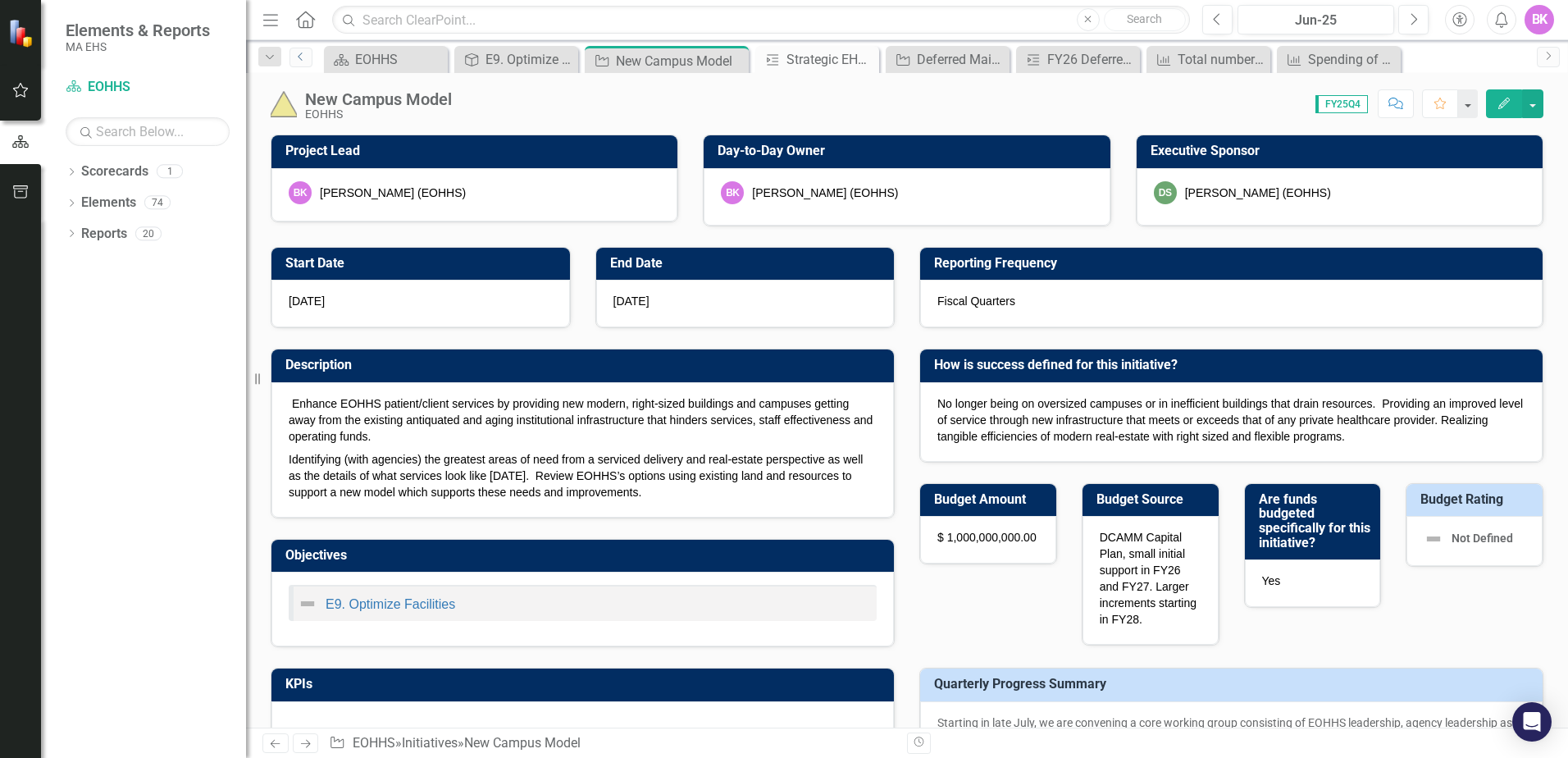
checkbox input "true"
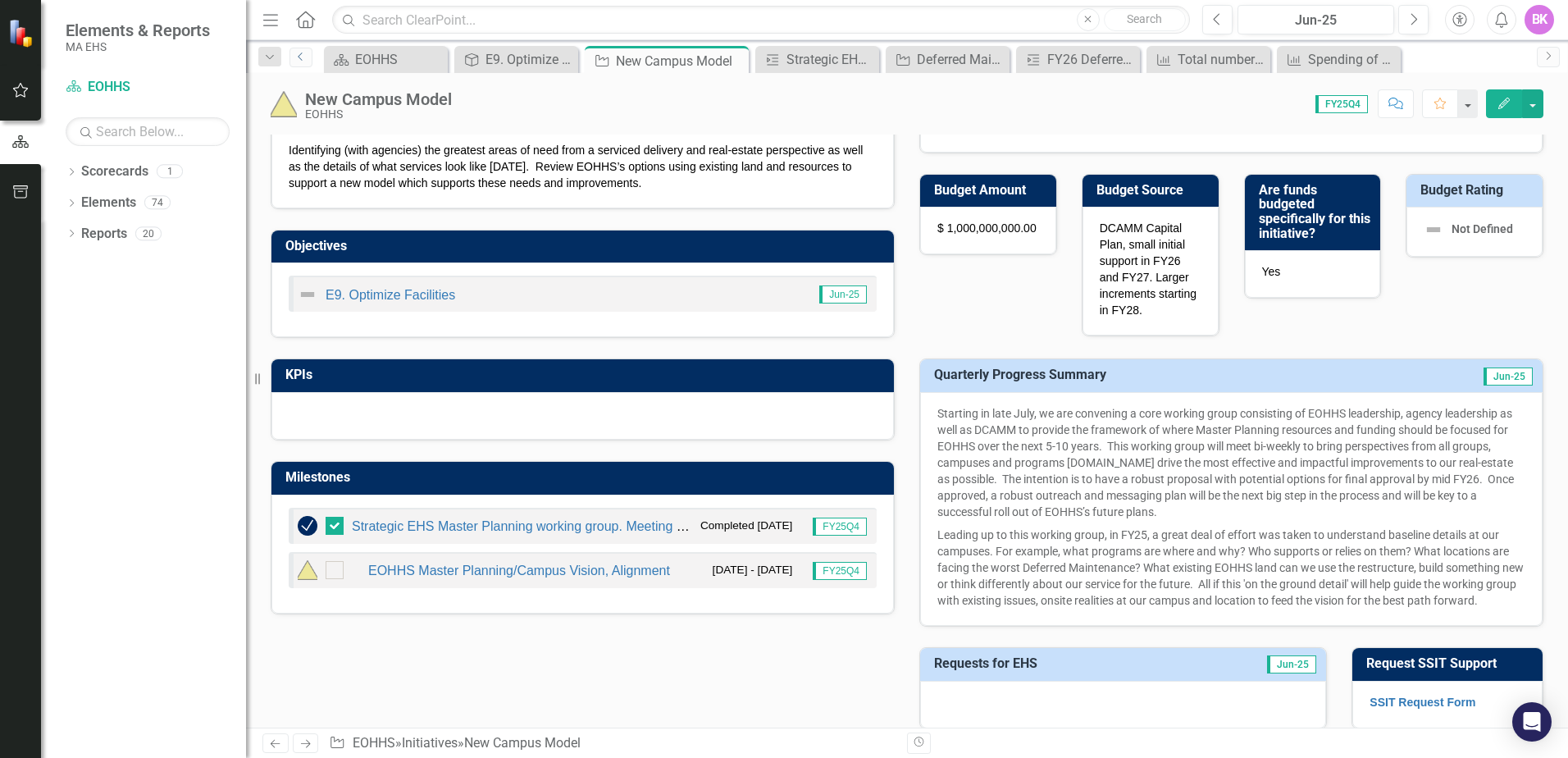
scroll to position [328, 0]
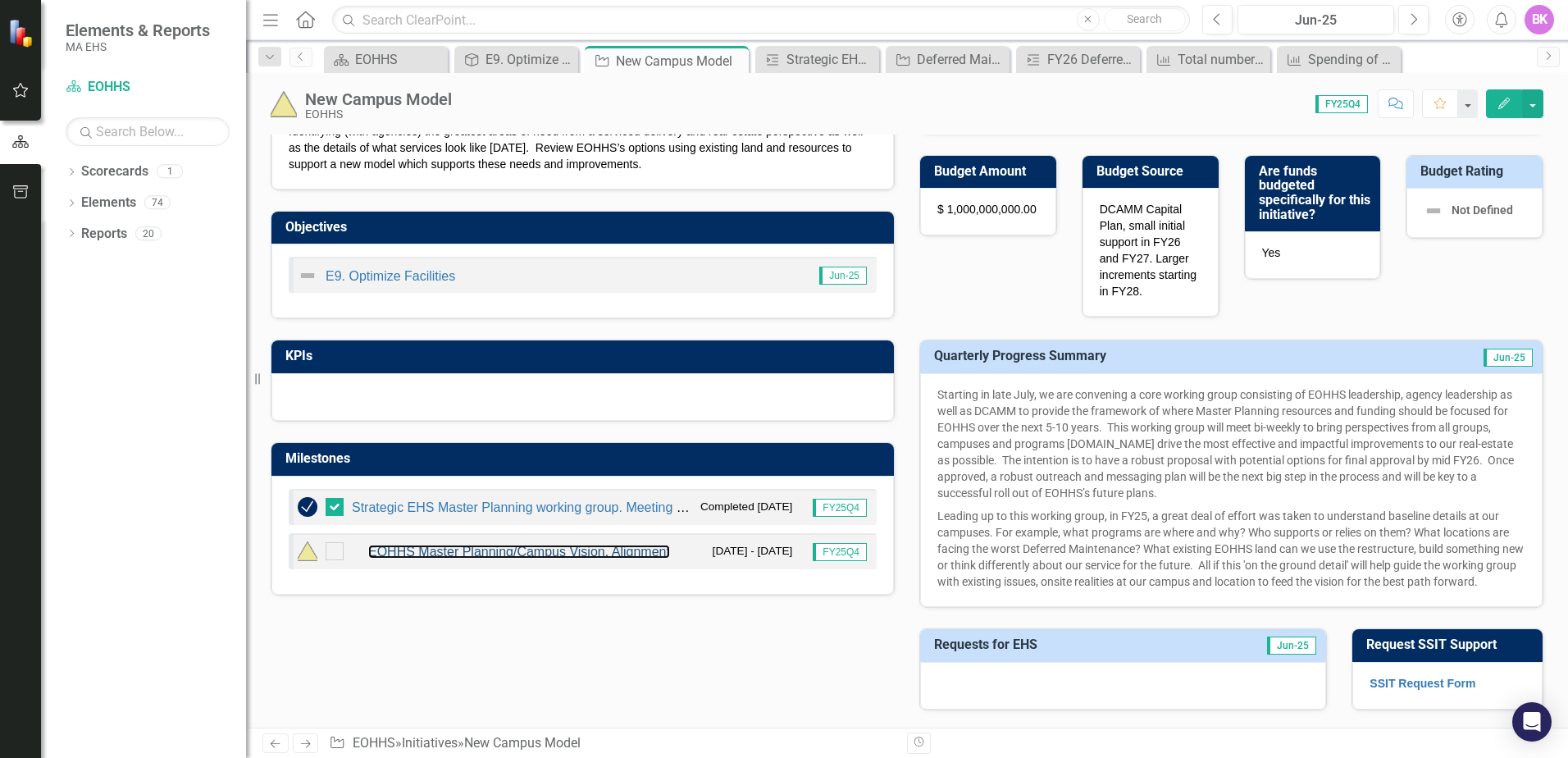
click at [566, 554] on link "EOHHS Master Planning/Campus Vision, Alignment" at bounding box center [520, 552] width 302 height 14
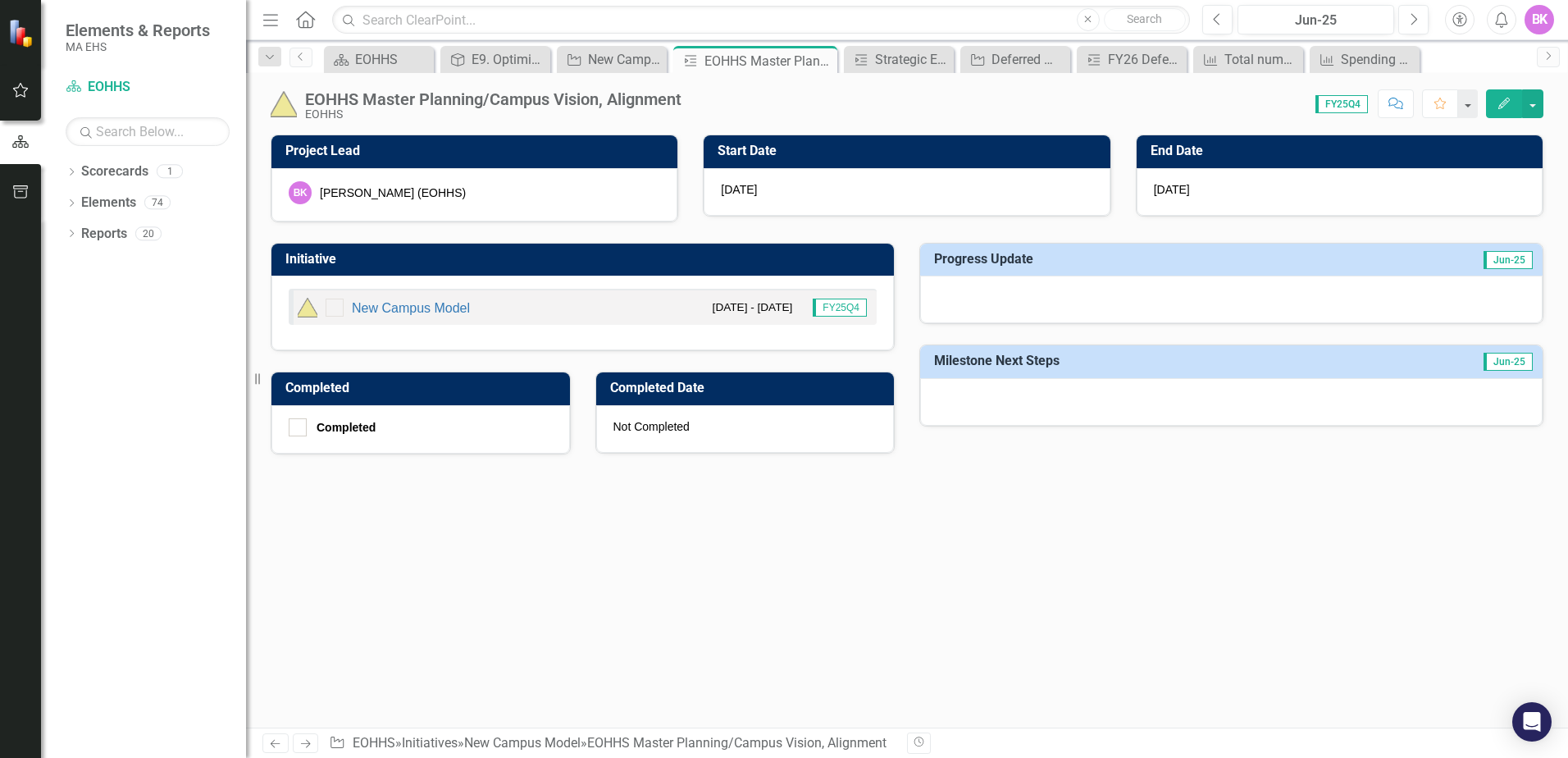
click at [1509, 108] on icon "Edit" at bounding box center [1504, 103] width 14 height 12
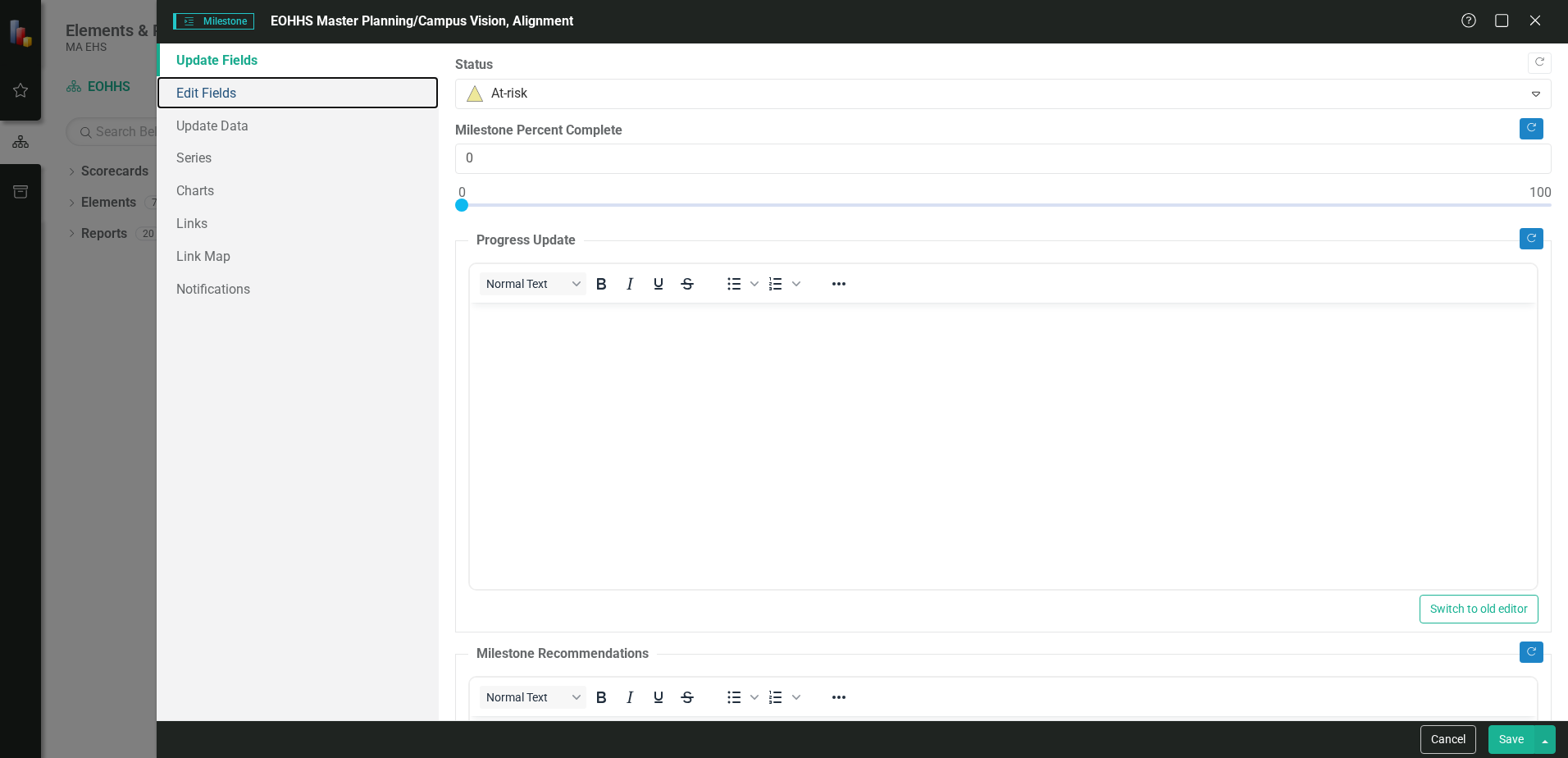
click at [220, 90] on link "Edit Fields" at bounding box center [298, 93] width 282 height 32
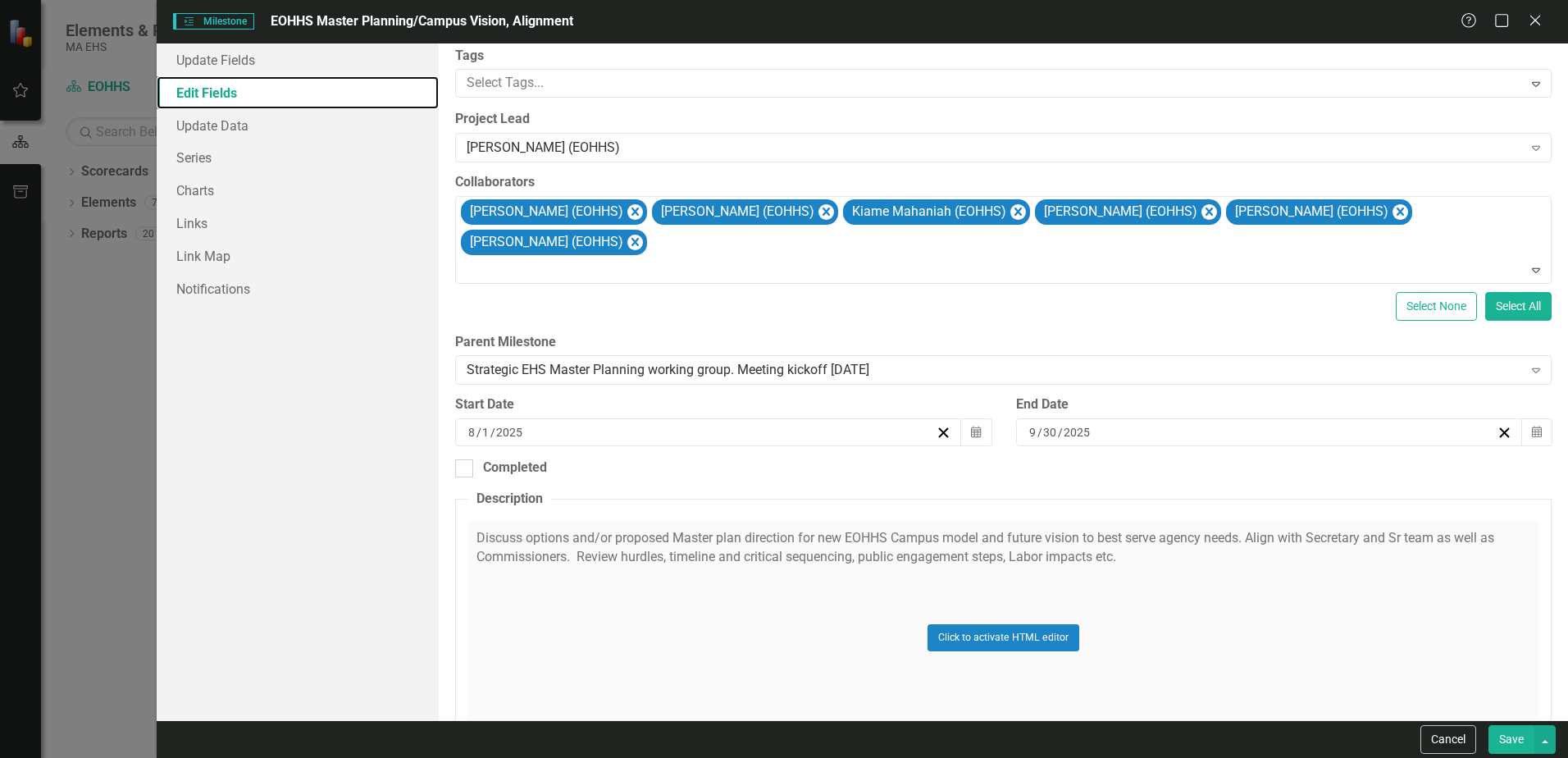
scroll to position [188, 0]
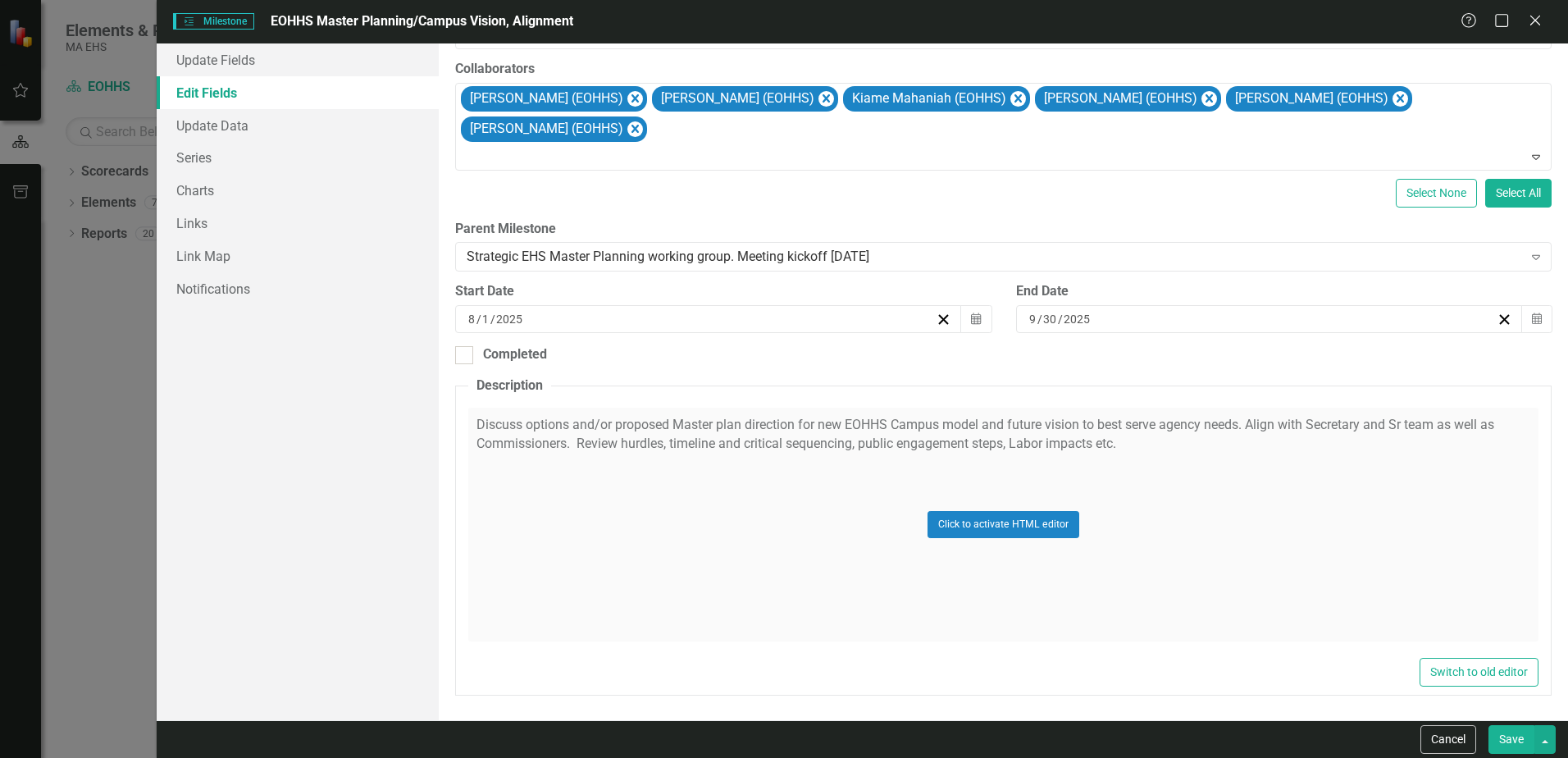
click at [494, 427] on div "Click to activate HTML editor" at bounding box center [1003, 524] width 1070 height 234
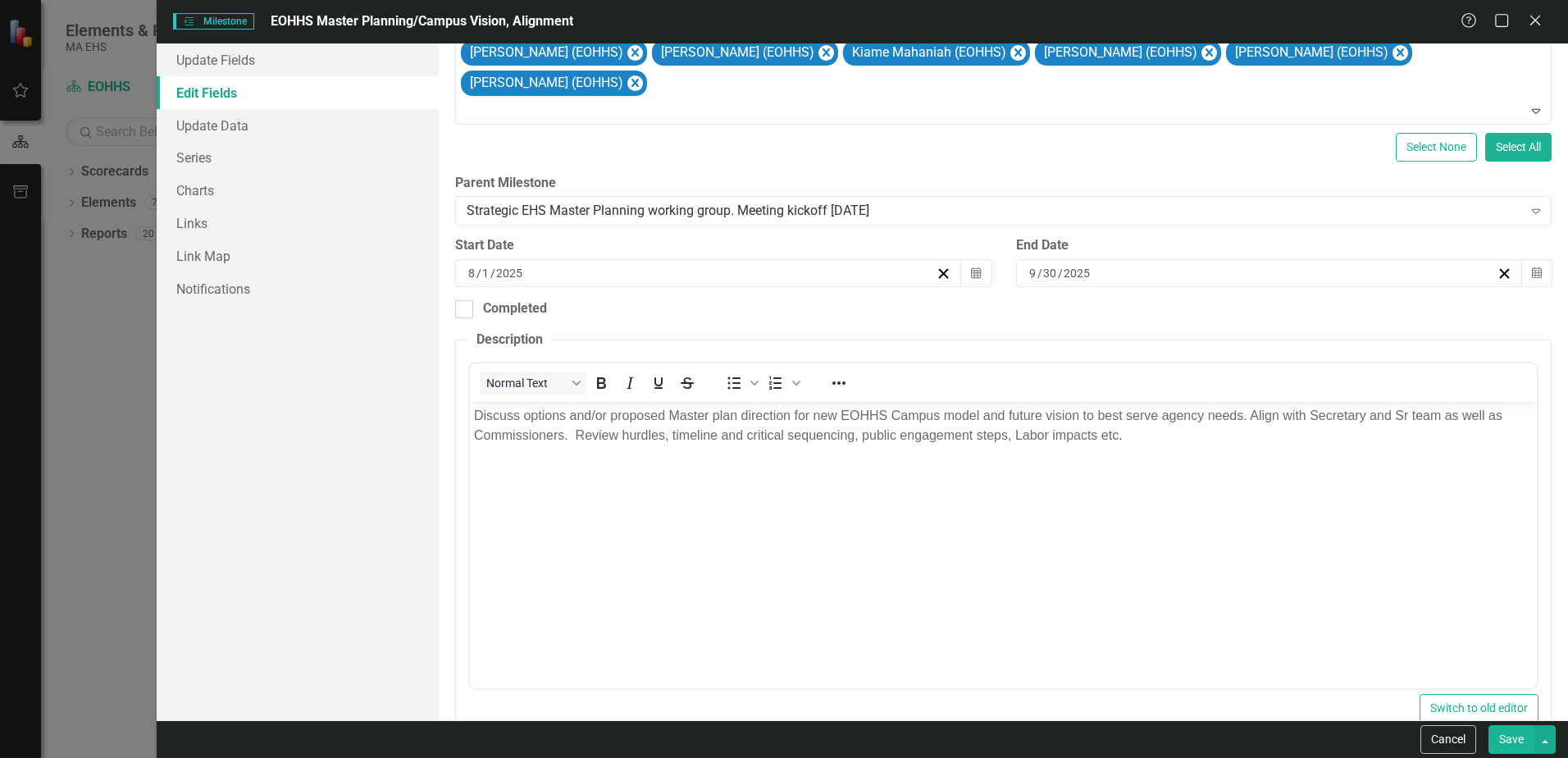
scroll to position [270, 0]
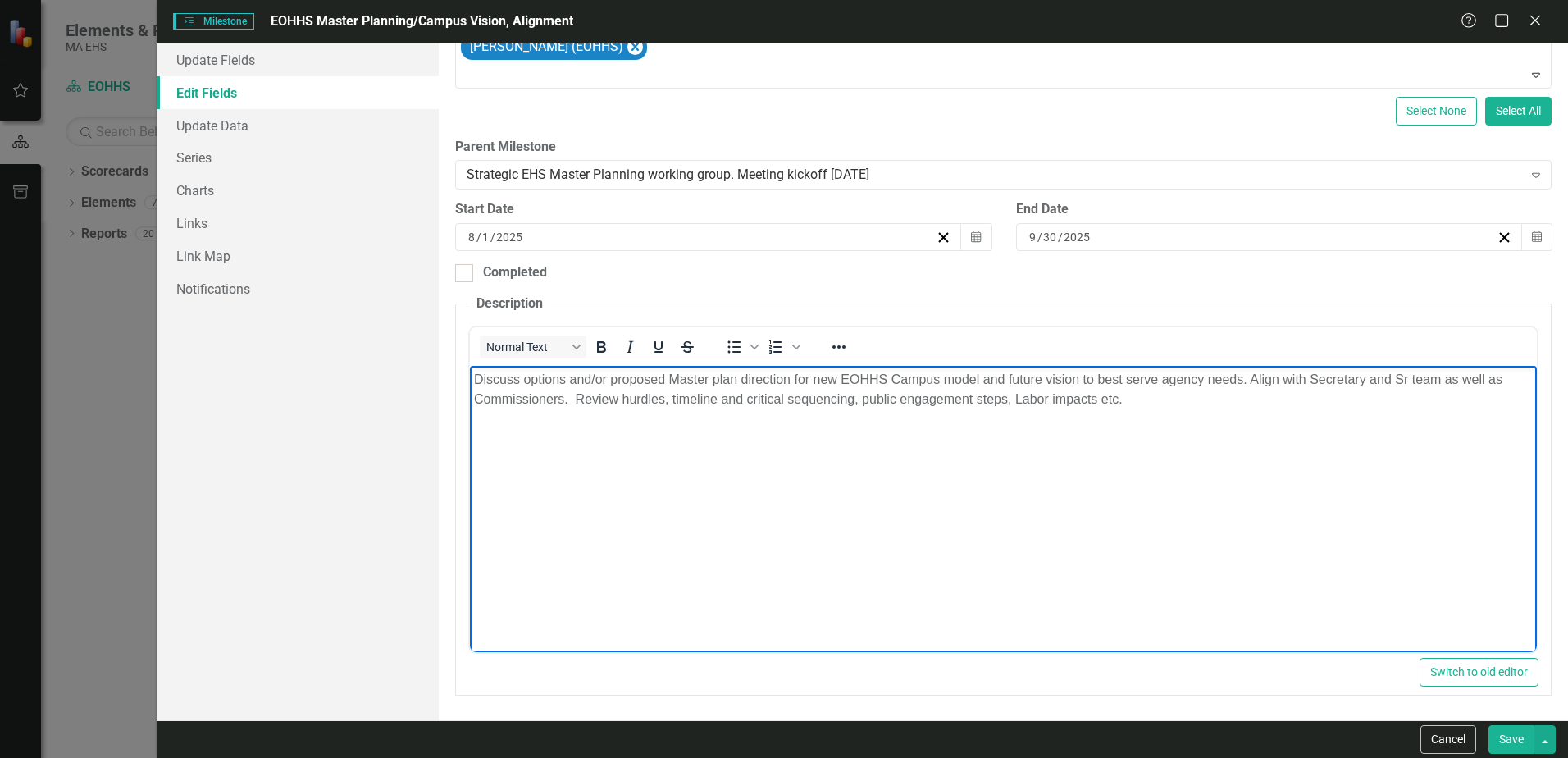
drag, startPoint x: 471, startPoint y: 379, endPoint x: 1172, endPoint y: 397, distance: 701.2
click at [1172, 397] on body "Discuss options and/or proposed Master plan direction for new EOHHS Campus mode…" at bounding box center [1003, 488] width 1067 height 246
copy p "Discuss options and/or proposed Master plan direction for new EOHHS Campus mode…"
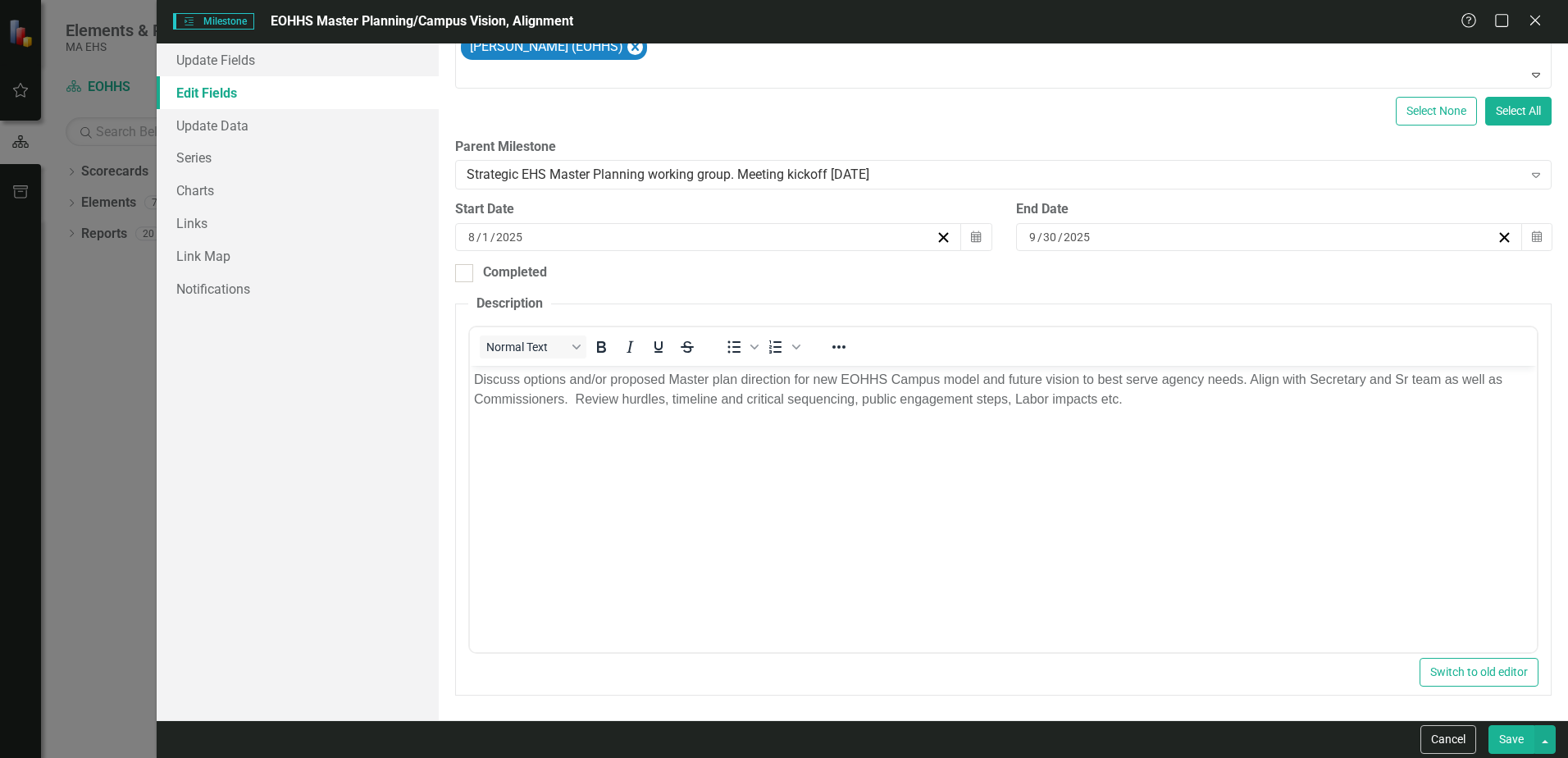
click at [1536, 22] on icon at bounding box center [1535, 20] width 10 height 10
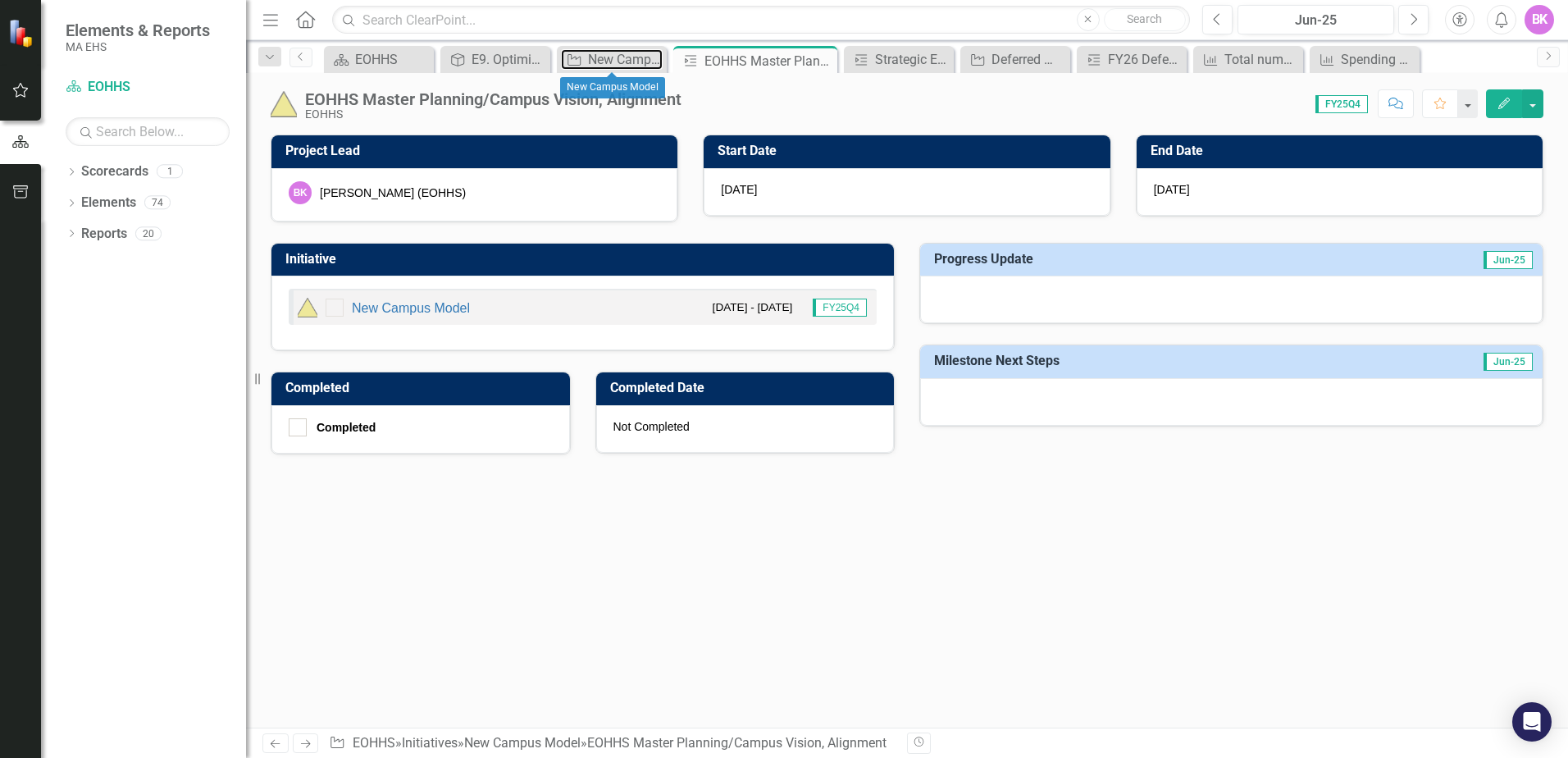
click at [595, 62] on div "New Campus Model" at bounding box center [625, 59] width 75 height 21
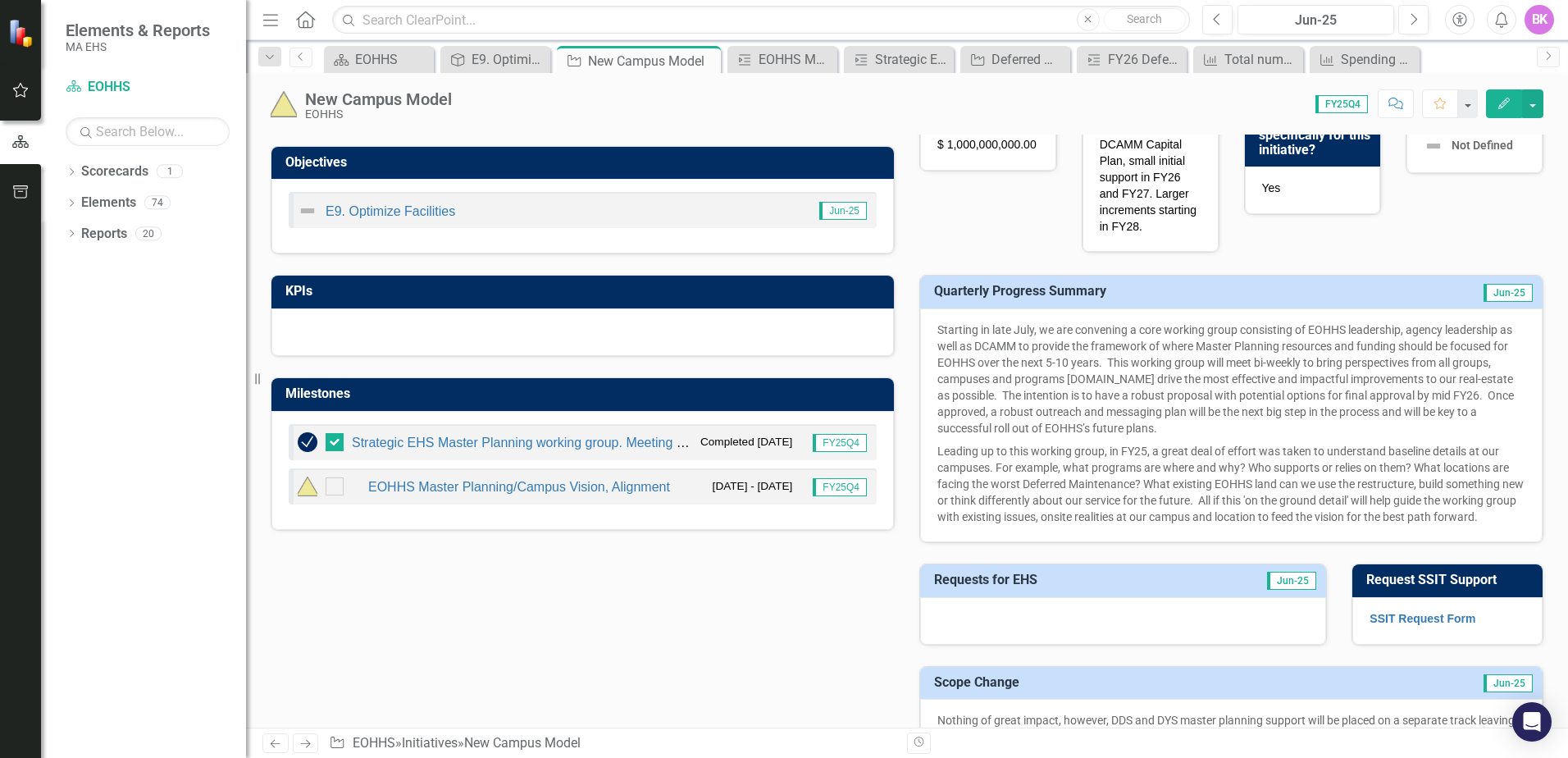
scroll to position [410, 0]
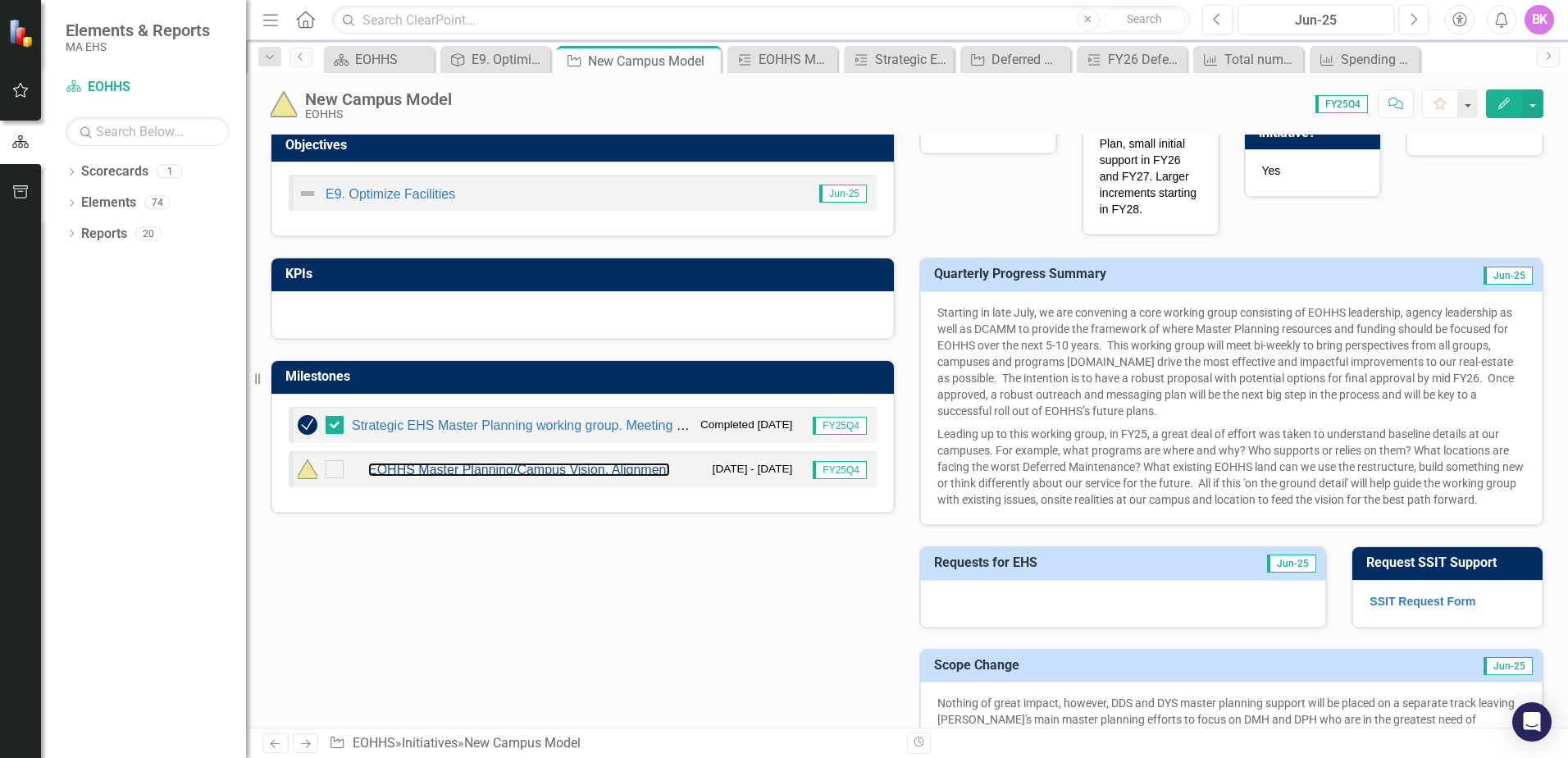
click at [576, 472] on link "EOHHS Master Planning/Campus Vision, Alignment" at bounding box center [520, 469] width 302 height 14
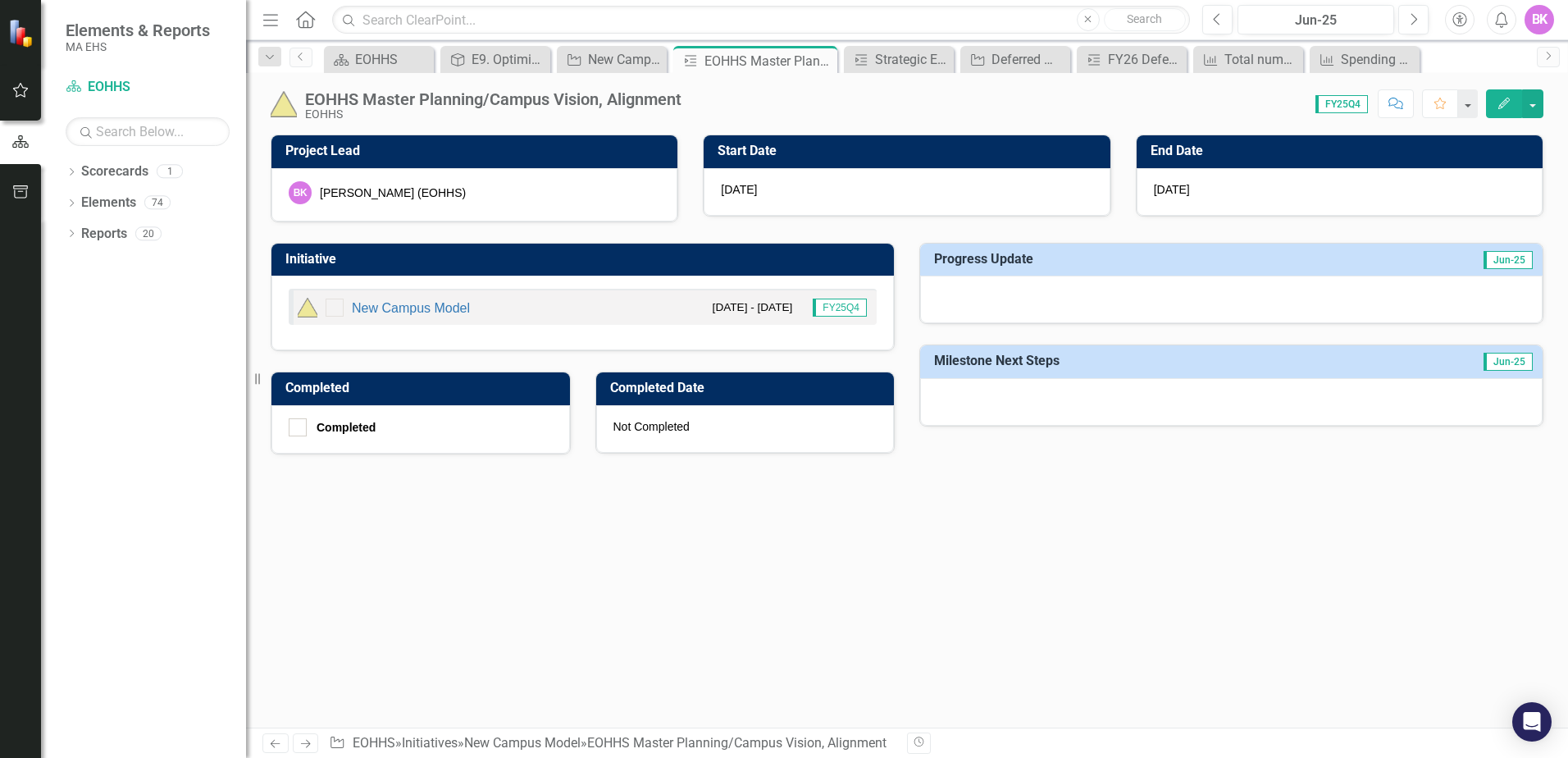
click at [1248, 173] on div "[DATE]" at bounding box center [1340, 192] width 406 height 48
click at [1180, 192] on span "[DATE]" at bounding box center [1172, 189] width 36 height 13
click at [1499, 92] on button "Edit" at bounding box center [1504, 103] width 36 height 29
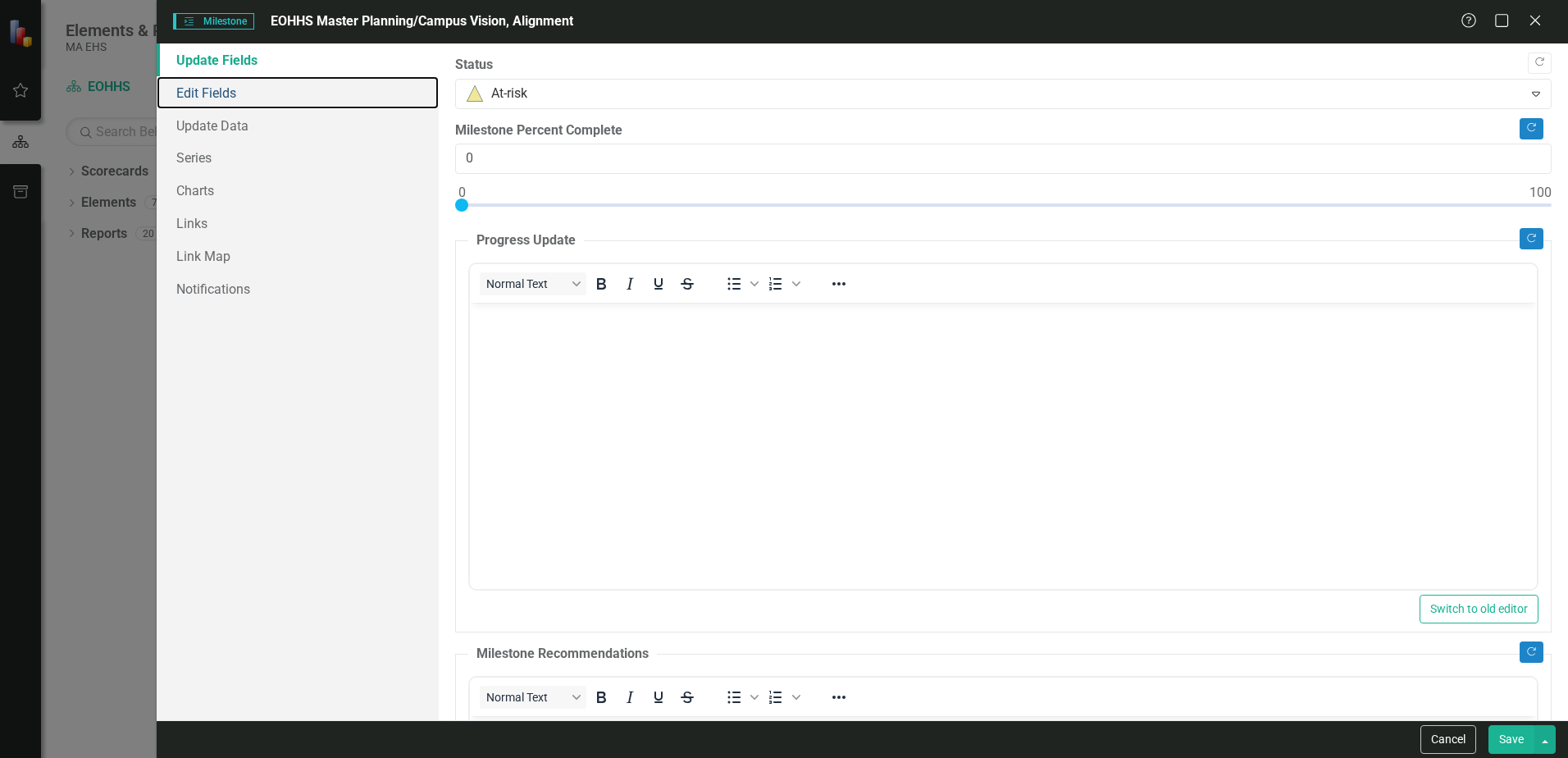
click at [222, 98] on link "Edit Fields" at bounding box center [298, 93] width 282 height 32
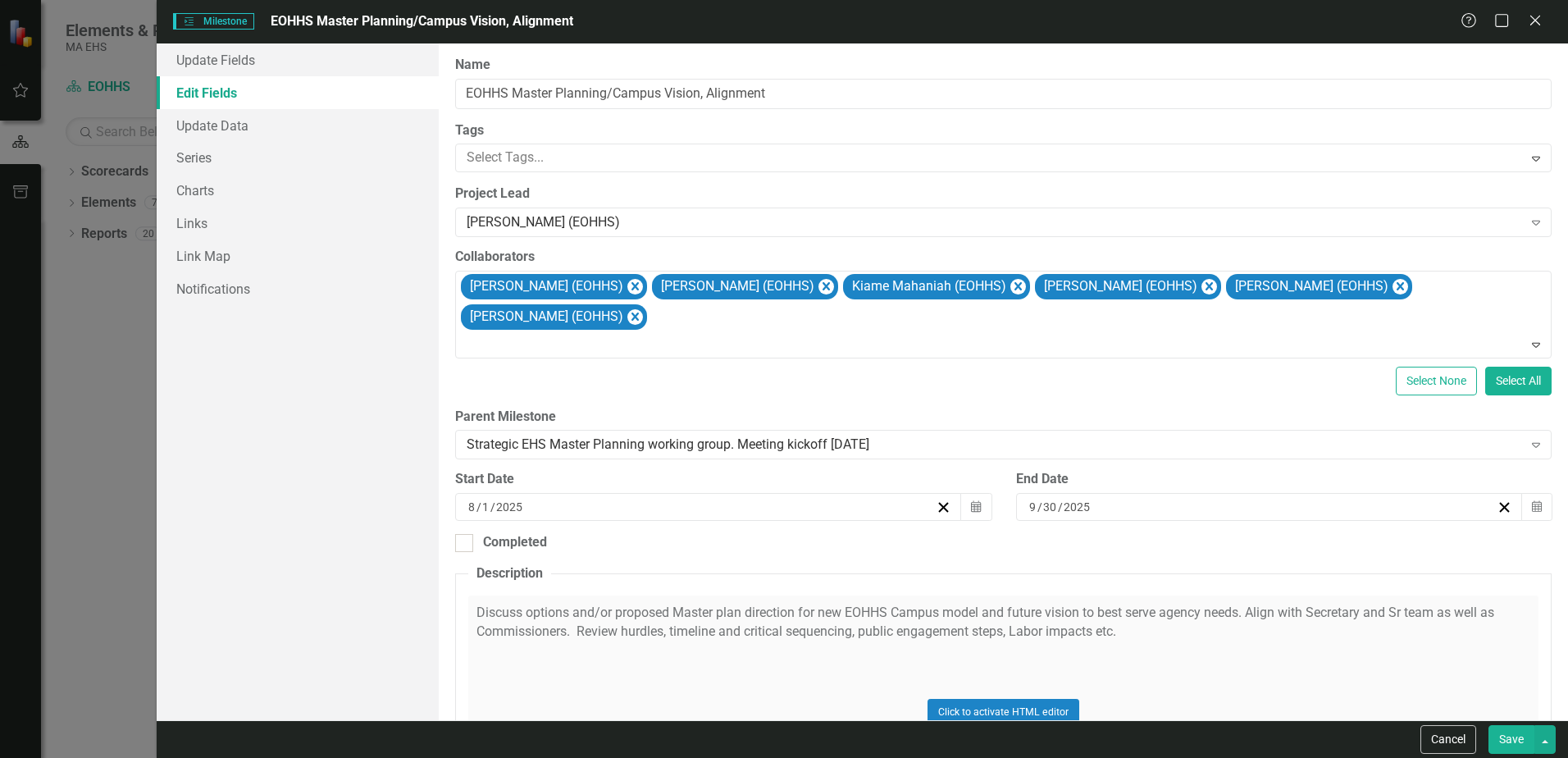
click at [1532, 508] on icon "Calendar" at bounding box center [1537, 506] width 10 height 12
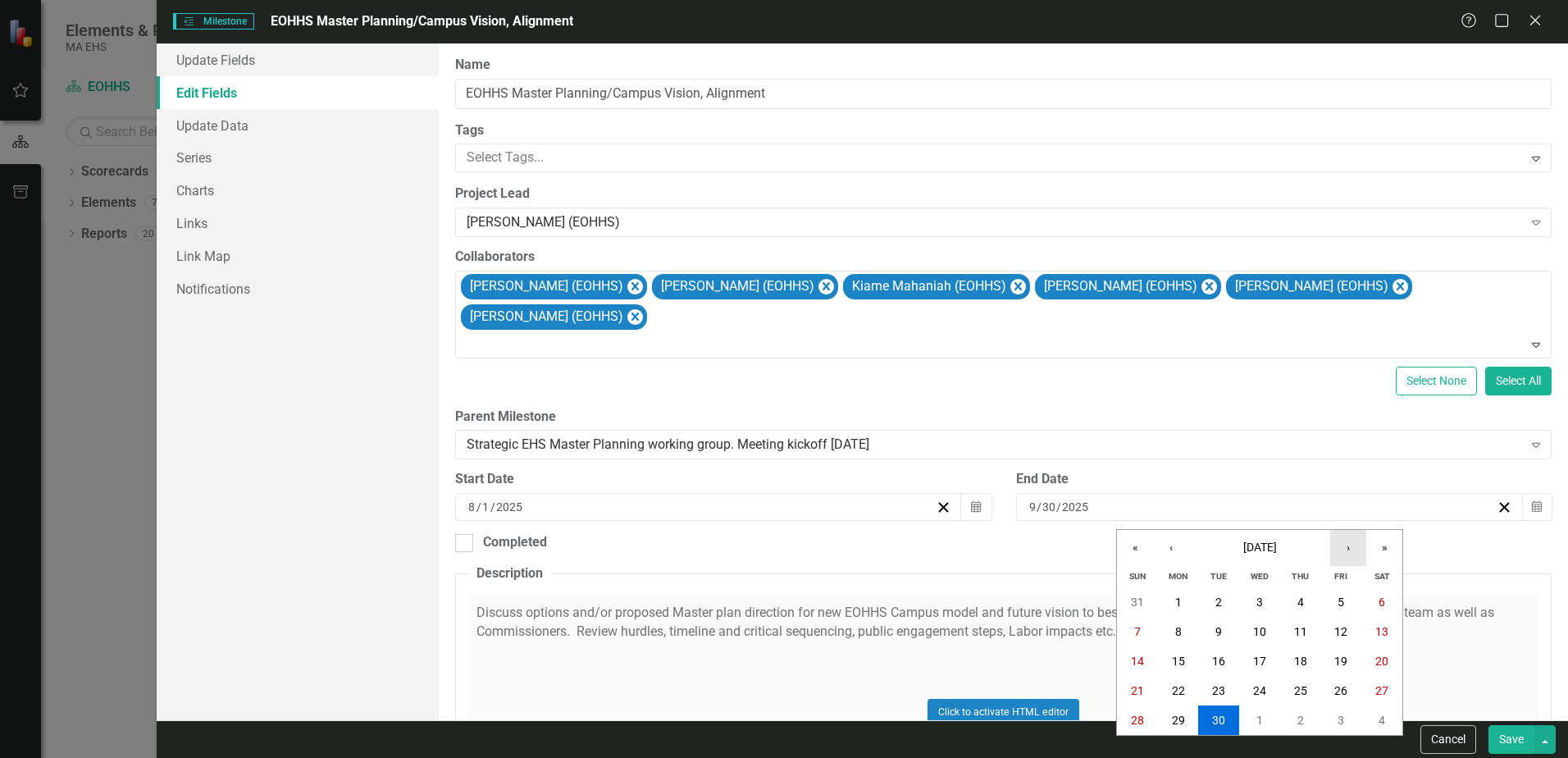
click at [1354, 545] on button "›" at bounding box center [1349, 548] width 36 height 36
click at [1350, 544] on button "›" at bounding box center [1349, 548] width 36 height 36
click at [1264, 723] on abbr "31" at bounding box center [1260, 720] width 13 height 13
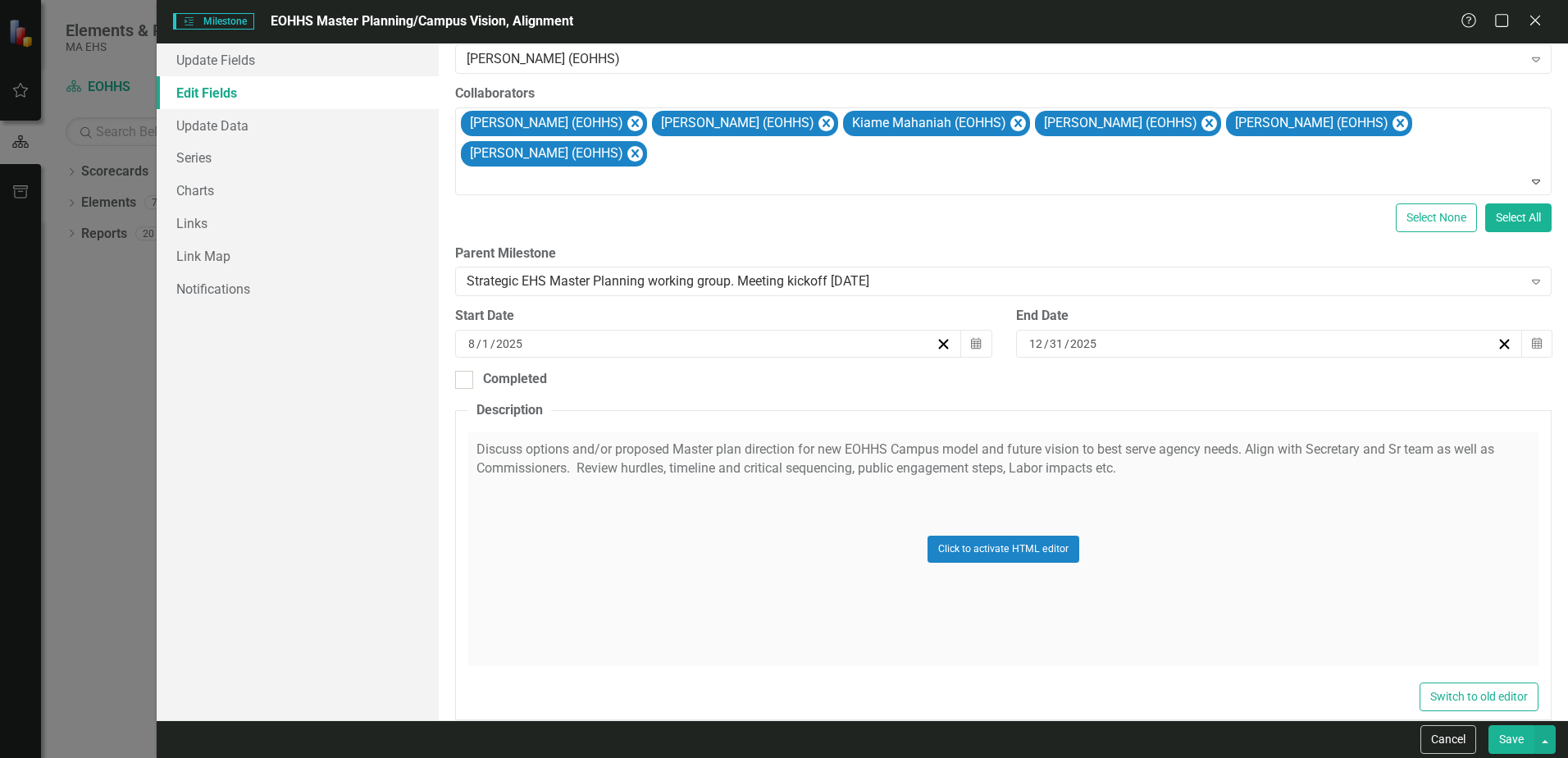
scroll to position [164, 0]
click at [1510, 736] on button "Save" at bounding box center [1511, 739] width 46 height 29
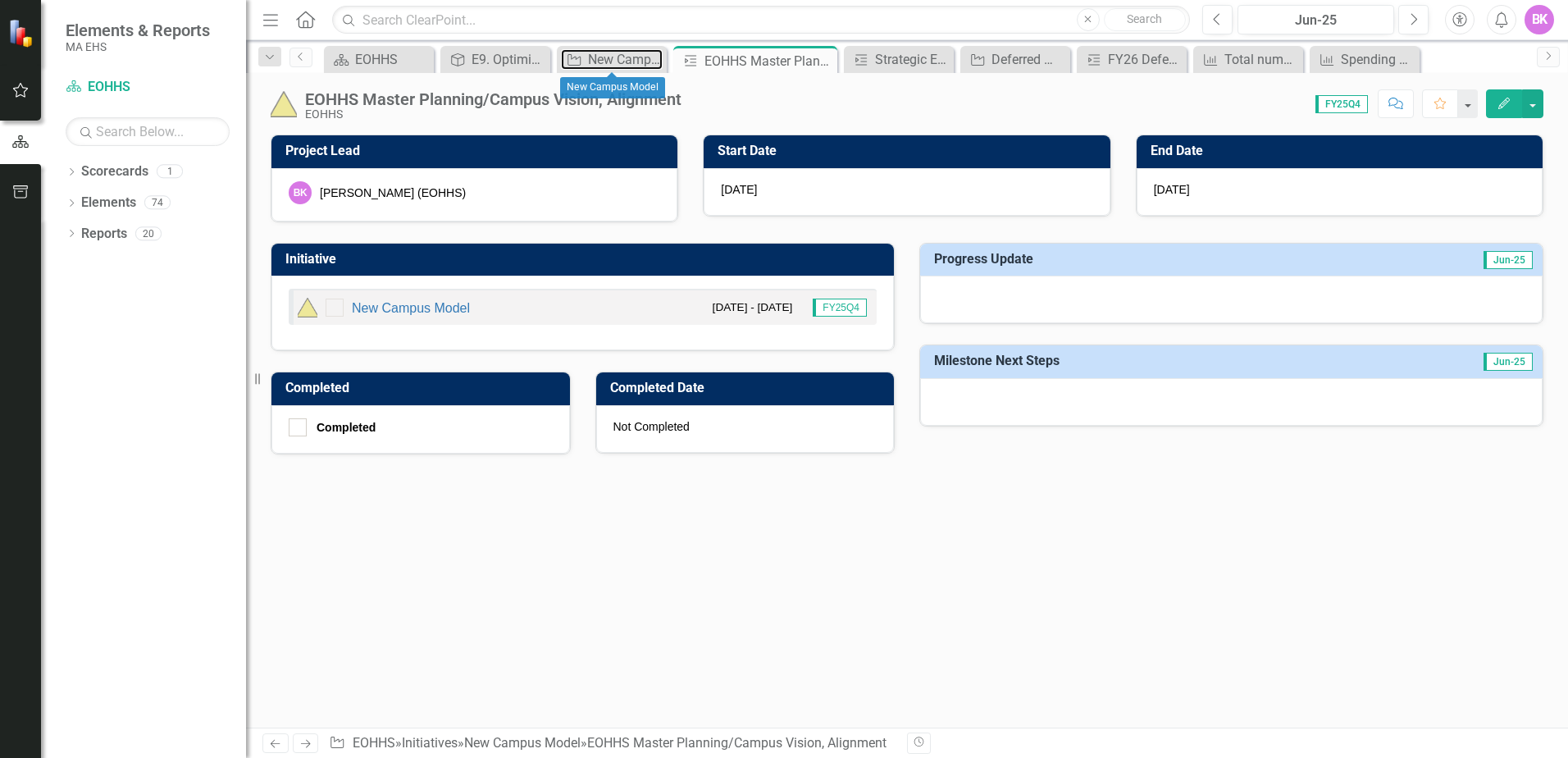
click at [611, 58] on div "New Campus Model" at bounding box center [625, 59] width 75 height 21
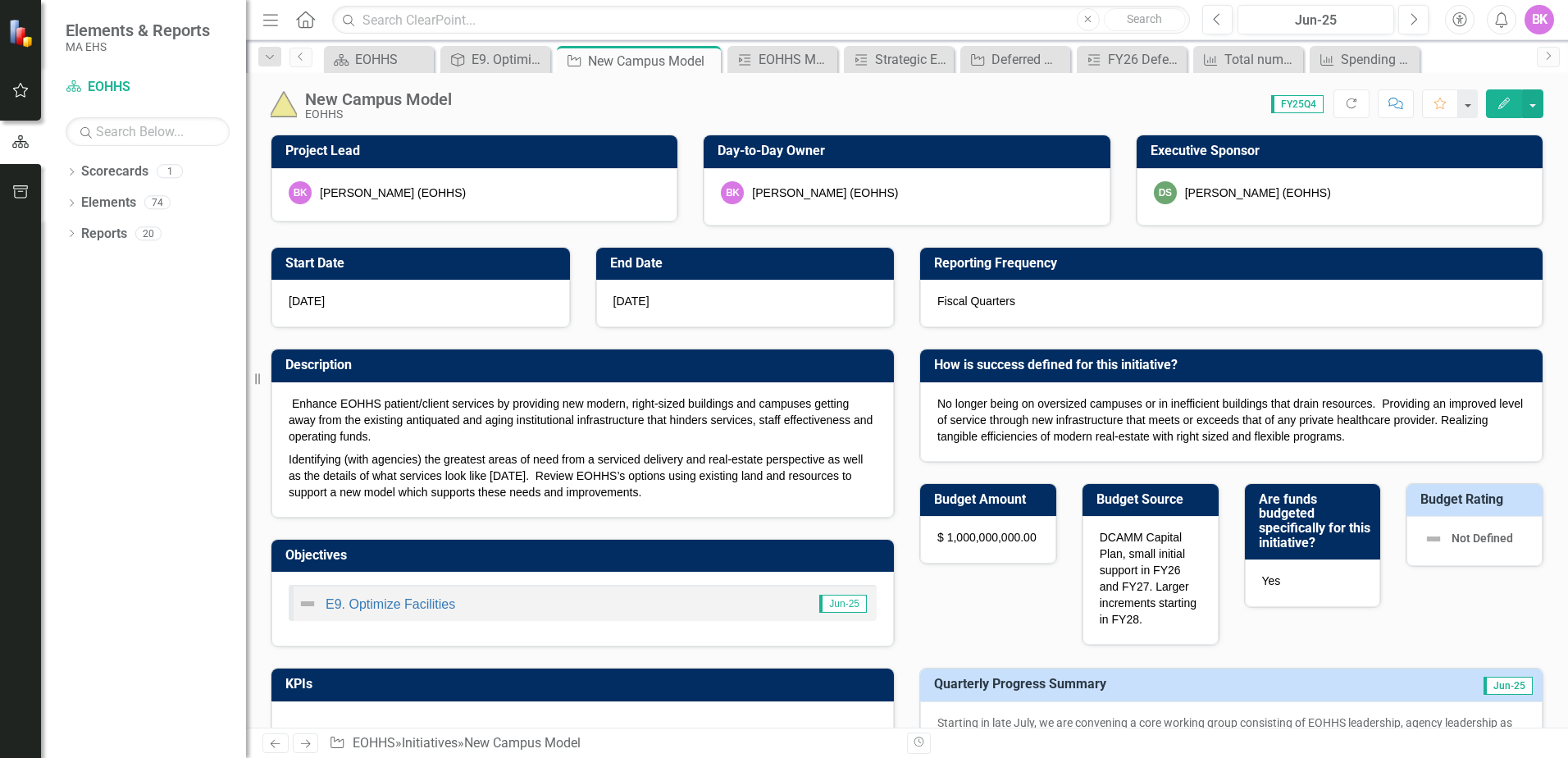
checkbox input "true"
click at [499, 54] on div "E9. Optimize Facilities" at bounding box center [509, 59] width 75 height 21
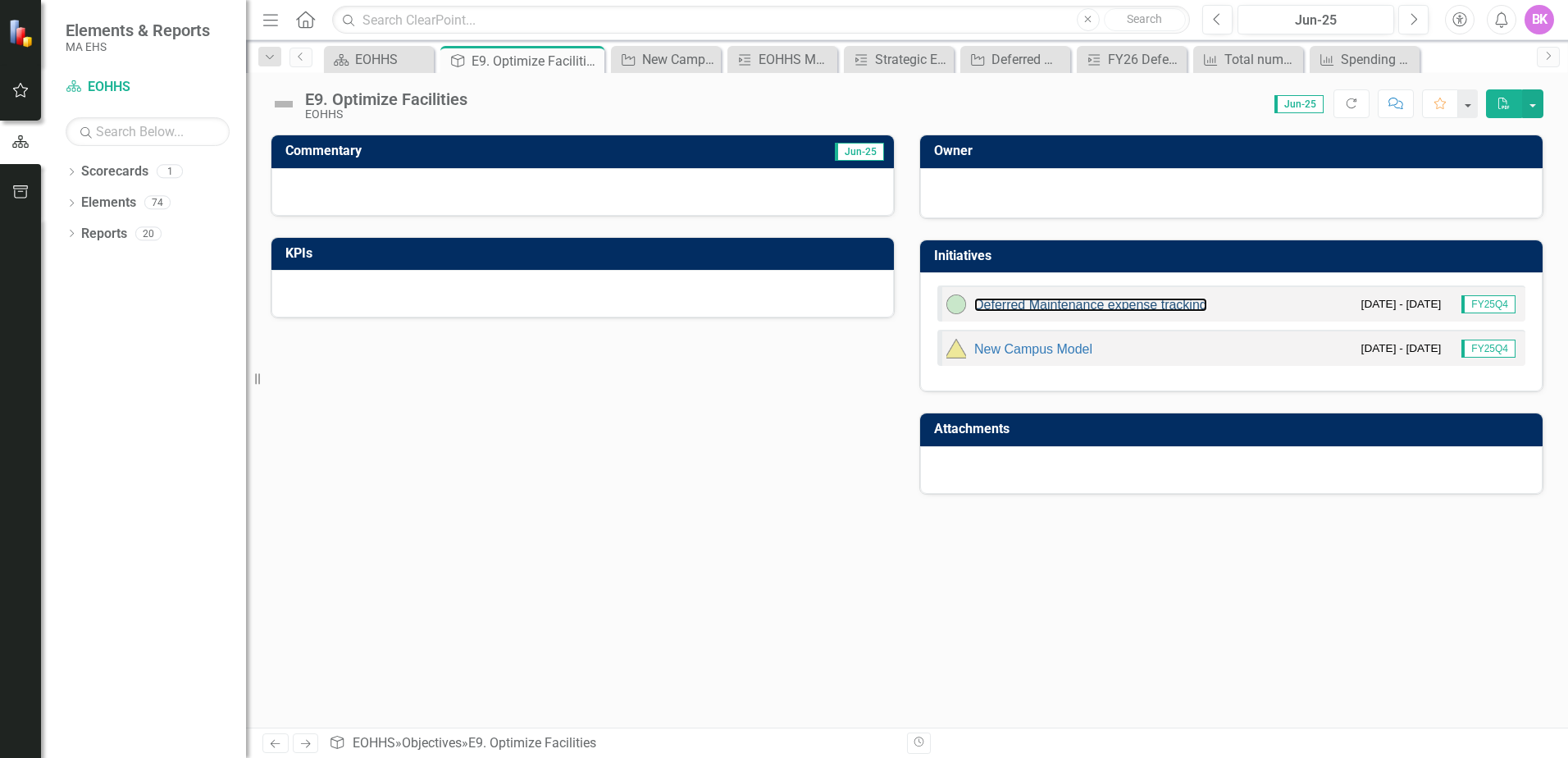
click at [1091, 305] on link "Deferred Maintenance expense tracking" at bounding box center [1091, 305] width 233 height 14
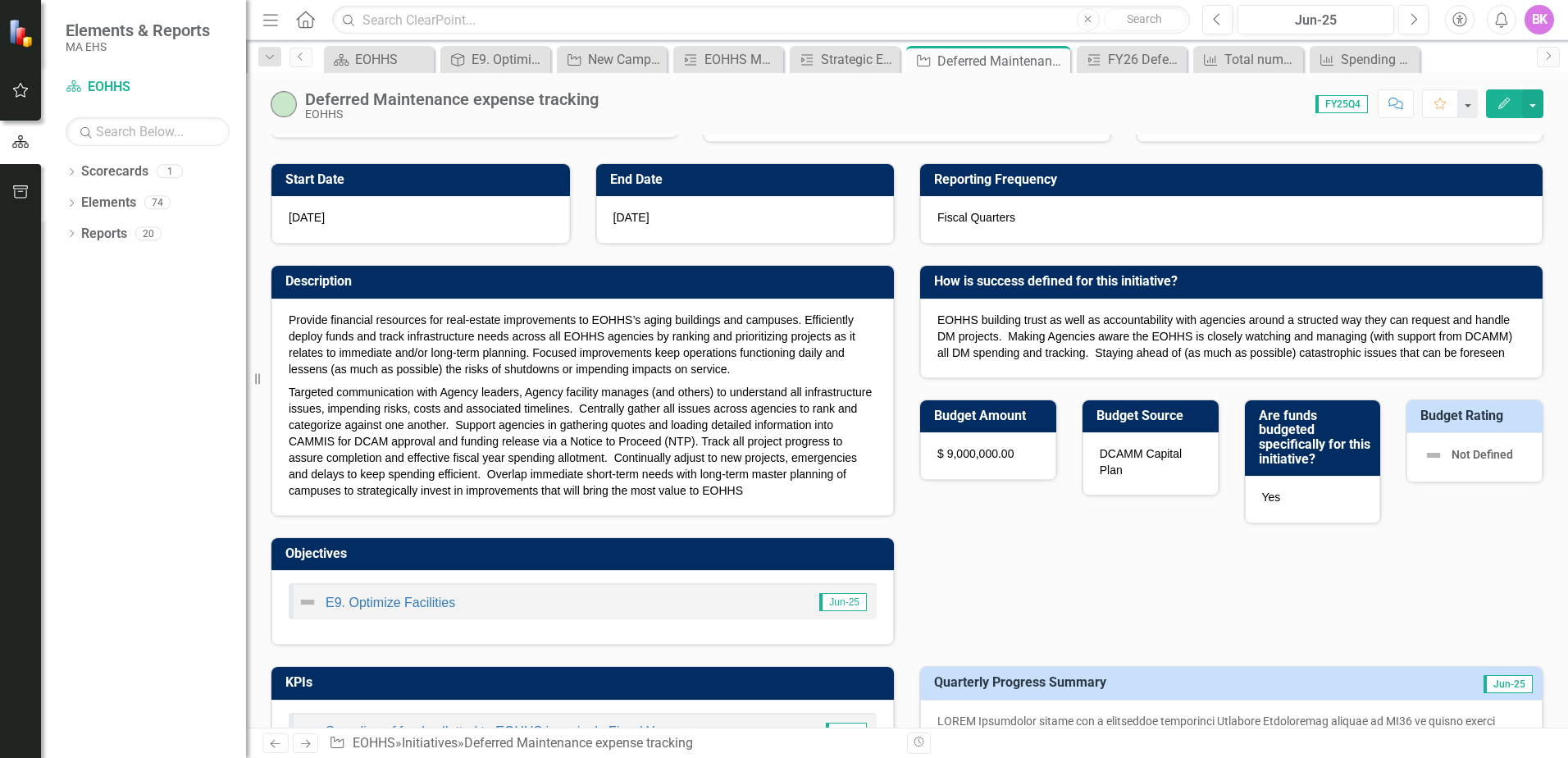
scroll to position [82, 0]
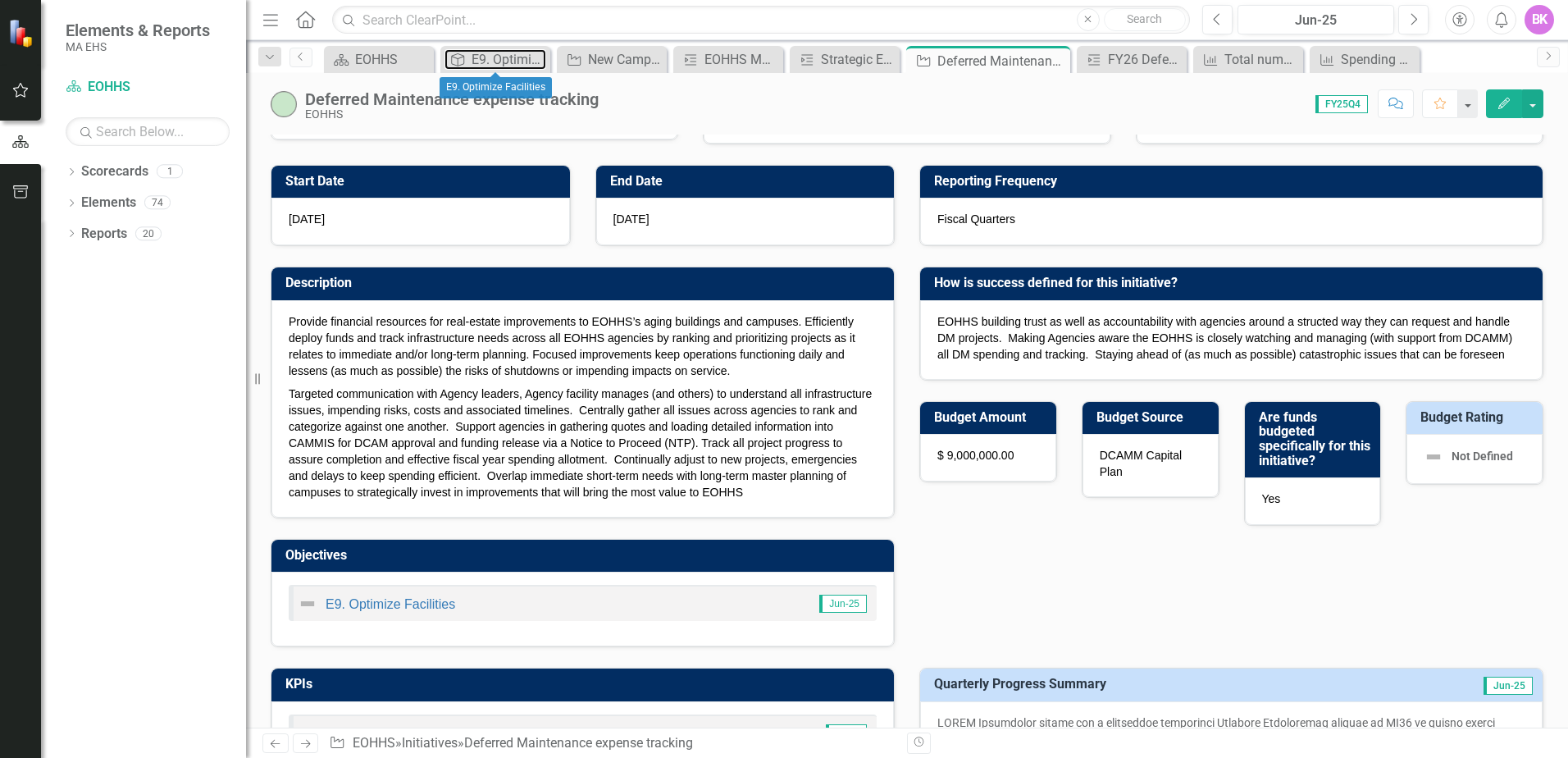
click at [502, 64] on div "E9. Optimize Facilities" at bounding box center [509, 59] width 75 height 21
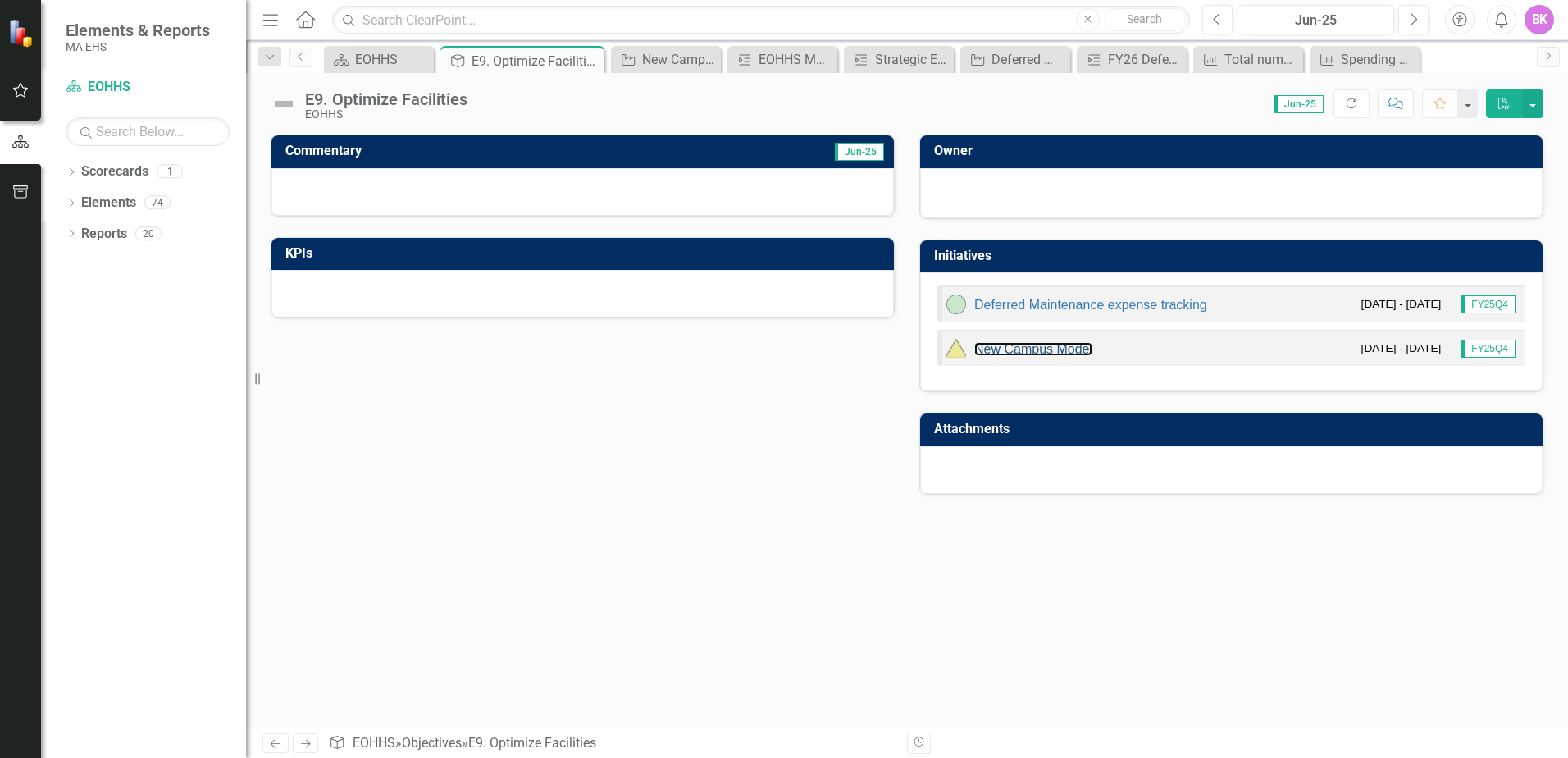
click at [1018, 347] on link "New Campus Model" at bounding box center [1033, 349] width 118 height 14
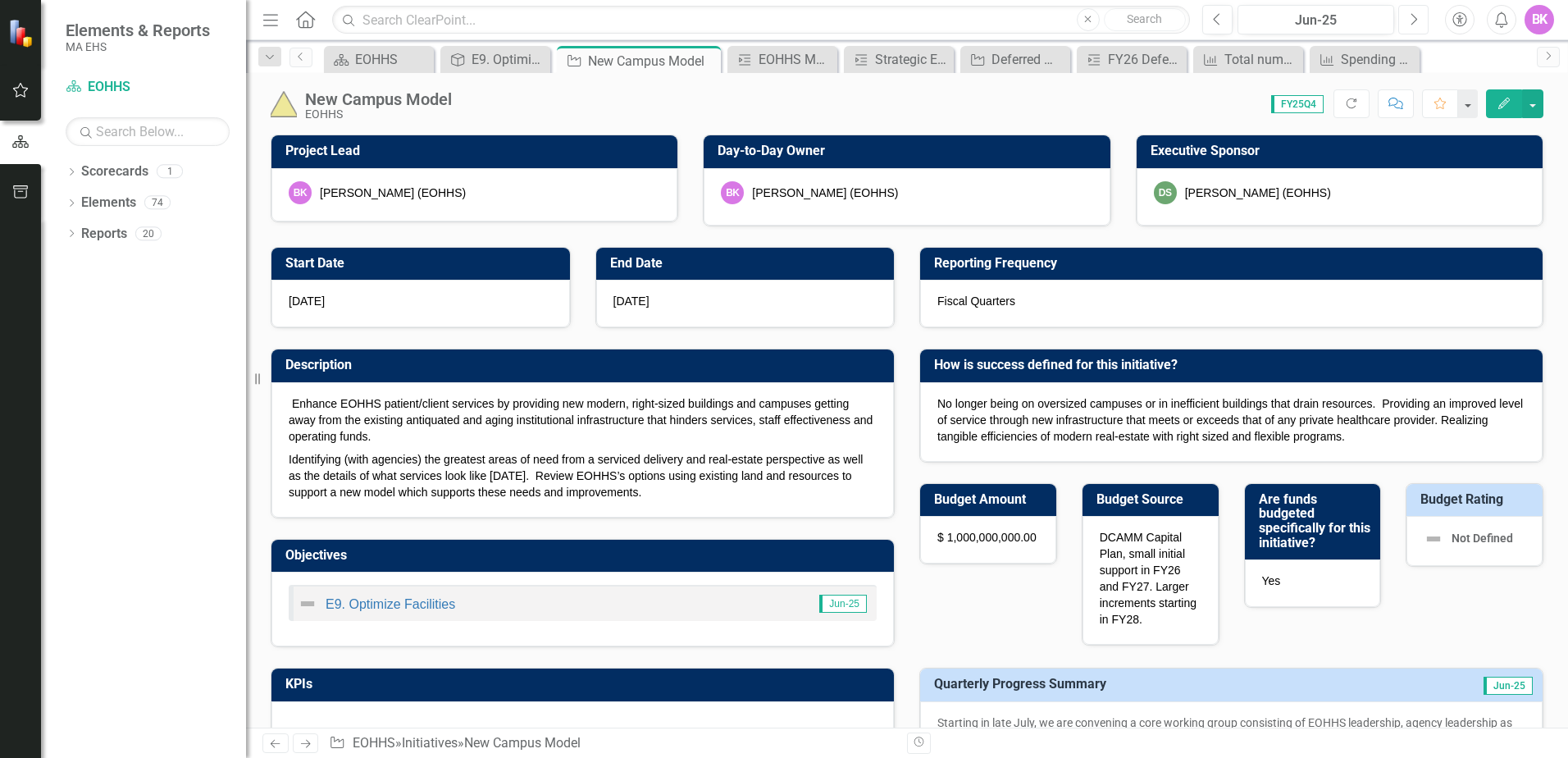
click at [1412, 18] on icon "Next" at bounding box center [1413, 20] width 9 height 14
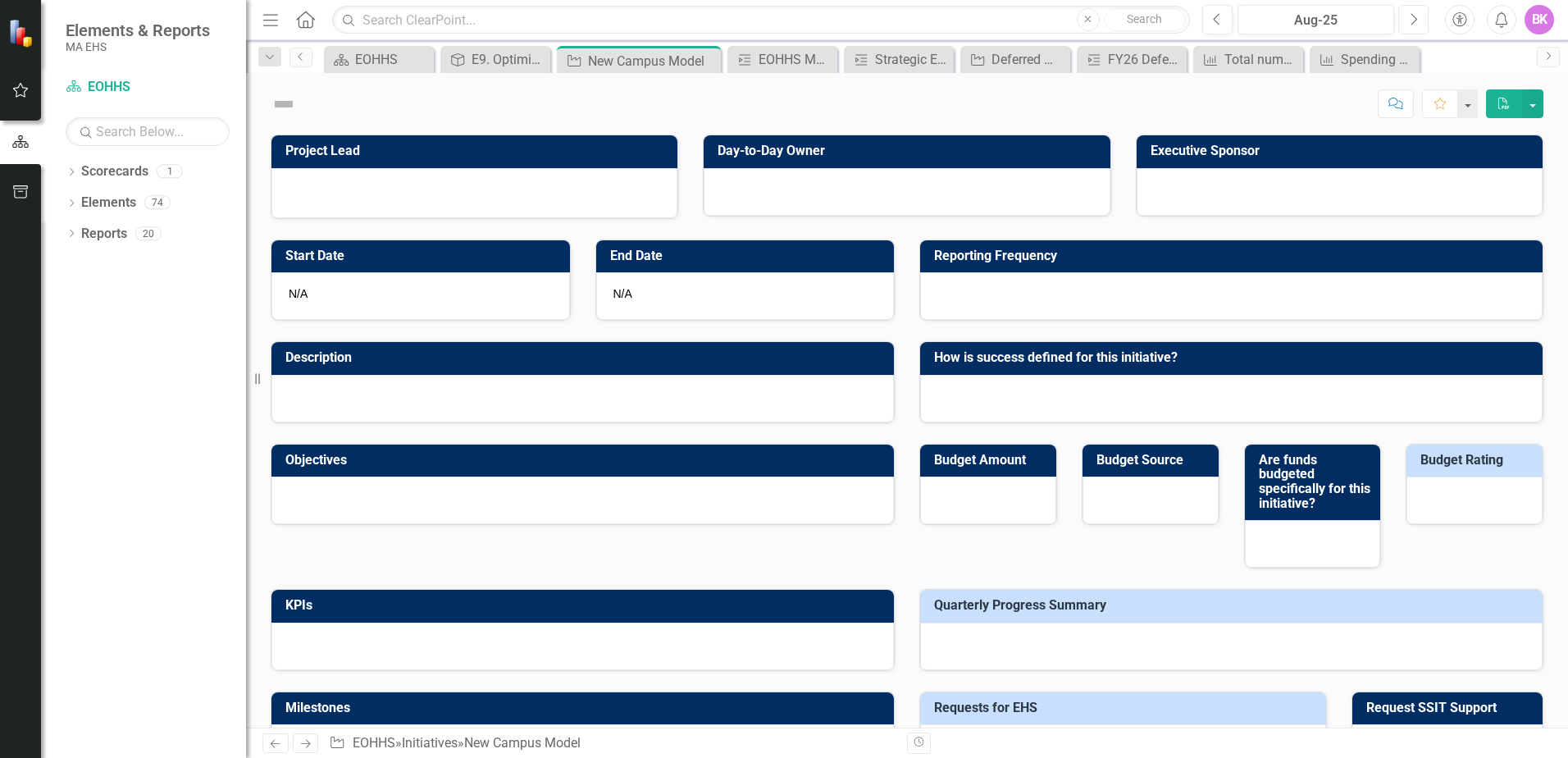
click at [1412, 18] on icon "Next" at bounding box center [1413, 20] width 9 height 14
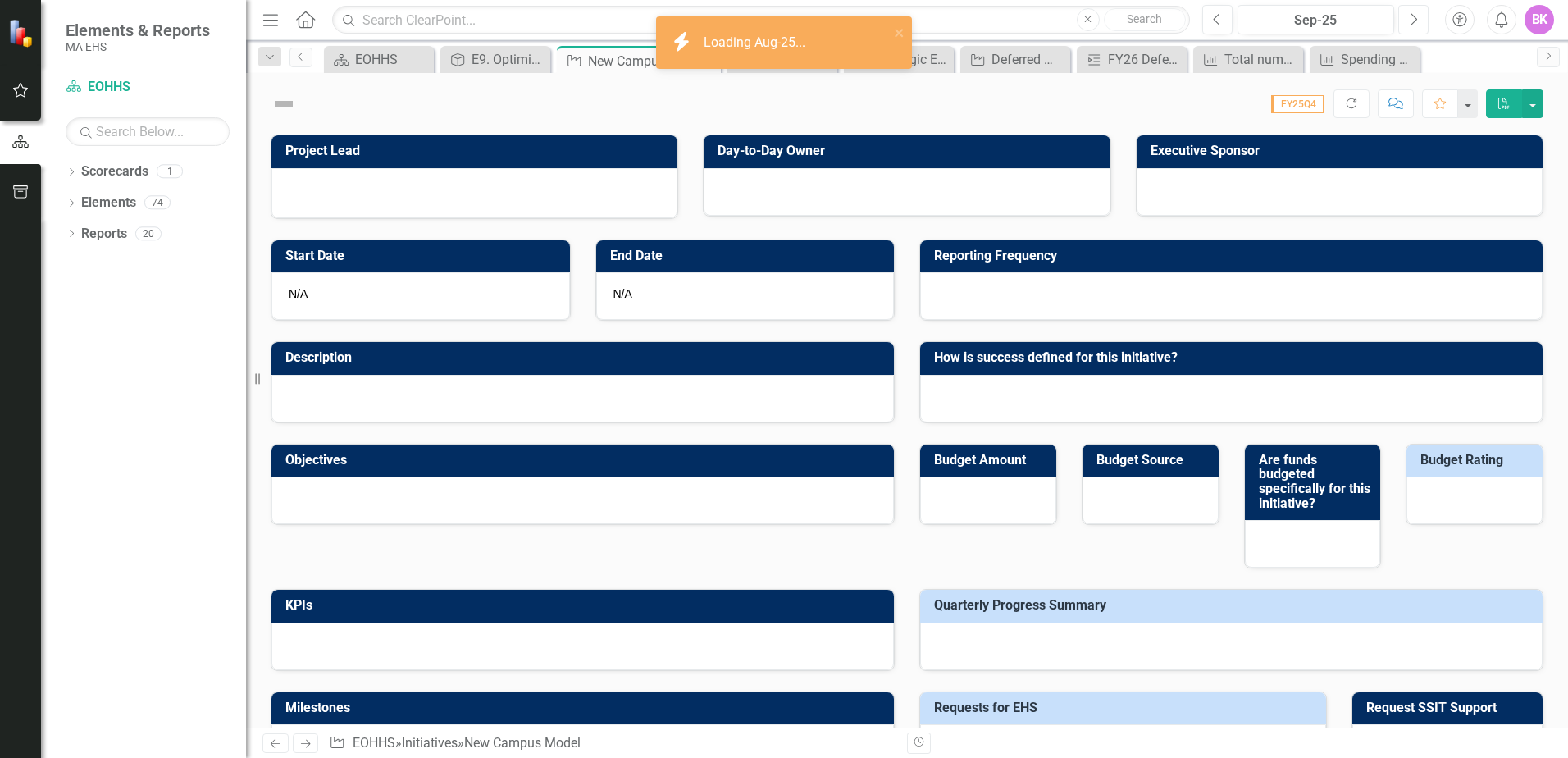
click at [1412, 18] on icon "Next" at bounding box center [1413, 20] width 9 height 14
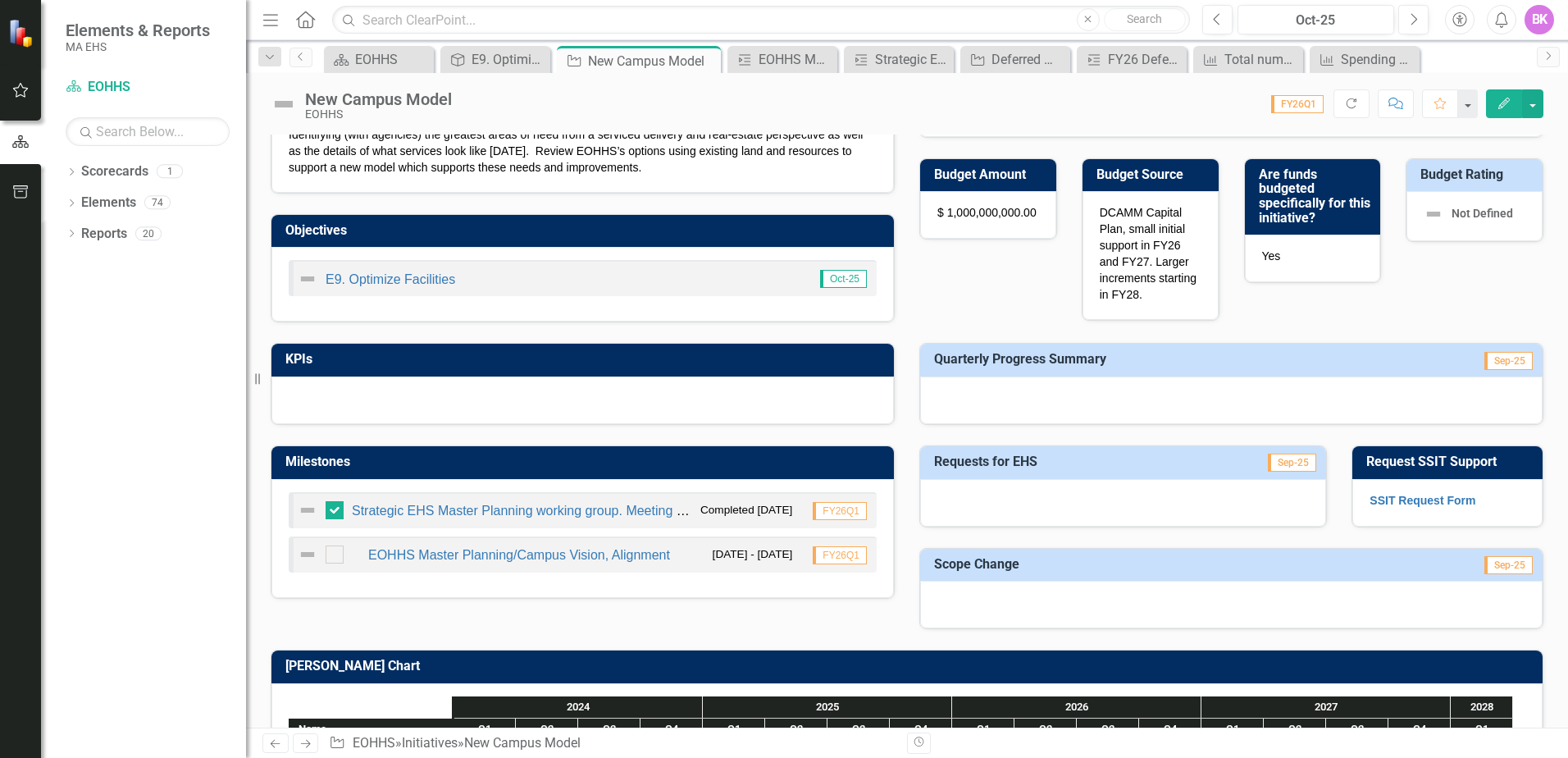
scroll to position [328, 0]
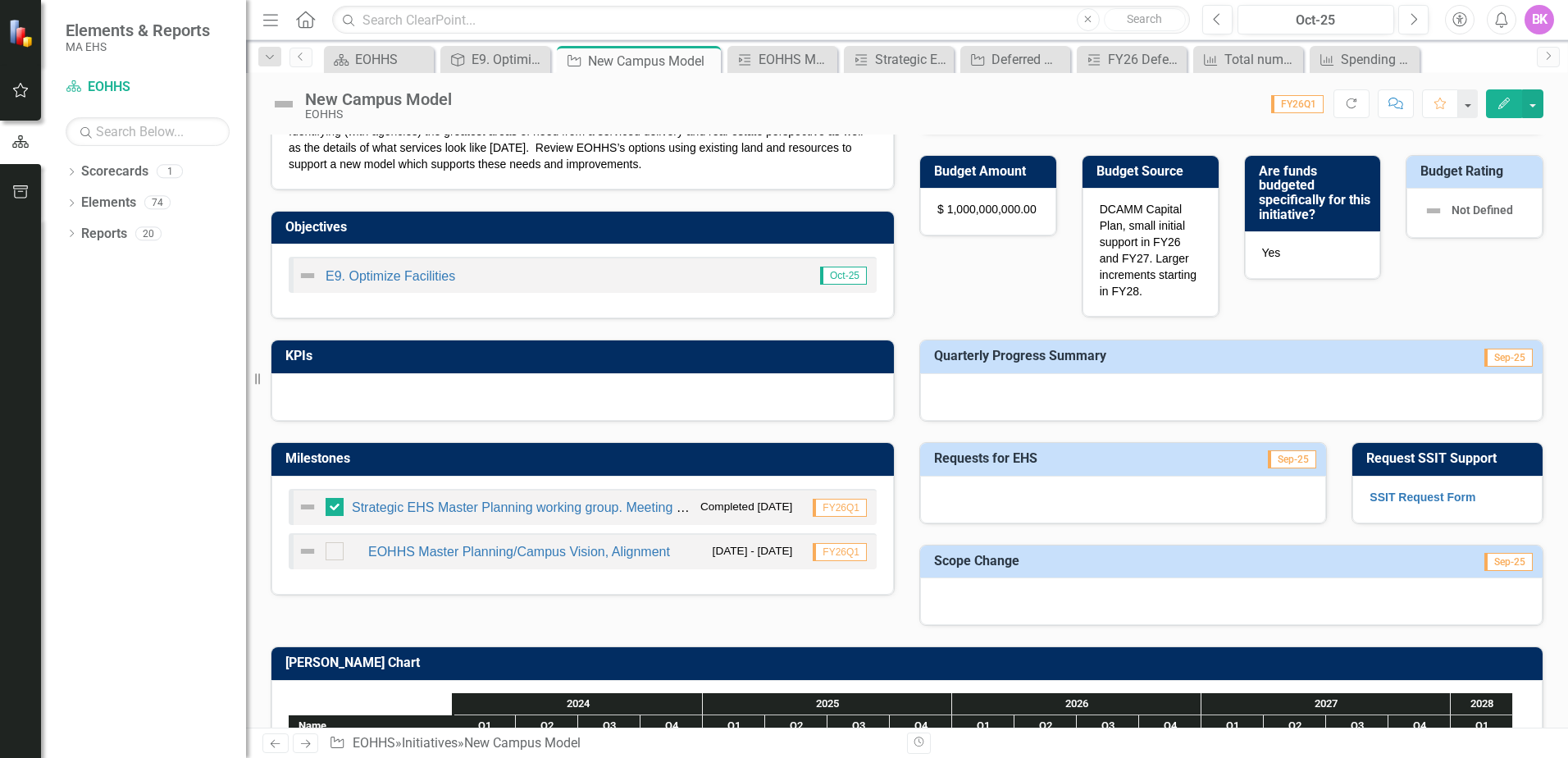
click at [992, 397] on div at bounding box center [1231, 397] width 622 height 48
click at [980, 392] on div at bounding box center [1231, 397] width 622 height 48
click at [985, 361] on h3 "Quarterly Progress Summary" at bounding box center [1166, 356] width 465 height 14
click at [1001, 379] on div at bounding box center [1231, 397] width 622 height 48
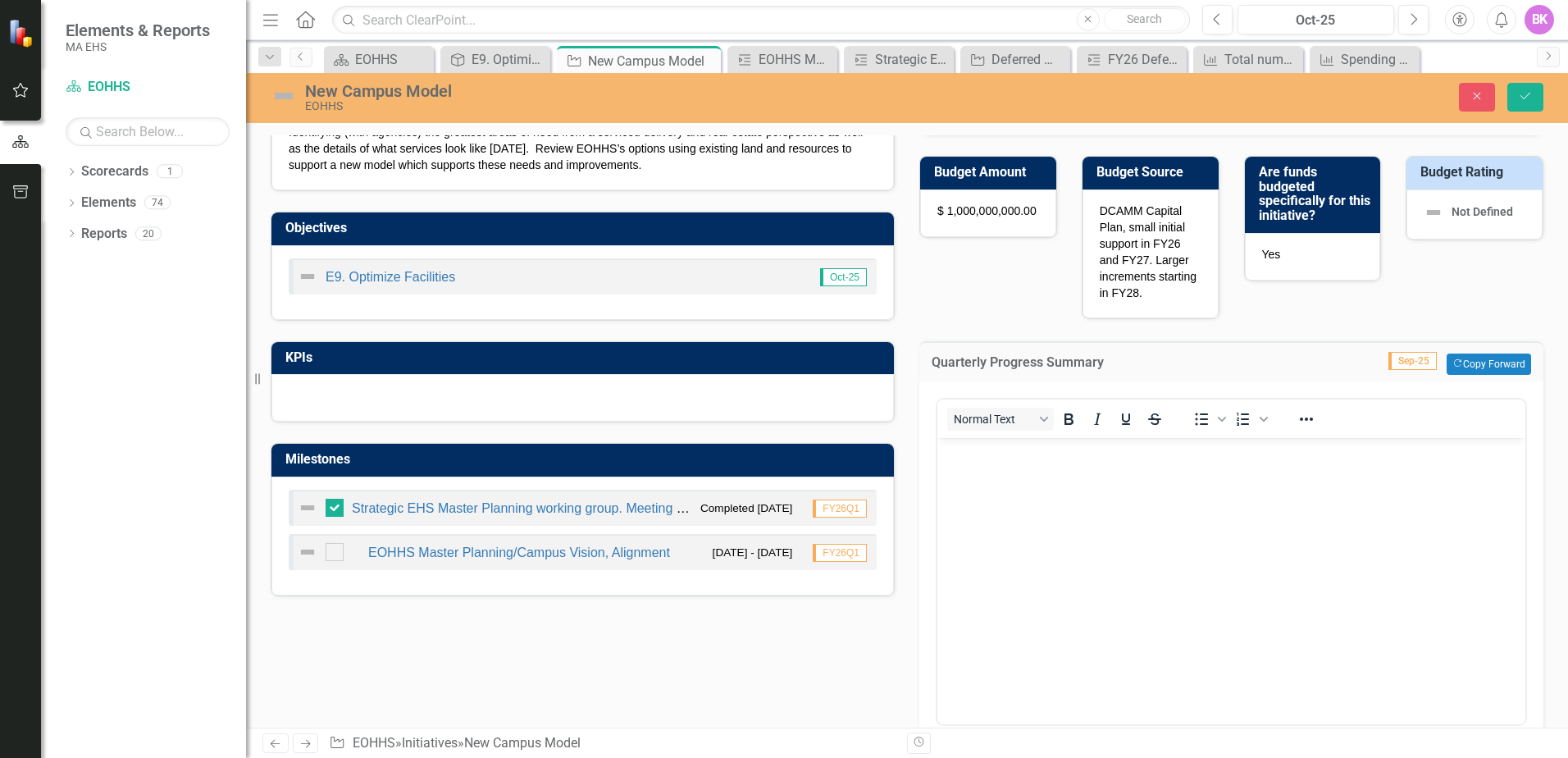
scroll to position [0, 0]
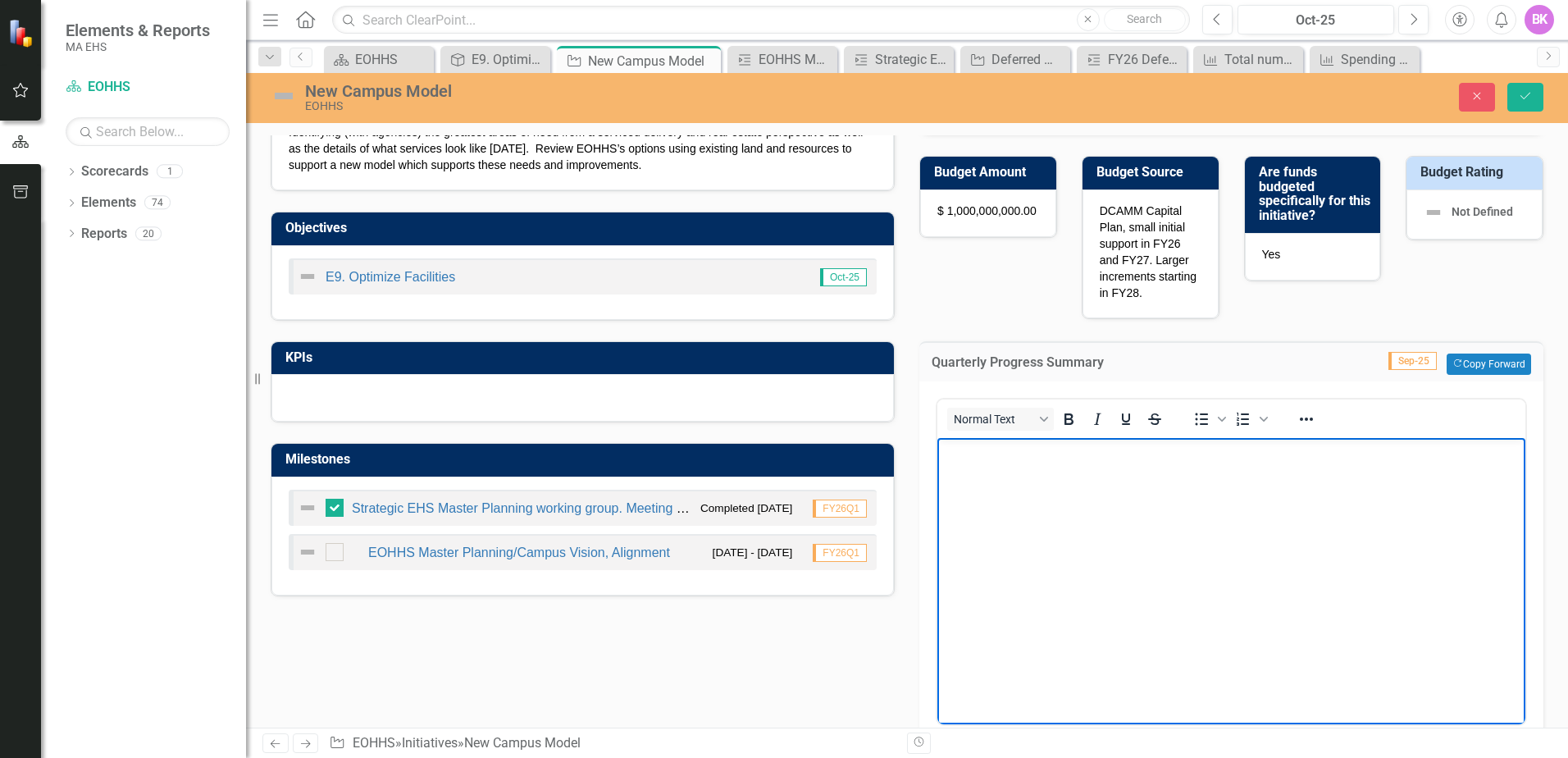
click at [993, 456] on p "Rich Text Area. Press ALT-0 for help." at bounding box center [1231, 451] width 580 height 20
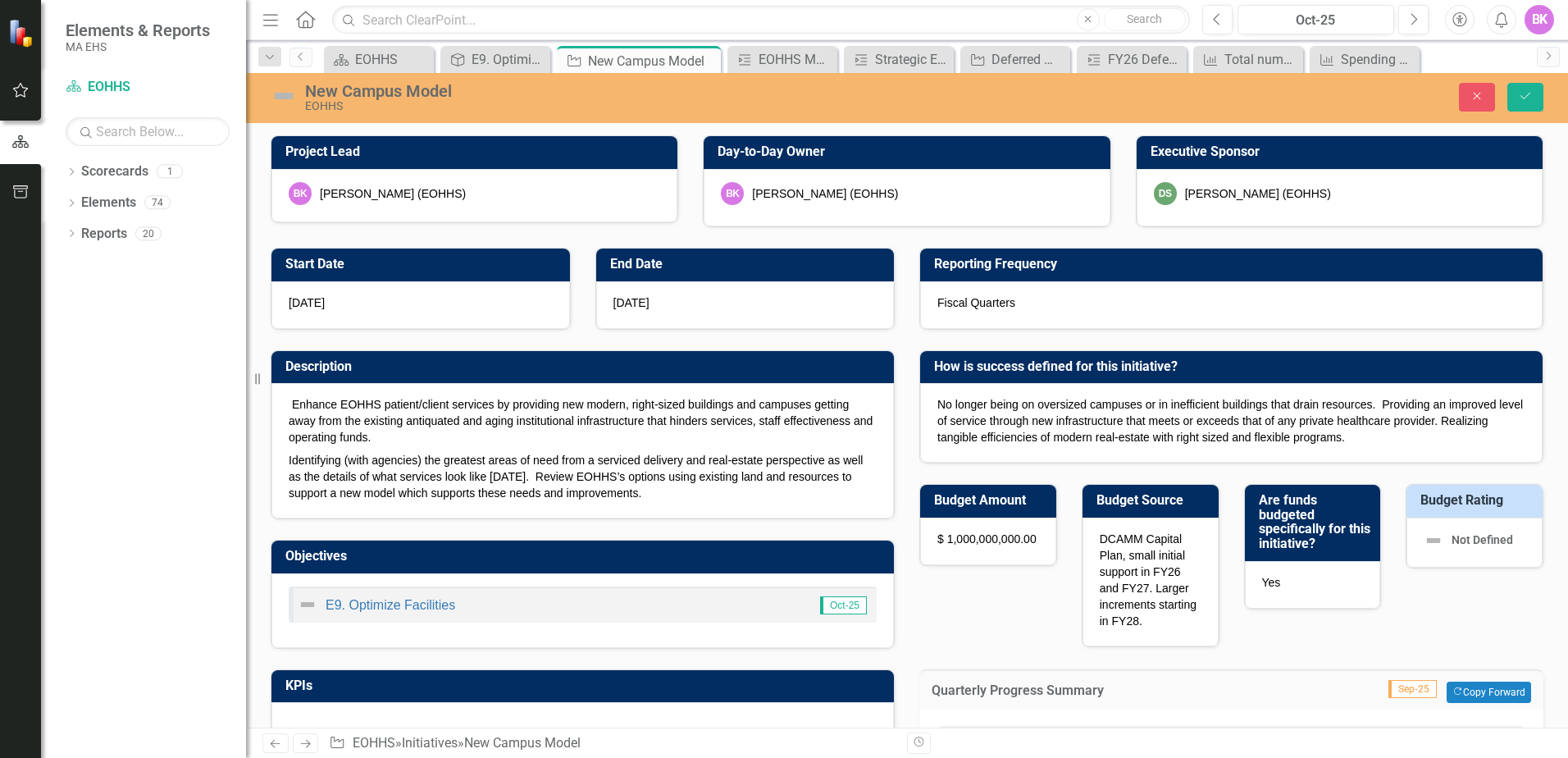
scroll to position [410, 0]
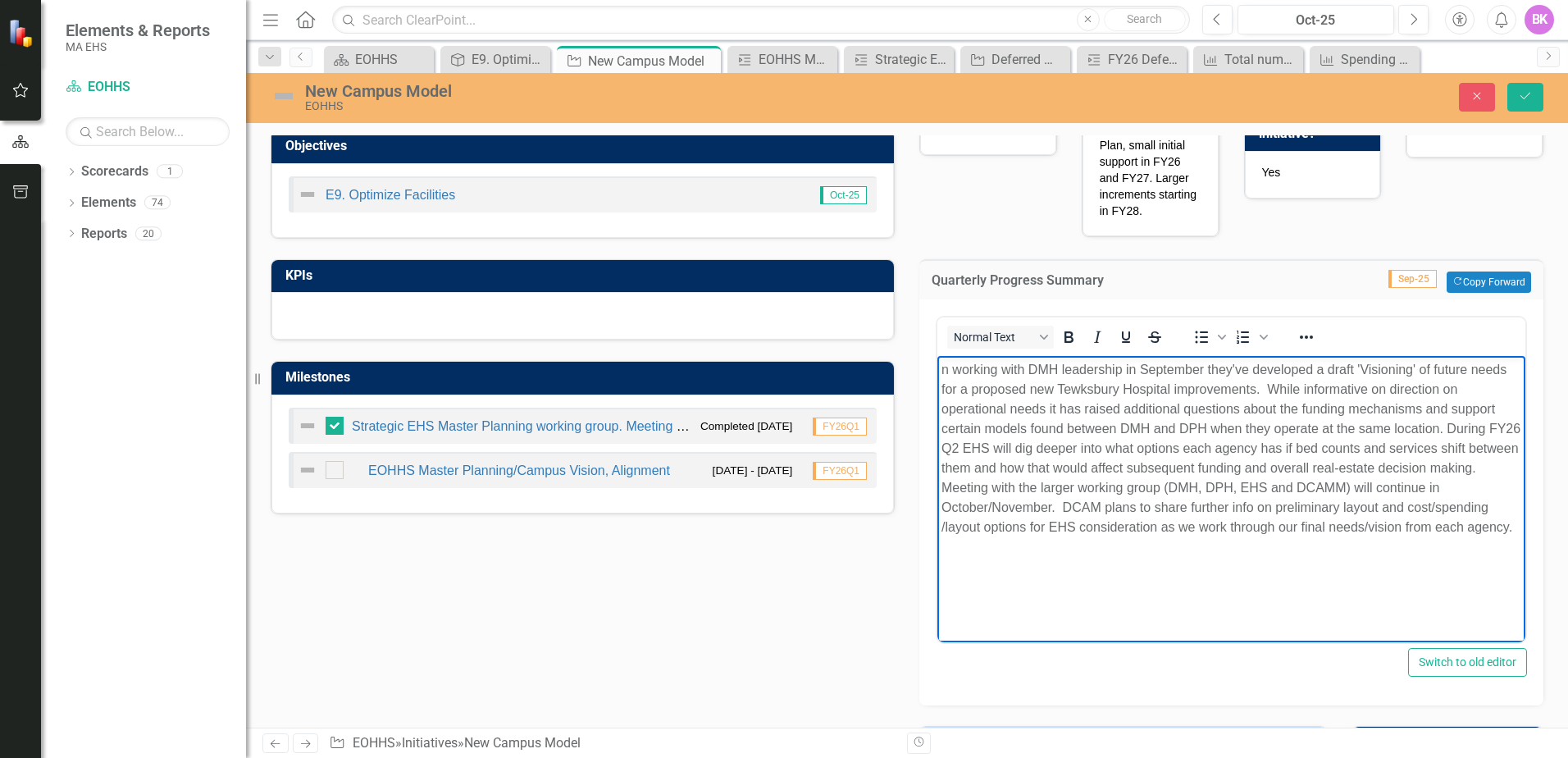
click at [1077, 480] on span "n working with DMH leadership in September they've developed a draft 'Visioning…" at bounding box center [1231, 447] width 579 height 172
click at [1076, 478] on p "n working with DMH leadership in September they've developed a draft 'Visioning…" at bounding box center [1231, 448] width 580 height 177
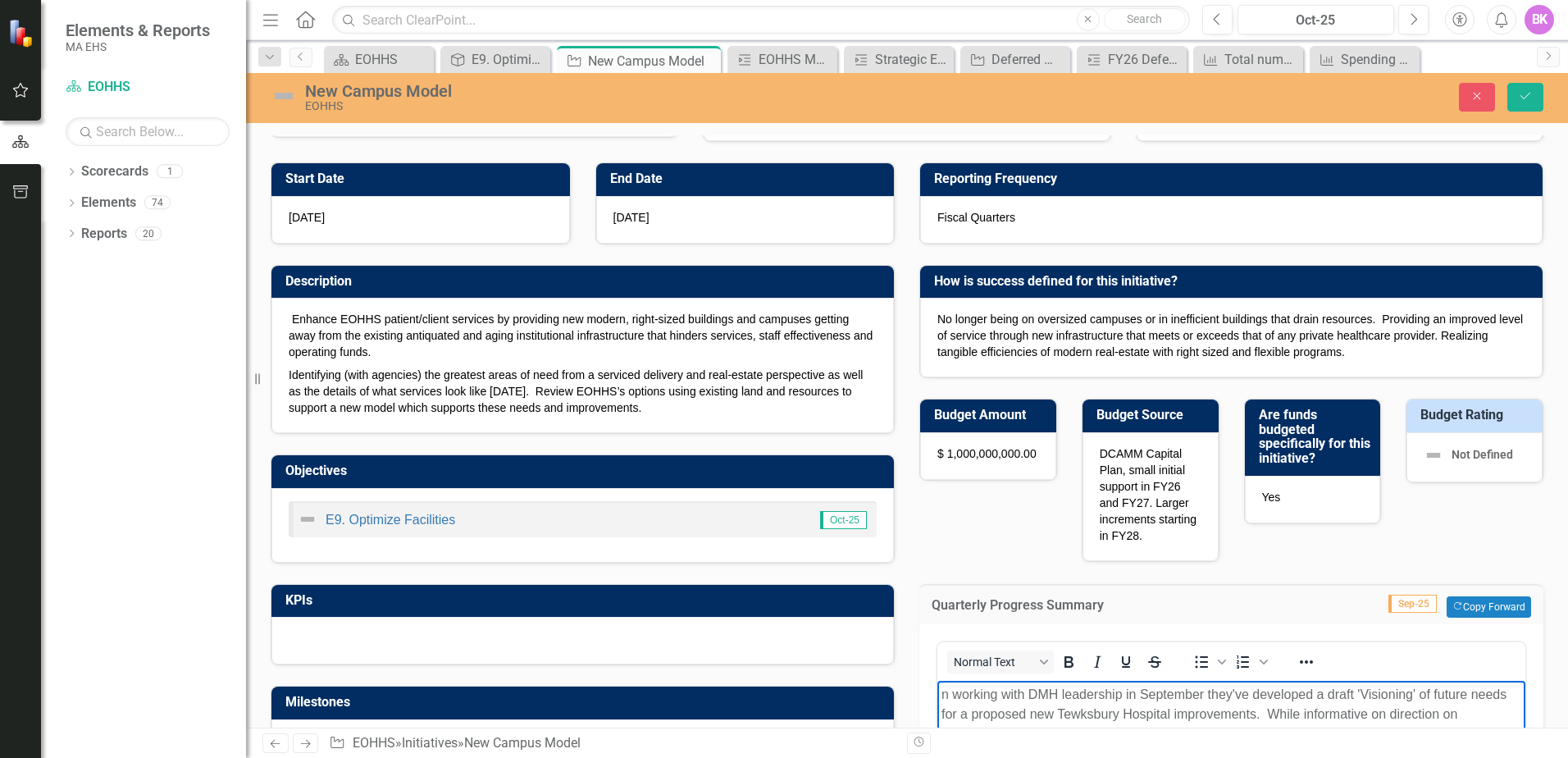
scroll to position [82, 0]
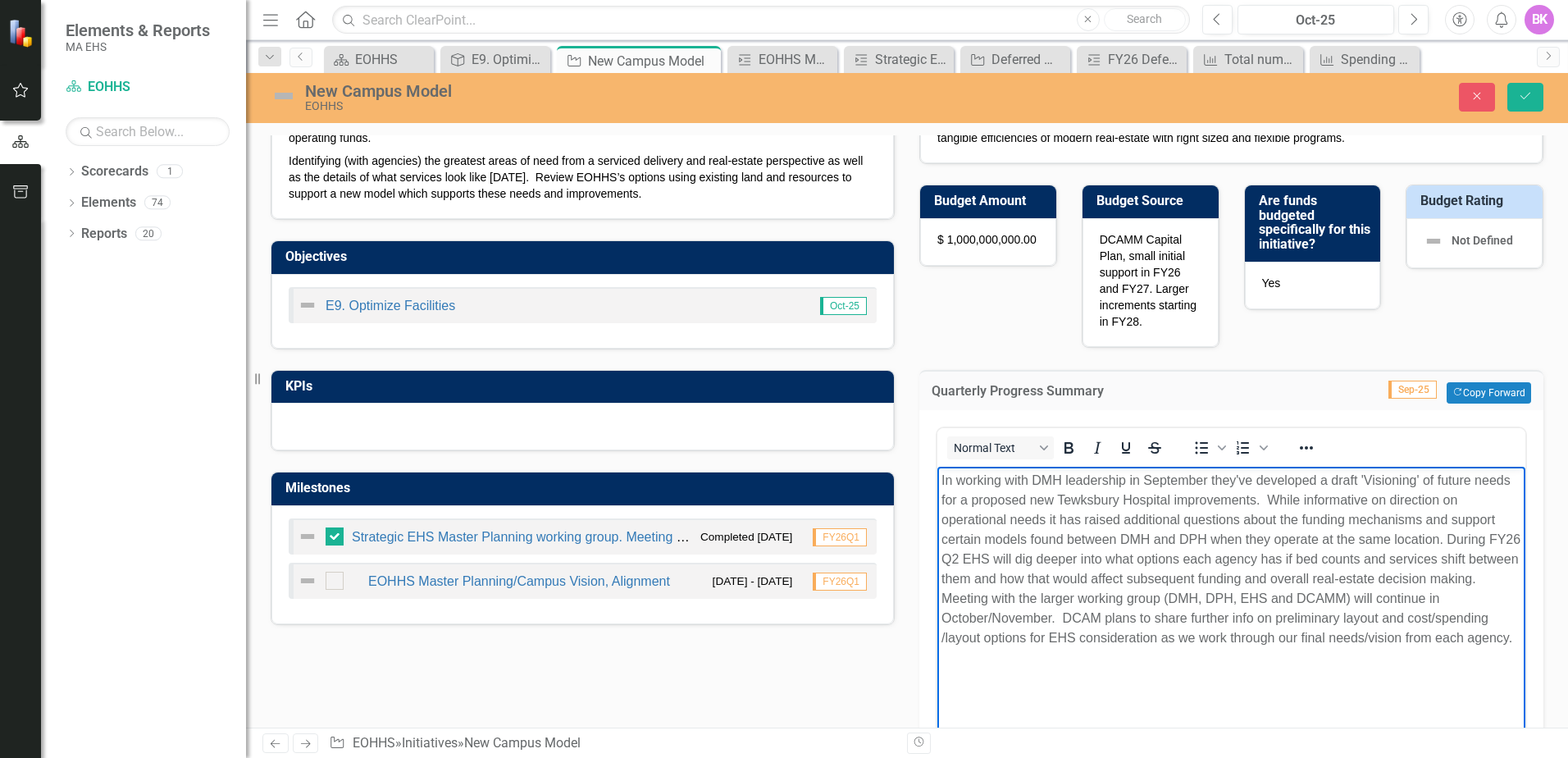
scroll to position [328, 0]
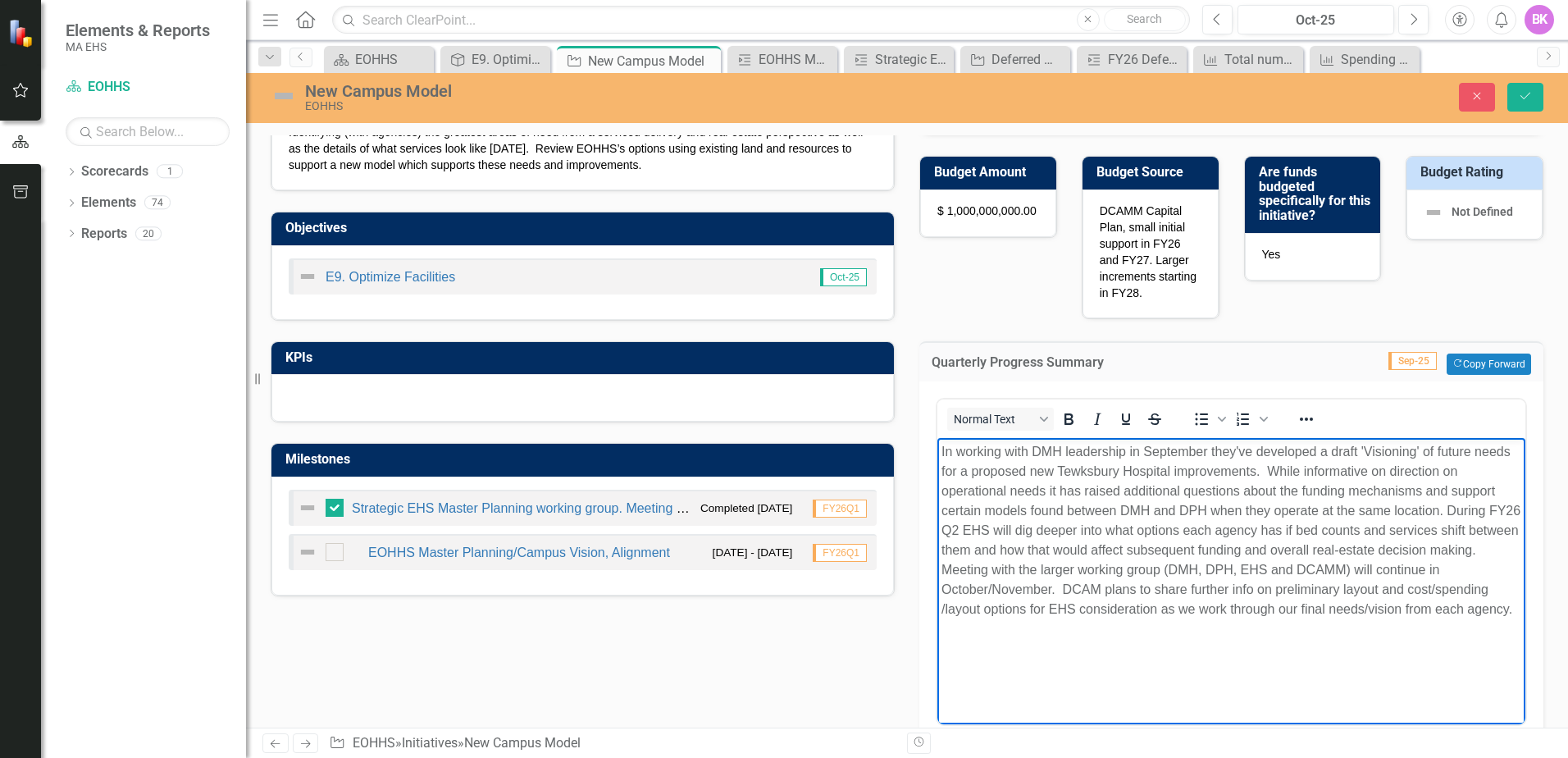
click at [1091, 571] on span "In working with DMH leadership in September they've developed a draft 'Visionin…" at bounding box center [1231, 529] width 579 height 172
click at [1107, 607] on span "In working with DMH leadership in September they've developed a draft 'Visionin…" at bounding box center [1231, 529] width 579 height 172
click at [1094, 563] on span "In working with DMH leadership in September they've developed a draft 'Visionin…" at bounding box center [1231, 529] width 579 height 172
click at [1459, 470] on p "In working with DMH leadership in September they've developed a draft 'Visionin…" at bounding box center [1231, 530] width 580 height 177
click at [1452, 486] on span "In working with DMH leadership in September they've developed a draft 'Visionin…" at bounding box center [1231, 529] width 579 height 172
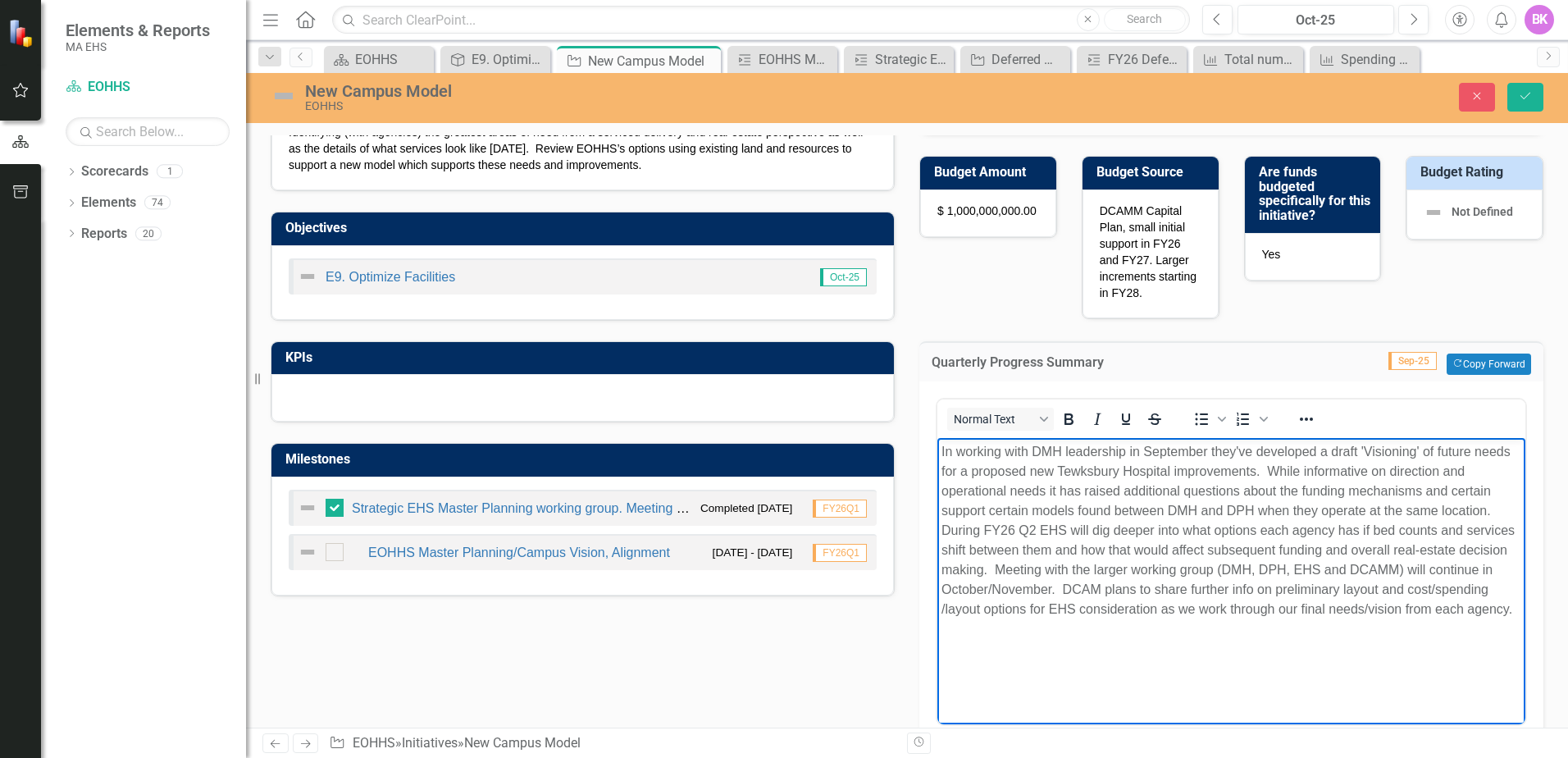
click at [1026, 511] on span "In working with DMH leadership in September they've developed a draft 'Visionin…" at bounding box center [1228, 529] width 574 height 172
click at [1449, 510] on span "In working with DMH leadership in September they've developed a draft 'Visionin…" at bounding box center [1226, 529] width 571 height 172
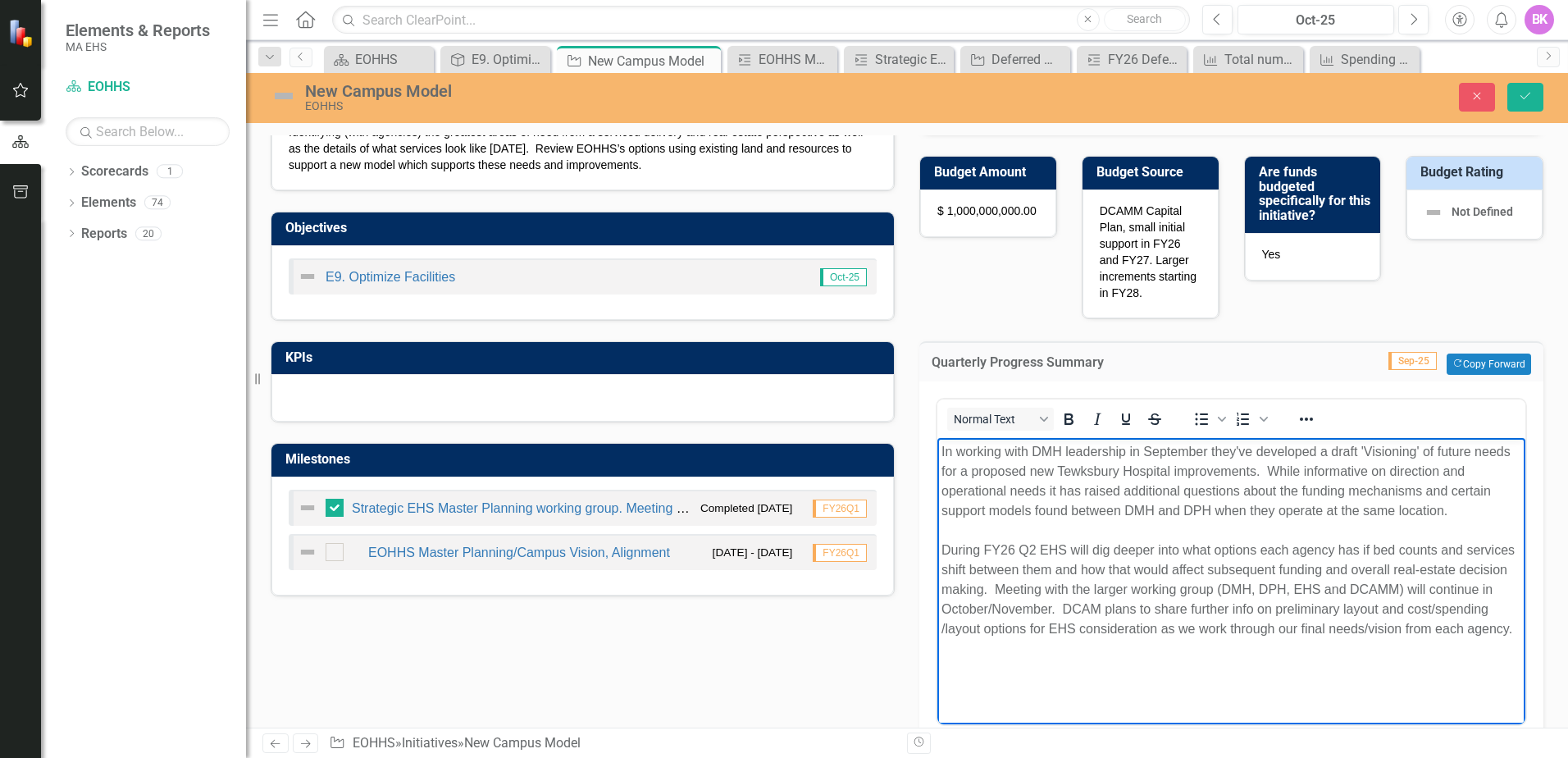
click at [999, 589] on span "In working with DMH leadership in September they've developed a draft 'Visionin…" at bounding box center [1228, 539] width 574 height 192
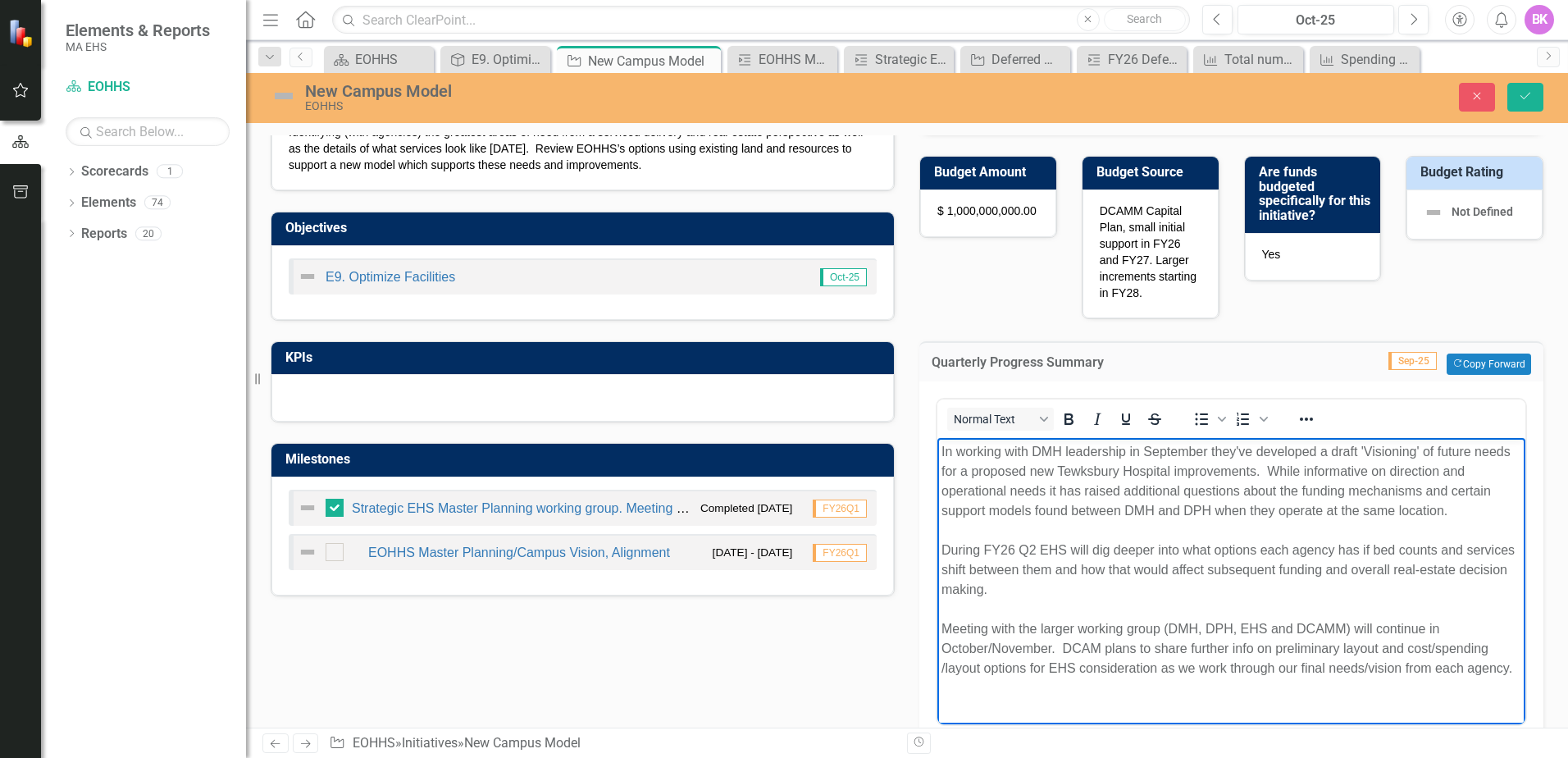
click at [986, 628] on span "In working with DMH leadership in September they've developed a draft 'Visionin…" at bounding box center [1228, 558] width 574 height 230
drag, startPoint x: 1406, startPoint y: 647, endPoint x: 1343, endPoint y: 640, distance: 63.4
click at [1343, 640] on span "In working with DMH leadership in September they've developed a draft 'Visionin…" at bounding box center [1228, 558] width 574 height 230
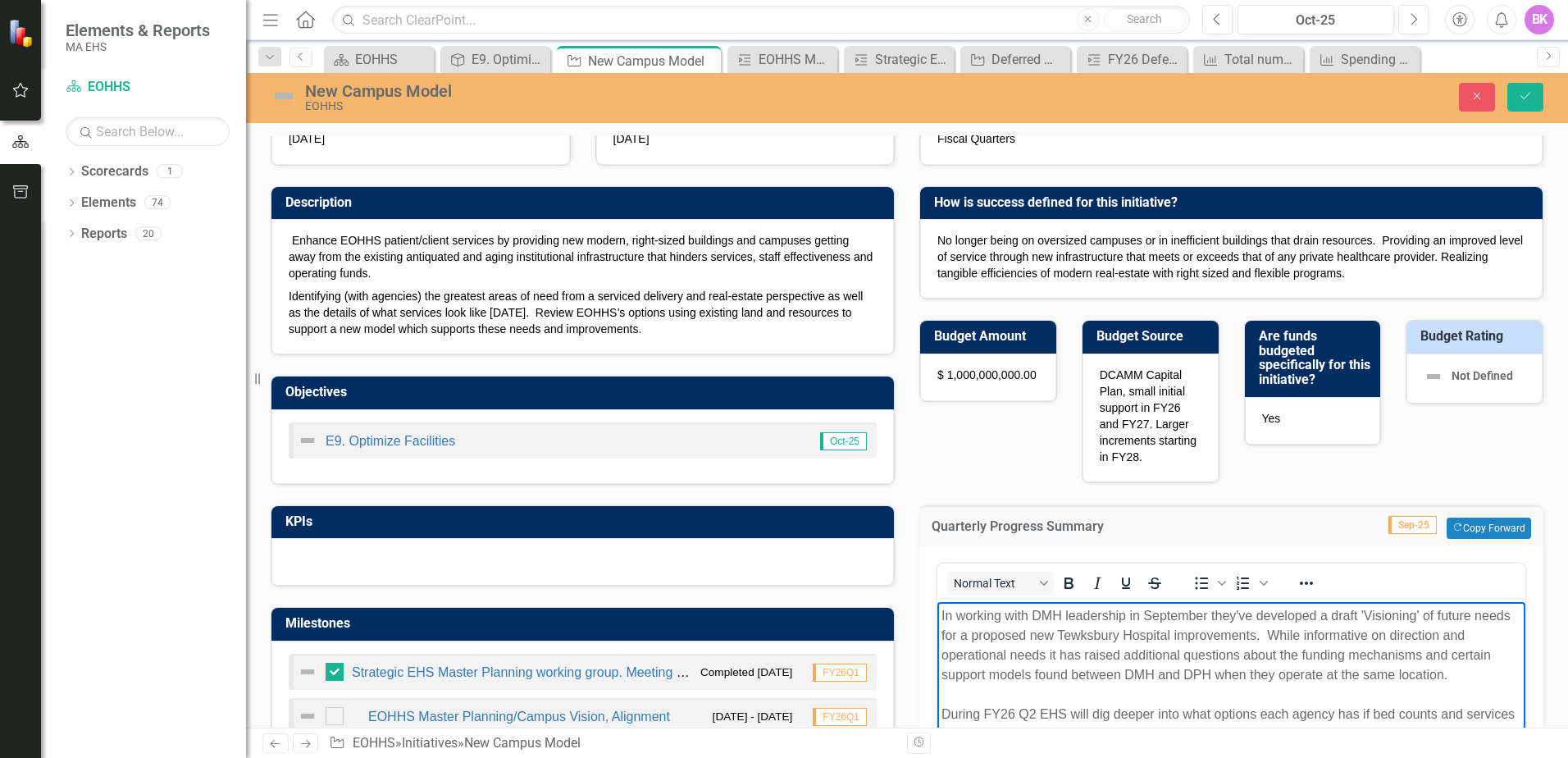
click at [1283, 666] on span "In working with DMH leadership in September they've developed a draft 'Visionin…" at bounding box center [1228, 723] width 574 height 230
click at [1154, 654] on span "In working with DMH leadership in September they've developed a draft 'Visionin…" at bounding box center [1228, 723] width 574 height 230
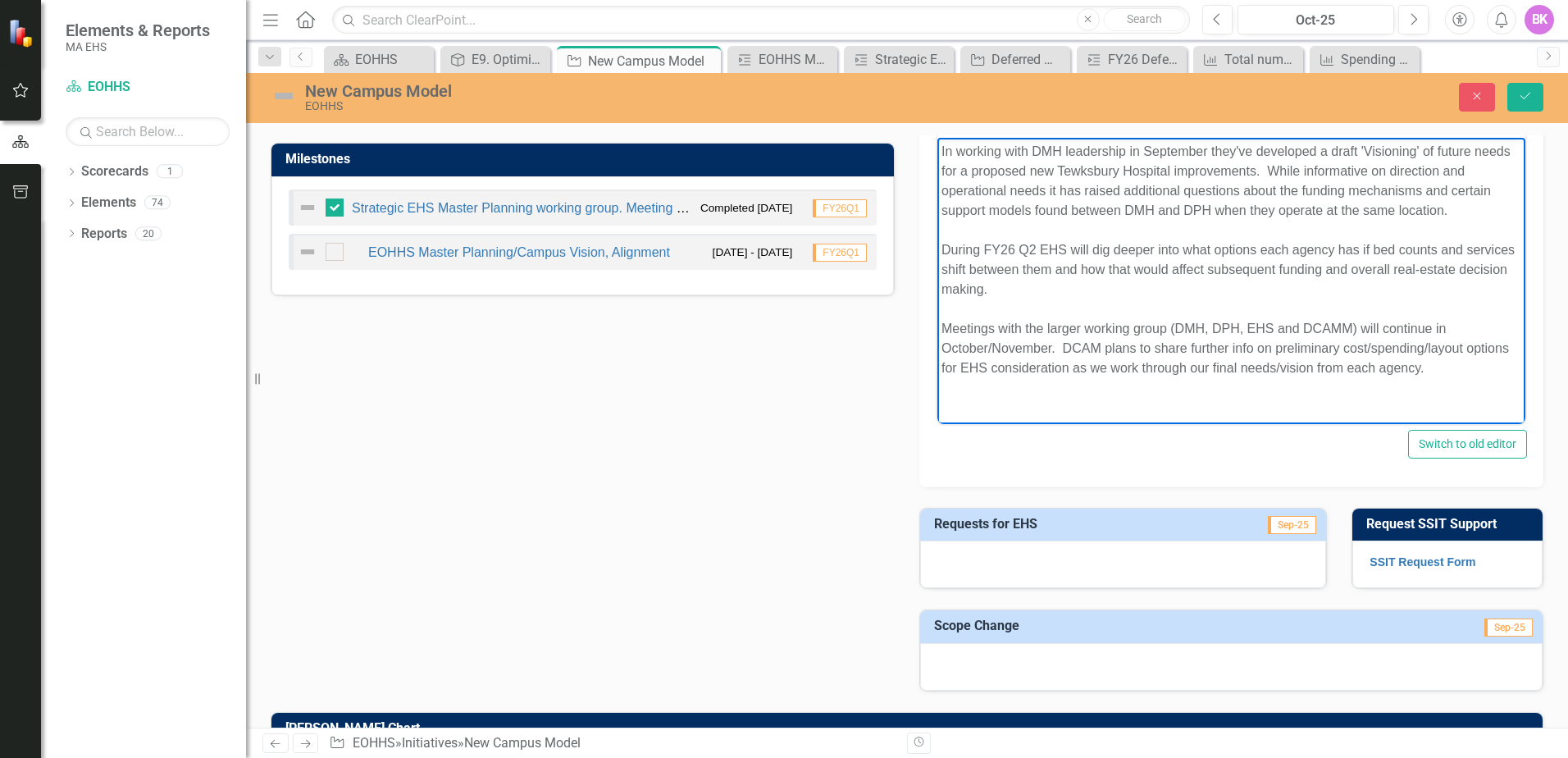
scroll to position [656, 0]
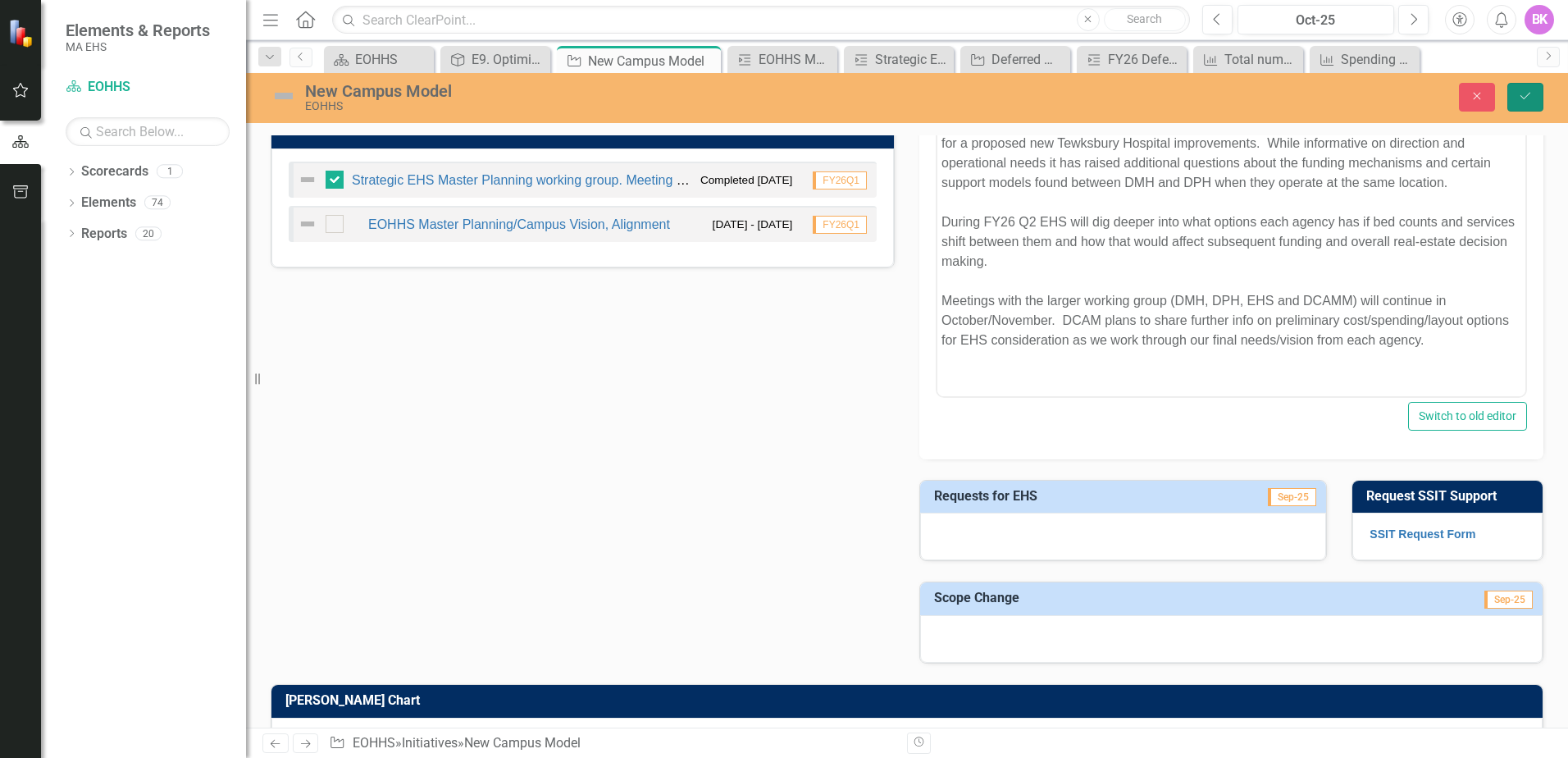
click at [1519, 96] on icon "Save" at bounding box center [1525, 95] width 14 height 12
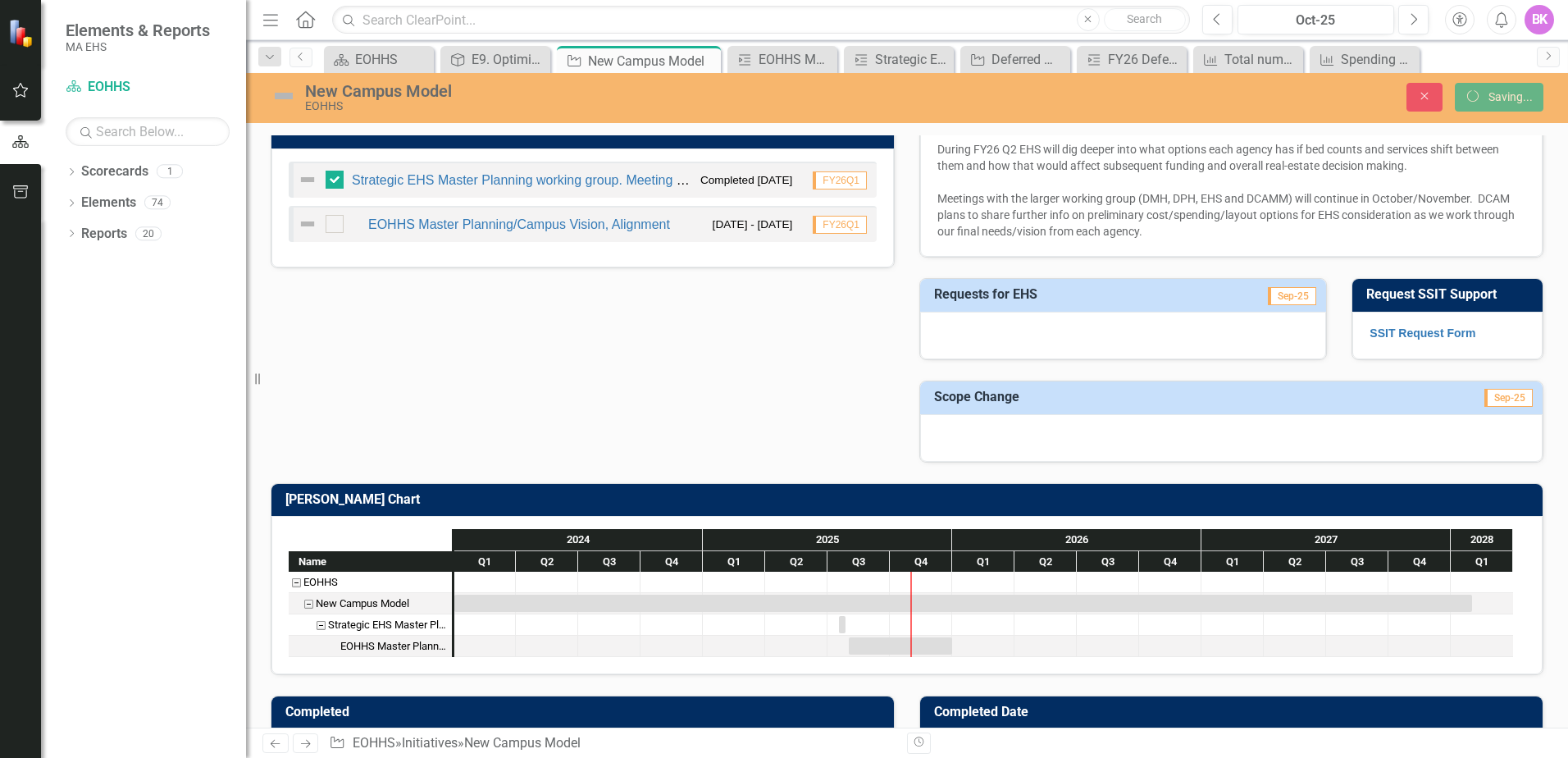
checkbox input "true"
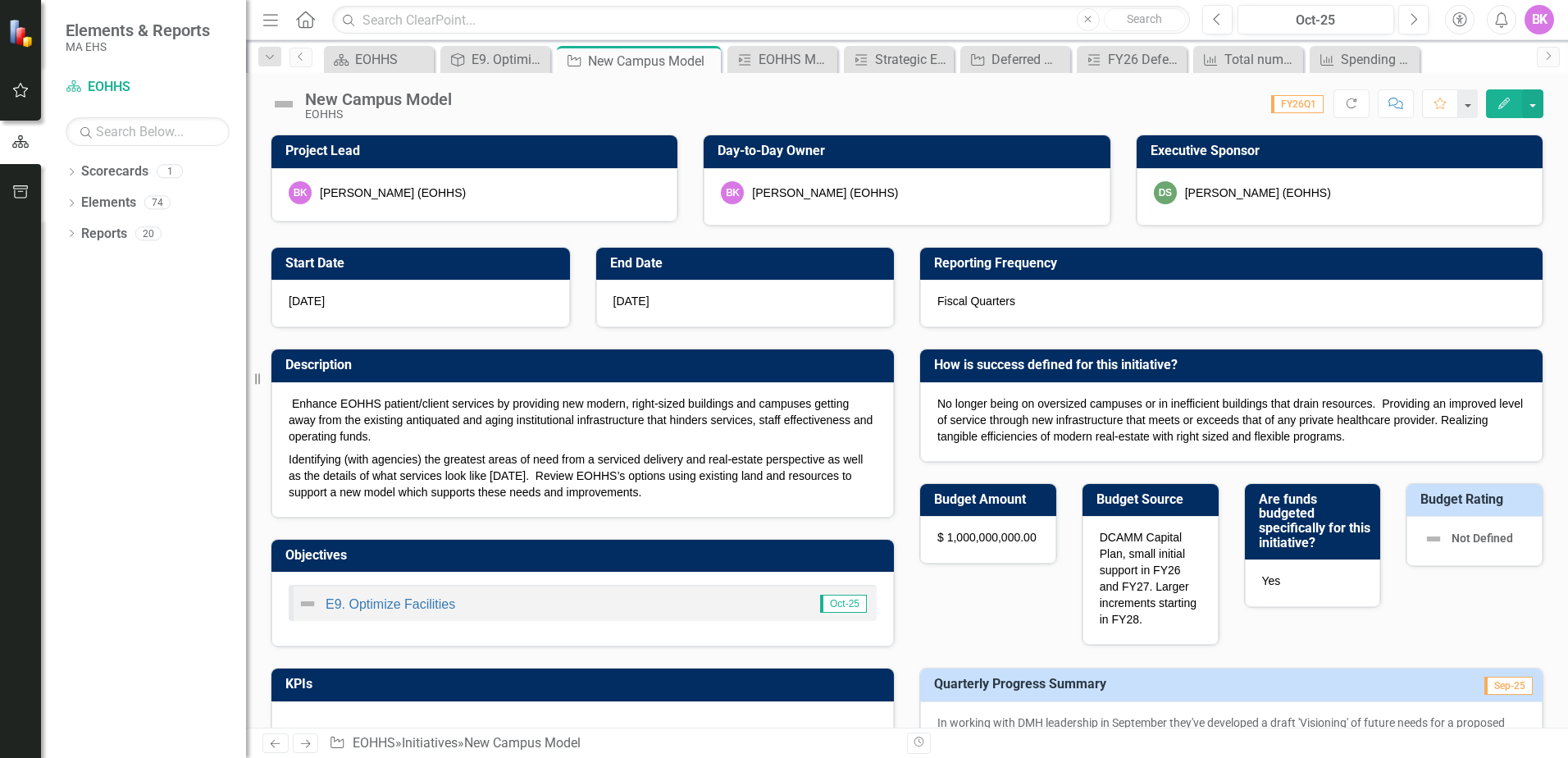
checkbox input "true"
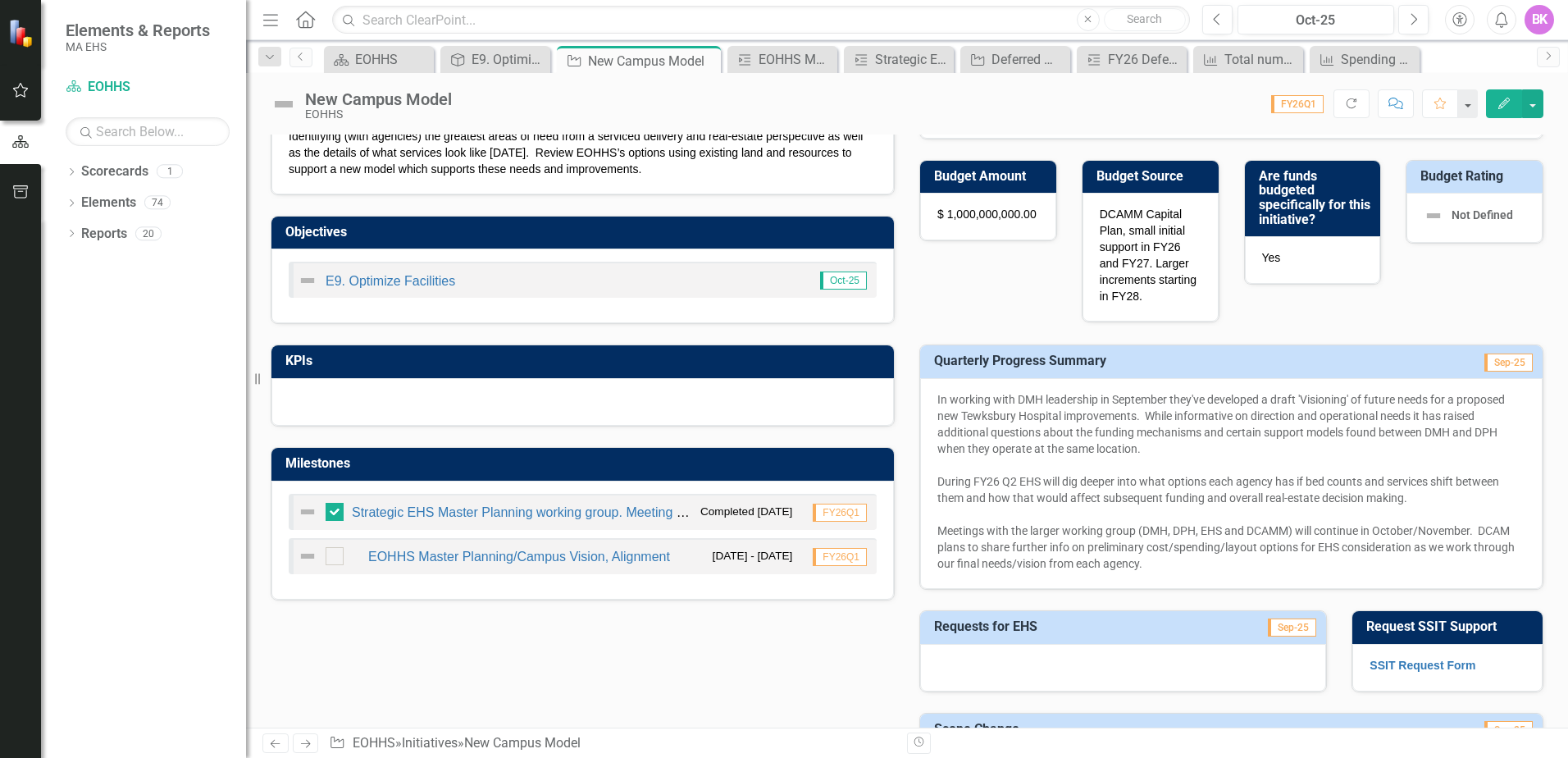
scroll to position [164, 0]
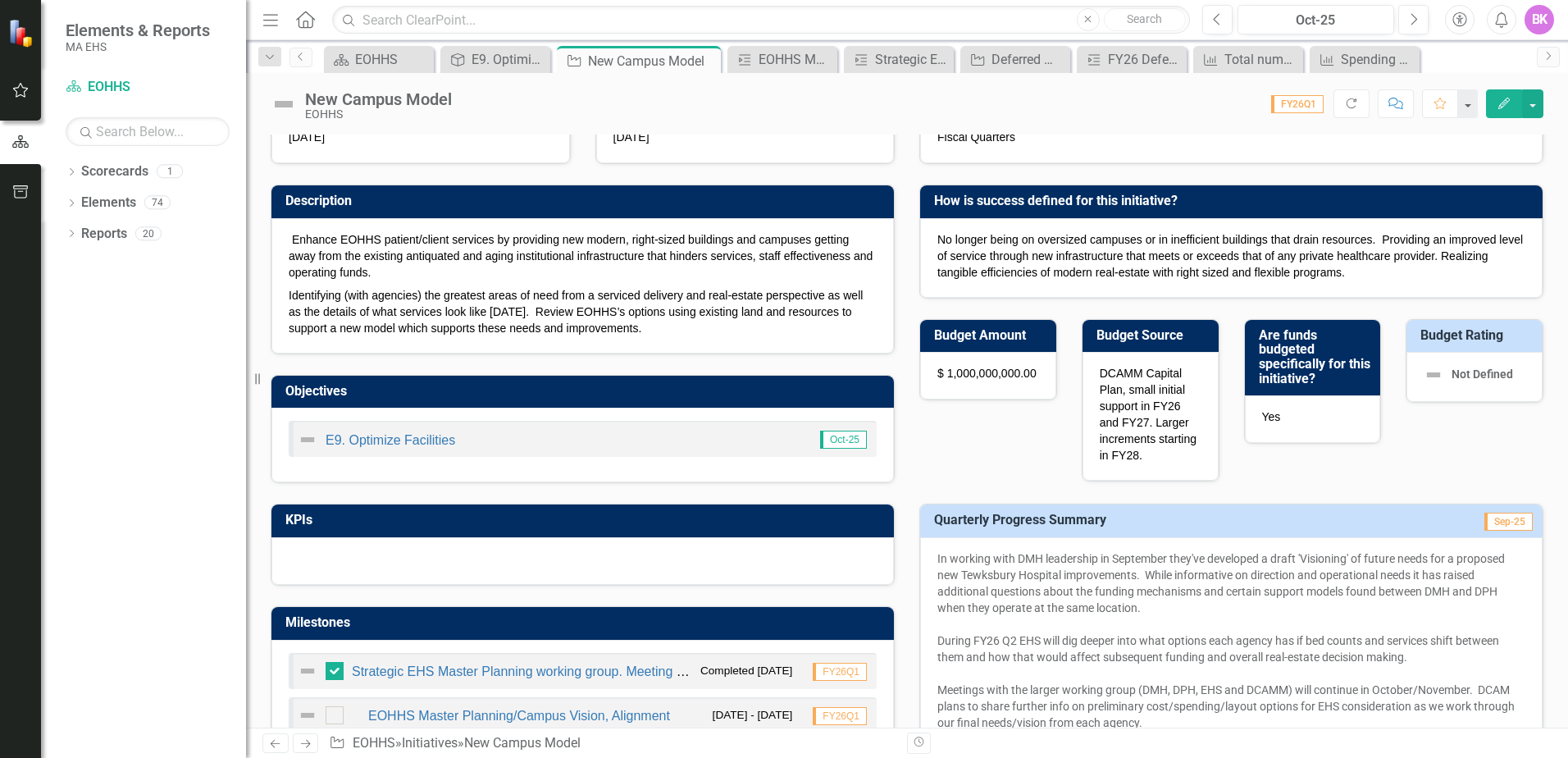
click at [940, 559] on span "In working with DMH leadership in September they've developed a draft 'Visionin…" at bounding box center [1226, 640] width 577 height 177
click at [1379, 562] on span "In working with DMH leadership in September they've developed a draft 'Visionin…" at bounding box center [1226, 640] width 577 height 177
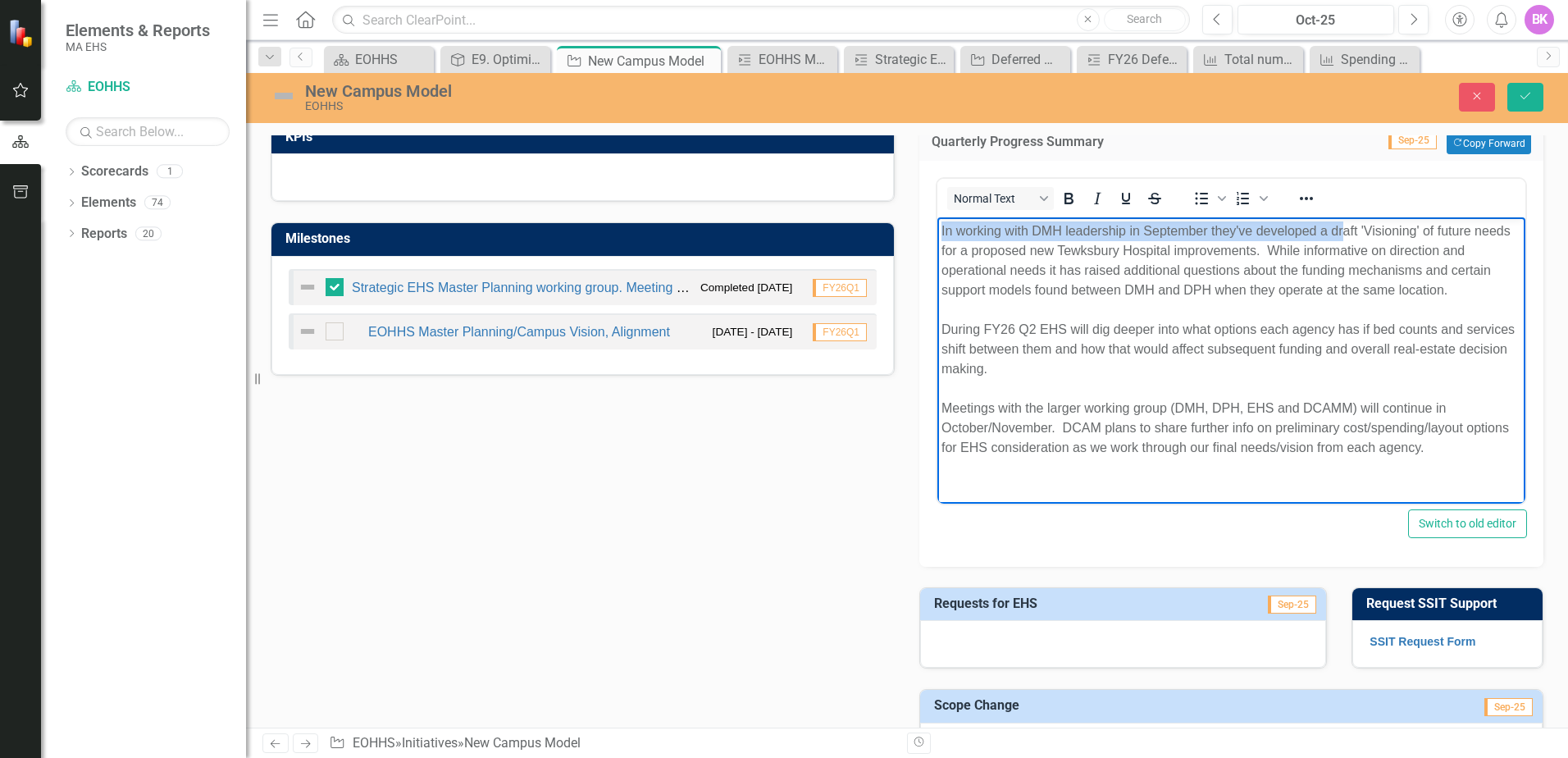
scroll to position [334, 0]
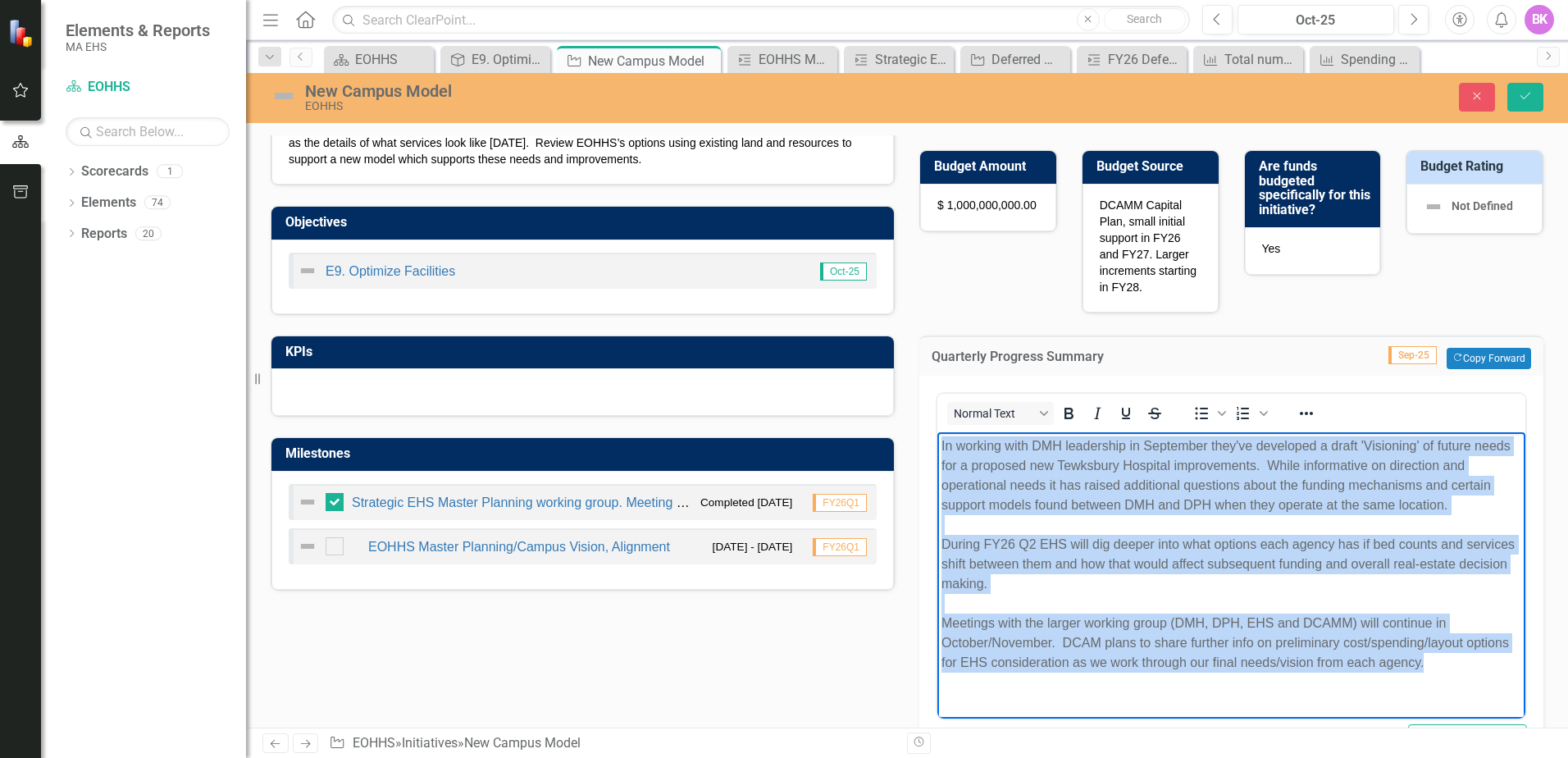
drag, startPoint x: 940, startPoint y: 445, endPoint x: 1427, endPoint y: 664, distance: 534.0
click at [1427, 664] on p "In working with DMH leadership in September they've developed a draft 'Visionin…" at bounding box center [1231, 553] width 580 height 236
copy span "In working with DMH leadership in September they've developed a draft 'Visionin…"
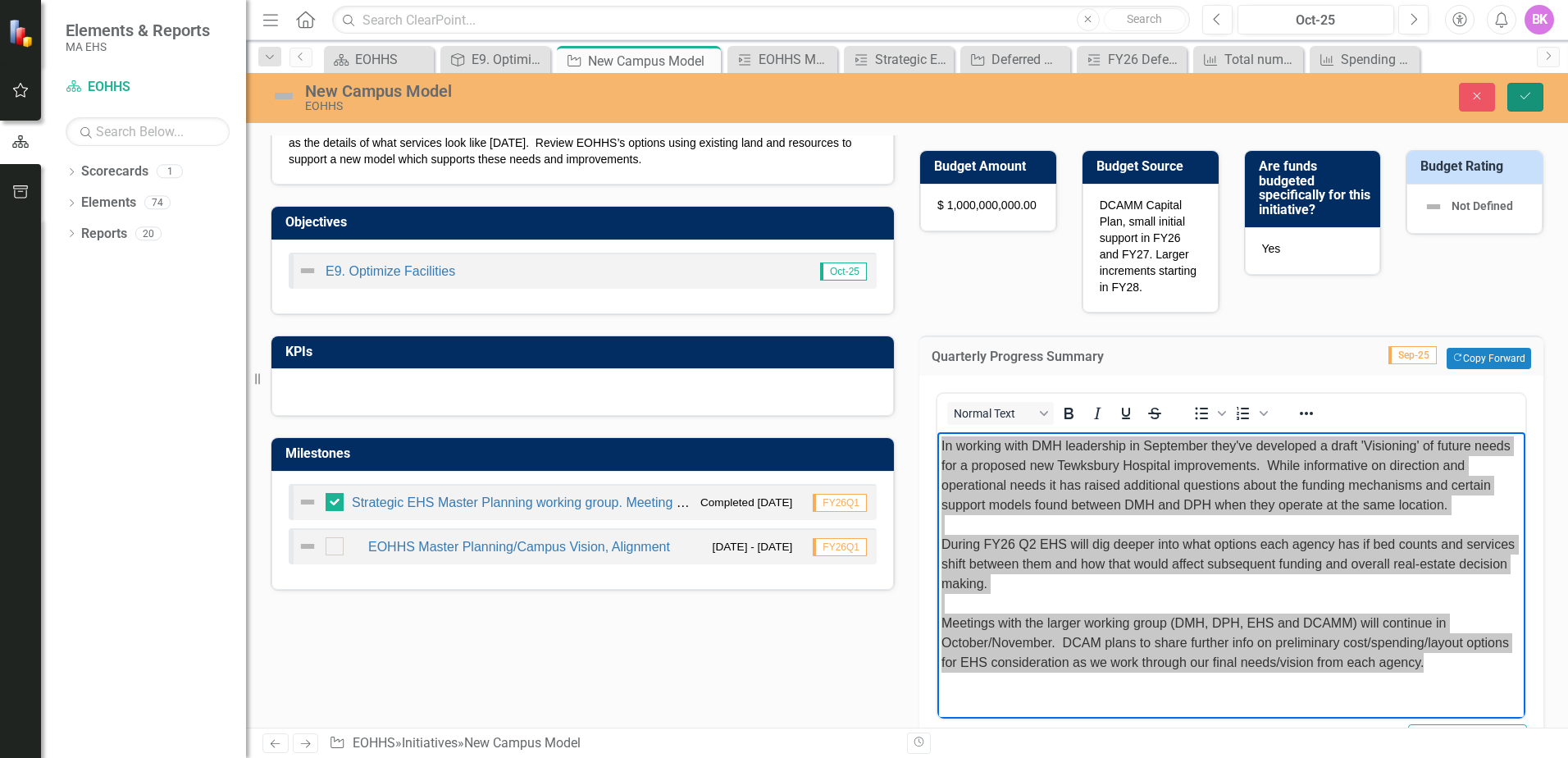
click at [1529, 96] on icon "Save" at bounding box center [1525, 95] width 14 height 12
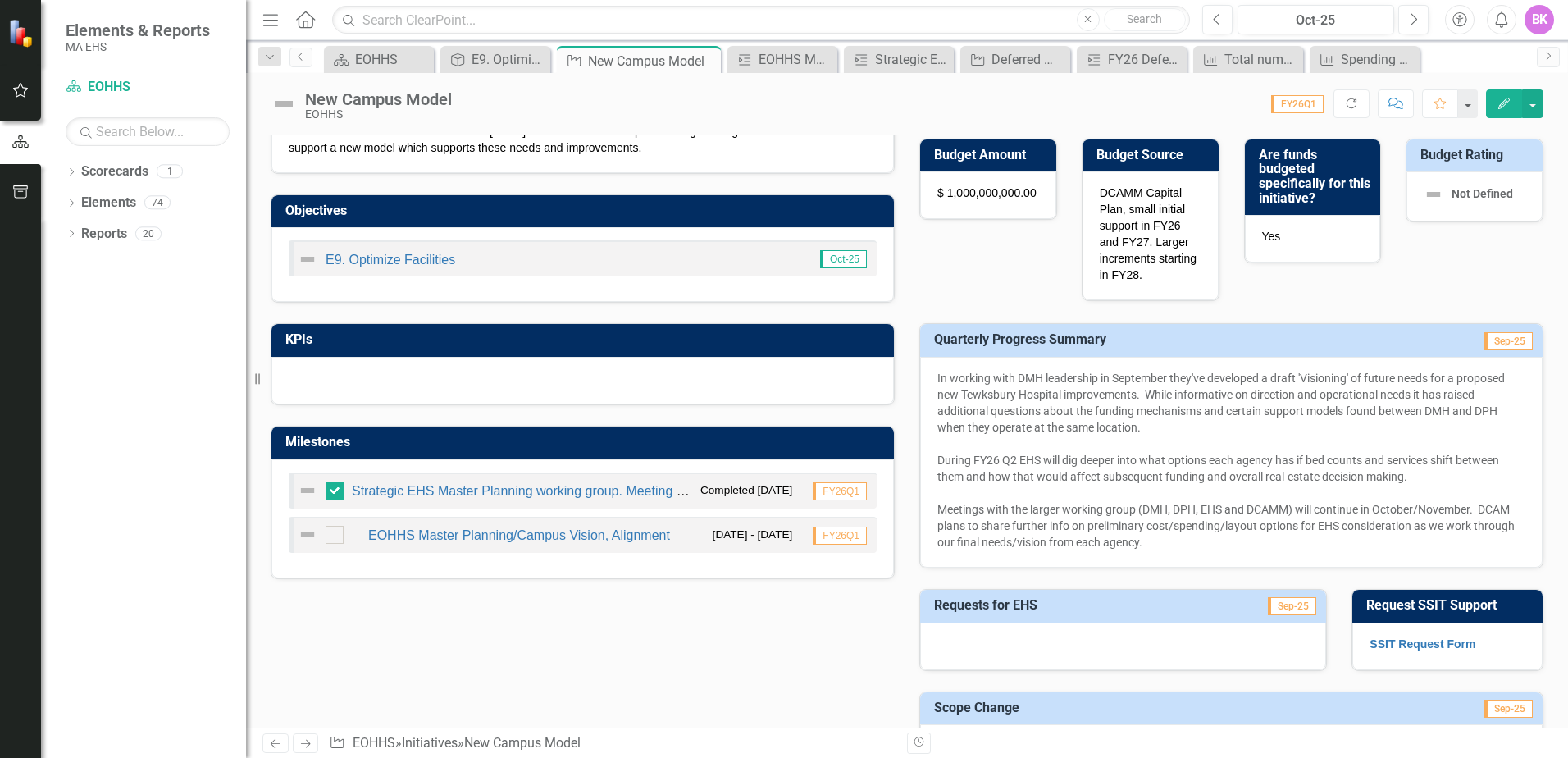
scroll to position [410, 0]
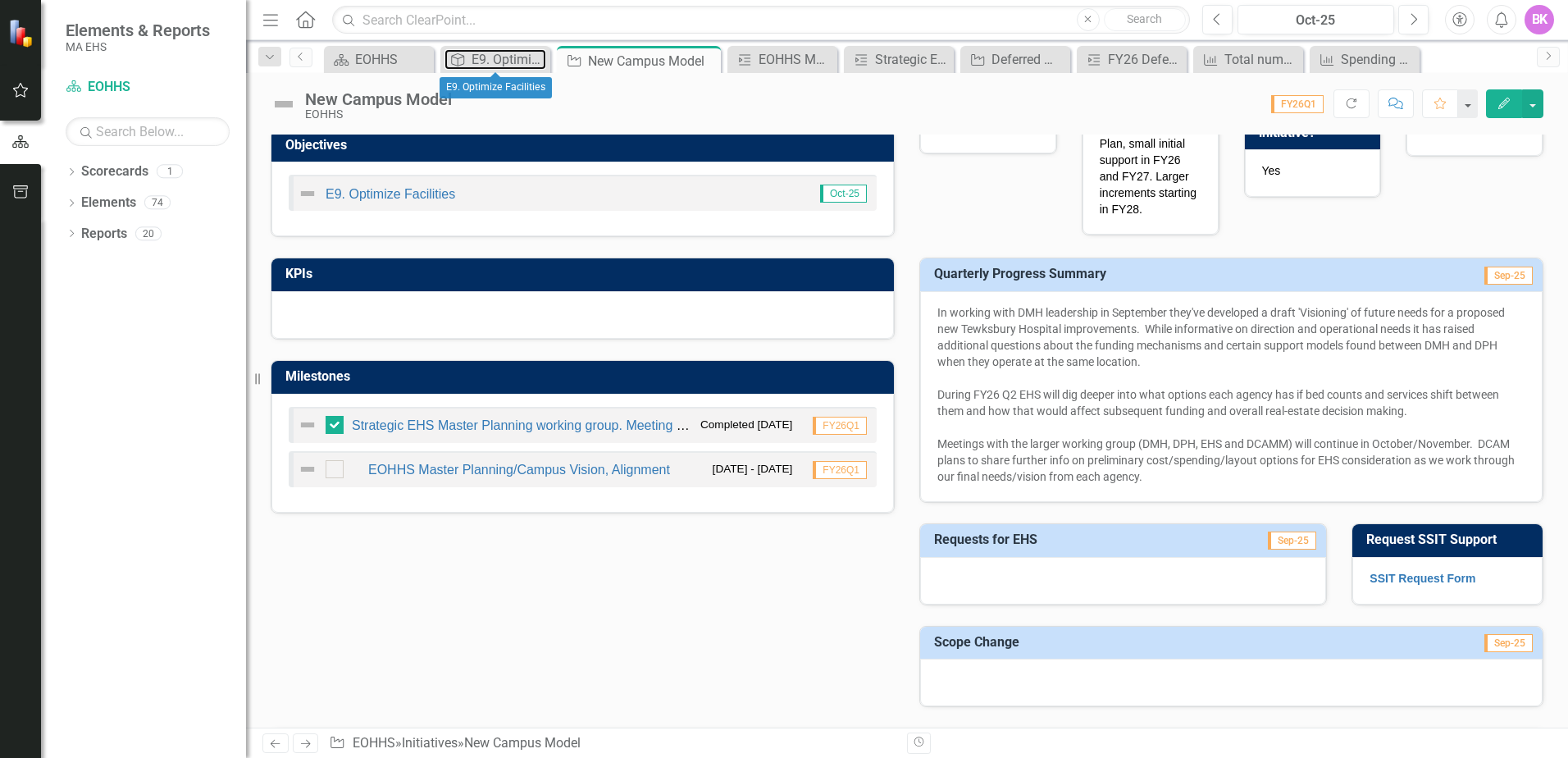
click at [509, 57] on div "E9. Optimize Facilities" at bounding box center [509, 59] width 75 height 21
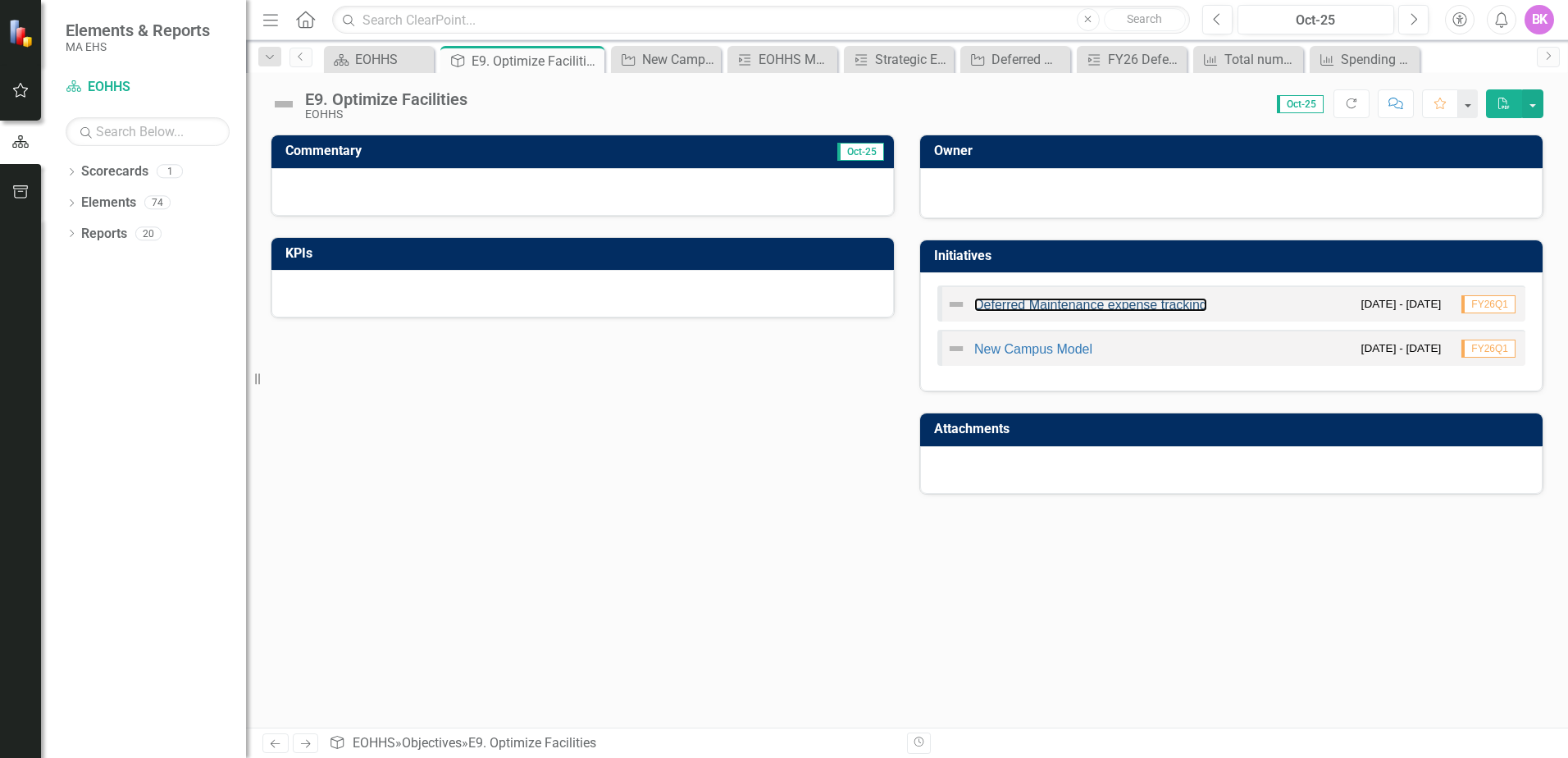
click at [1060, 306] on link "Deferred Maintenance expense tracking" at bounding box center [1091, 305] width 233 height 14
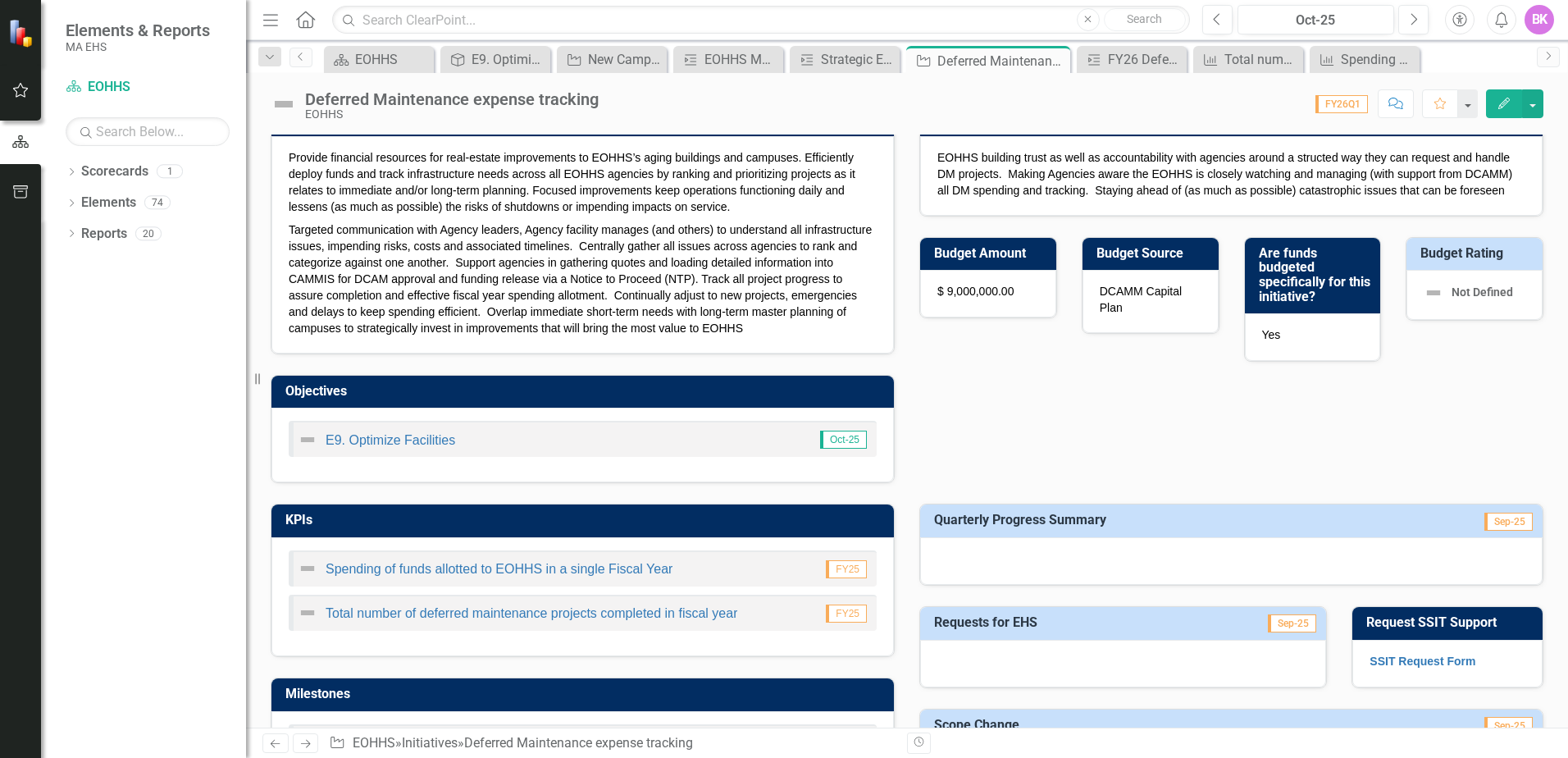
scroll to position [410, 0]
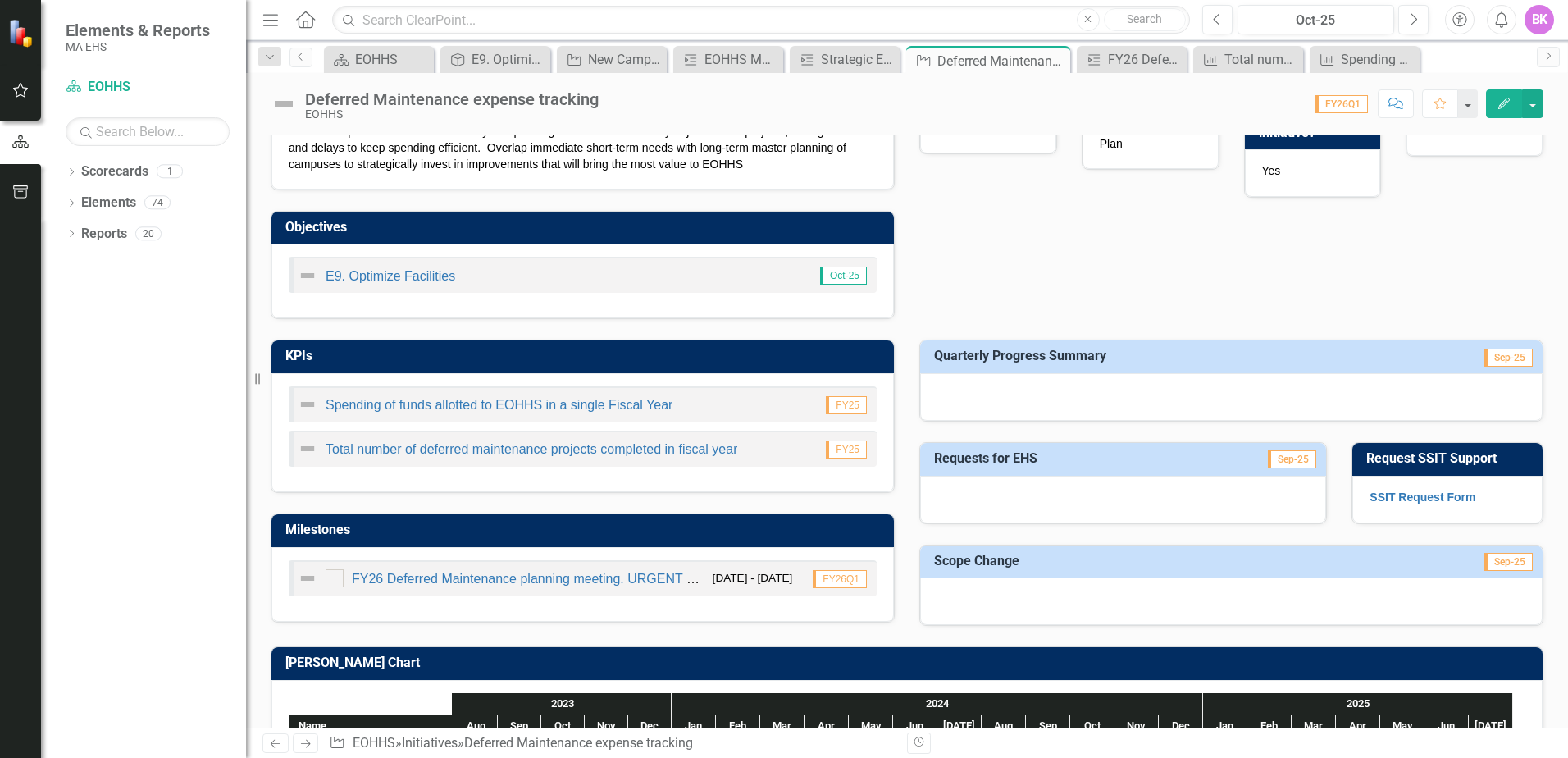
click at [990, 397] on div at bounding box center [1231, 397] width 622 height 48
click at [990, 396] on div at bounding box center [1231, 397] width 622 height 48
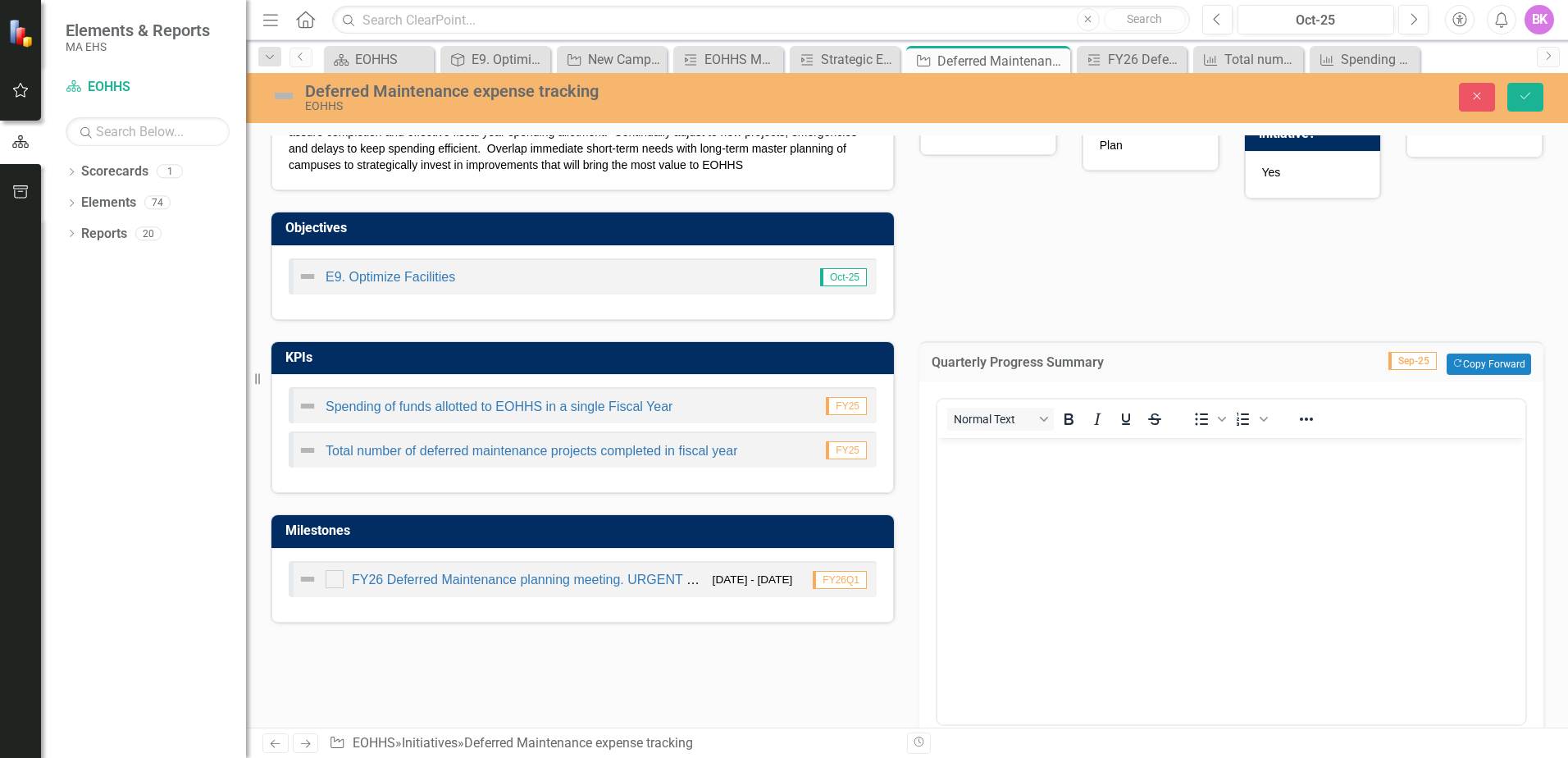
scroll to position [0, 0]
click at [1002, 459] on p "Rich Text Area. Press ALT-0 for help." at bounding box center [1231, 451] width 580 height 20
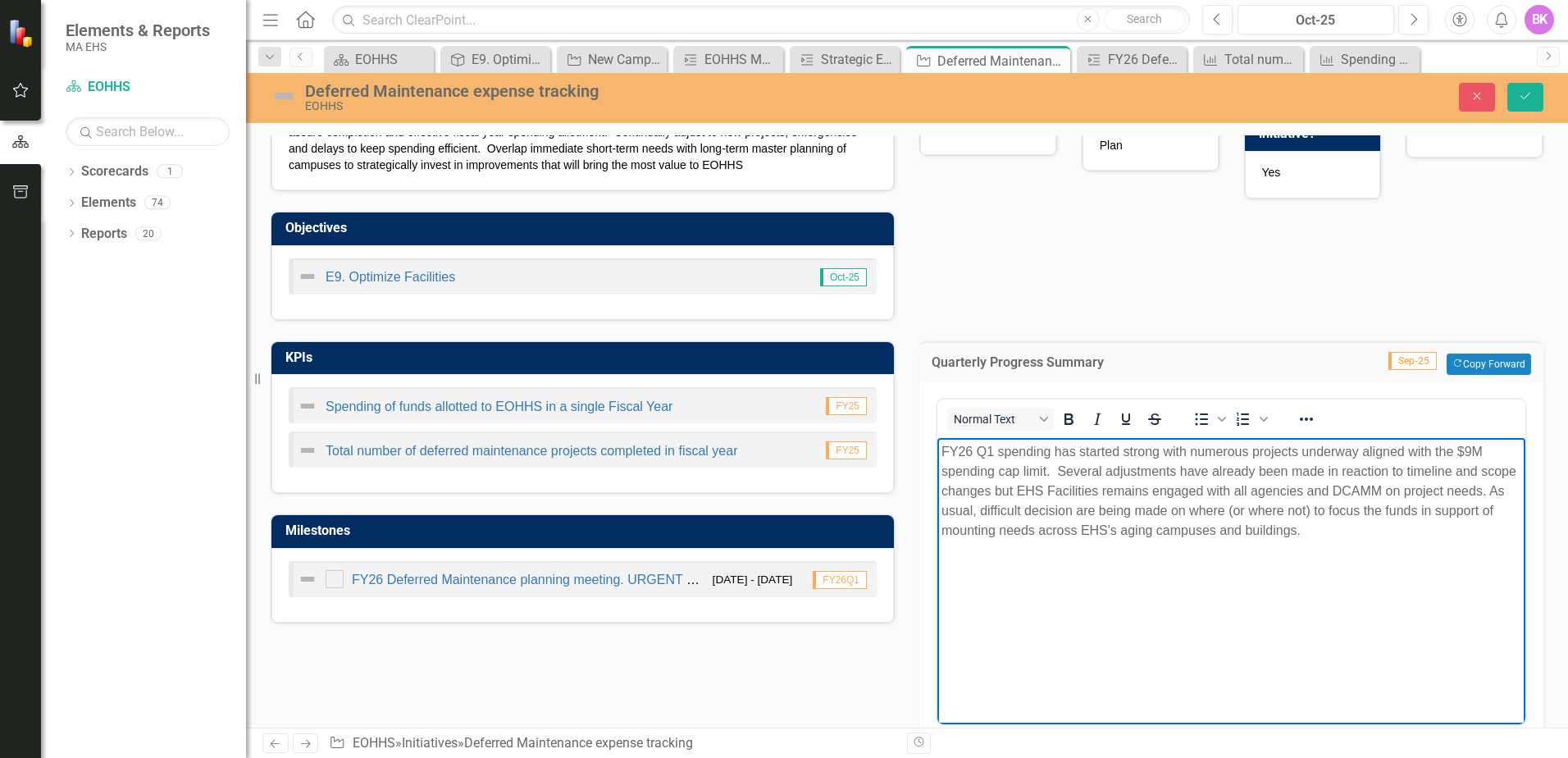
click at [1048, 598] on body "FY26 Q1 spending has started strong with numerous projects underway aligned wit…" at bounding box center [1232, 560] width 588 height 246
click at [1261, 470] on span "FY26 Q1 spending has started strong with numerous projects underway aligned wit…" at bounding box center [1228, 489] width 575 height 93
click at [1528, 96] on icon "submit" at bounding box center [1525, 95] width 10 height 6
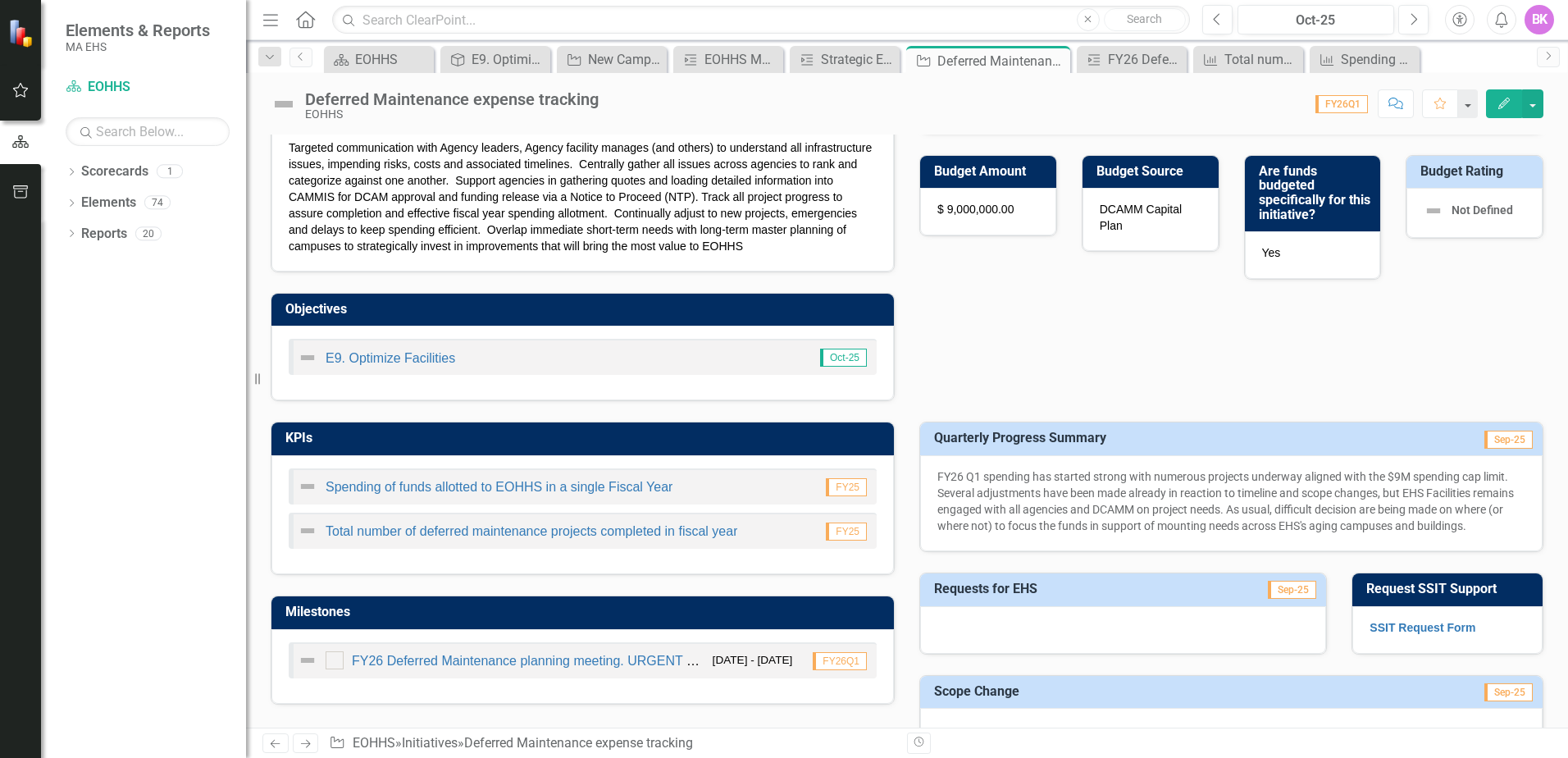
scroll to position [492, 0]
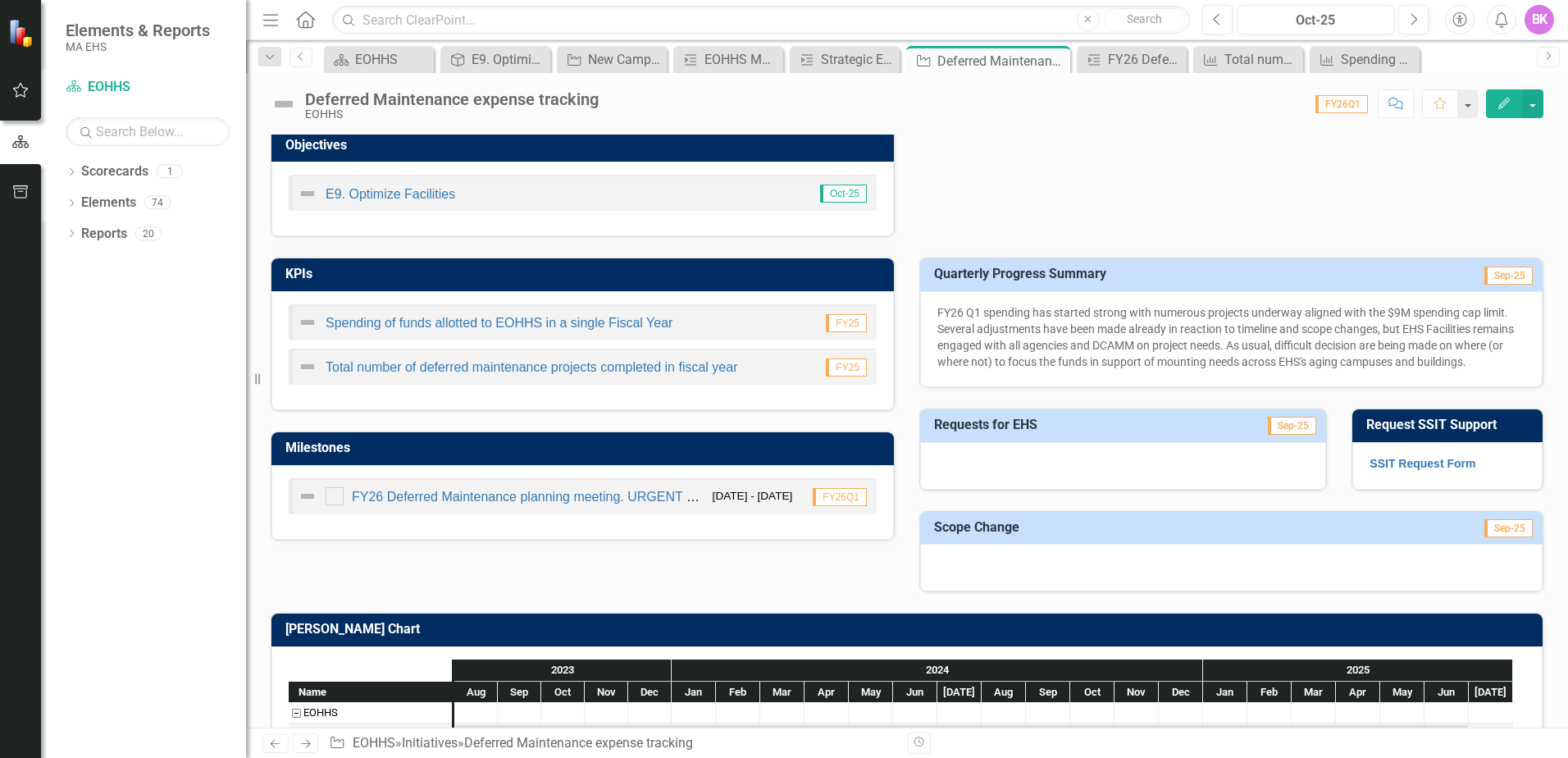
click at [339, 495] on div at bounding box center [334, 496] width 18 height 18
click at [336, 495] on input "checkbox" at bounding box center [331, 493] width 11 height 11
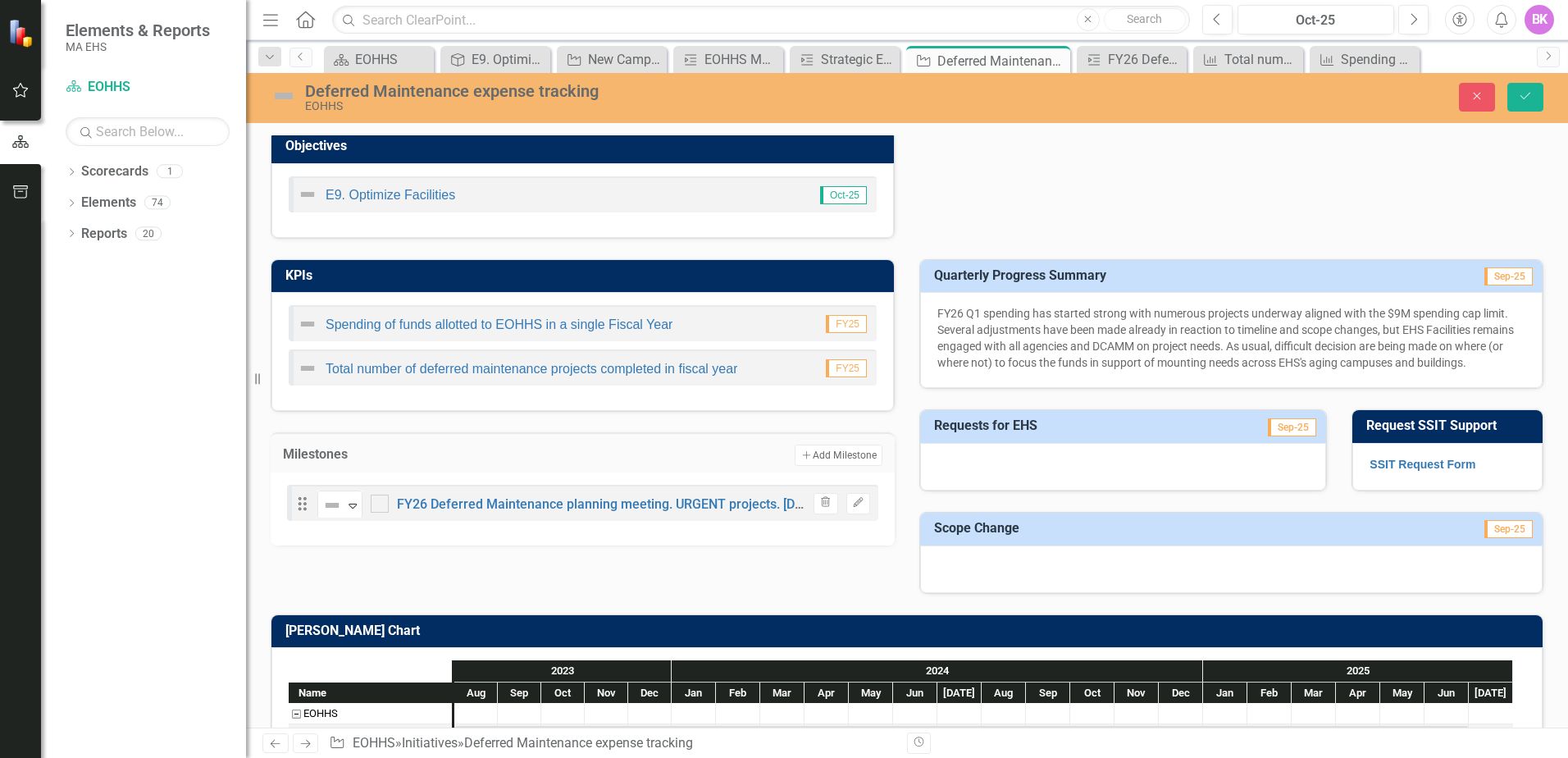
checkbox input "true"
click at [860, 505] on button "Edit" at bounding box center [858, 504] width 23 height 22
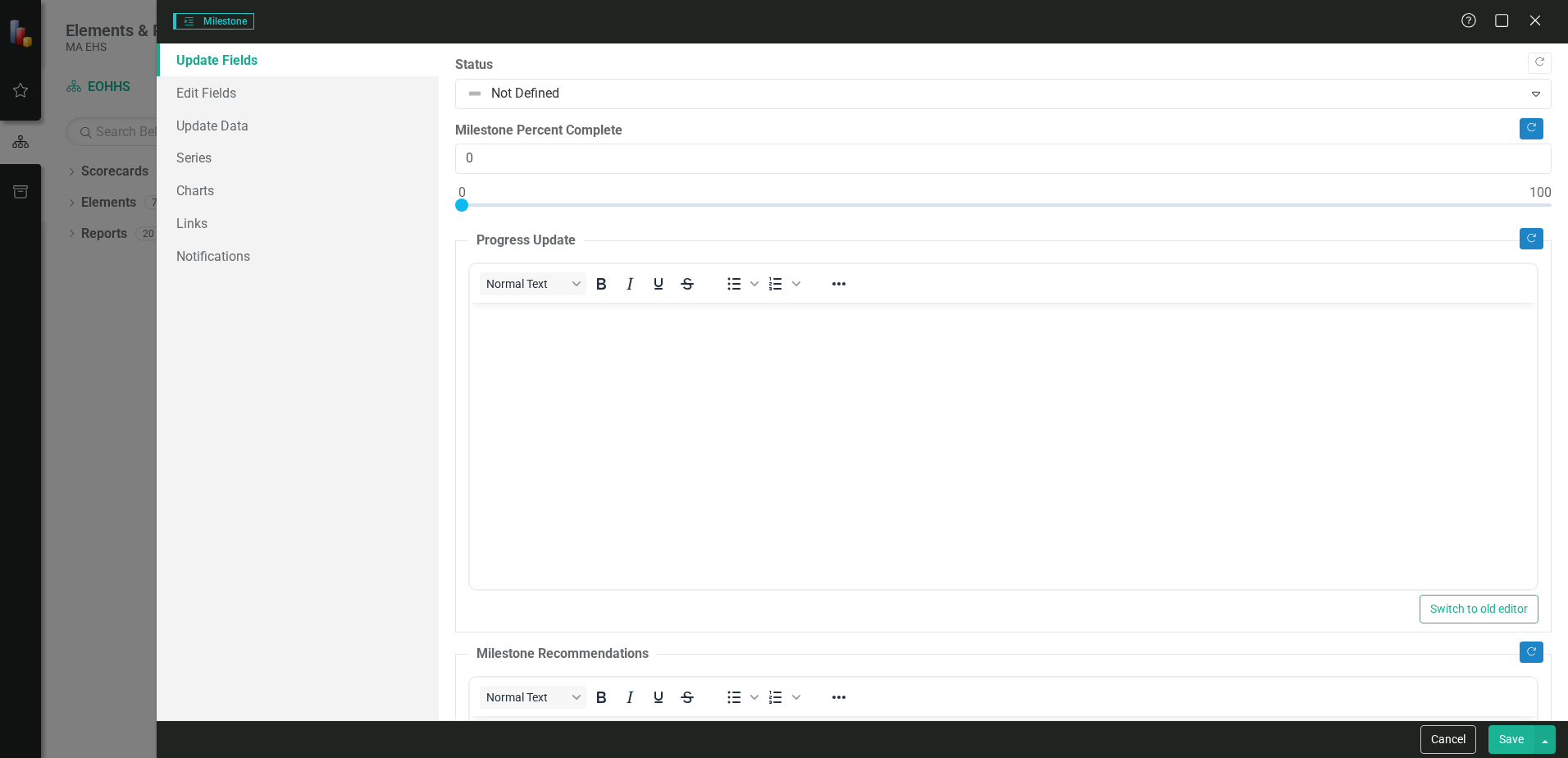
scroll to position [0, 0]
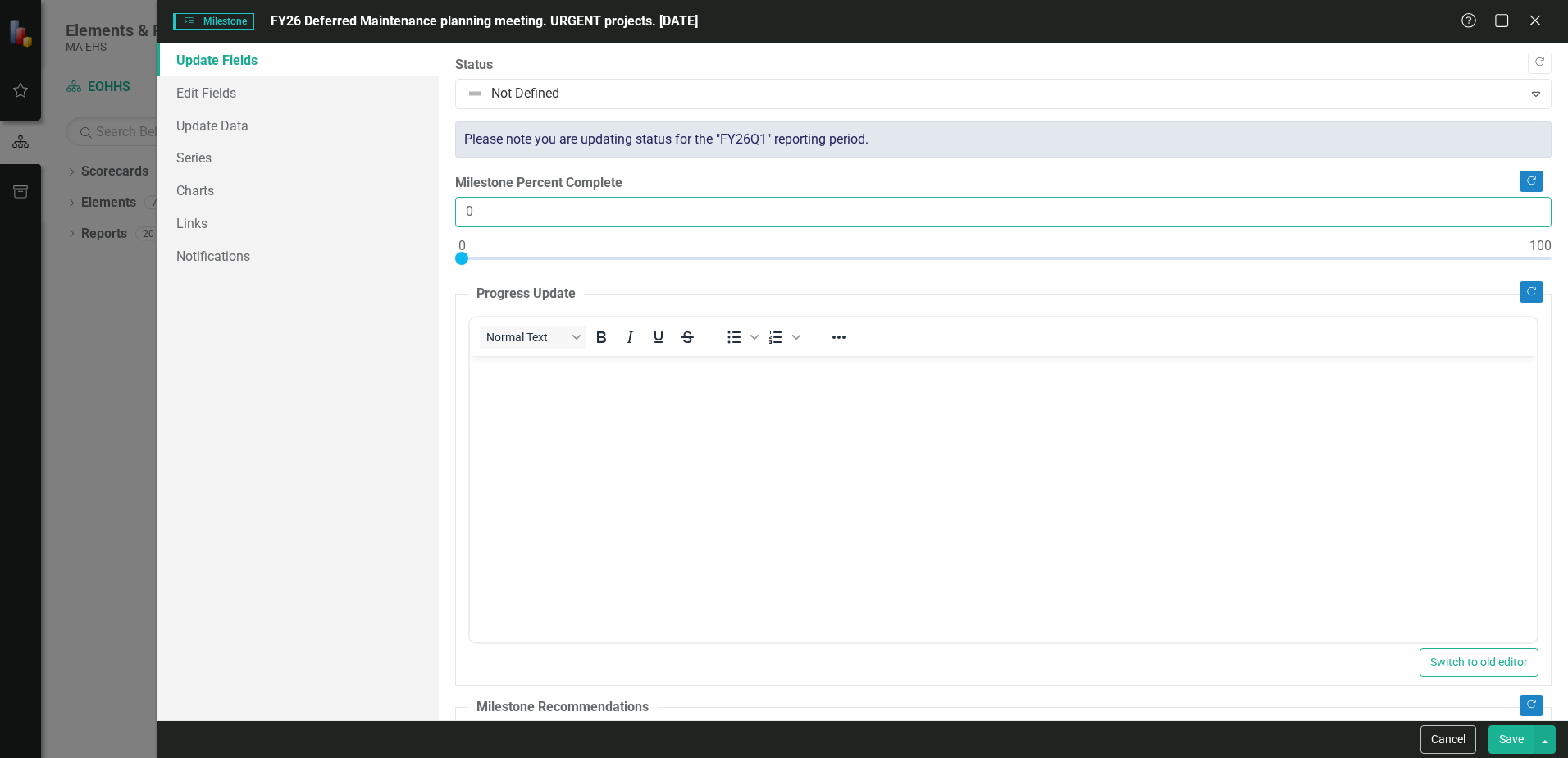
click at [448, 209] on div ""Update" fields in ClearPoint are the fields that change from reporting period …" at bounding box center [1003, 381] width 1129 height 677
type input "100"
click at [1509, 748] on button "Save" at bounding box center [1511, 739] width 46 height 29
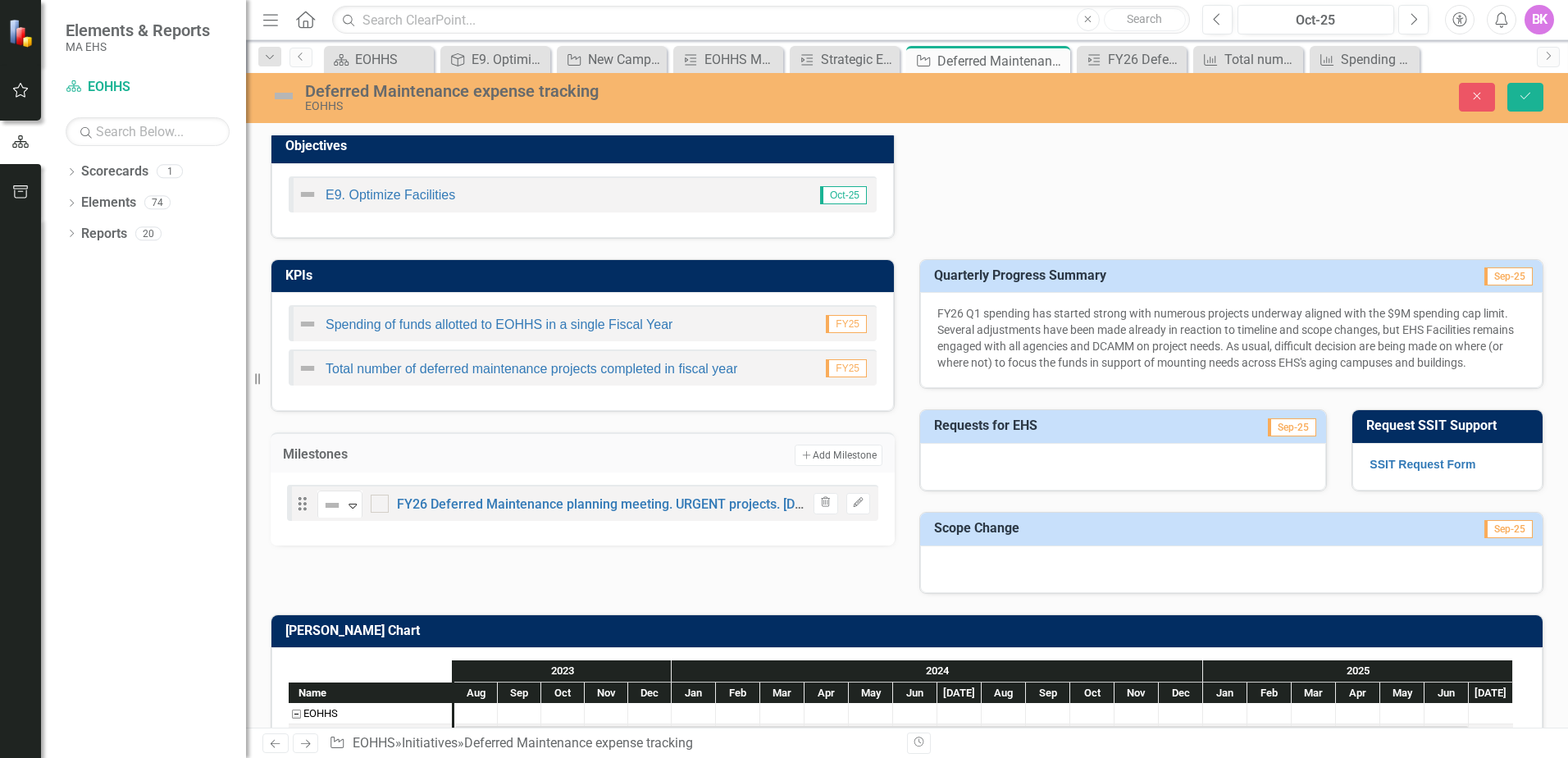
click at [379, 508] on div at bounding box center [379, 504] width 18 height 18
click at [379, 505] on input "checkbox" at bounding box center [376, 500] width 11 height 11
checkbox input "true"
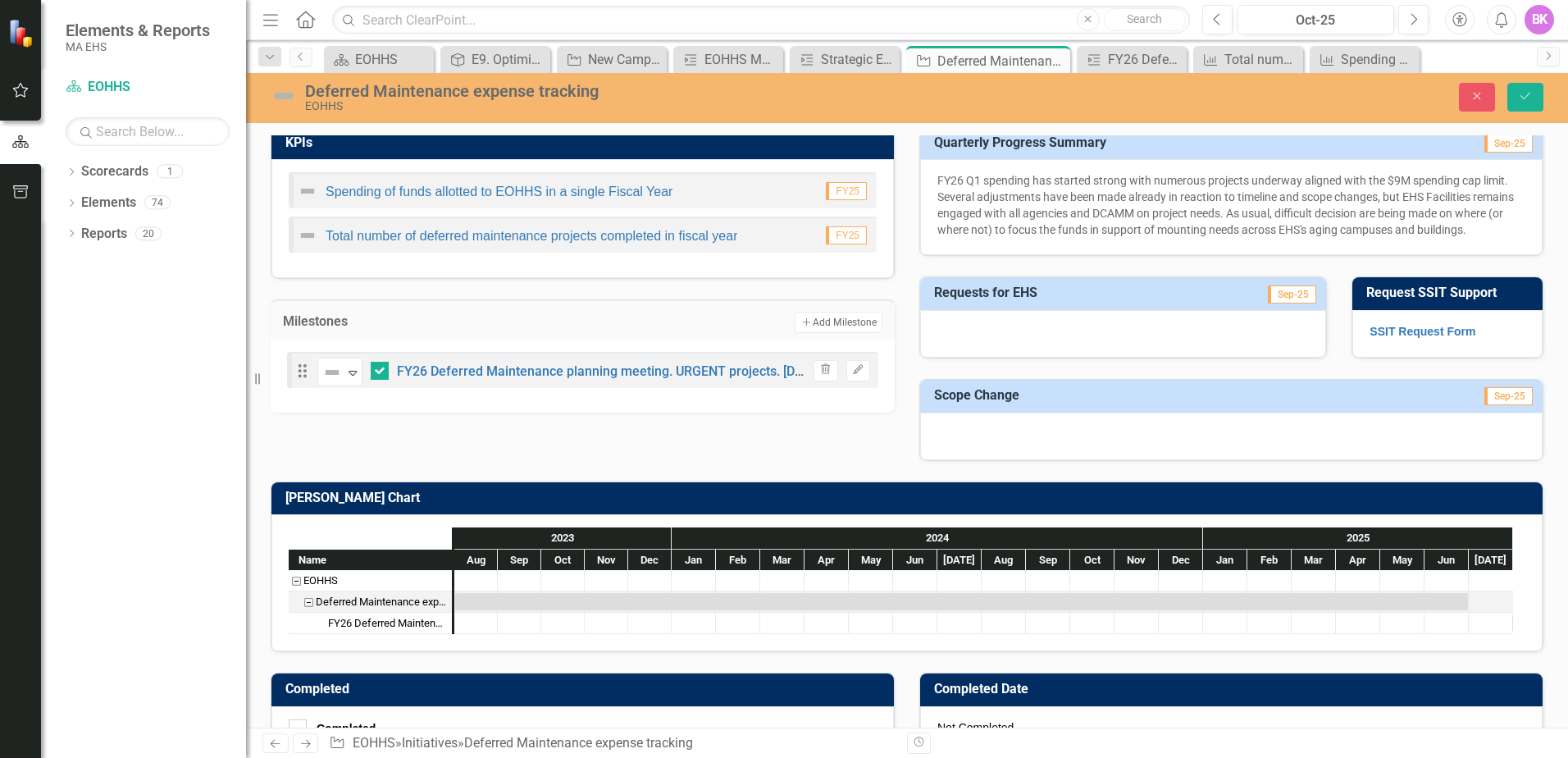
scroll to position [656, 0]
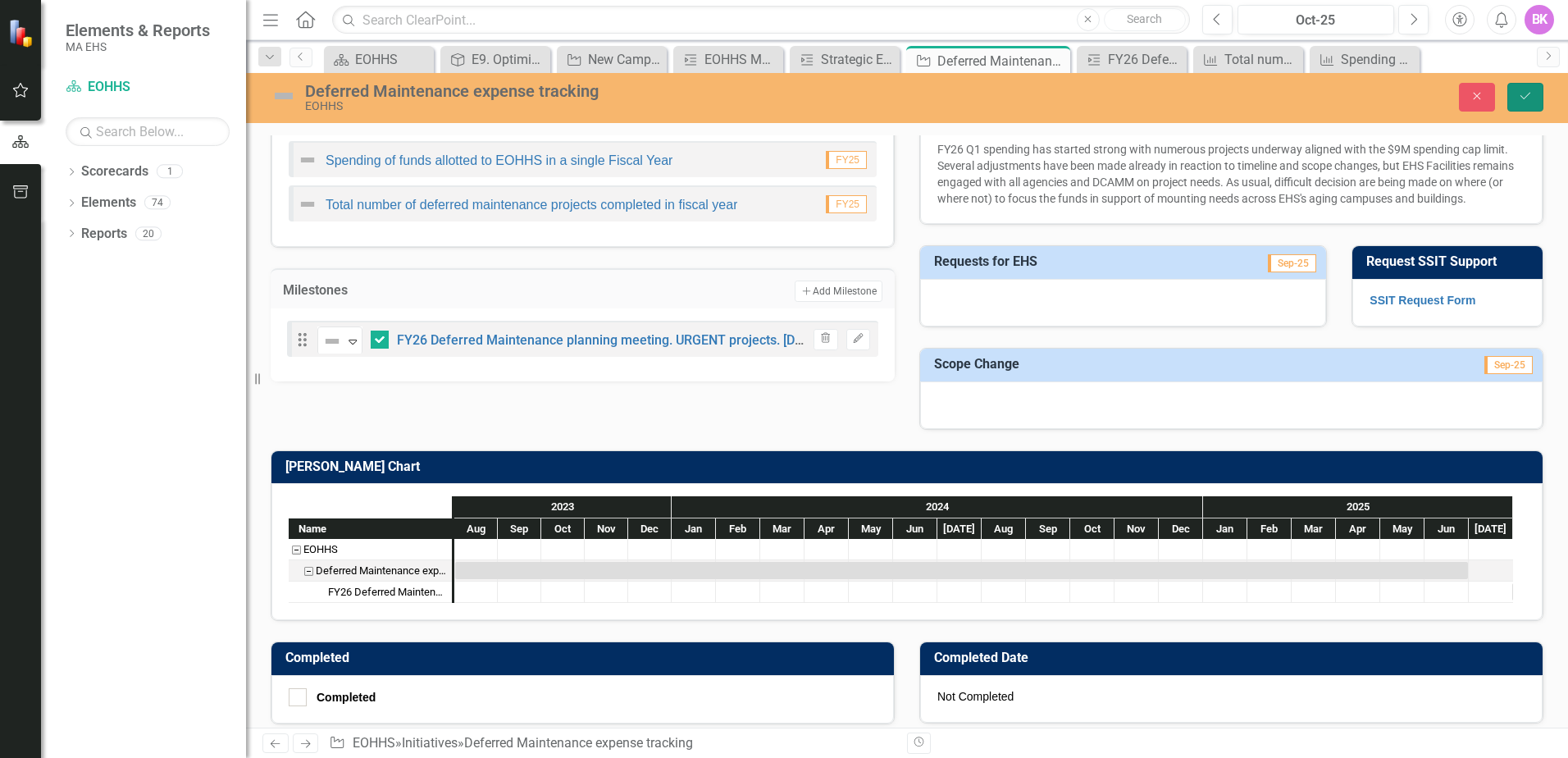
click at [1522, 95] on icon "Save" at bounding box center [1525, 95] width 14 height 12
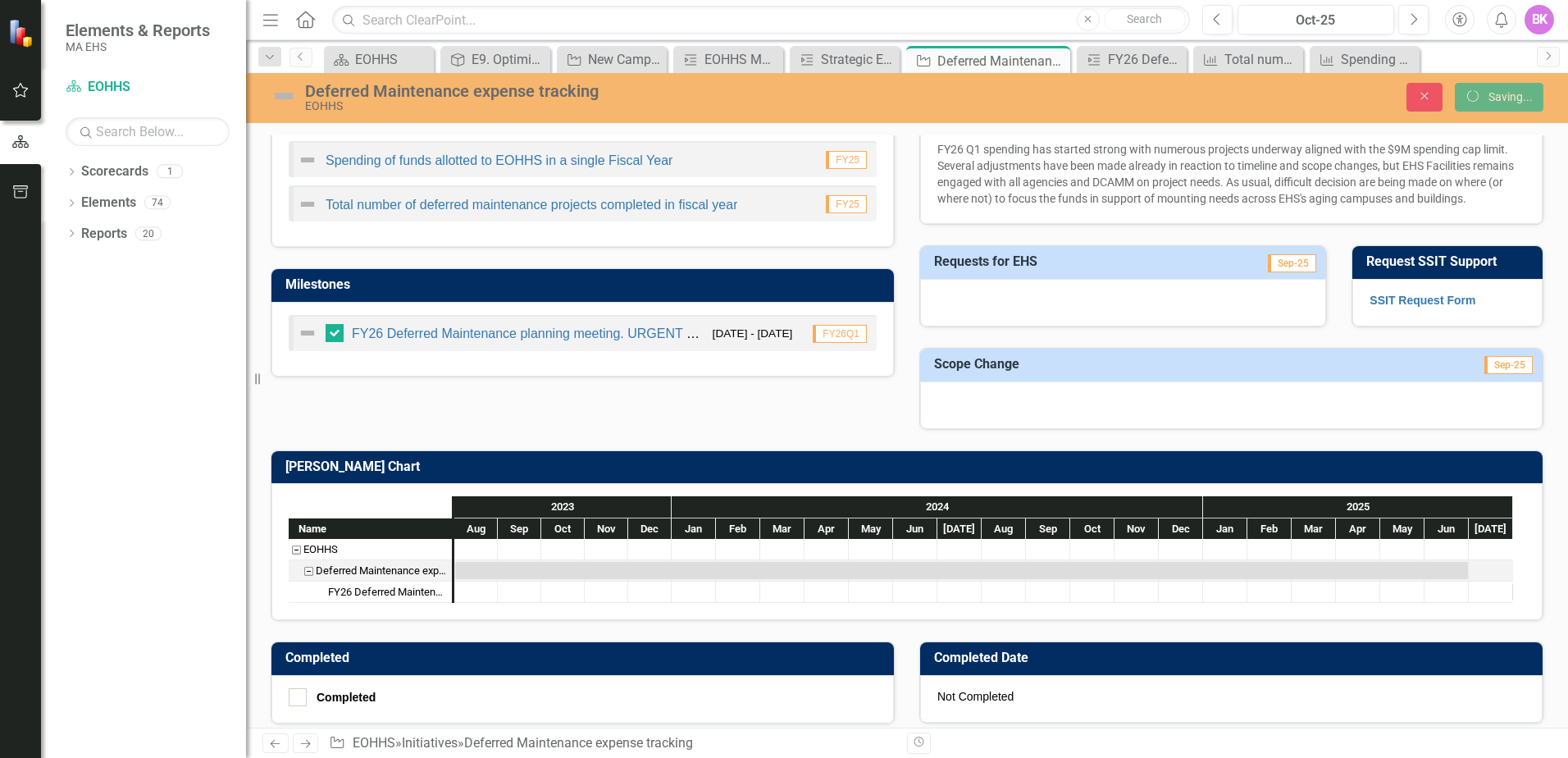
checkbox input "false"
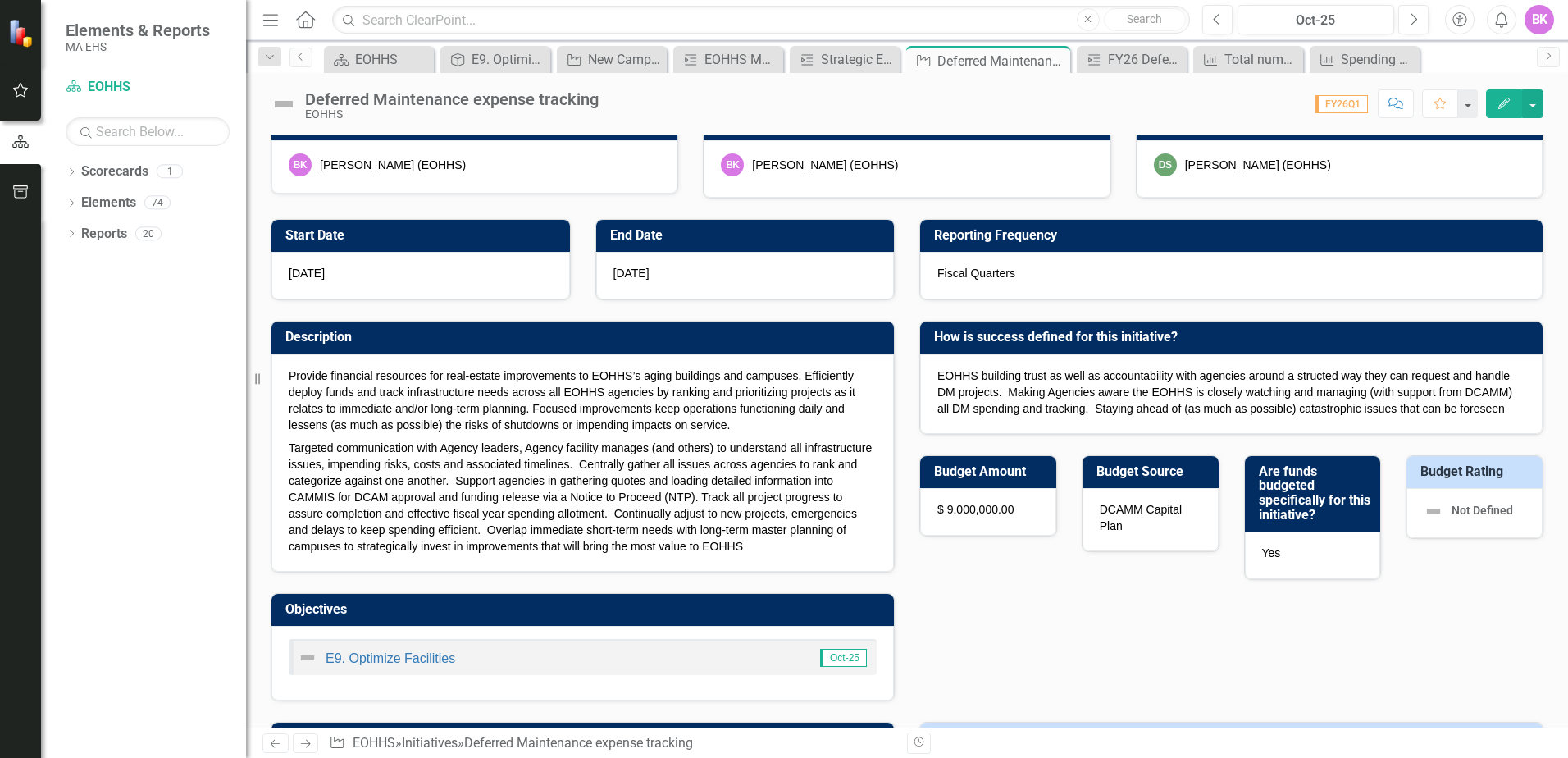
scroll to position [410, 0]
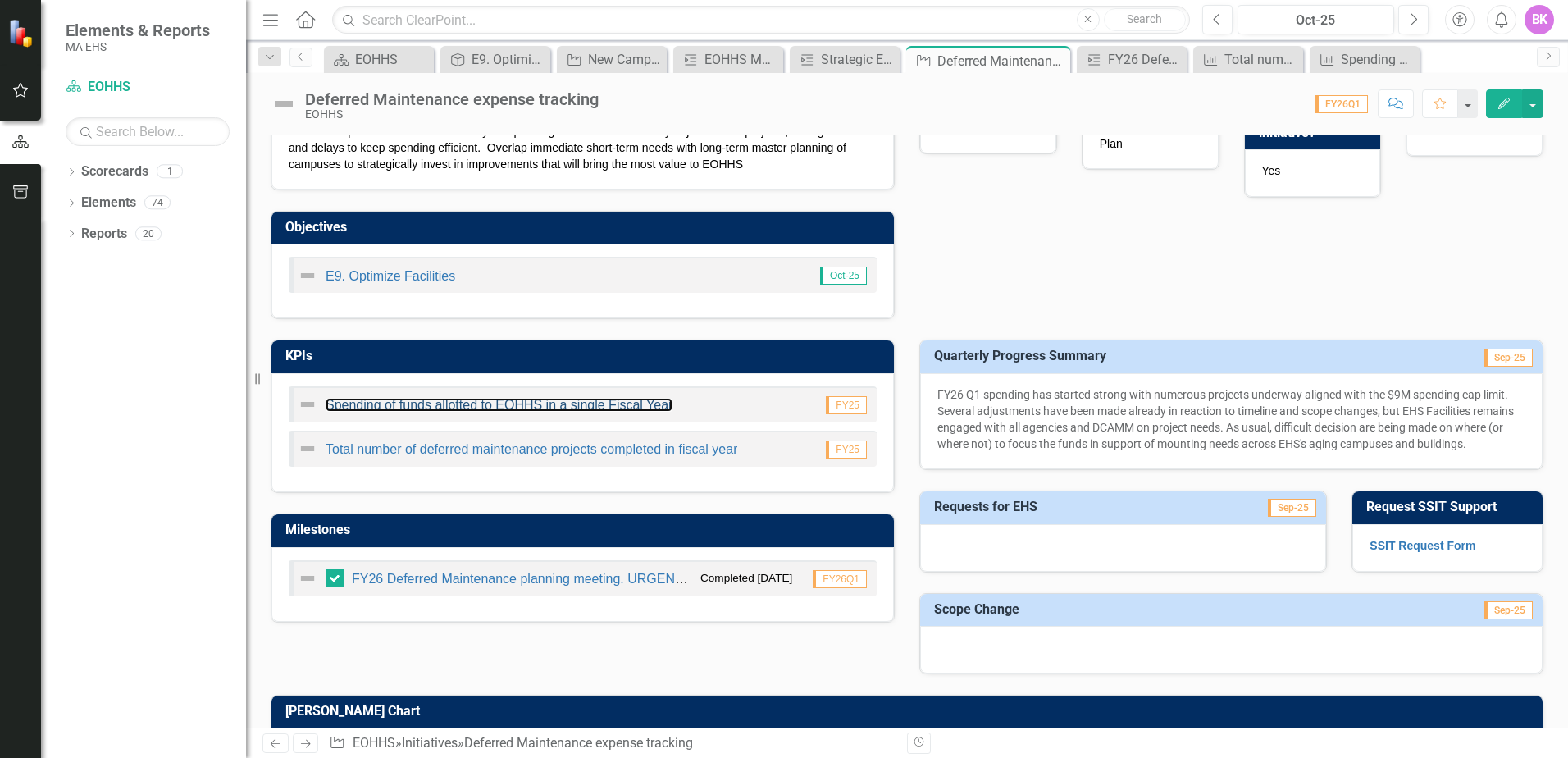
click at [606, 406] on link "Spending of funds allotted to EOHHS in a single Fiscal Year" at bounding box center [499, 405] width 347 height 14
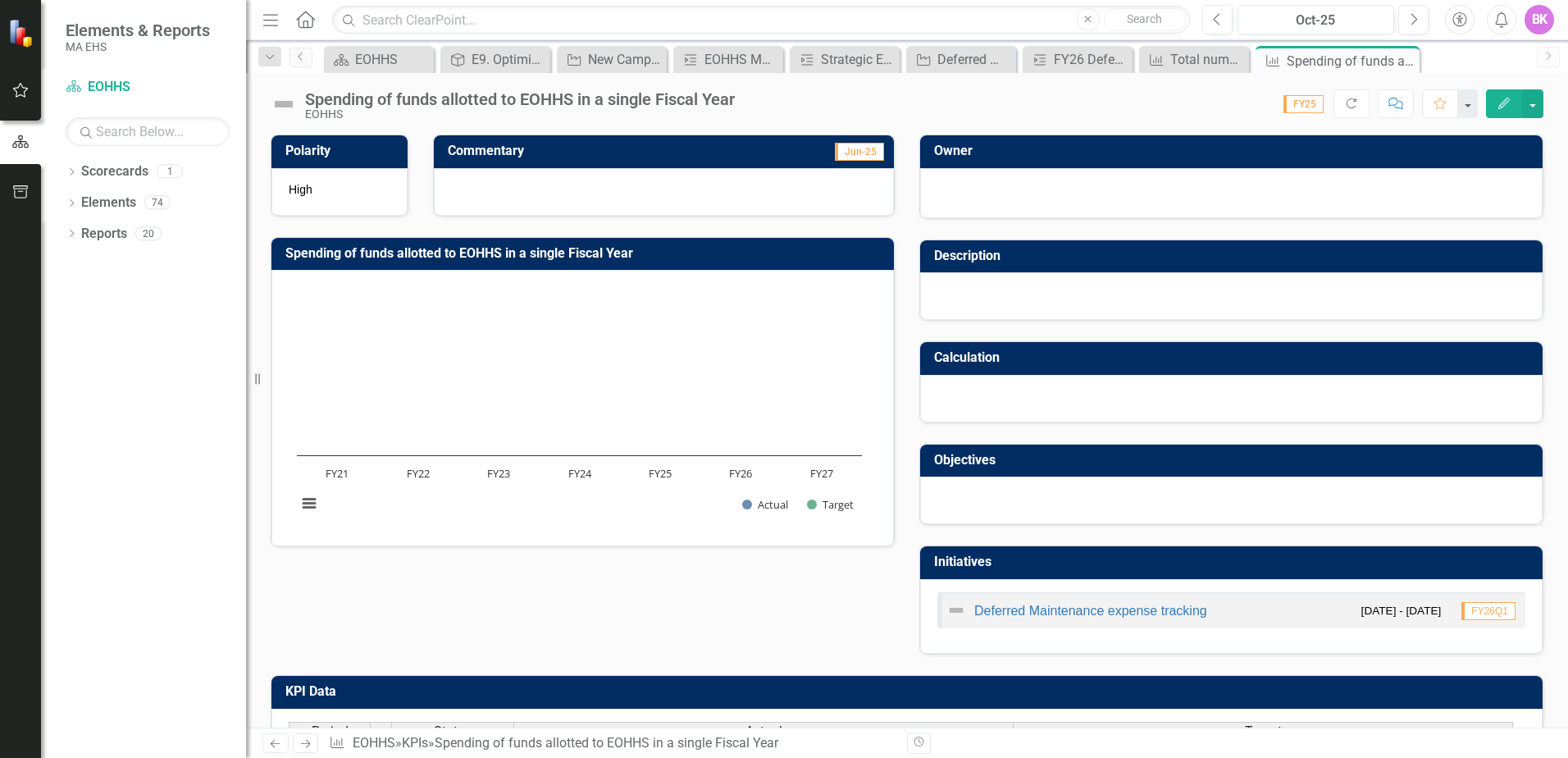
click at [484, 427] on rect "Interactive chart" at bounding box center [579, 406] width 582 height 246
click at [585, 412] on rect "Interactive chart" at bounding box center [579, 406] width 582 height 246
click at [567, 258] on h3 "Spending of funds allotted to EOHHS in a single Fiscal Year" at bounding box center [585, 254] width 601 height 14
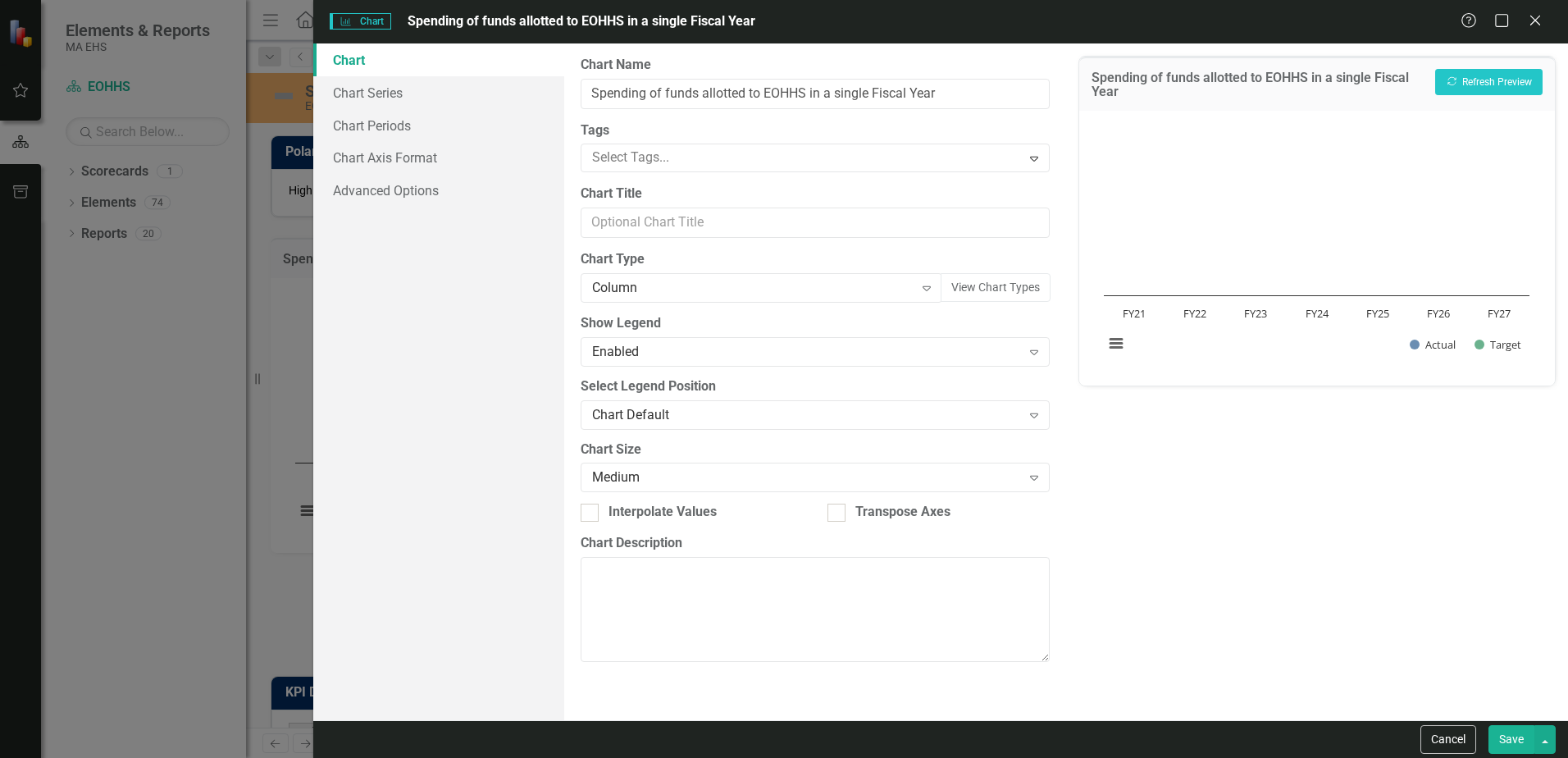
click at [1320, 313] on text "FY24" at bounding box center [1317, 313] width 23 height 14
click at [931, 288] on icon "Expand" at bounding box center [927, 288] width 16 height 13
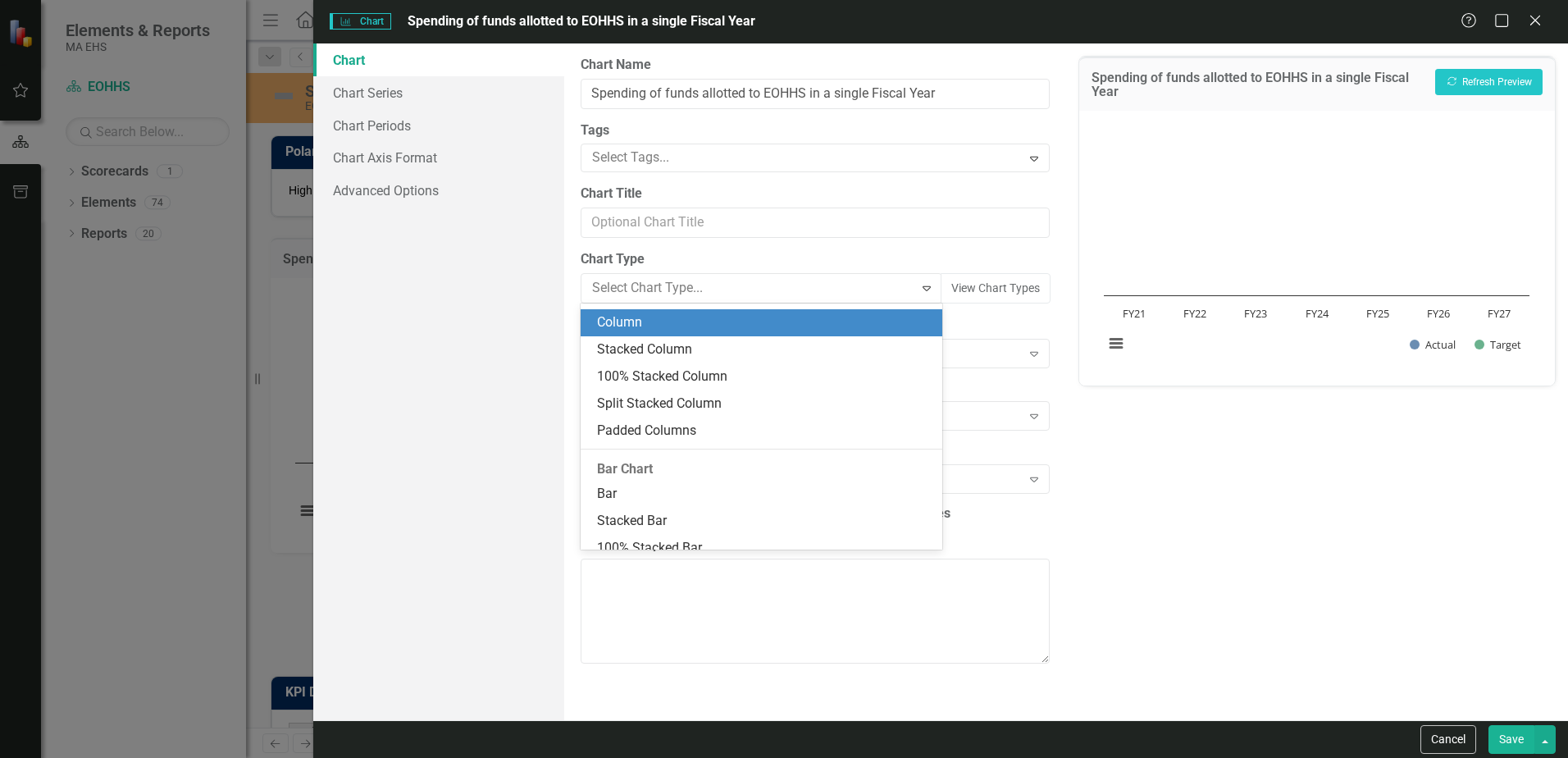
scroll to position [361, 0]
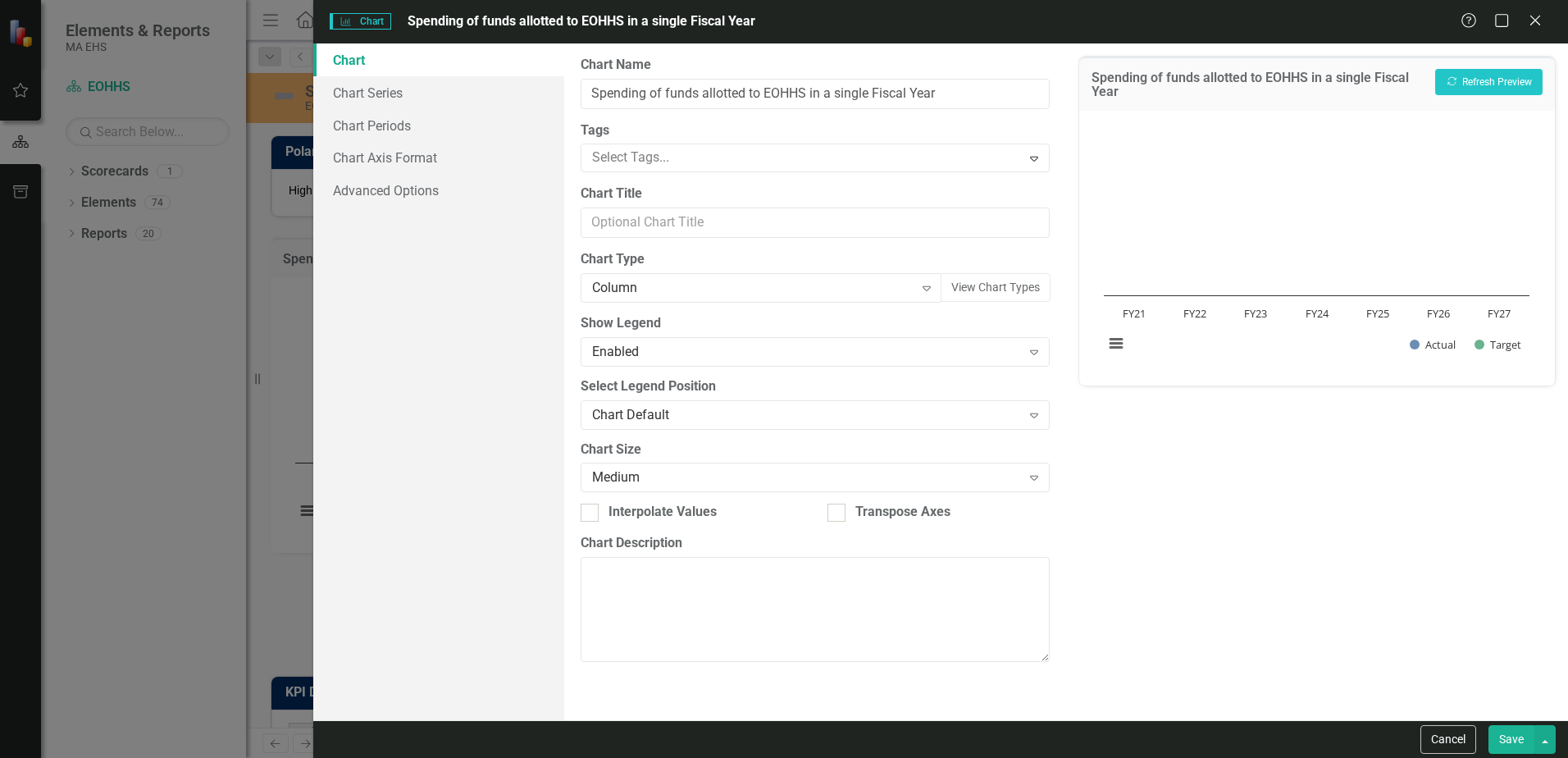
click at [1040, 478] on icon "Expand" at bounding box center [1034, 477] width 16 height 13
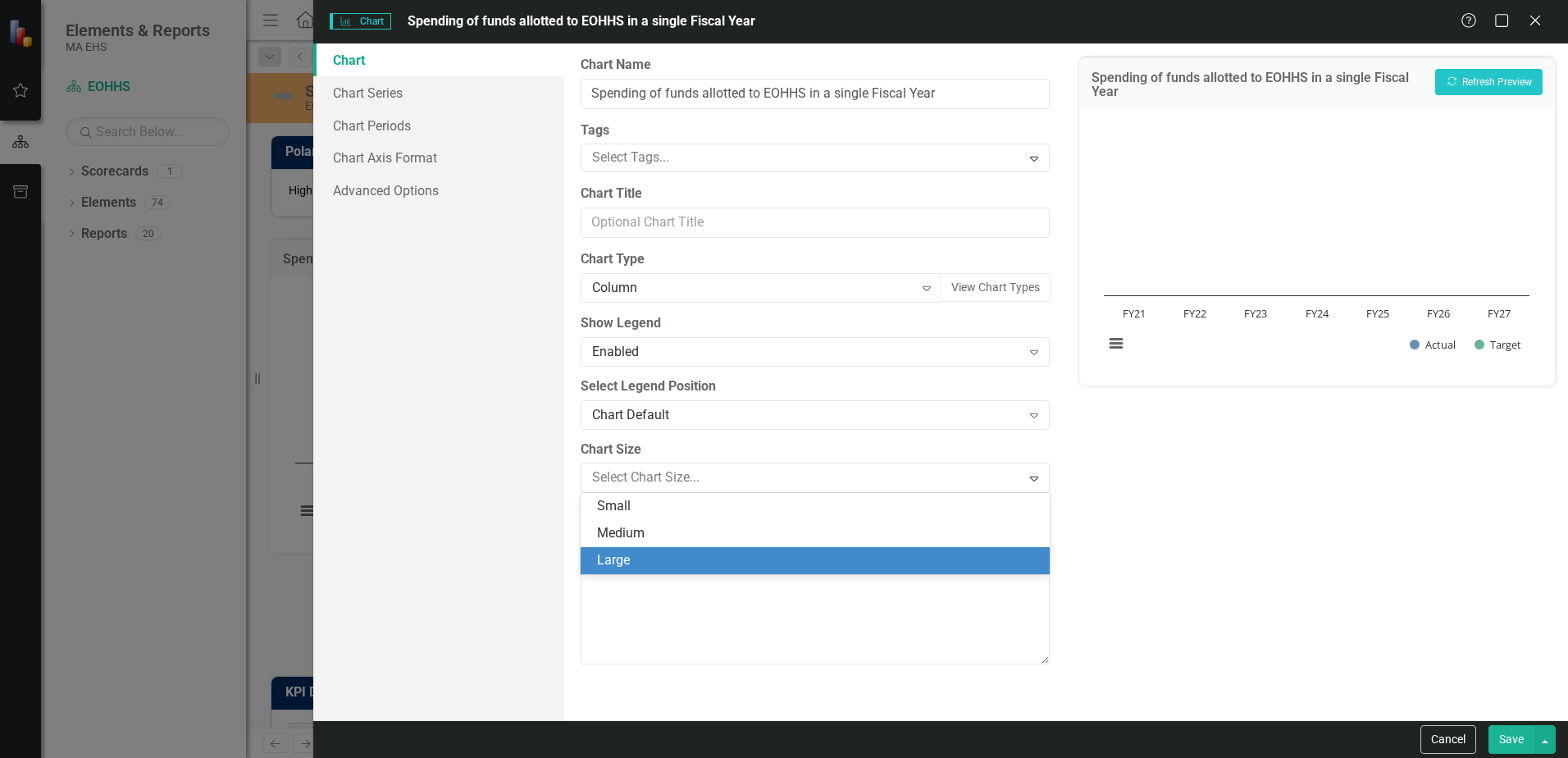
click at [1008, 553] on div "Large" at bounding box center [818, 560] width 443 height 19
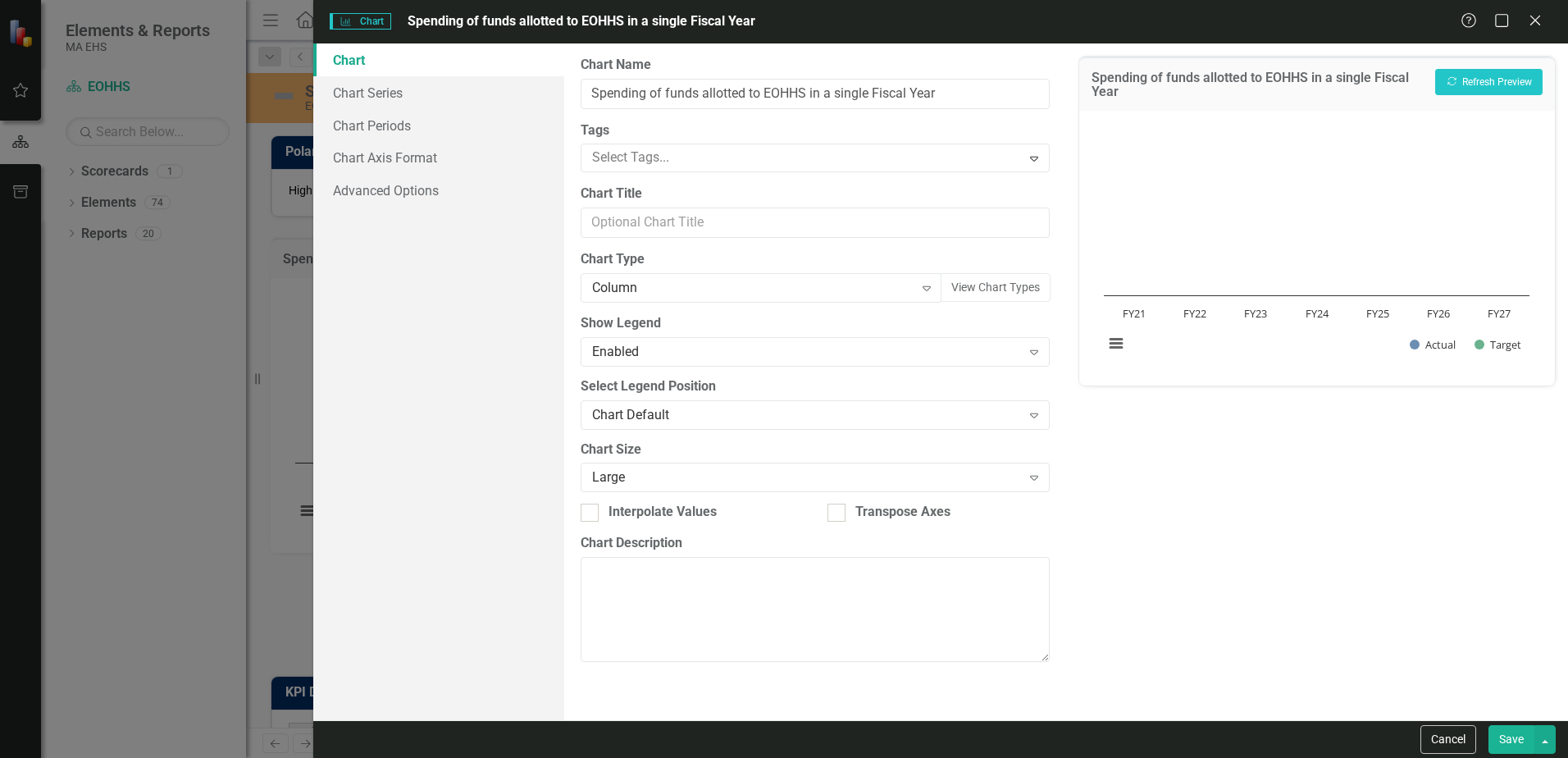
click at [1034, 477] on icon "Expand" at bounding box center [1034, 477] width 16 height 13
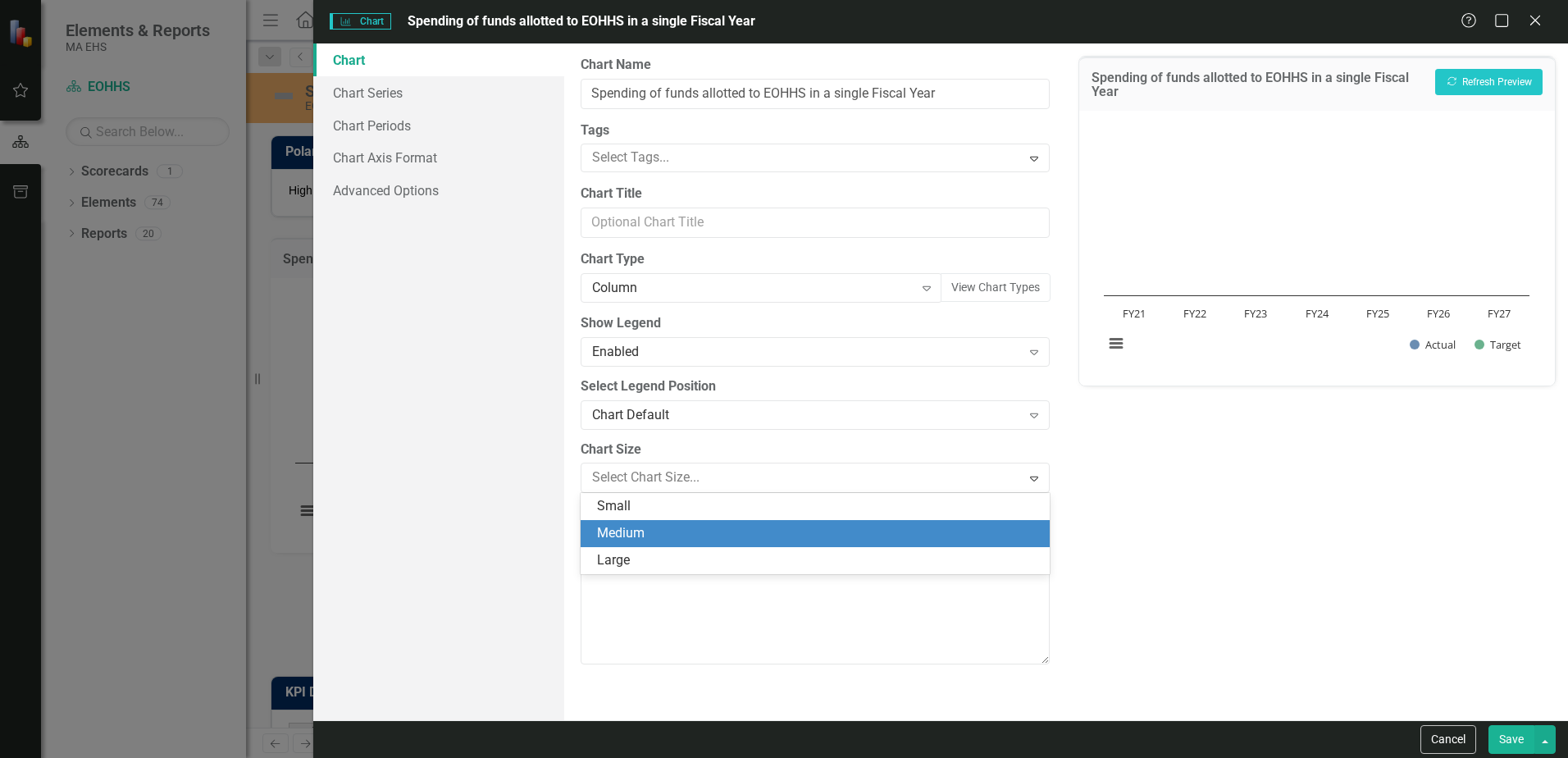
click at [1457, 735] on button "Cancel" at bounding box center [1448, 739] width 56 height 29
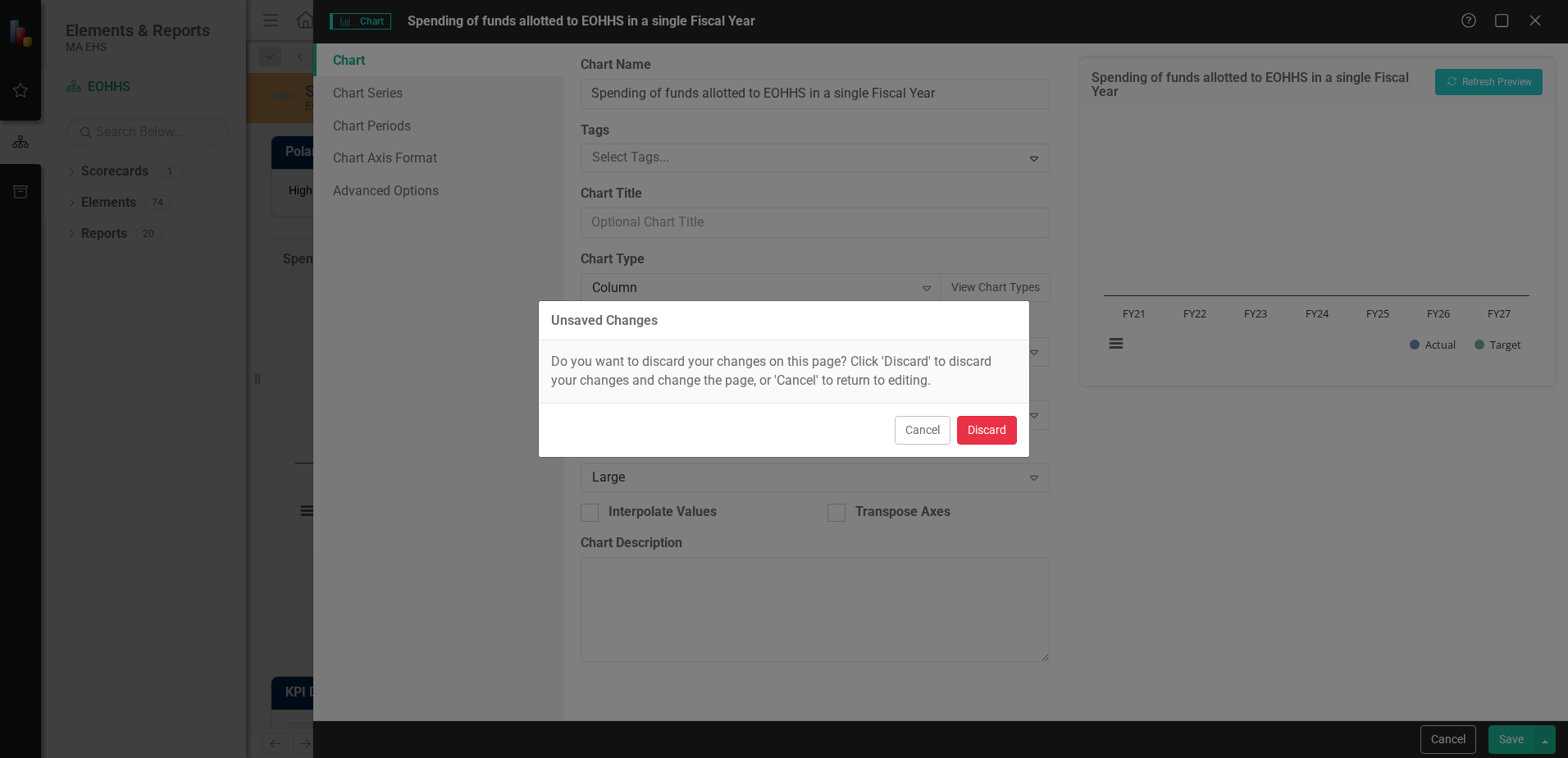
click at [992, 439] on button "Discard" at bounding box center [987, 430] width 60 height 29
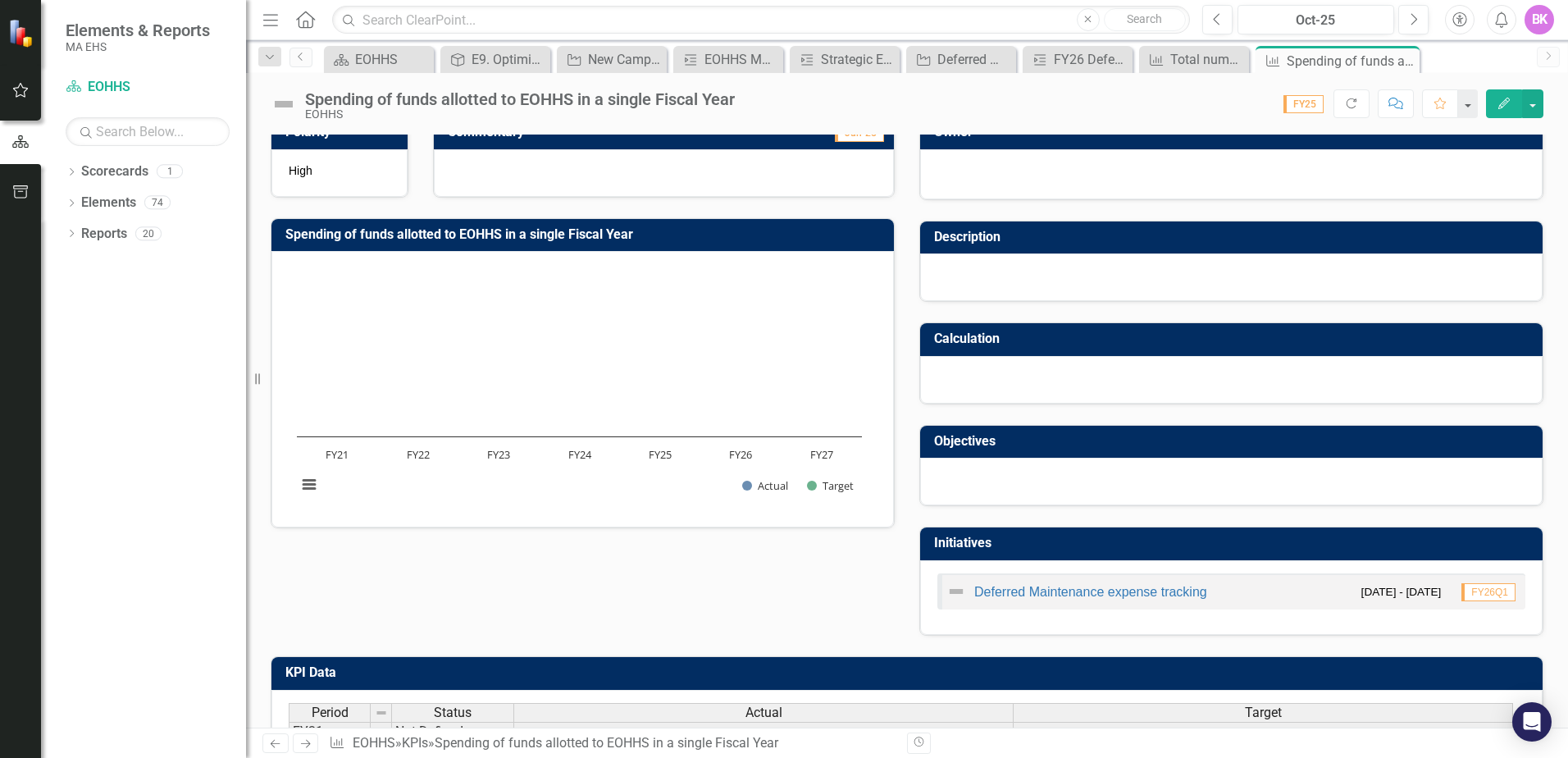
scroll to position [0, 0]
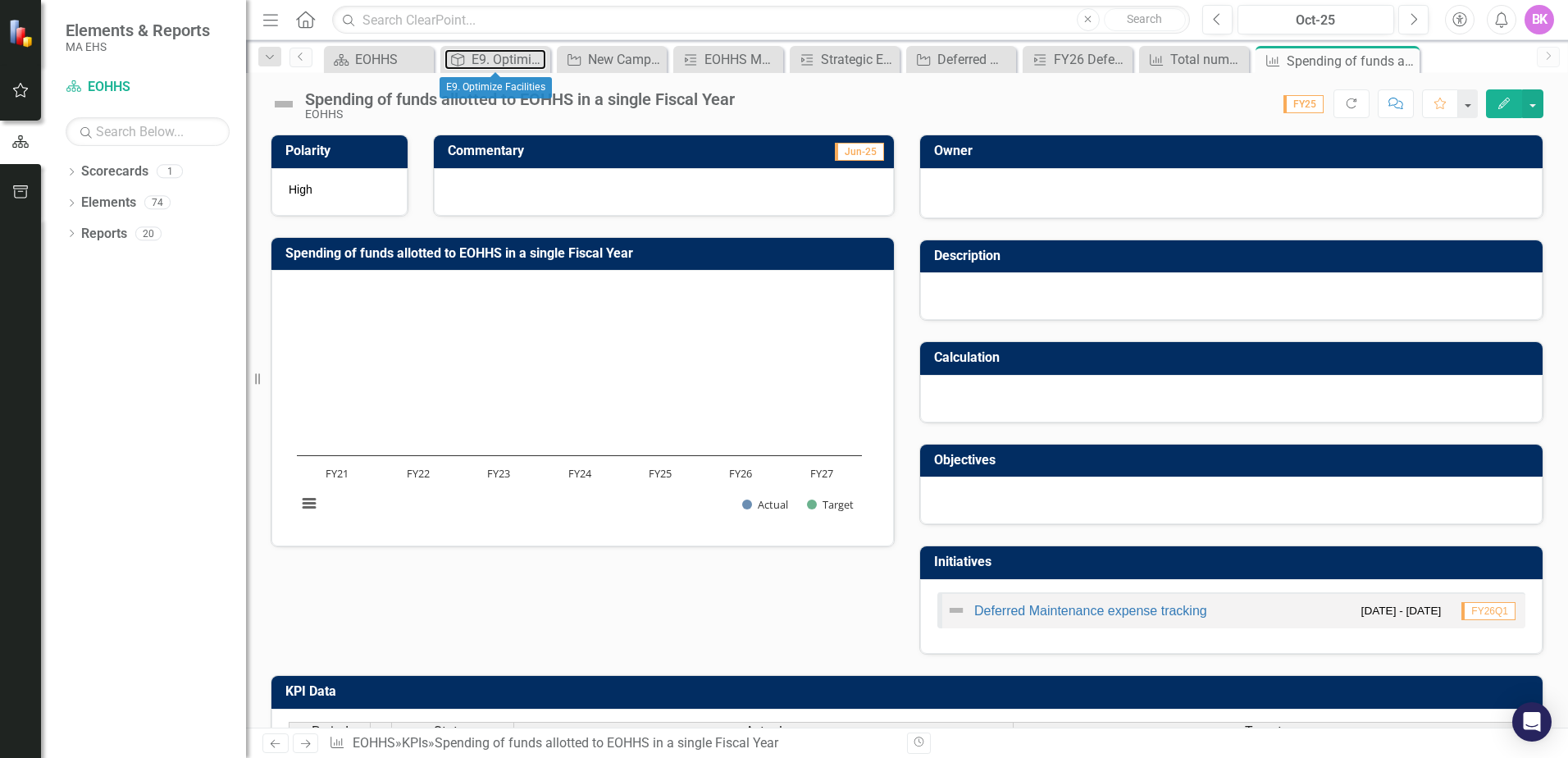
click at [497, 61] on div "E9. Optimize Facilities" at bounding box center [509, 59] width 75 height 21
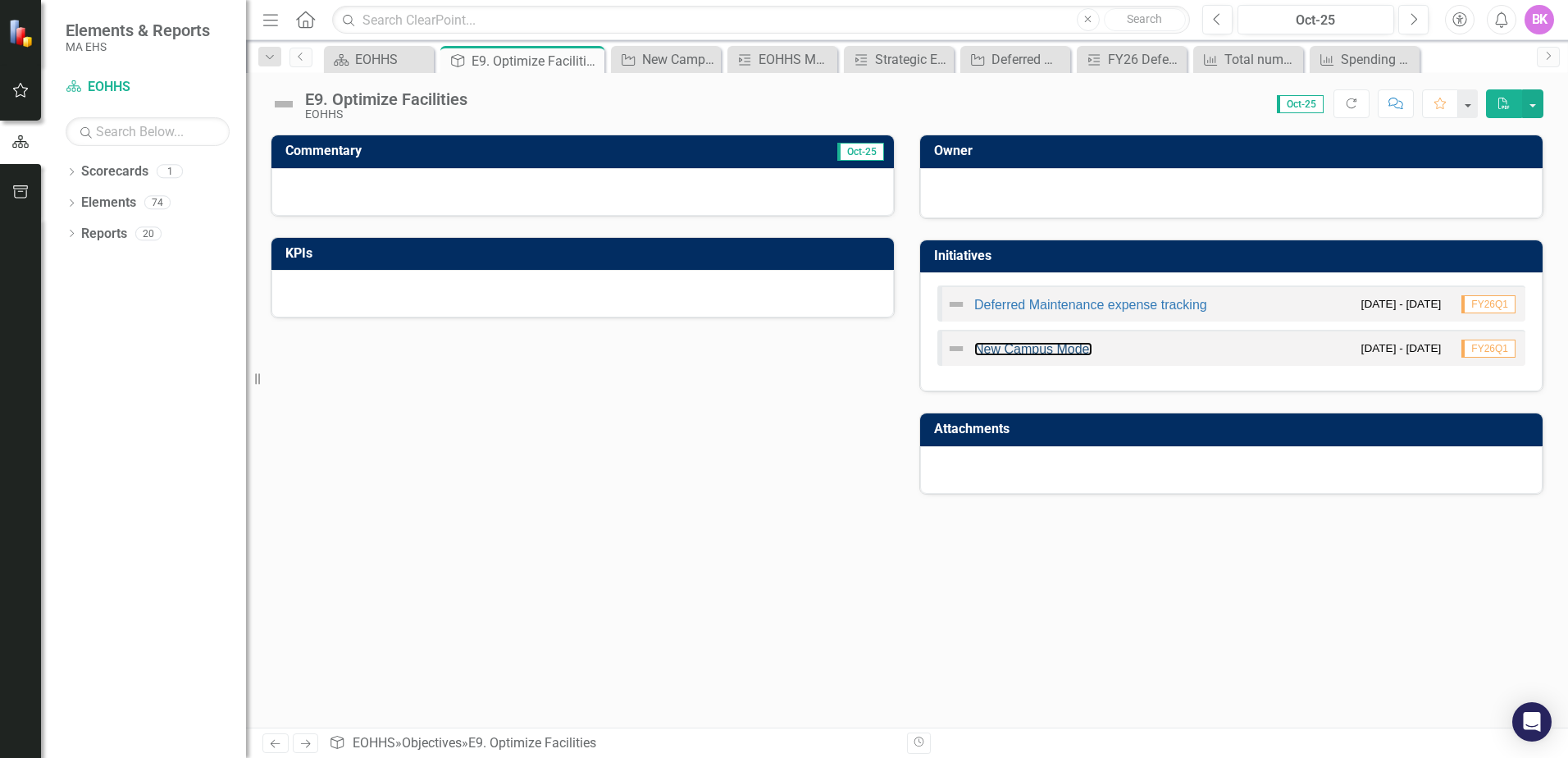
click at [1041, 351] on link "New Campus Model" at bounding box center [1033, 349] width 118 height 14
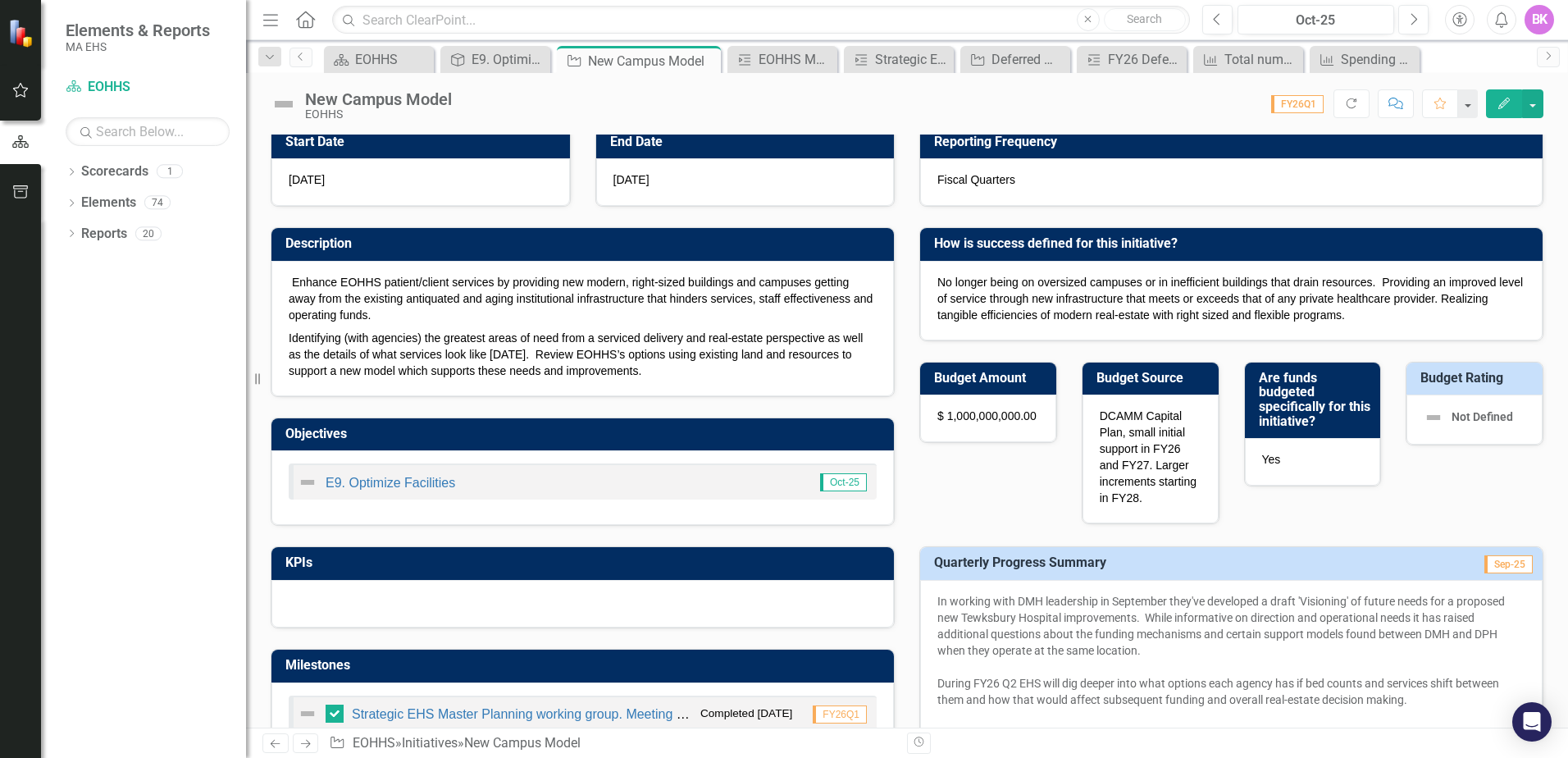
scroll to position [246, 0]
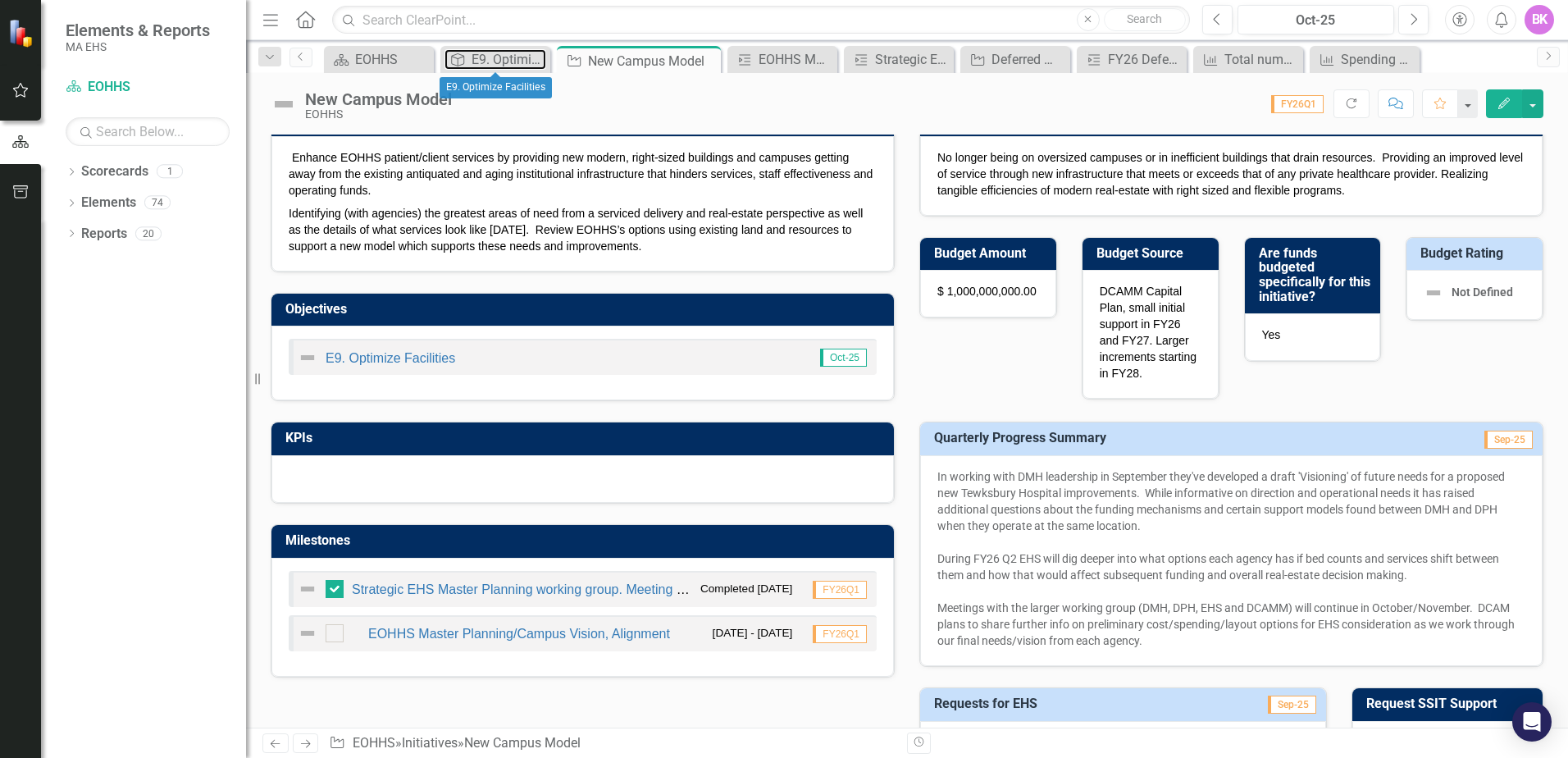
click at [500, 58] on div "E9. Optimize Facilities" at bounding box center [509, 59] width 75 height 21
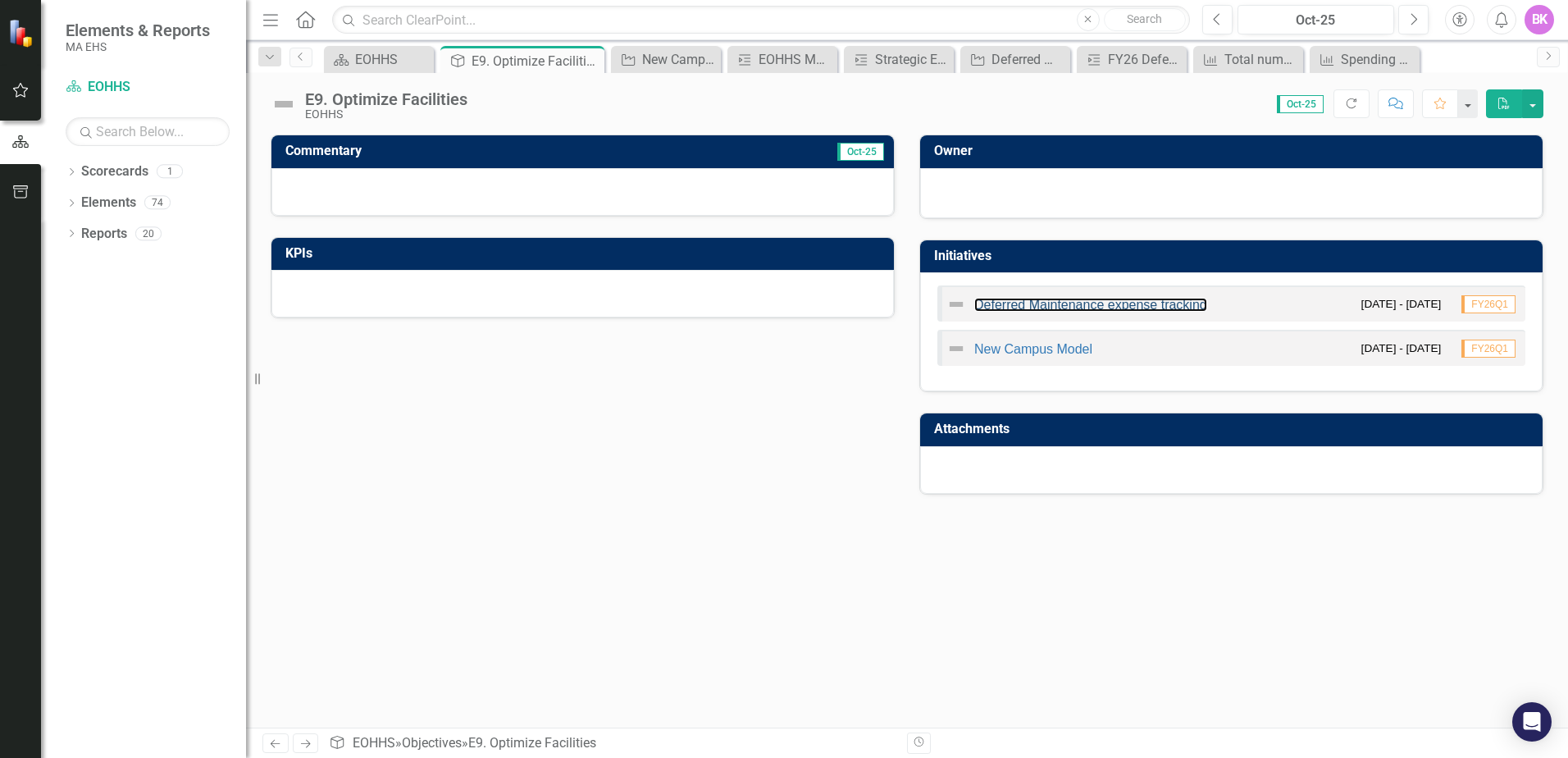
click at [1046, 304] on link "Deferred Maintenance expense tracking" at bounding box center [1091, 305] width 233 height 14
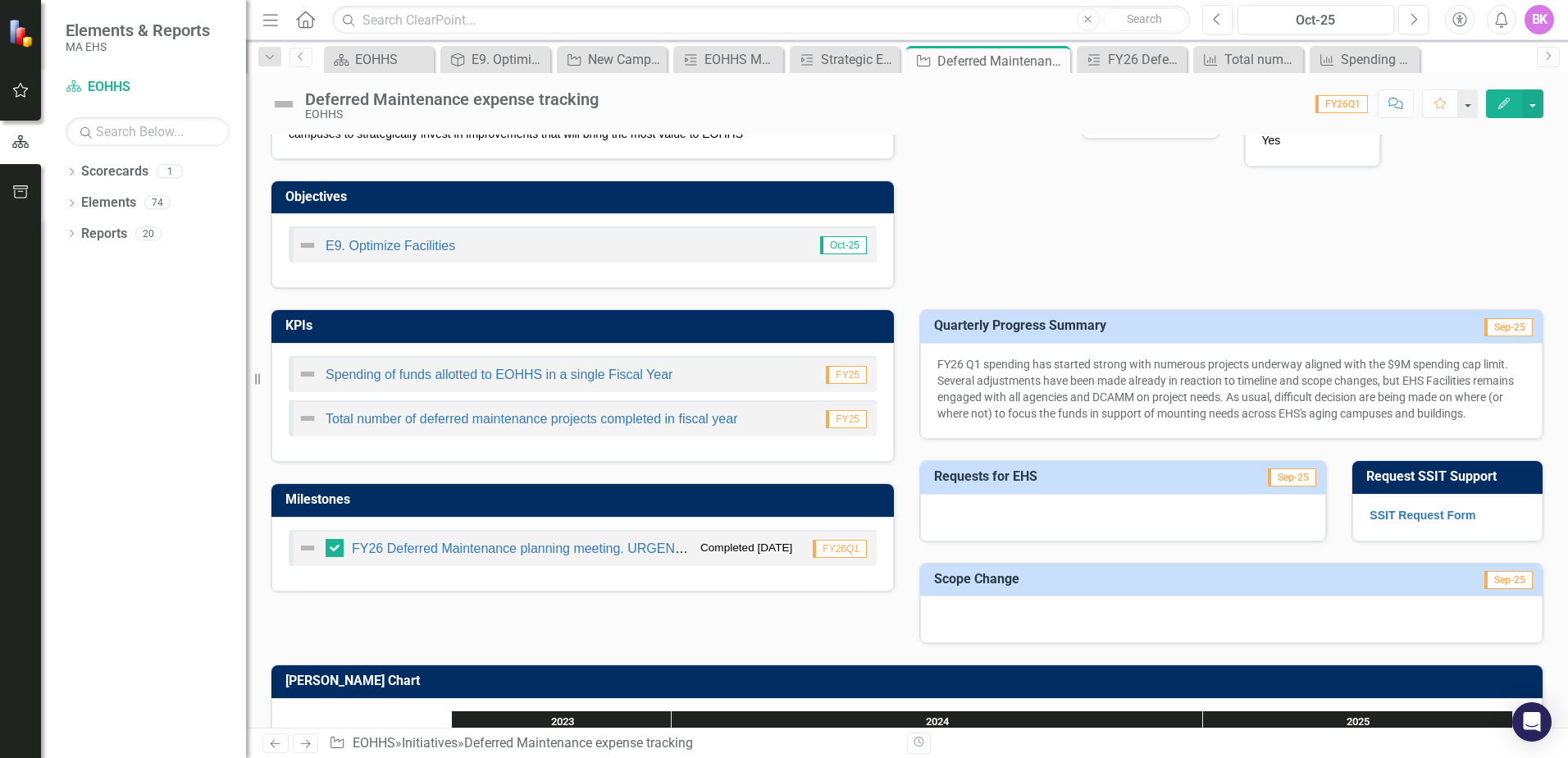
scroll to position [492, 0]
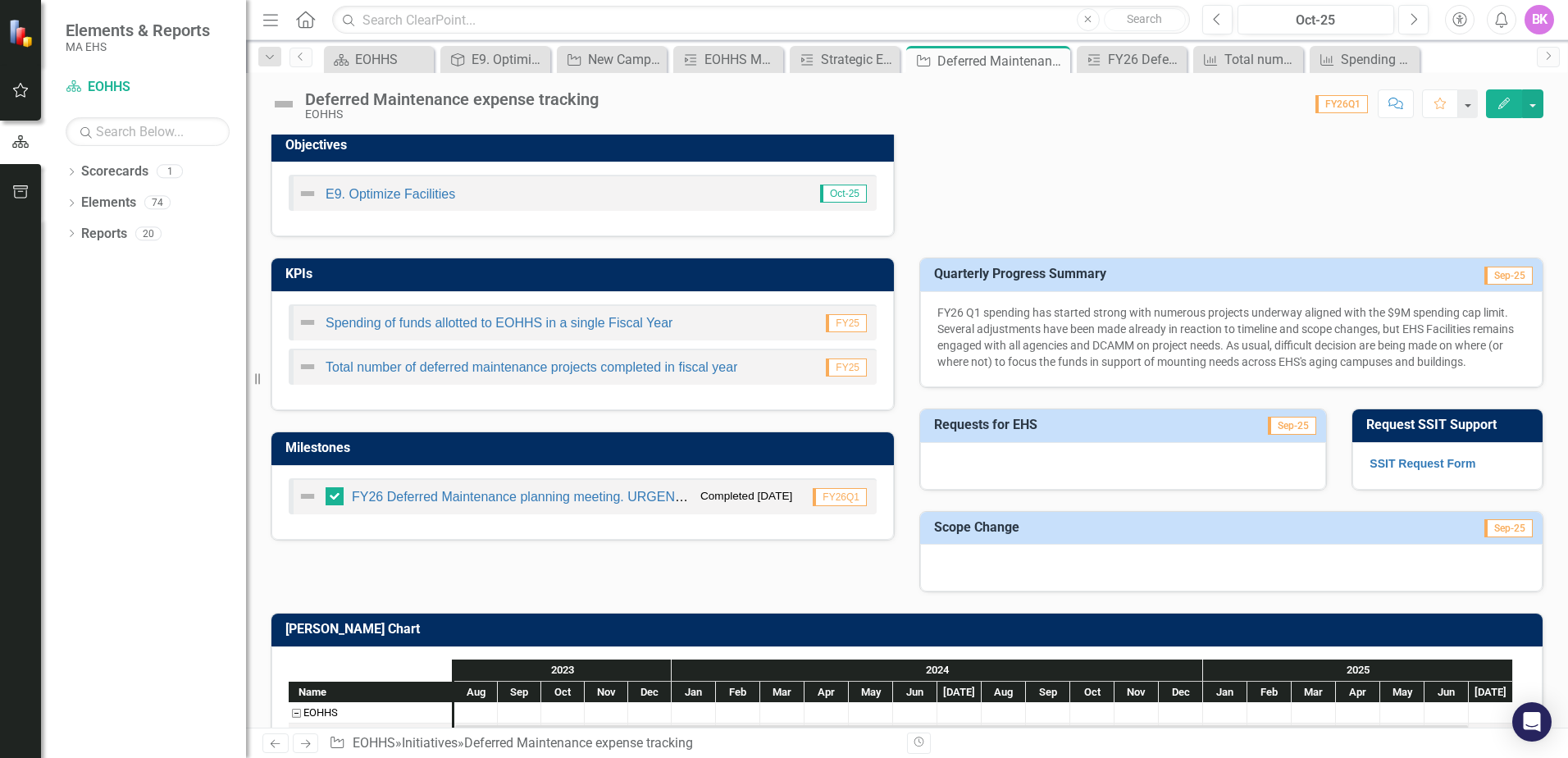
click at [1403, 343] on span "FY26 Q1 spending has started strong with numerous projects underway aligned wit…" at bounding box center [1225, 336] width 576 height 62
click at [1406, 335] on p "FY26 Q1 spending has started strong with numerous projects underway aligned wit…" at bounding box center [1232, 336] width 588 height 66
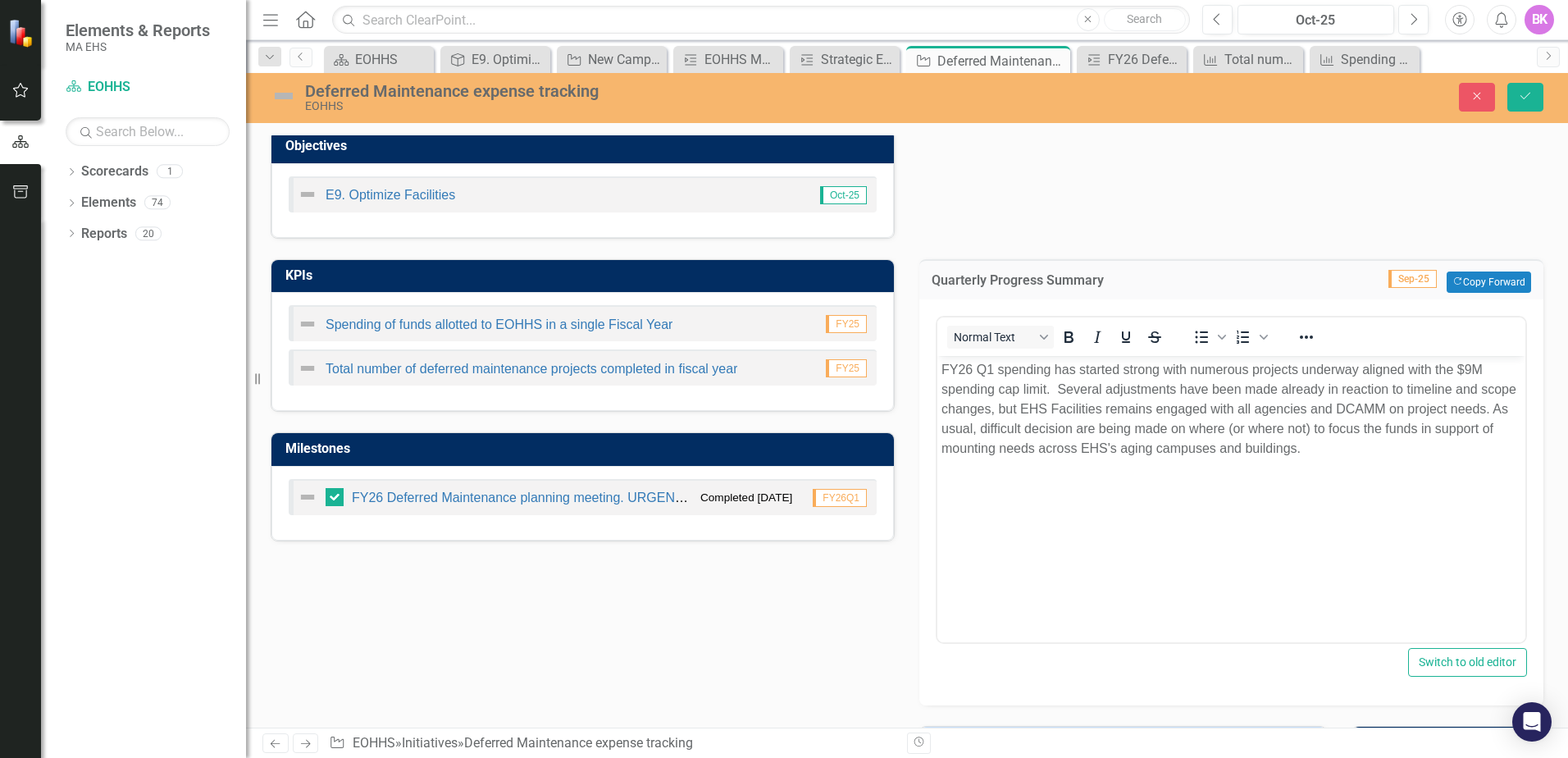
scroll to position [0, 0]
click at [1131, 427] on span "FY26 Q1 spending has started strong with numerous projects underway aligned wit…" at bounding box center [1228, 407] width 575 height 93
click at [1516, 95] on button "Save" at bounding box center [1526, 97] width 36 height 29
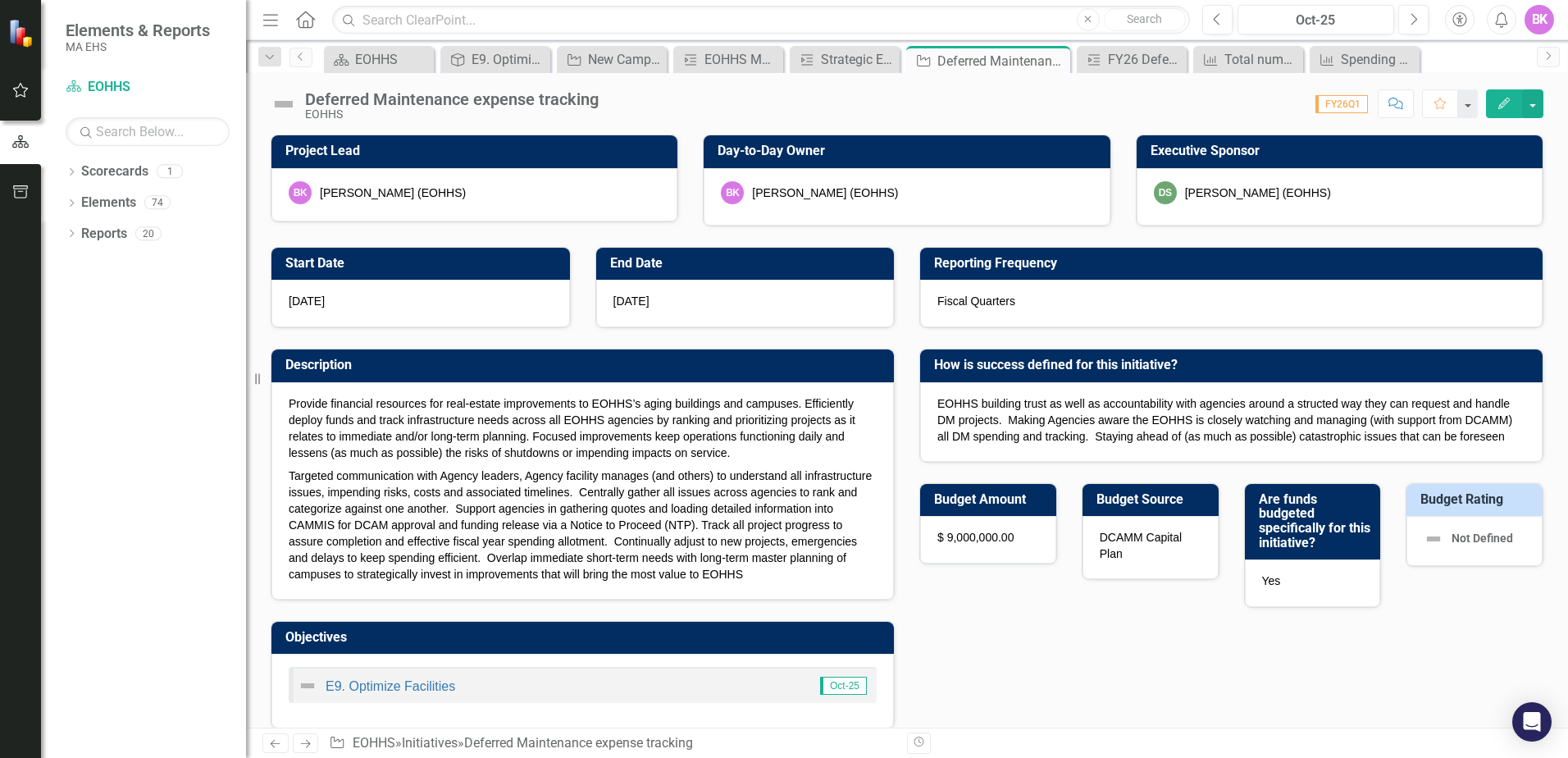
checkbox input "true"
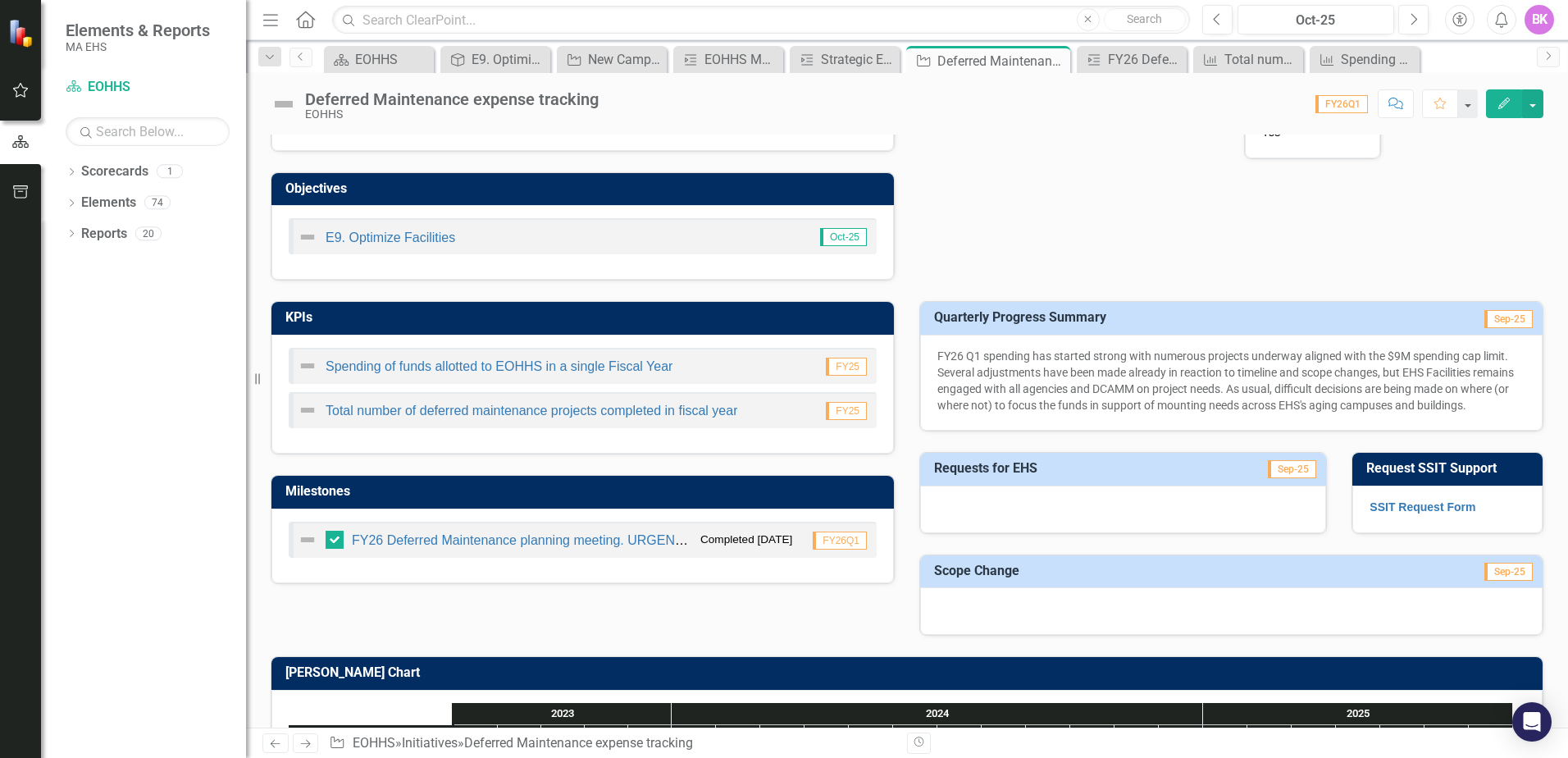
scroll to position [438, 0]
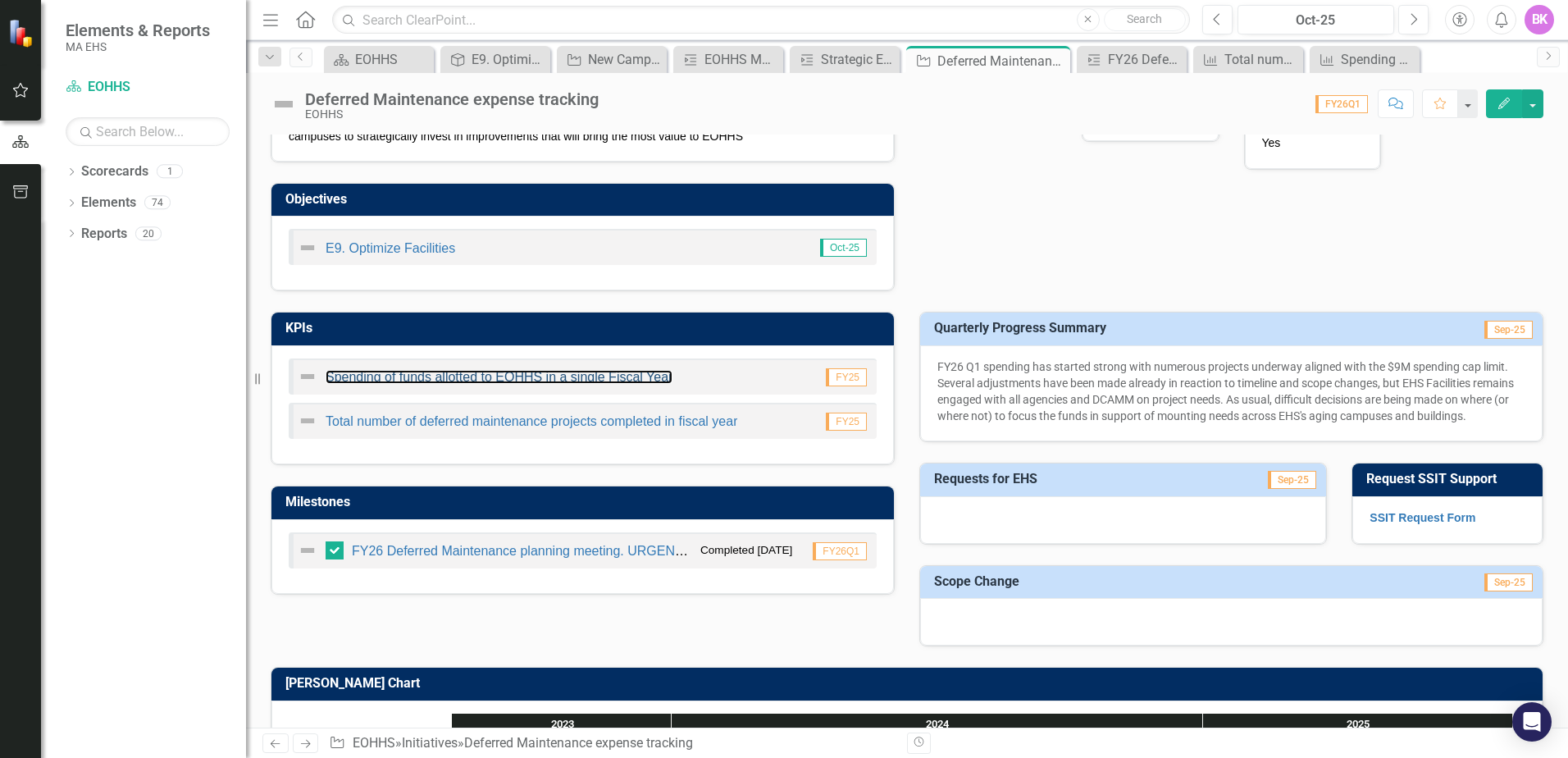
click at [601, 376] on link "Spending of funds allotted to EOHHS in a single Fiscal Year" at bounding box center [499, 377] width 347 height 14
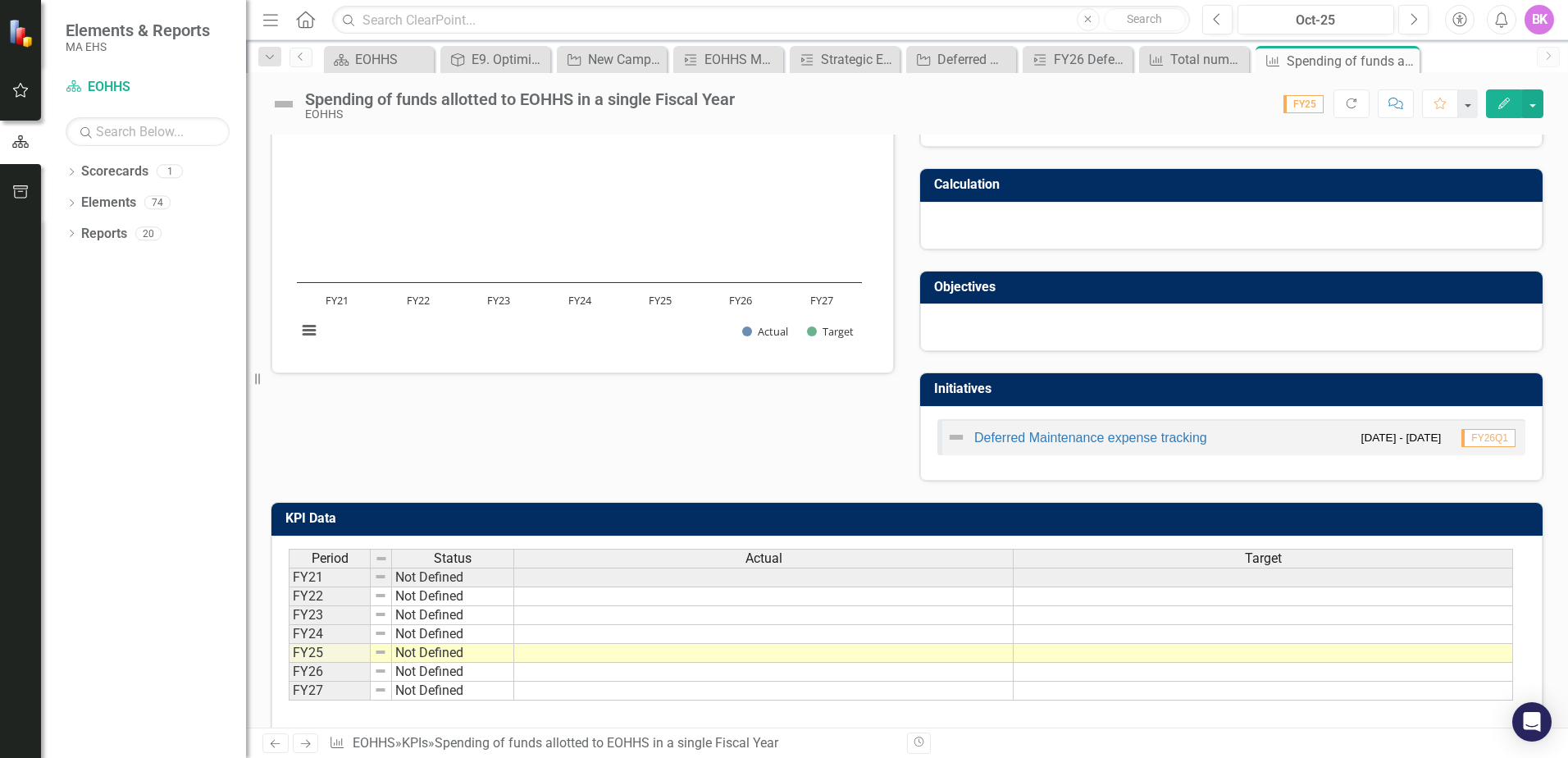
scroll to position [201, 0]
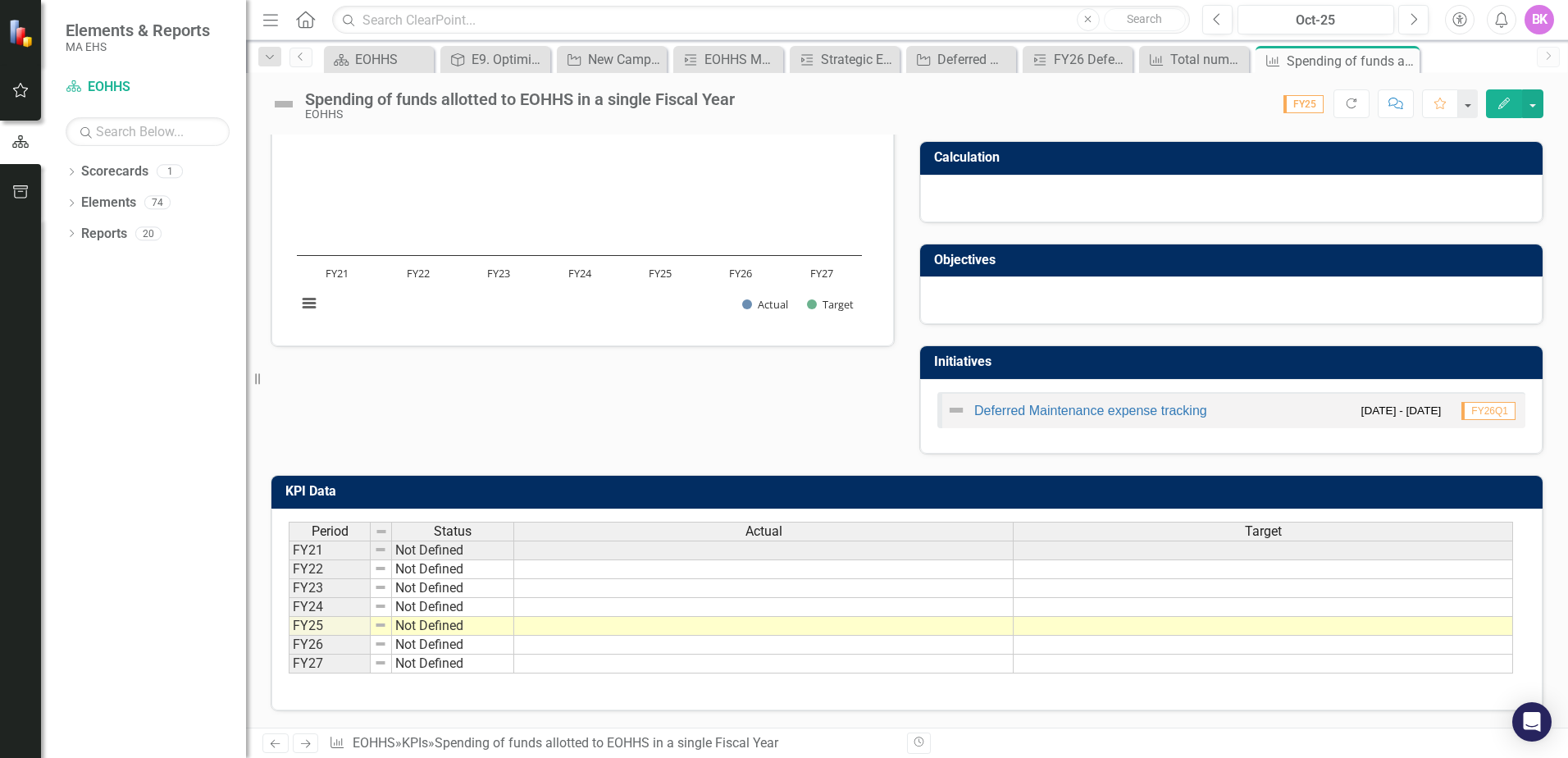
click at [723, 633] on td at bounding box center [764, 626] width 500 height 19
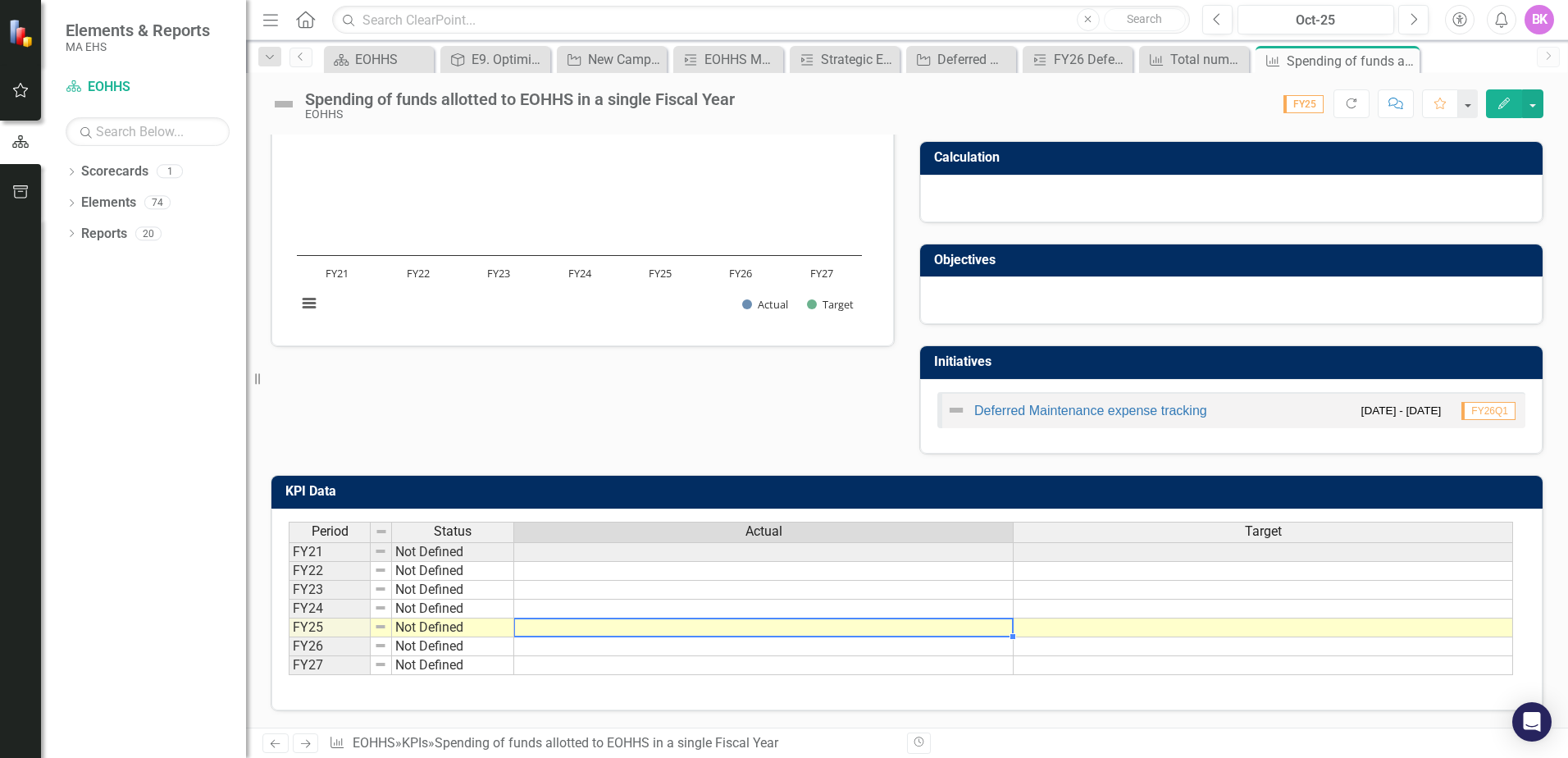
scroll to position [0, 0]
